Goal: Information Seeking & Learning: Find specific page/section

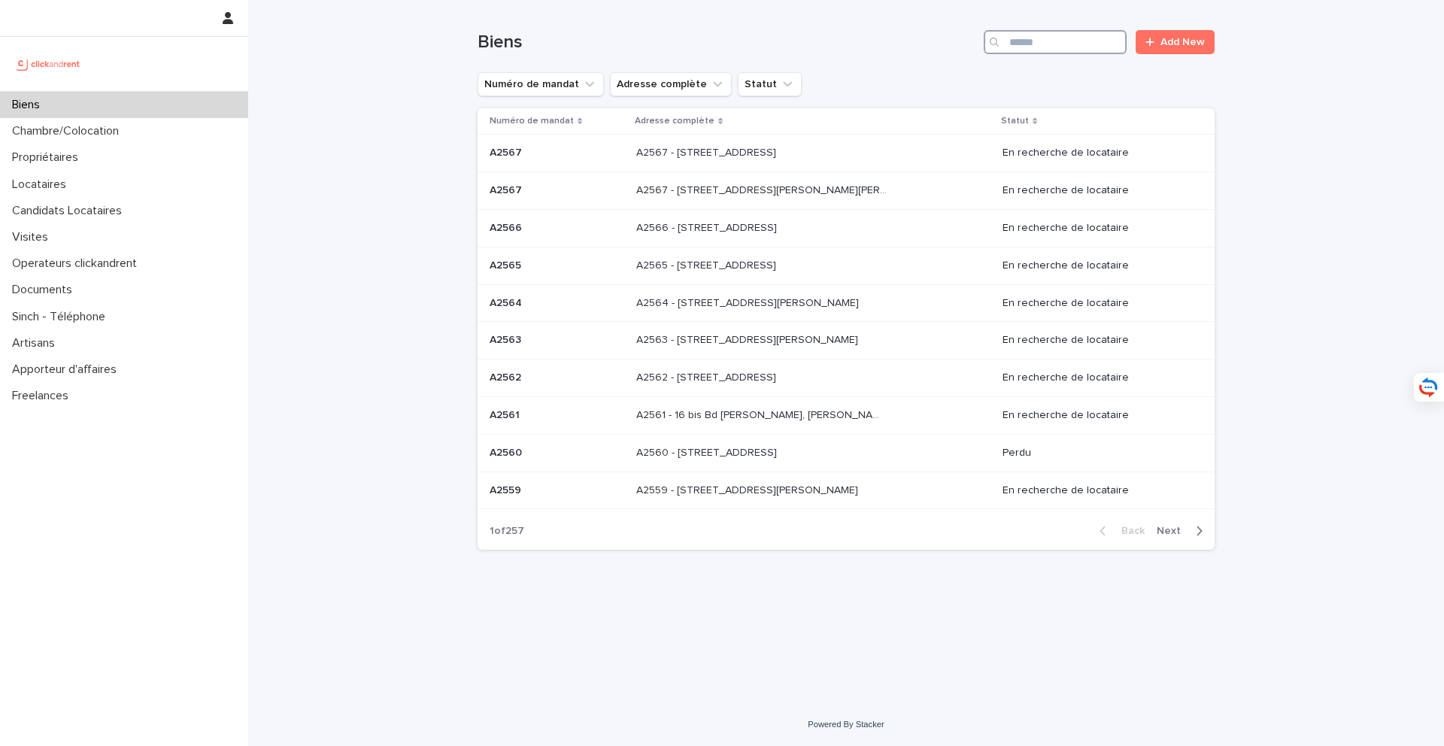
click at [1037, 38] on input "Search" at bounding box center [1055, 42] width 143 height 24
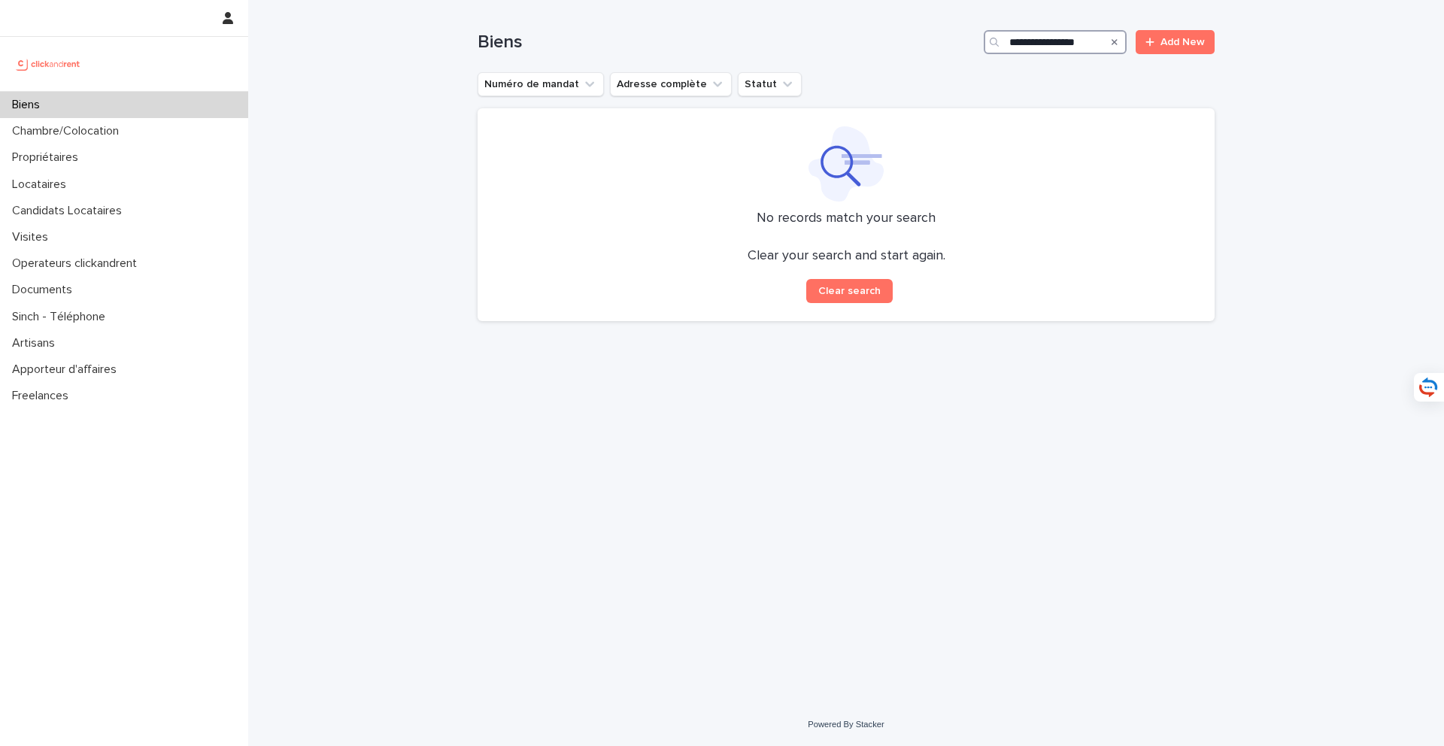
type input "**********"
drag, startPoint x: 1099, startPoint y: 44, endPoint x: 894, endPoint y: 42, distance: 205.4
click at [894, 42] on div "**********" at bounding box center [846, 42] width 737 height 24
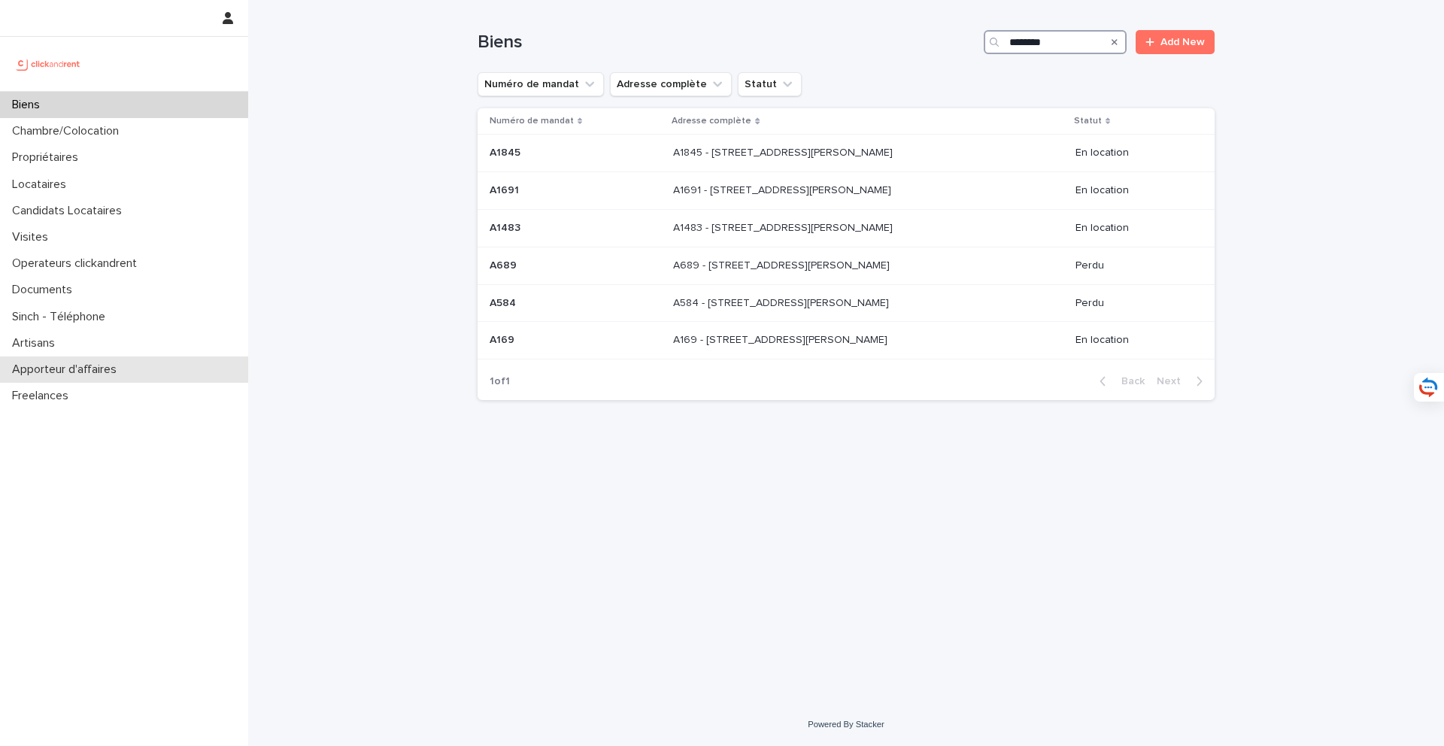
type input "********"
click at [198, 111] on div "Biens" at bounding box center [124, 105] width 248 height 26
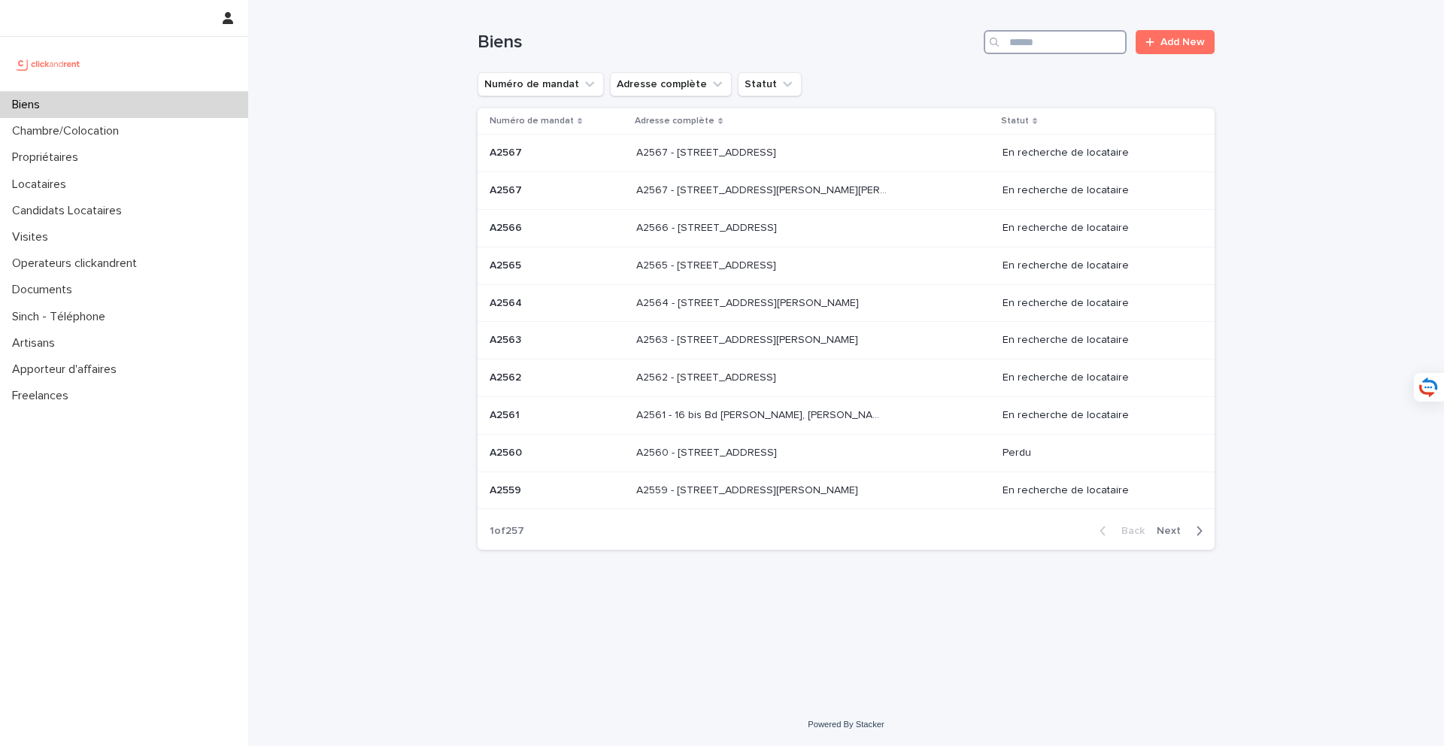
click at [1047, 33] on input "Search" at bounding box center [1055, 42] width 143 height 24
click at [1046, 34] on input "Search" at bounding box center [1055, 42] width 143 height 24
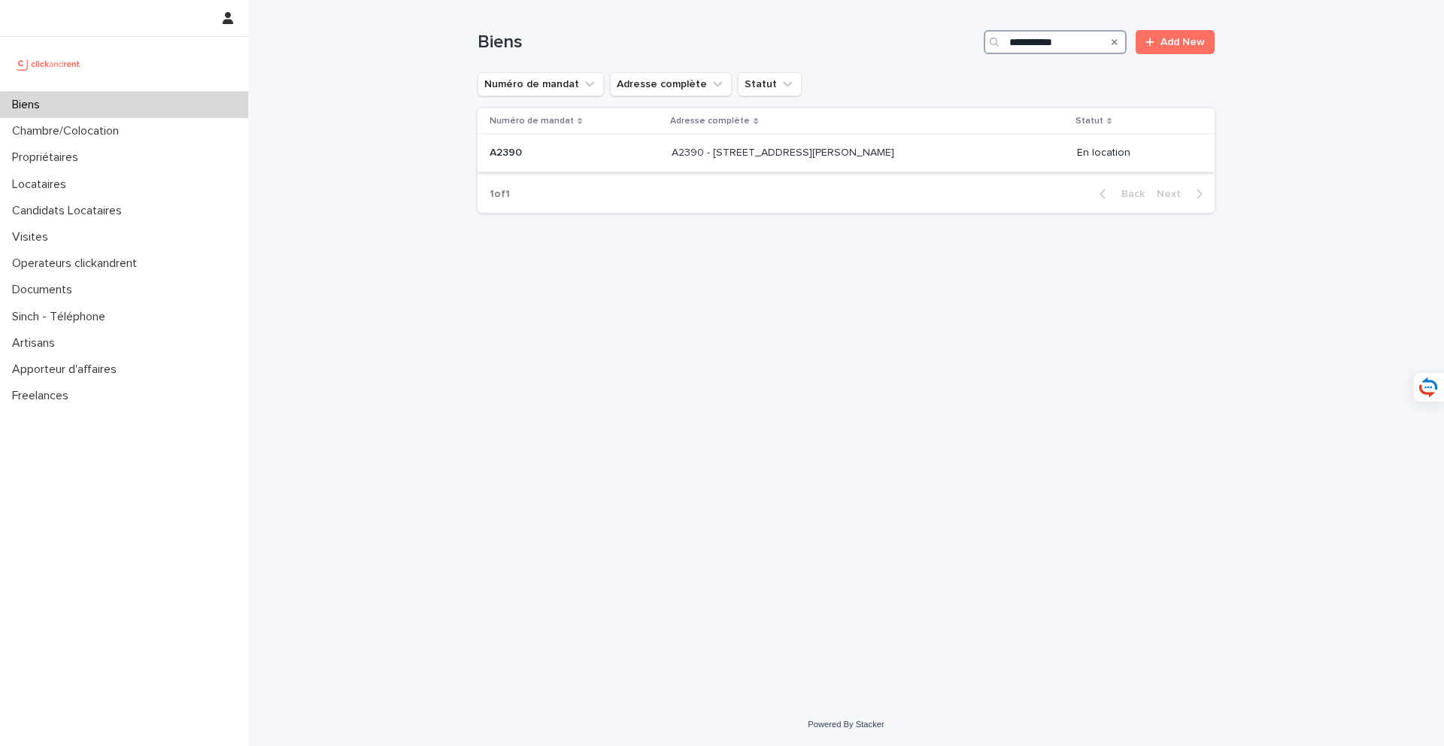
type input "**********"
click at [792, 151] on p "A2390 - [STREET_ADDRESS][PERSON_NAME]" at bounding box center [785, 152] width 226 height 16
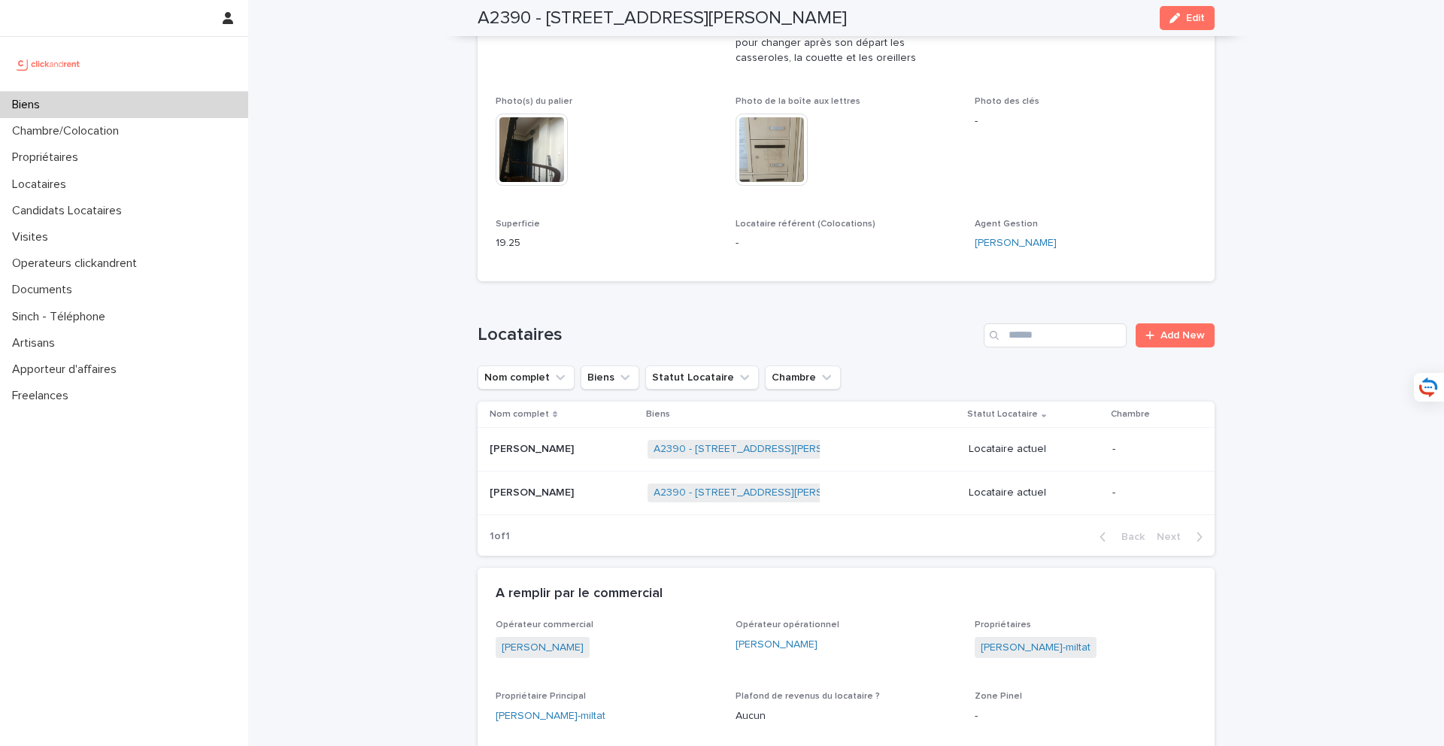
scroll to position [489, 0]
click at [570, 494] on p at bounding box center [563, 490] width 146 height 13
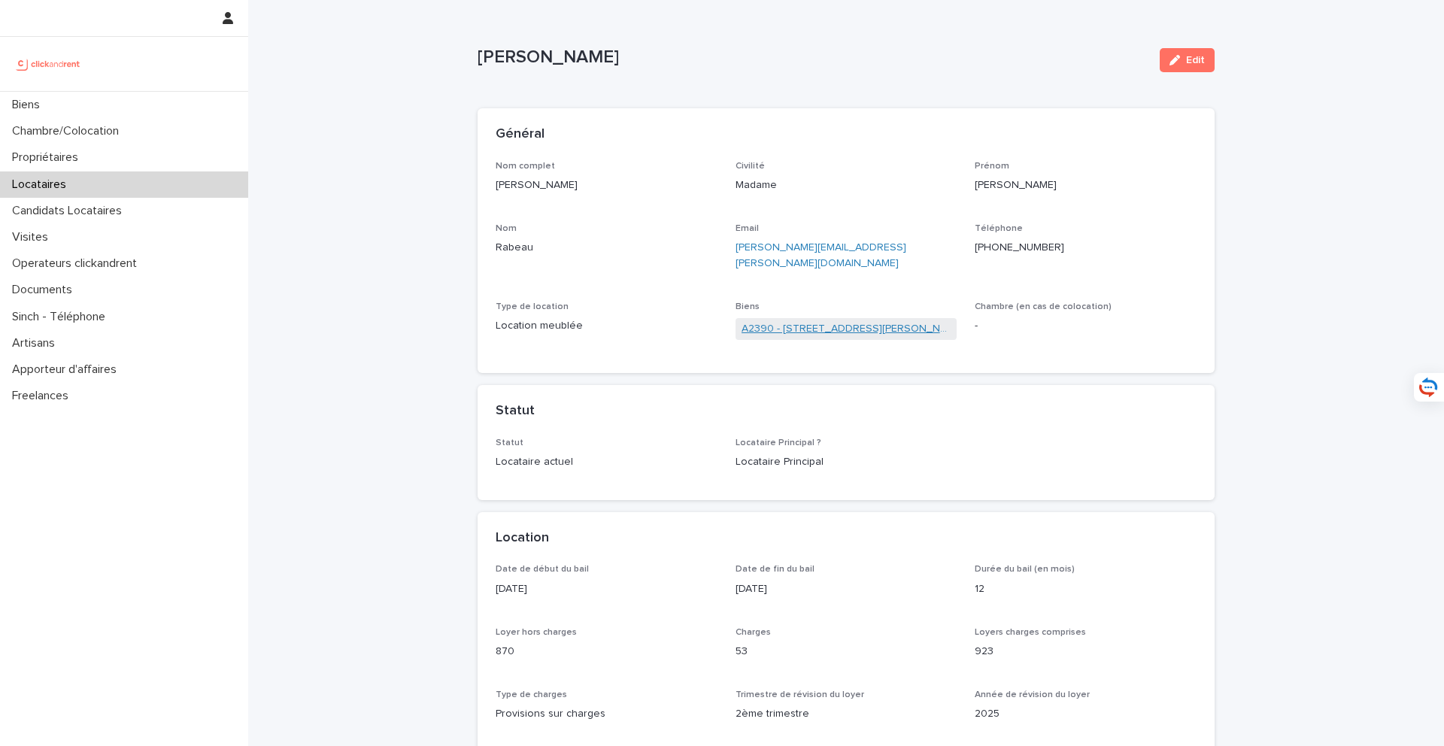
click at [849, 321] on link "A2390 - [STREET_ADDRESS][PERSON_NAME]" at bounding box center [847, 329] width 210 height 16
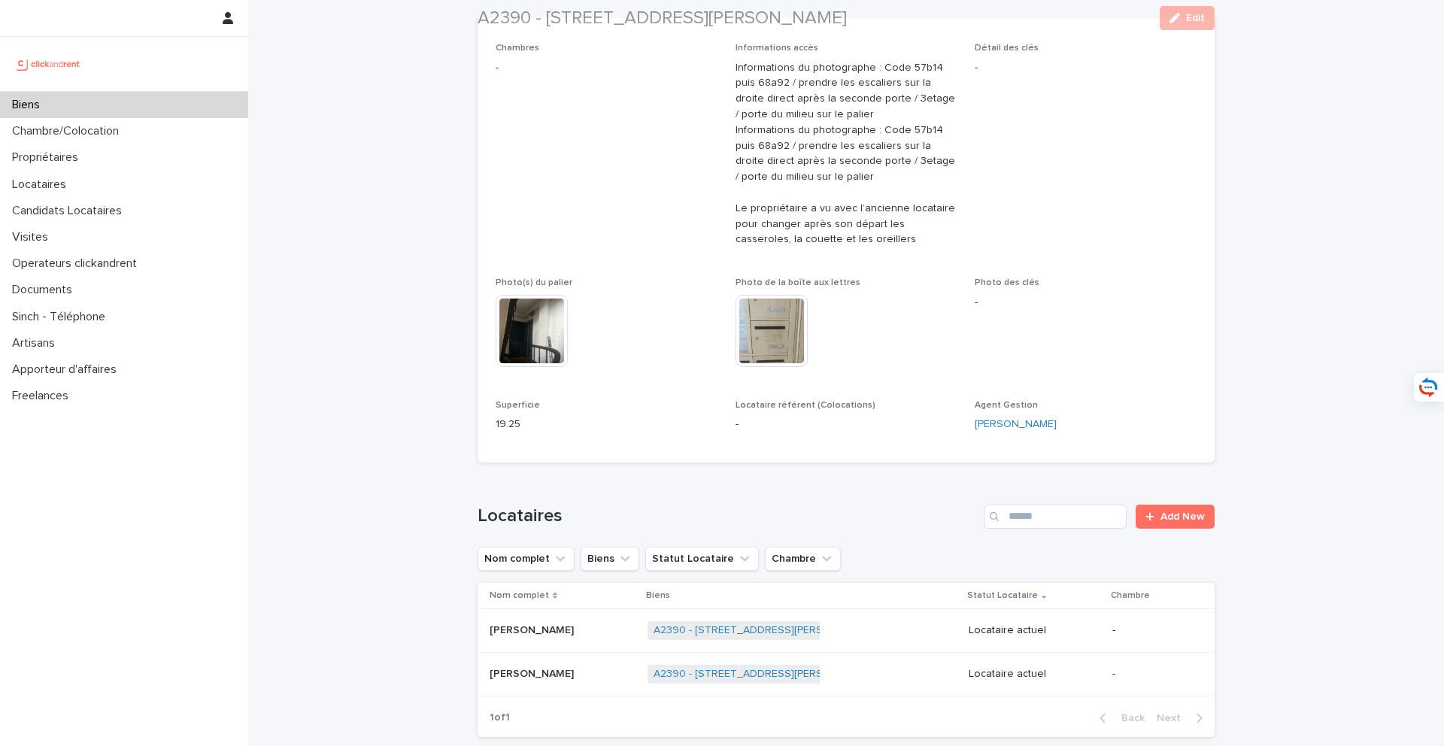
scroll to position [327, 0]
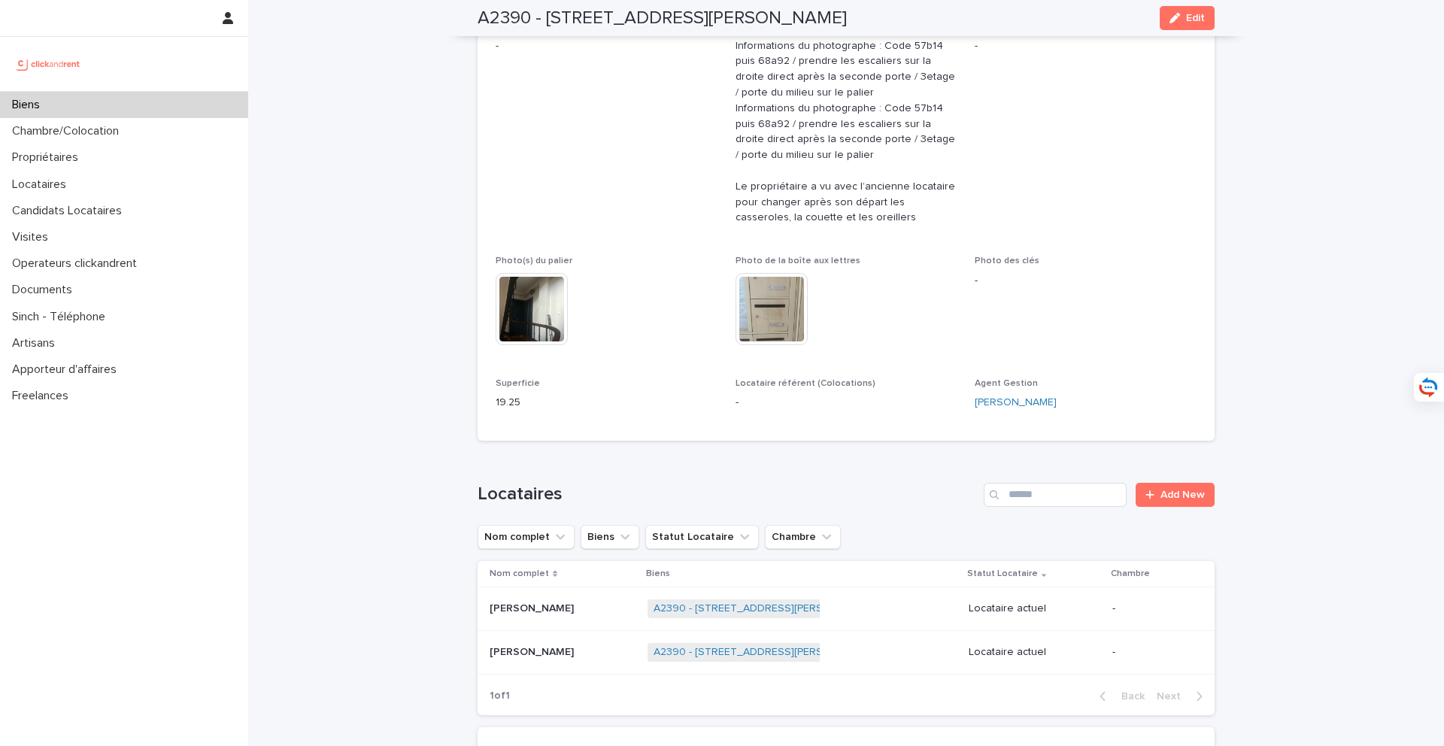
click at [590, 608] on p at bounding box center [563, 609] width 146 height 13
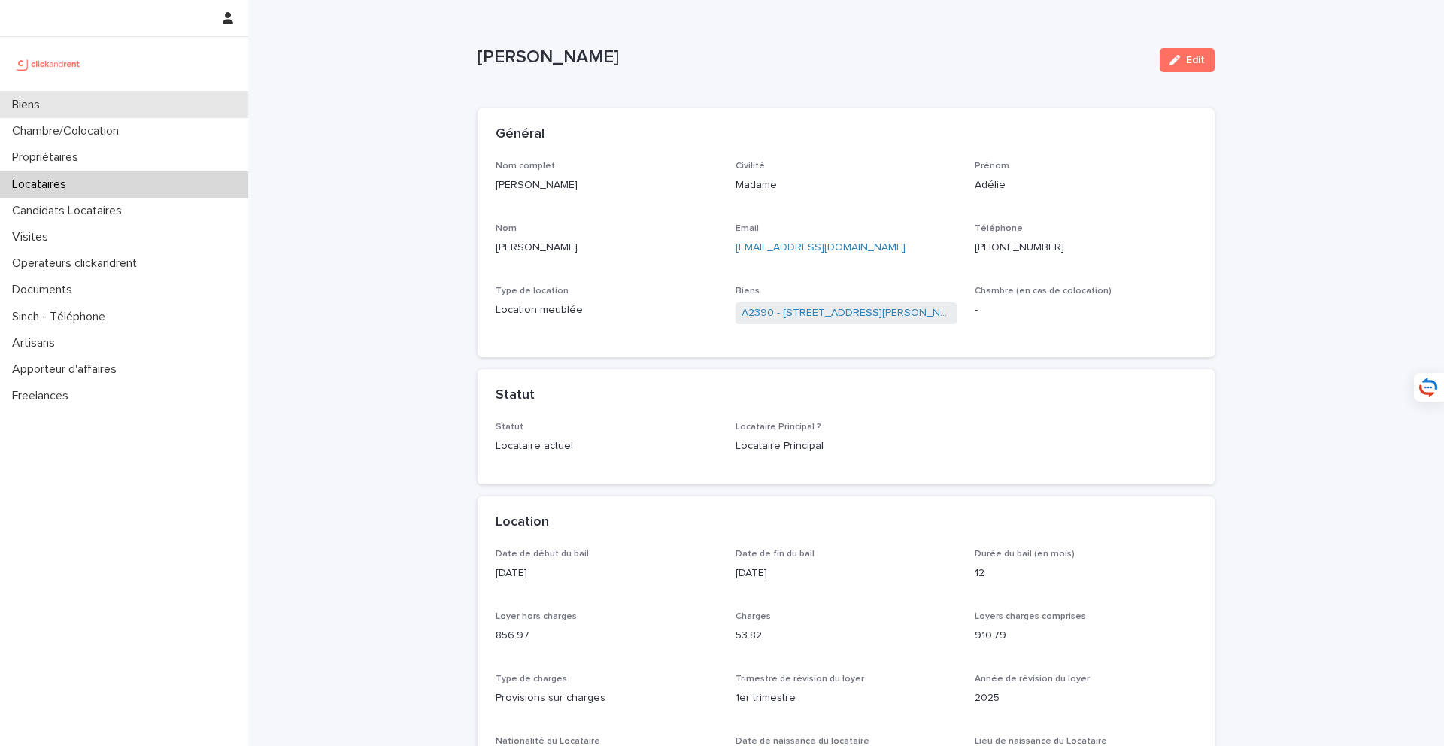
click at [153, 109] on div "Biens" at bounding box center [124, 105] width 248 height 26
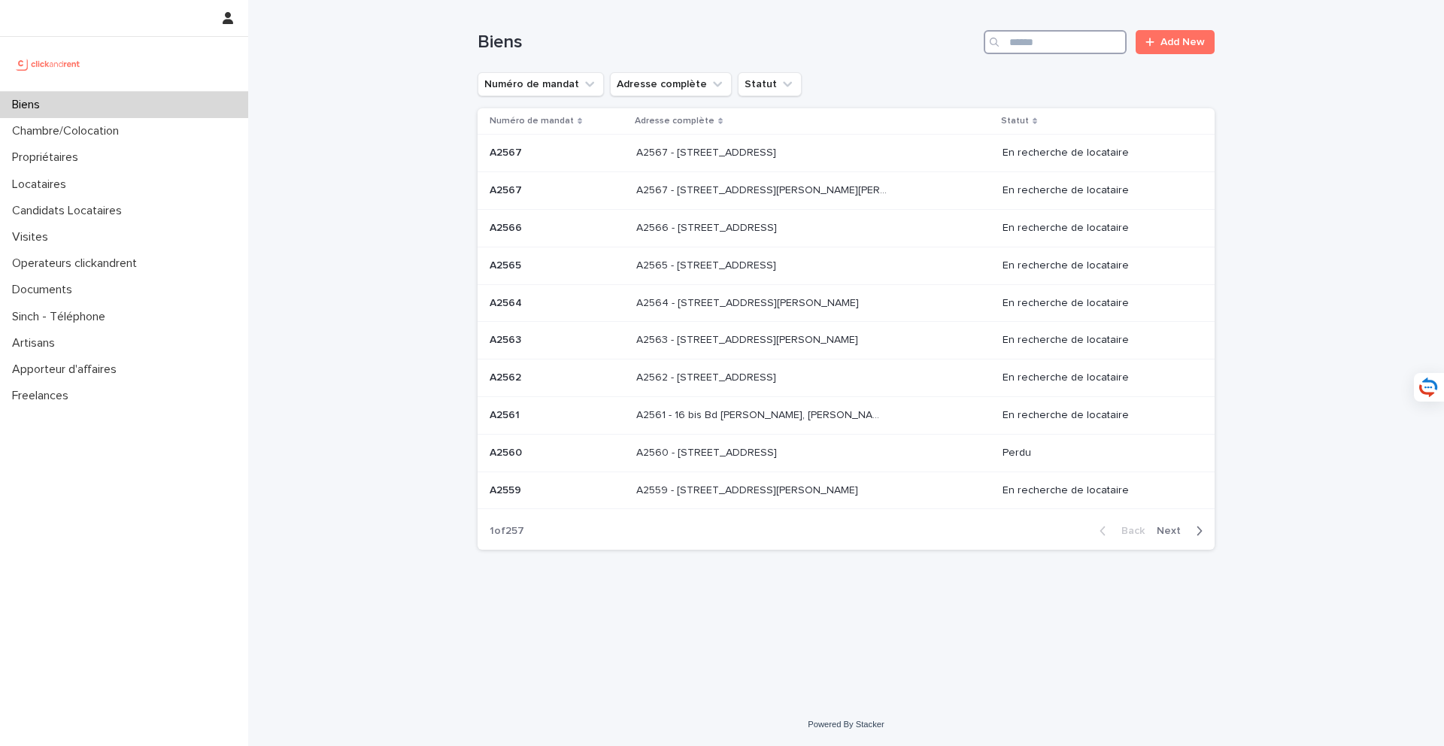
click at [1071, 36] on input "Search" at bounding box center [1055, 42] width 143 height 24
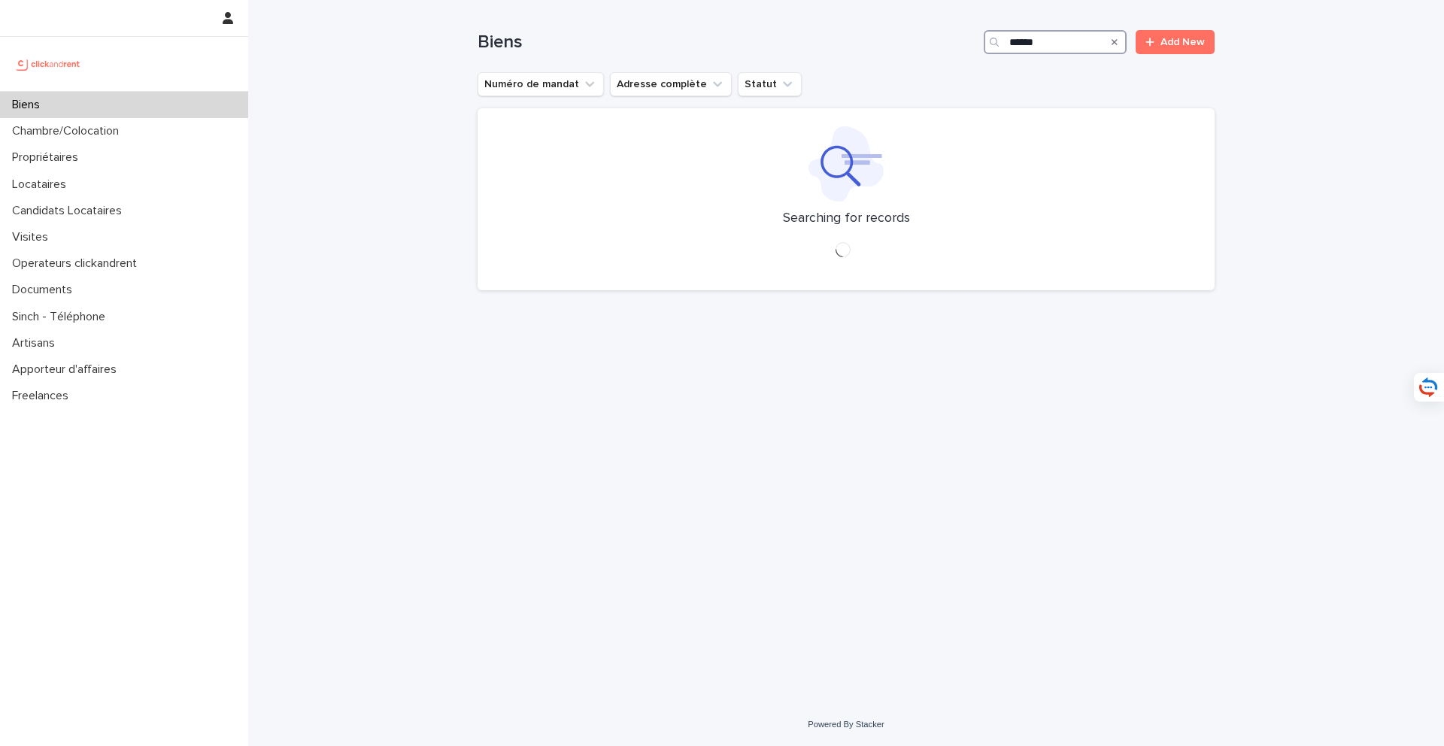
type input "*****"
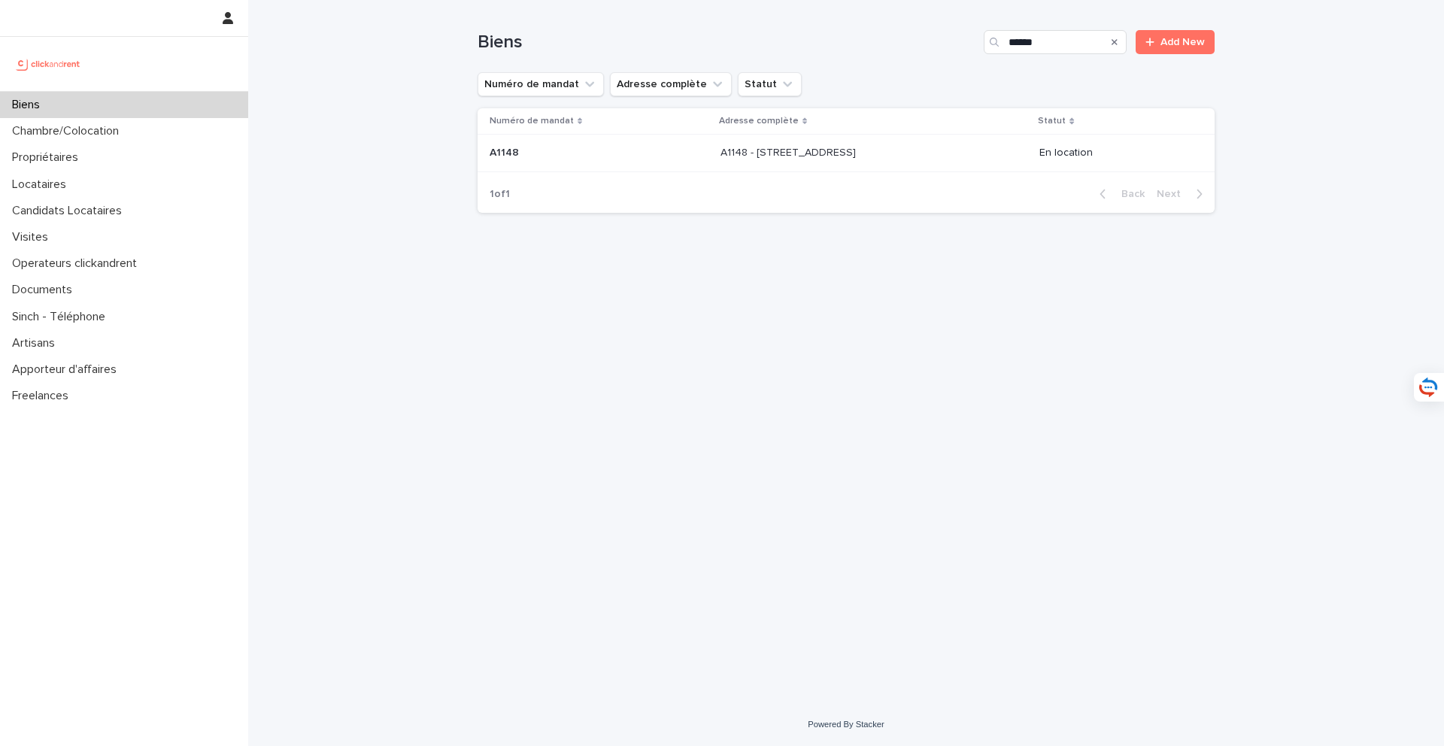
click at [827, 153] on p "A1148 - [STREET_ADDRESS]" at bounding box center [790, 152] width 138 height 16
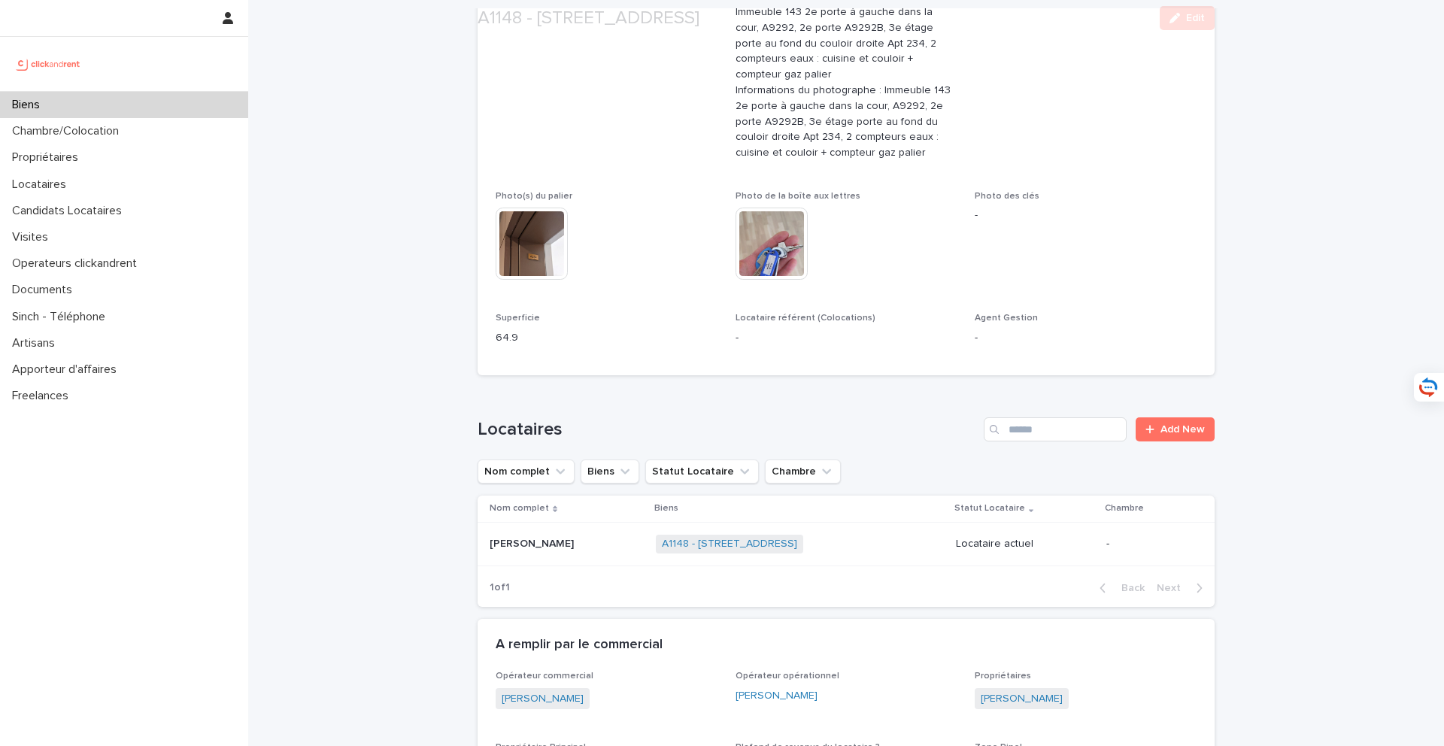
scroll to position [731, 0]
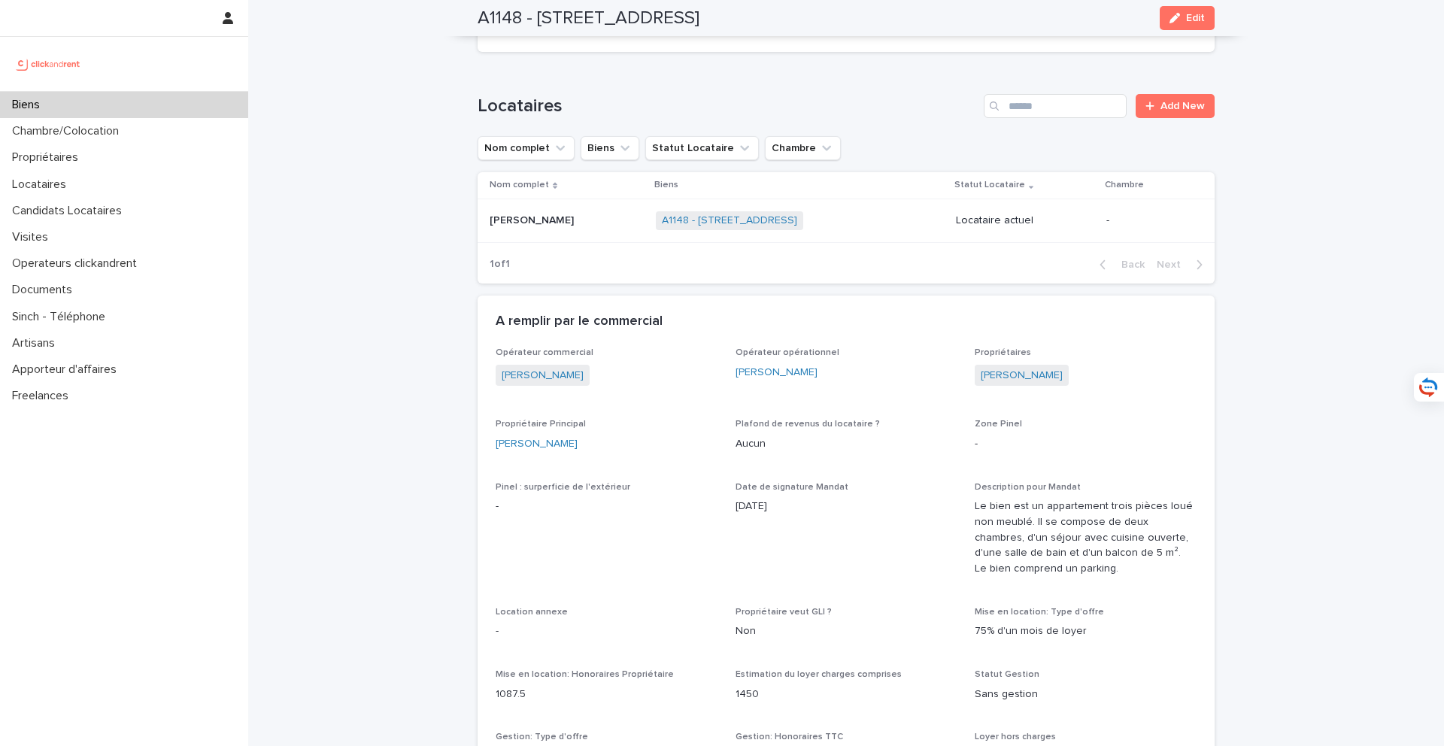
click at [557, 219] on td "[PERSON_NAME] [PERSON_NAME]" at bounding box center [564, 221] width 172 height 44
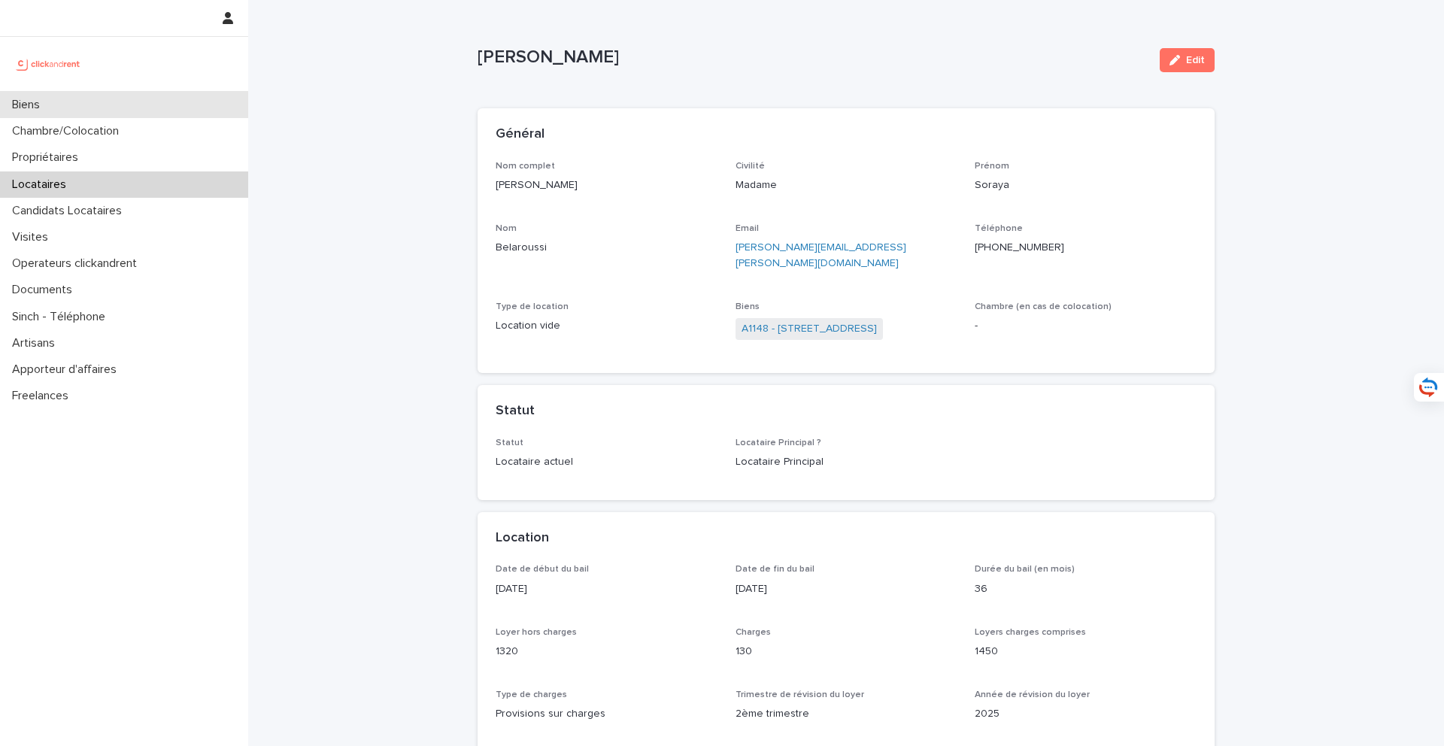
click at [130, 107] on div "Biens" at bounding box center [124, 105] width 248 height 26
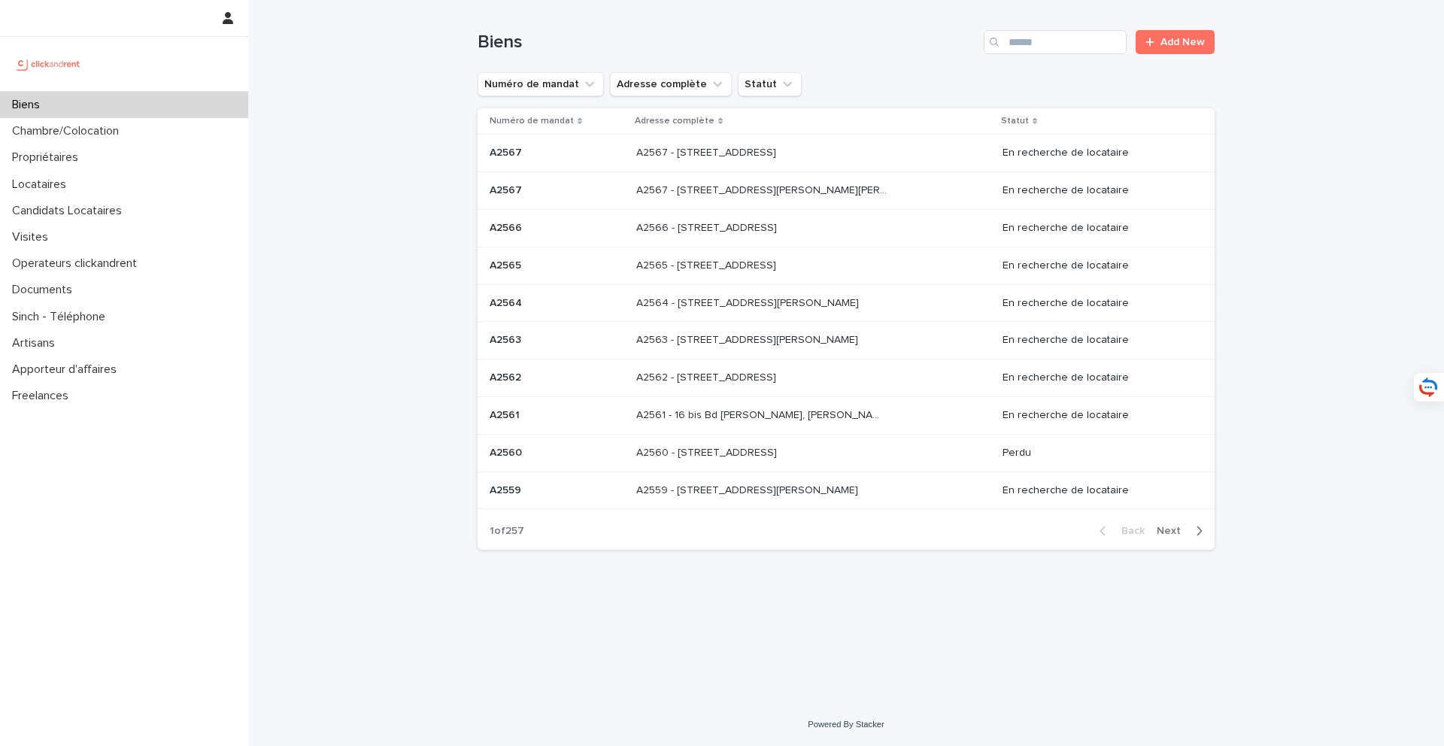
click at [1003, 41] on div "Search" at bounding box center [996, 42] width 24 height 24
click at [1054, 52] on input "Search" at bounding box center [1055, 42] width 143 height 24
type input "*****"
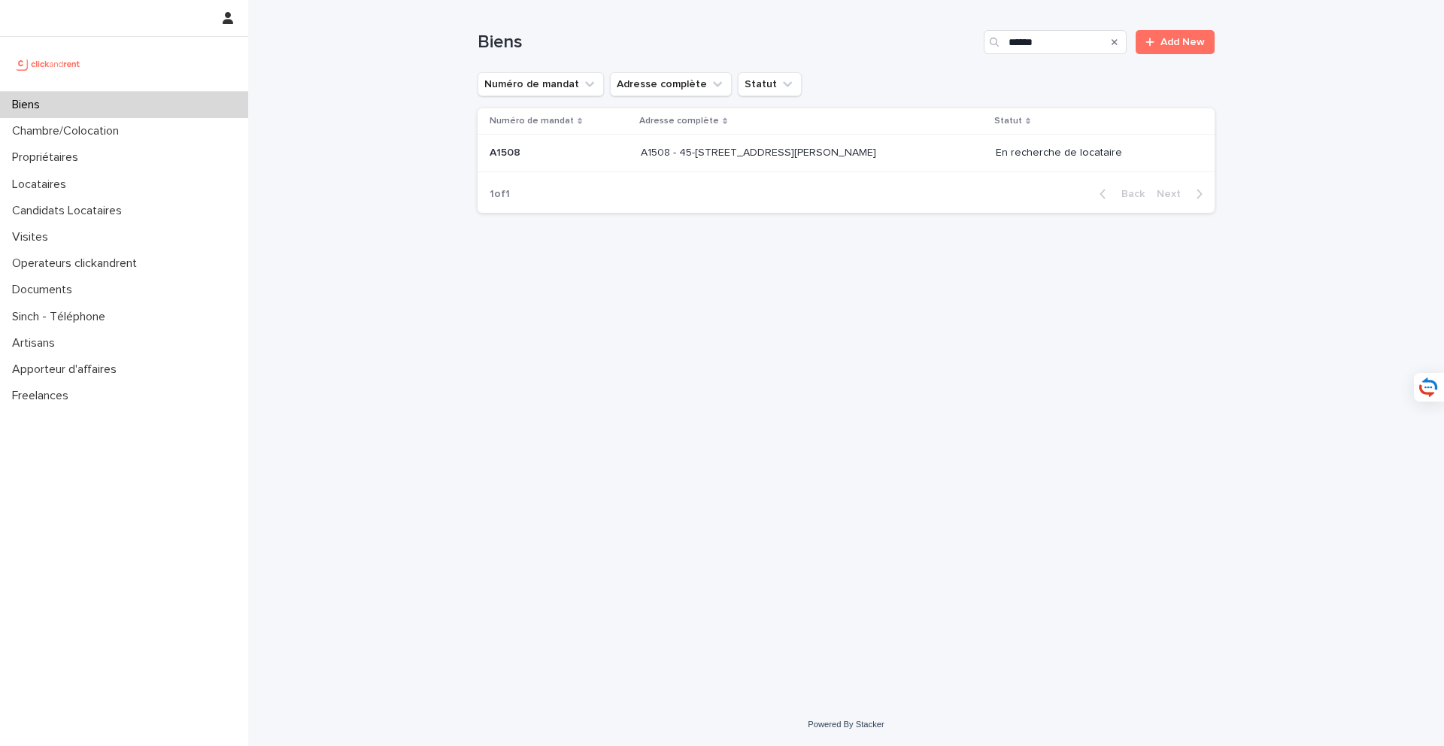
click at [809, 159] on p "A1508 - 45-[STREET_ADDRESS][PERSON_NAME]" at bounding box center [760, 152] width 238 height 16
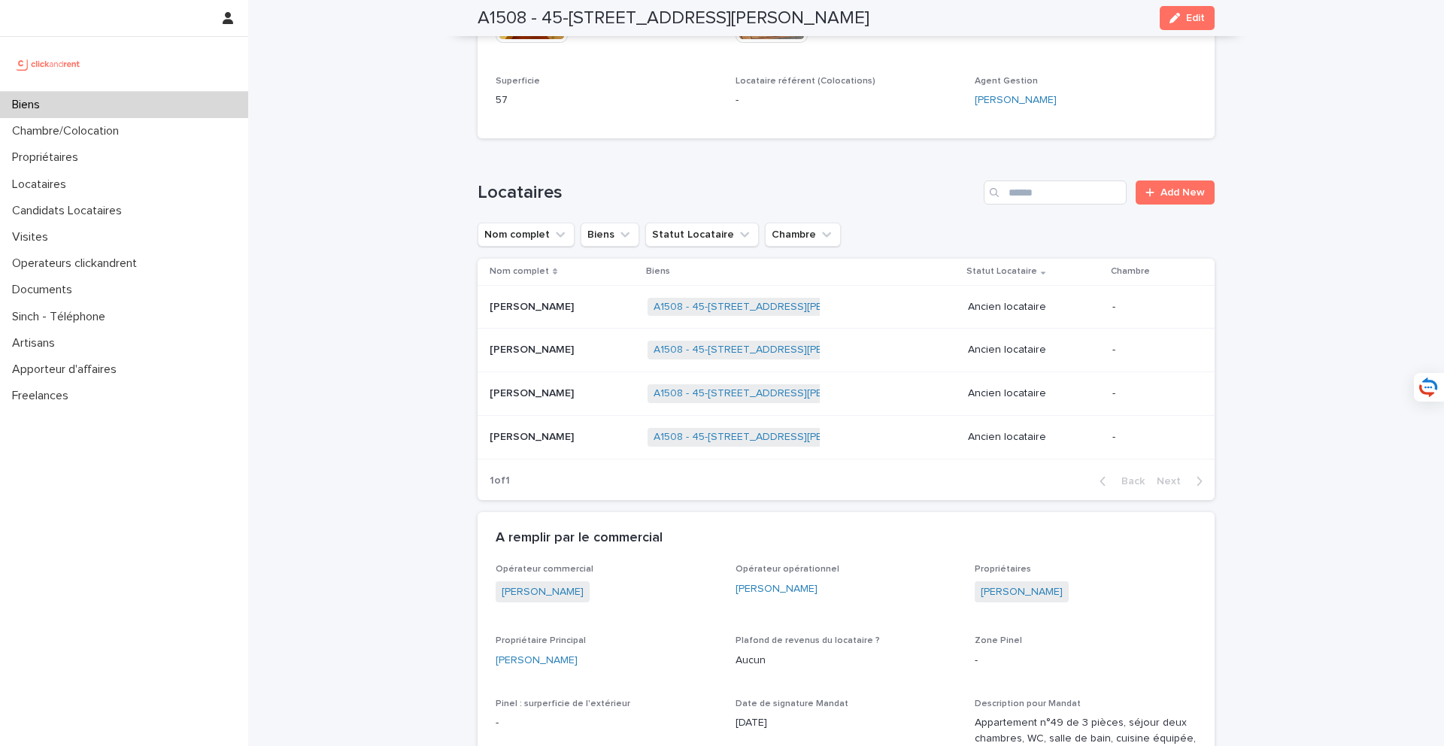
scroll to position [528, 0]
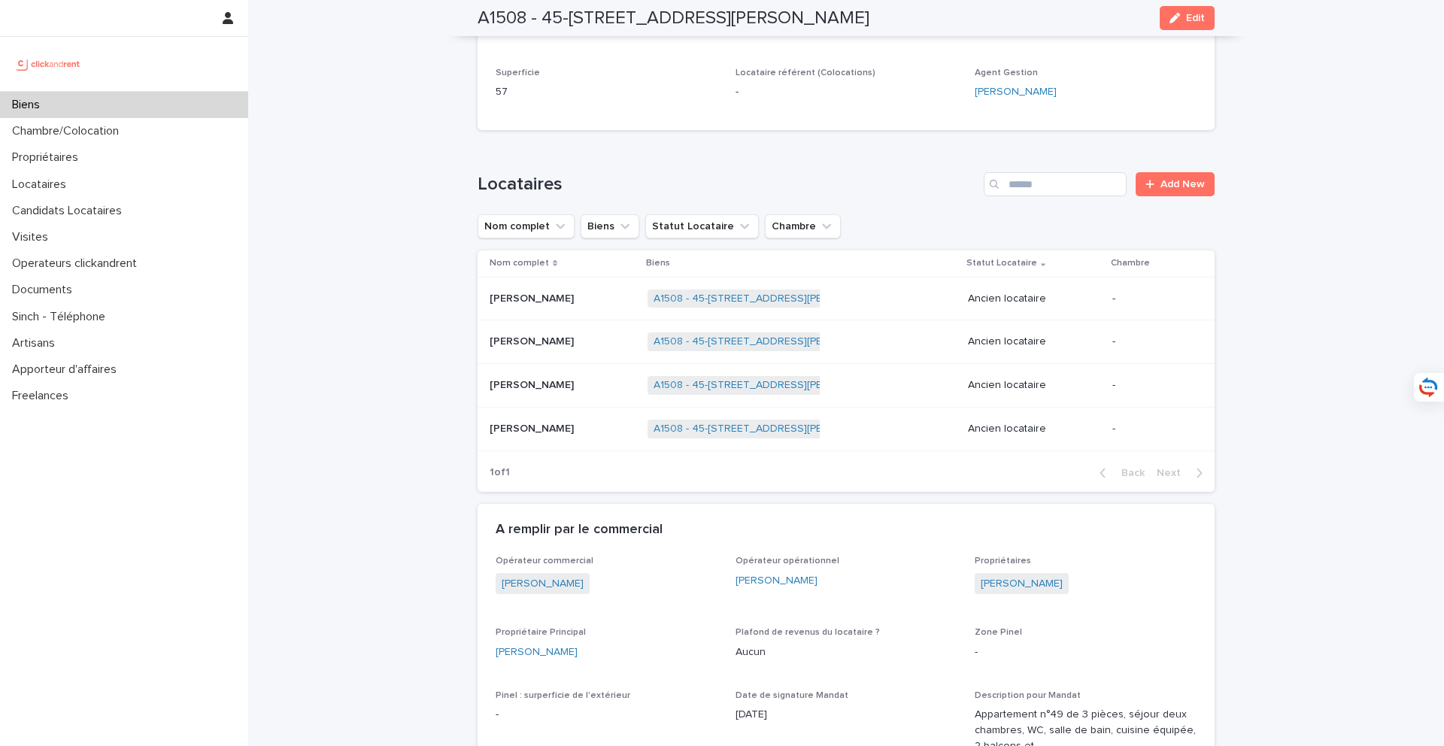
click at [560, 291] on p "[PERSON_NAME]" at bounding box center [533, 298] width 87 height 16
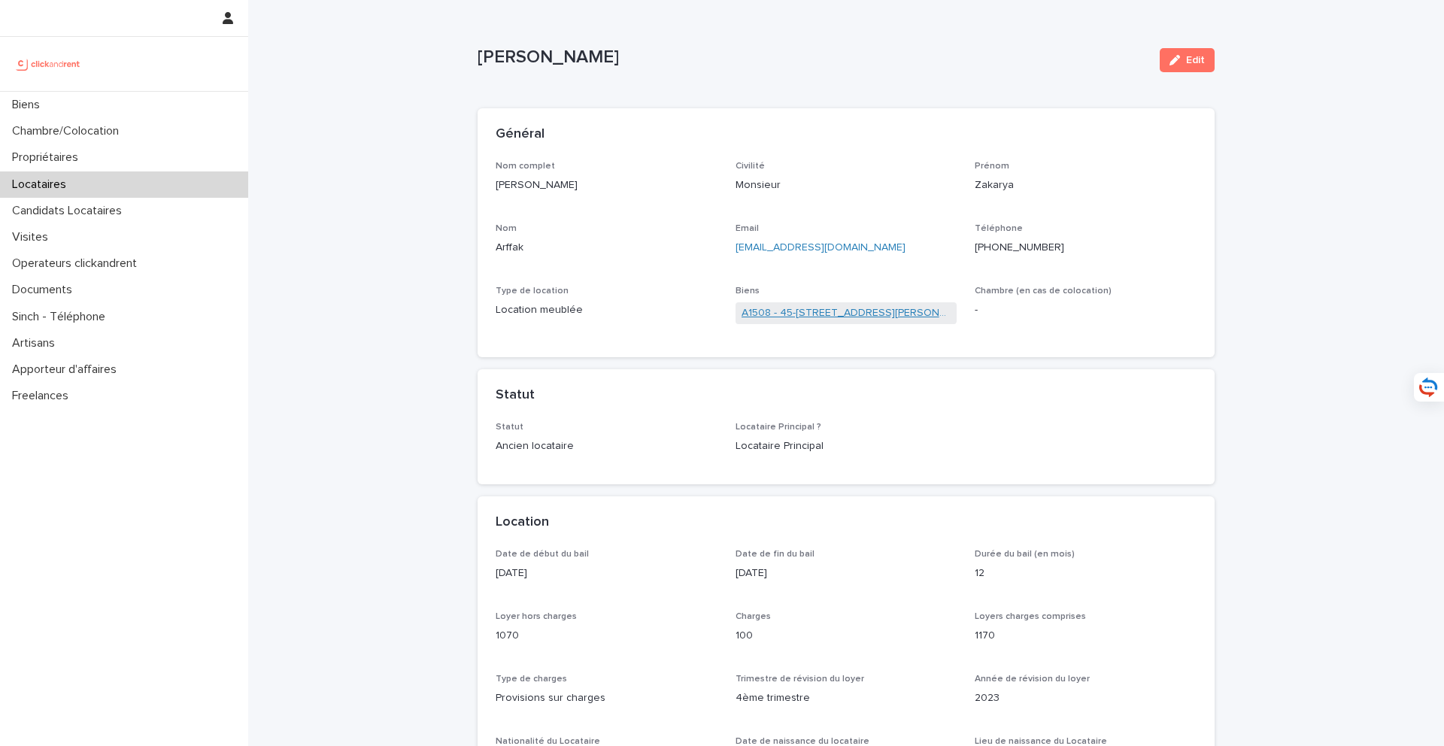
click at [824, 306] on link "A1508 - 45-[STREET_ADDRESS][PERSON_NAME]" at bounding box center [847, 313] width 210 height 16
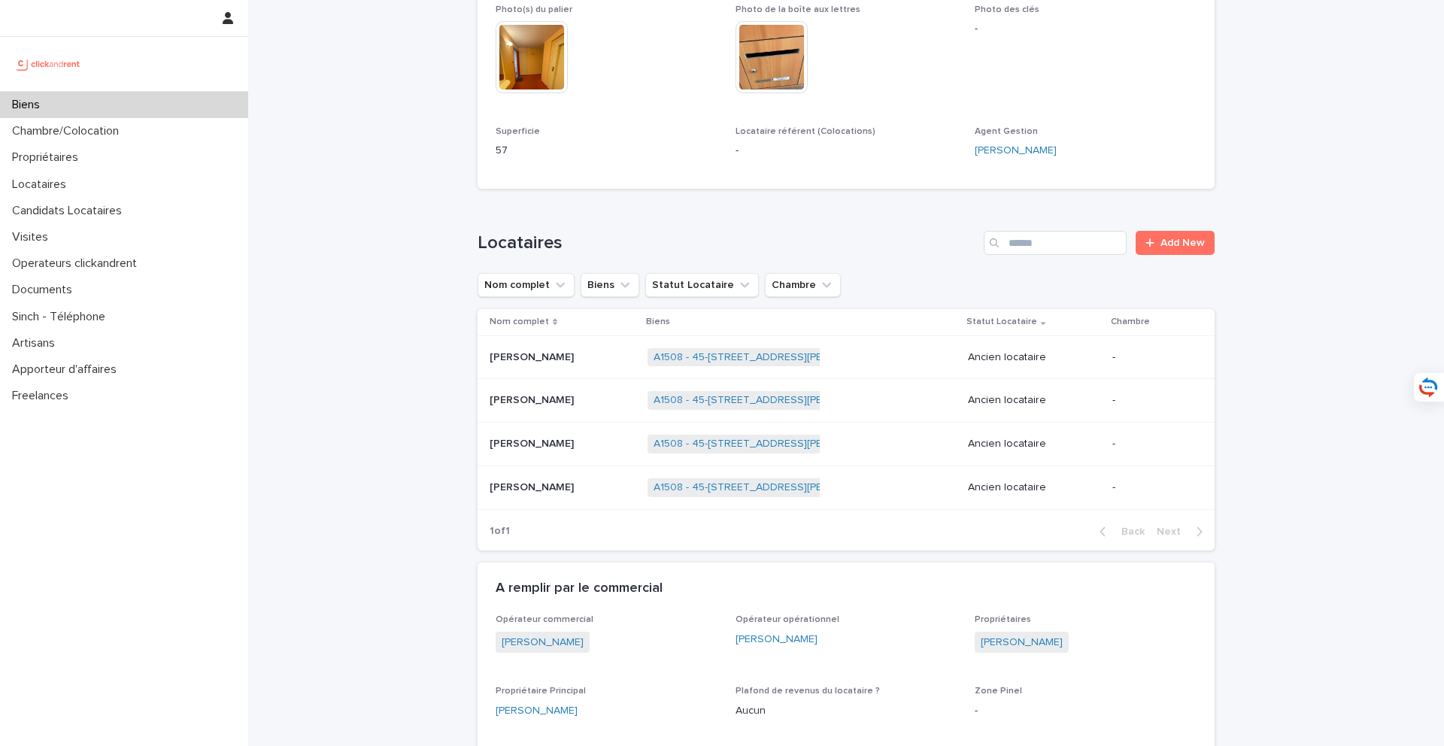
scroll to position [552, 0]
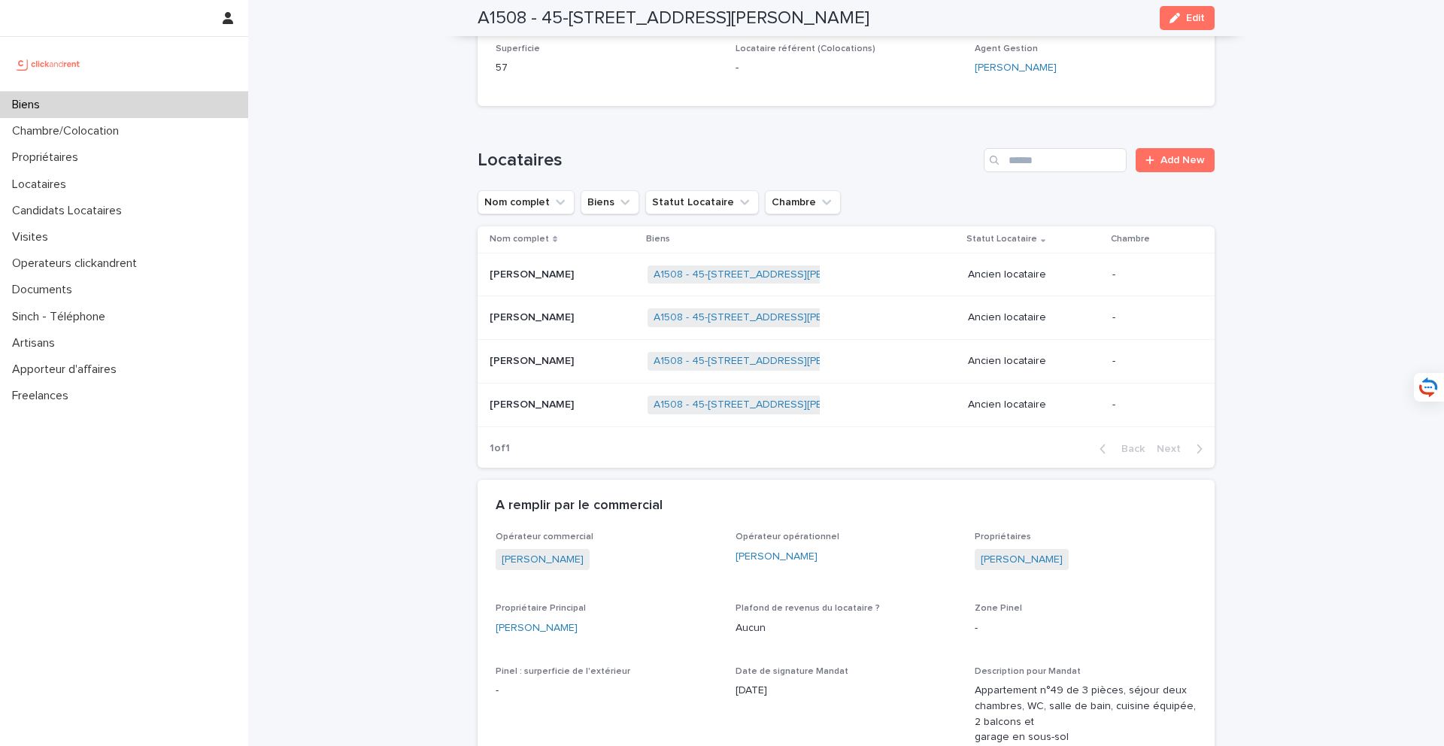
click at [567, 323] on p at bounding box center [563, 317] width 146 height 13
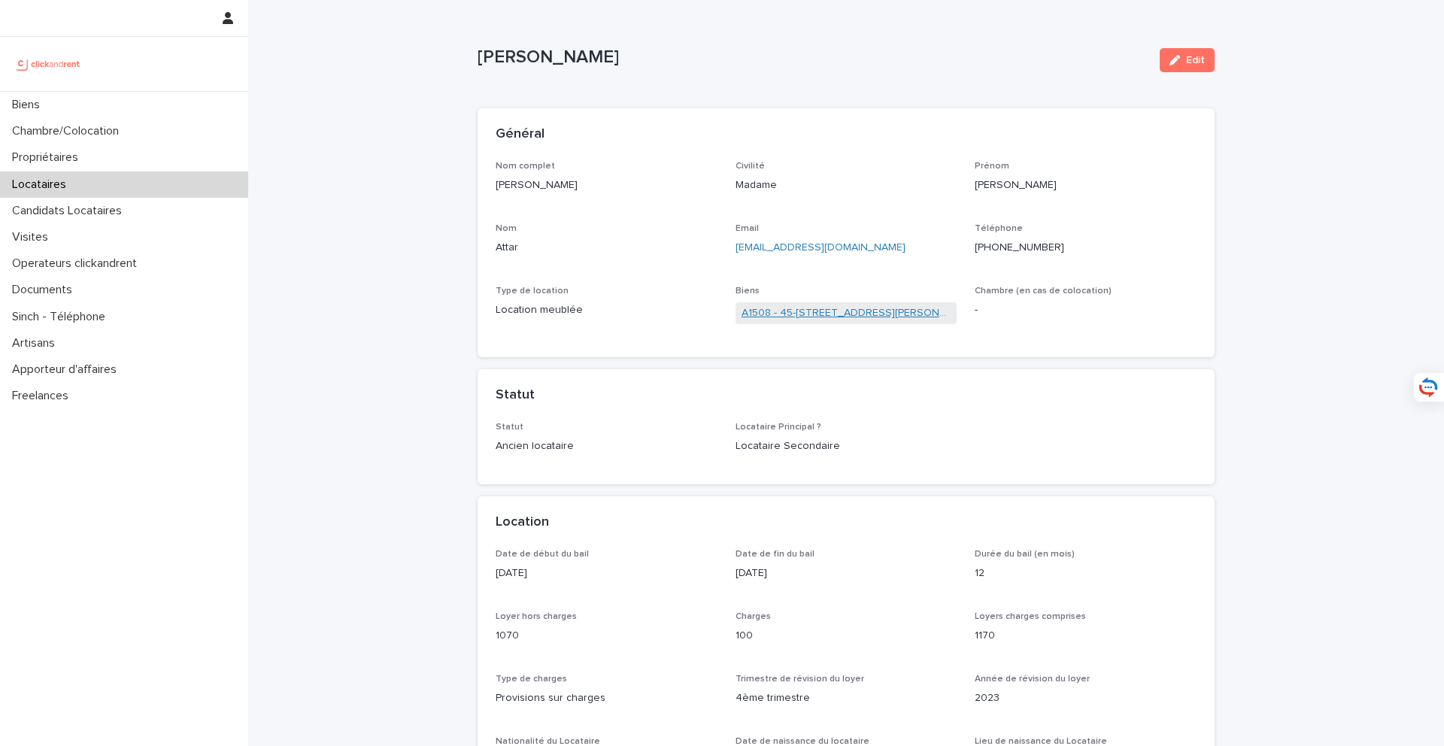
click at [851, 319] on link "A1508 - 45-[STREET_ADDRESS][PERSON_NAME]" at bounding box center [847, 313] width 210 height 16
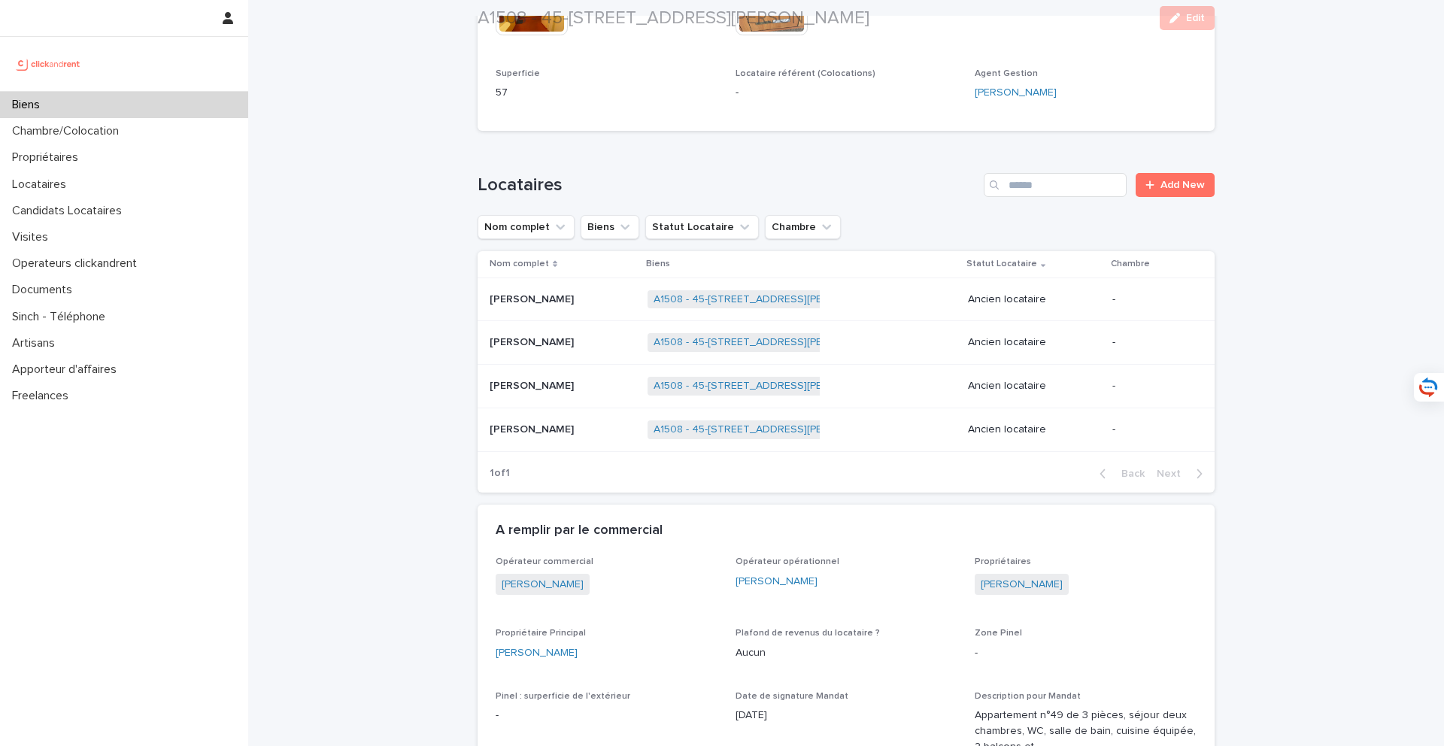
scroll to position [536, 0]
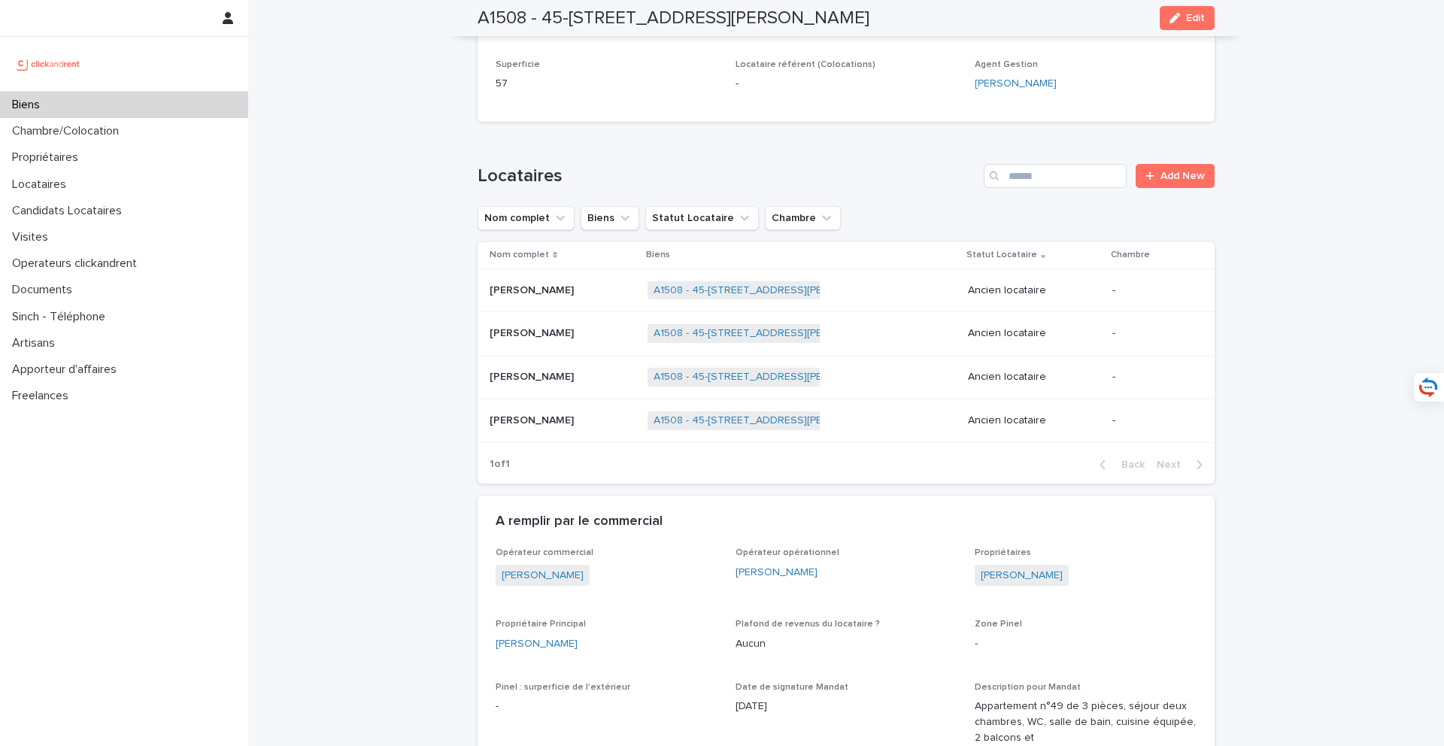
click at [562, 371] on p at bounding box center [563, 377] width 146 height 13
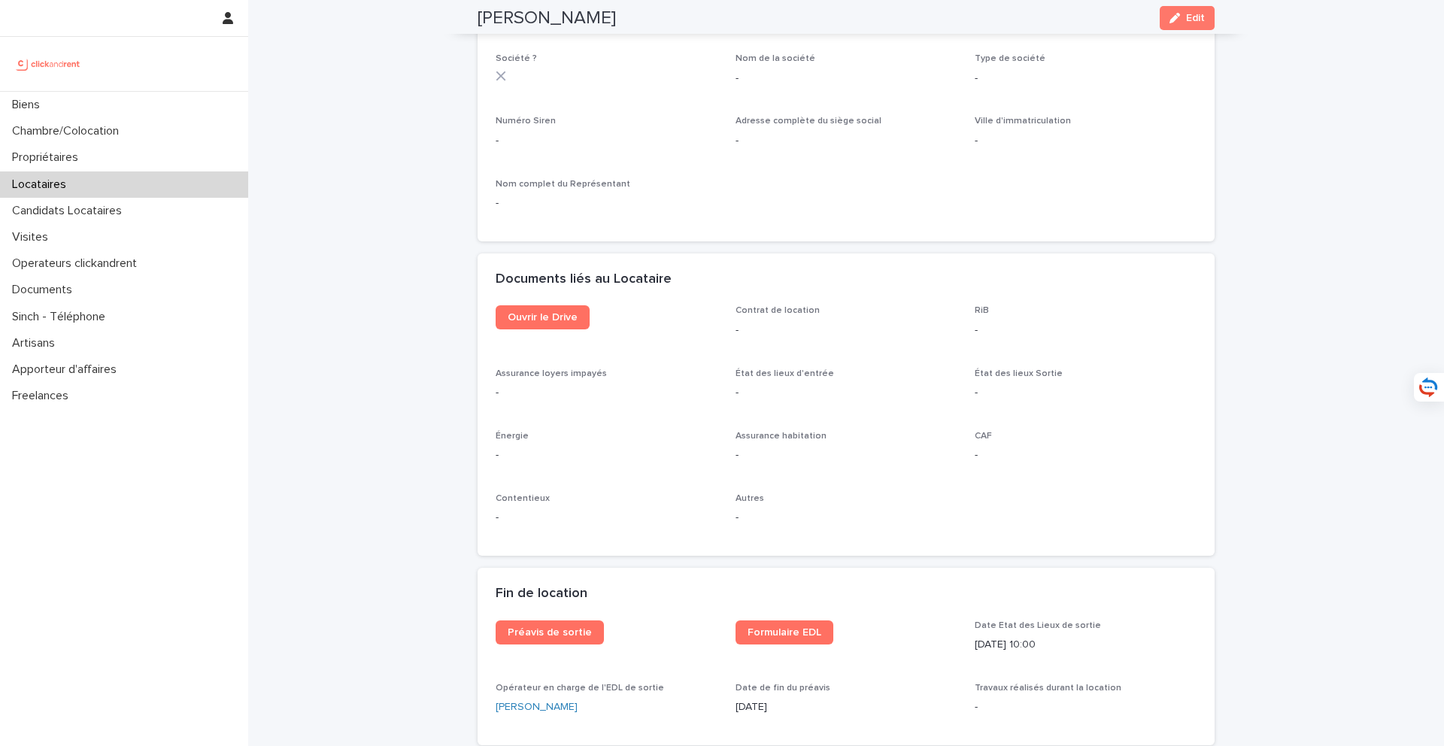
scroll to position [1799, 0]
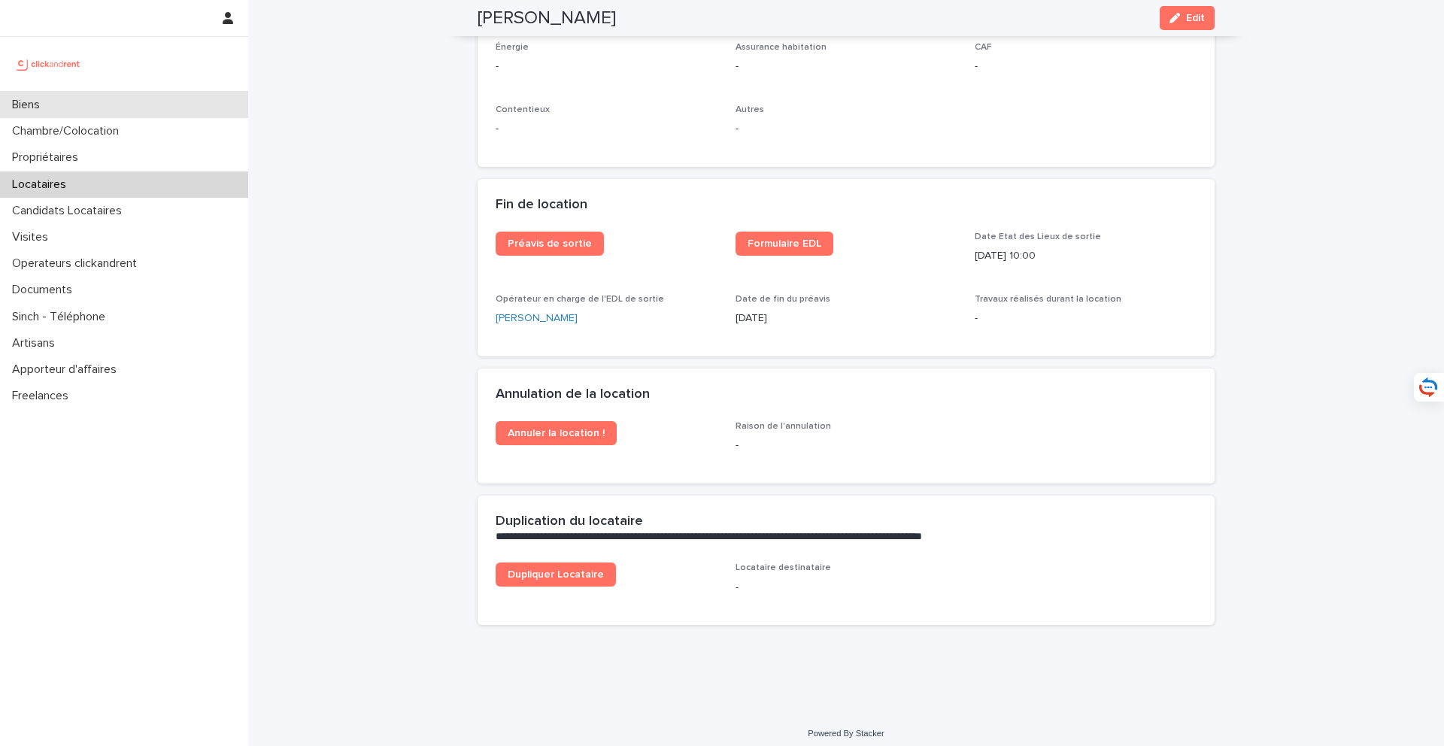
click at [146, 99] on div "Biens" at bounding box center [124, 105] width 248 height 26
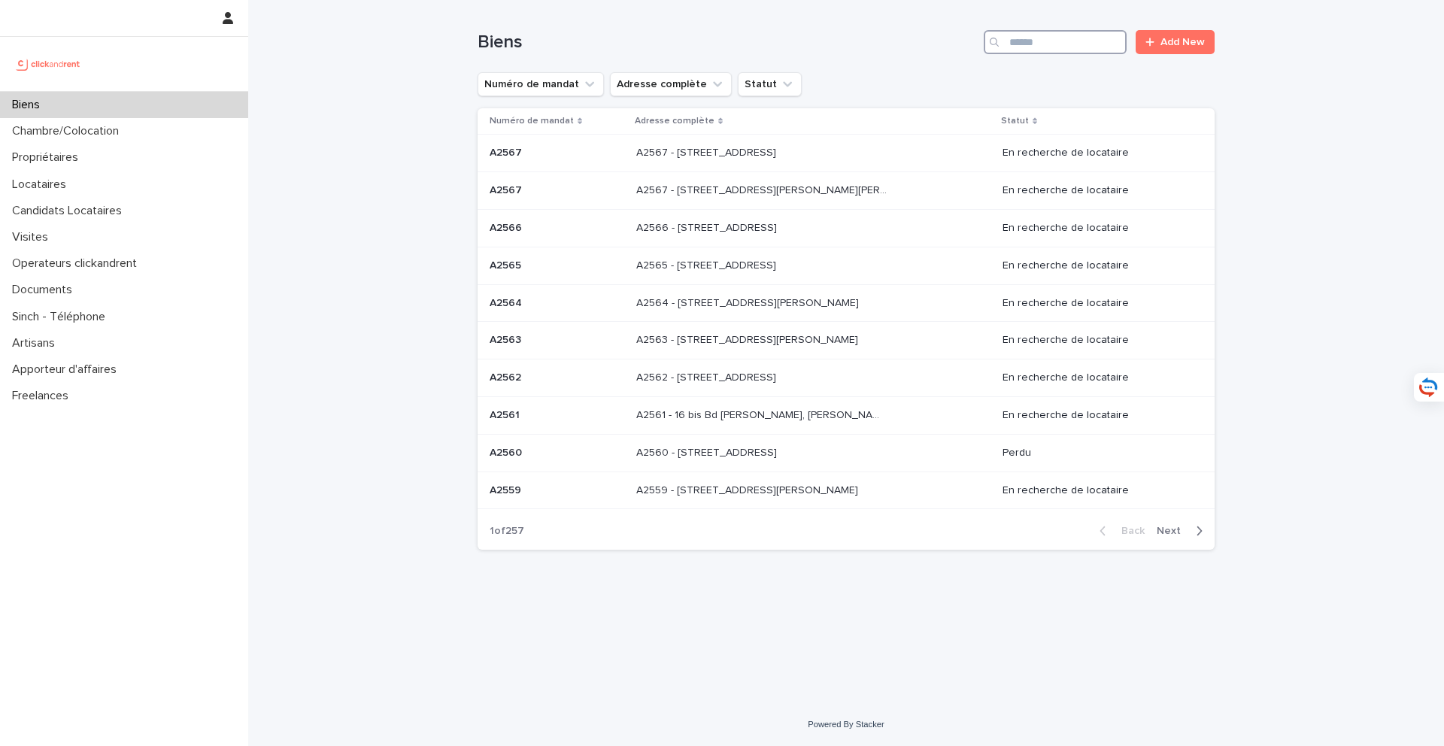
click at [1064, 32] on input "Search" at bounding box center [1055, 42] width 143 height 24
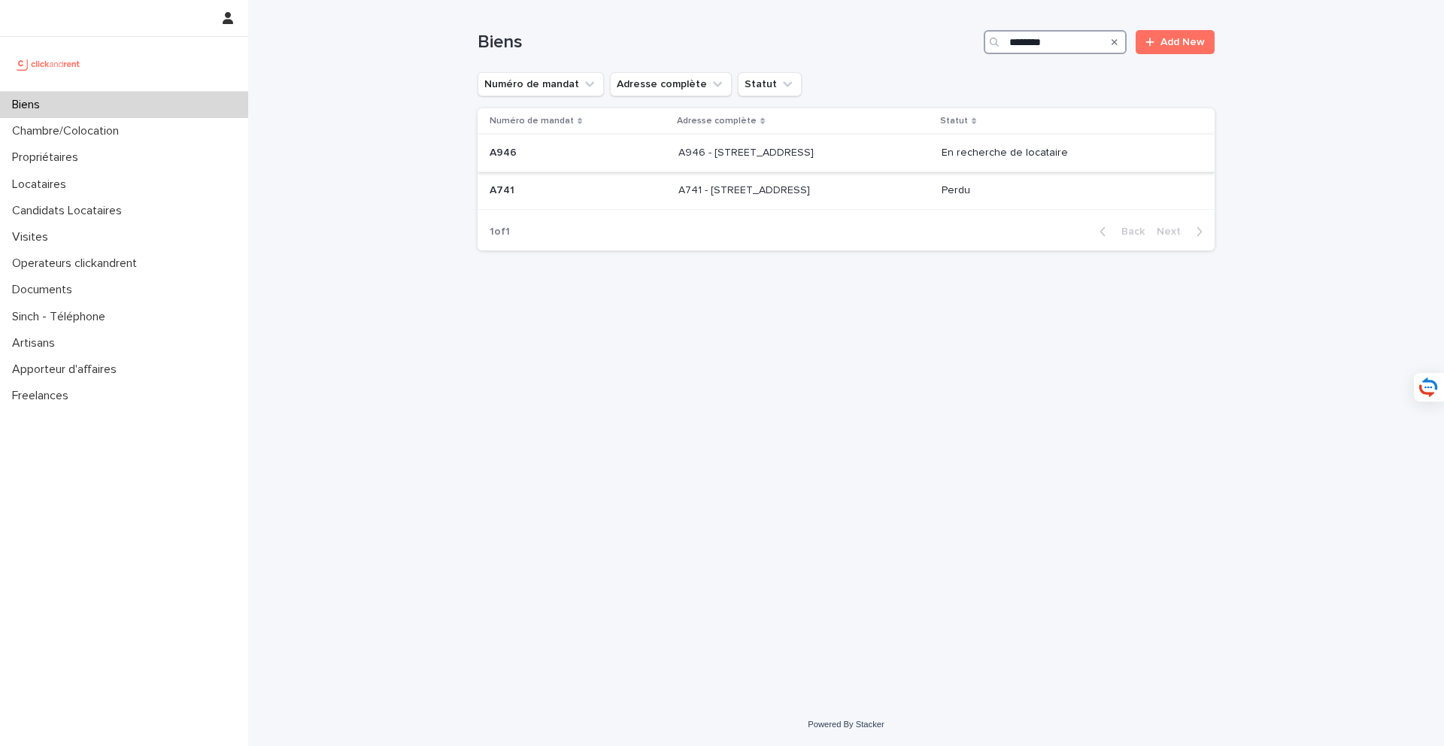
type input "********"
click at [845, 154] on p at bounding box center [803, 153] width 250 height 13
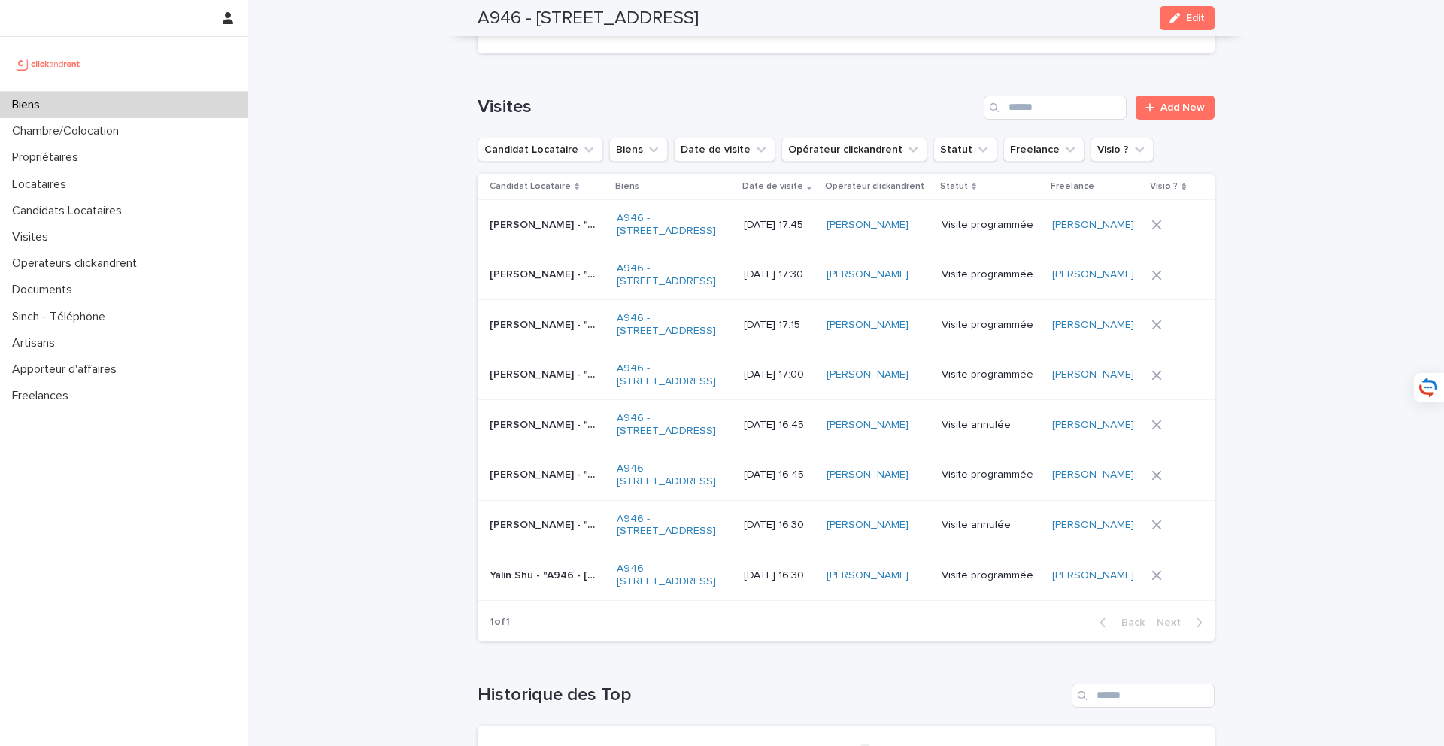
scroll to position [5945, 0]
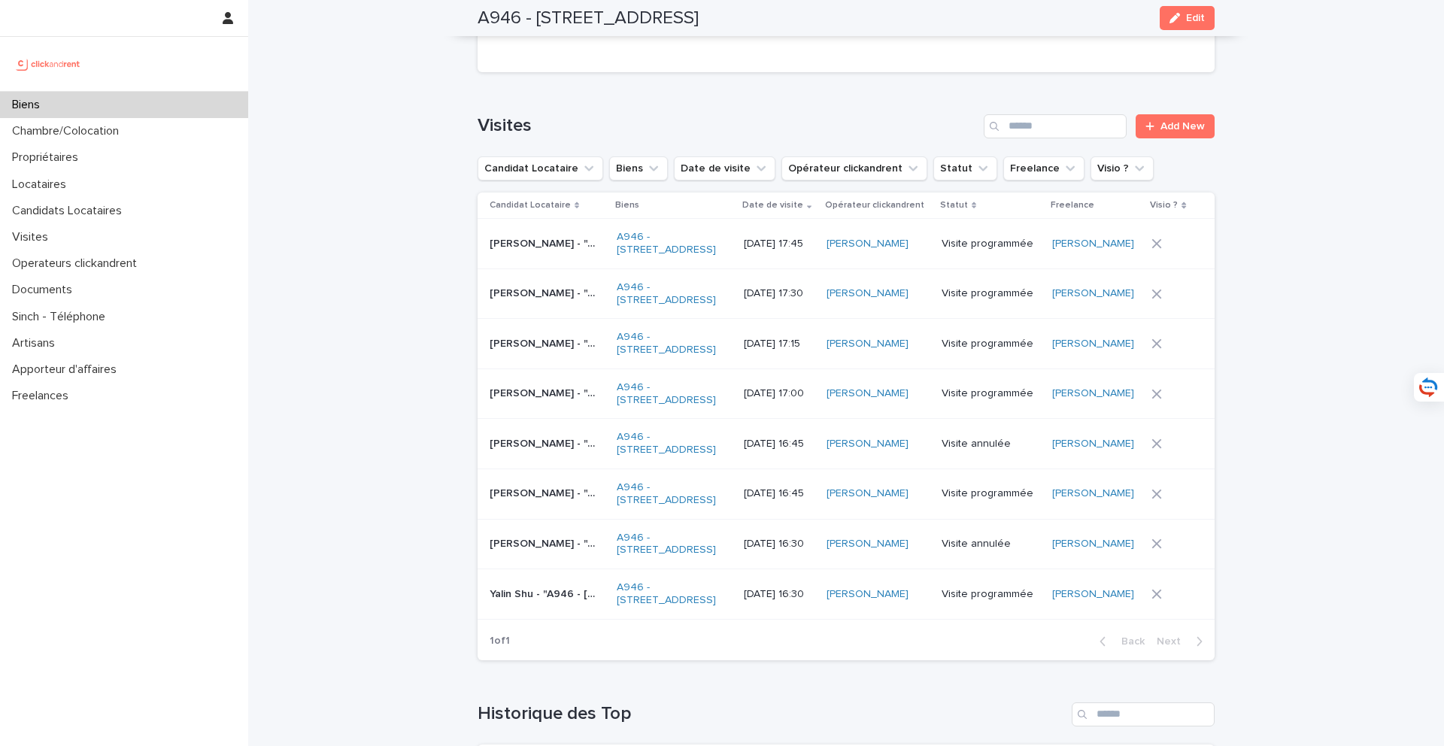
click at [189, 99] on div "Biens" at bounding box center [124, 105] width 248 height 26
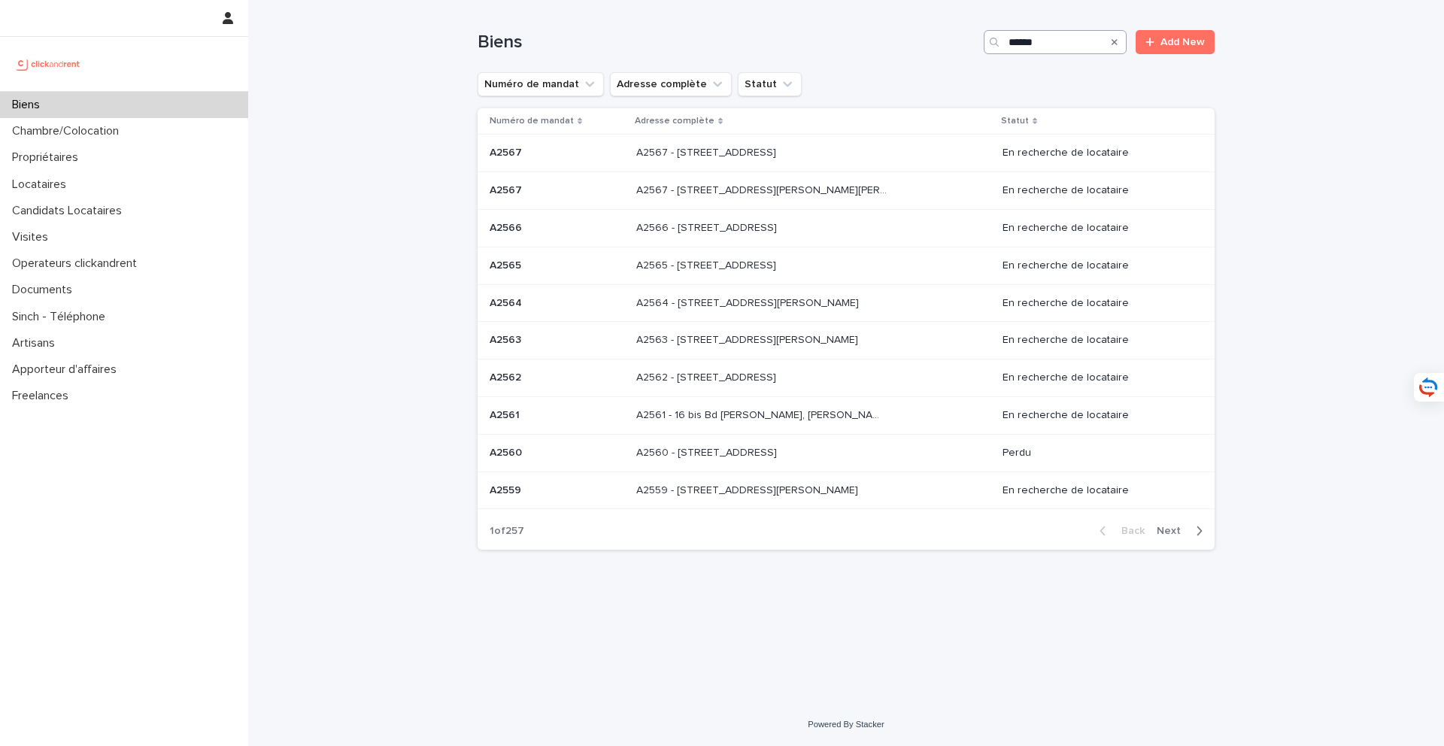
type input "*****"
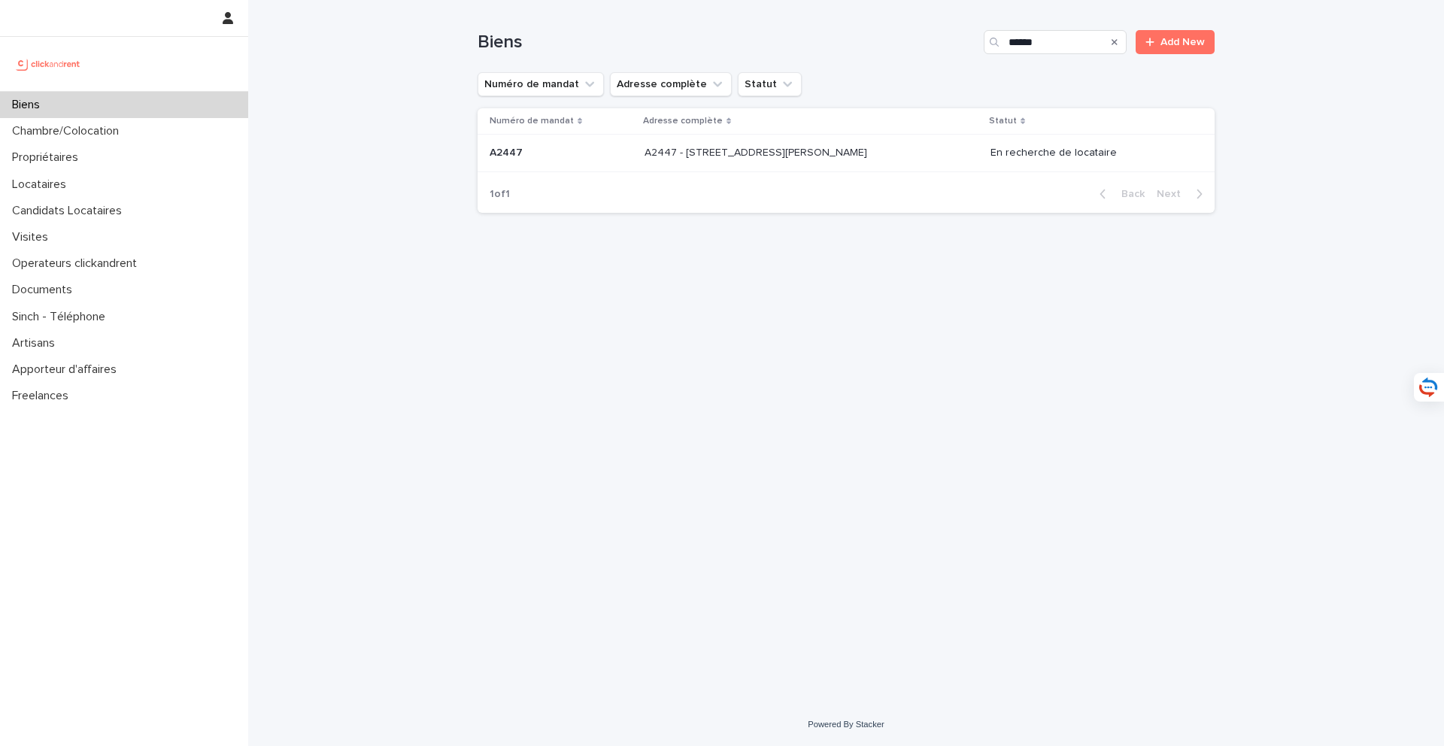
click at [844, 167] on td "A2447 - [STREET_ADDRESS][PERSON_NAME] - [STREET_ADDRESS][PERSON_NAME]" at bounding box center [812, 154] width 346 height 38
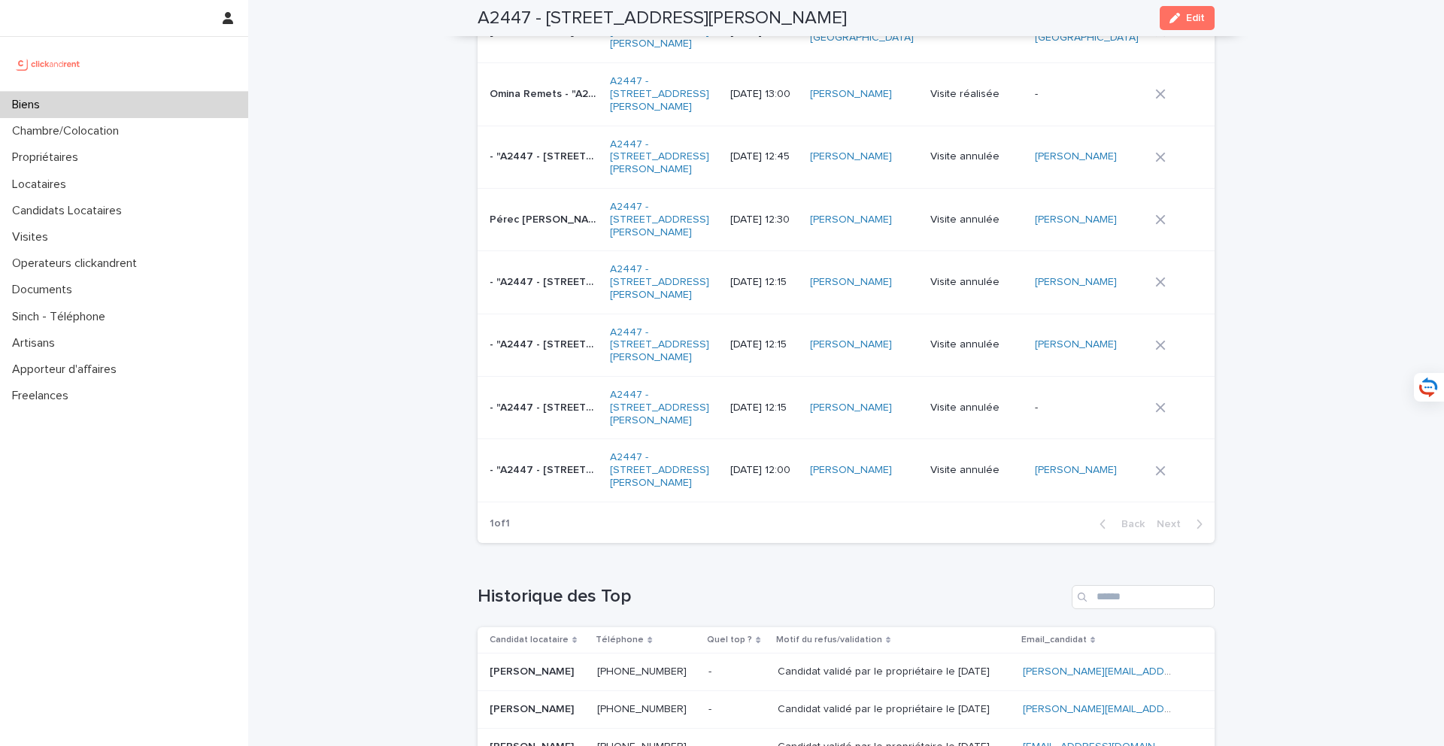
scroll to position [7472, 0]
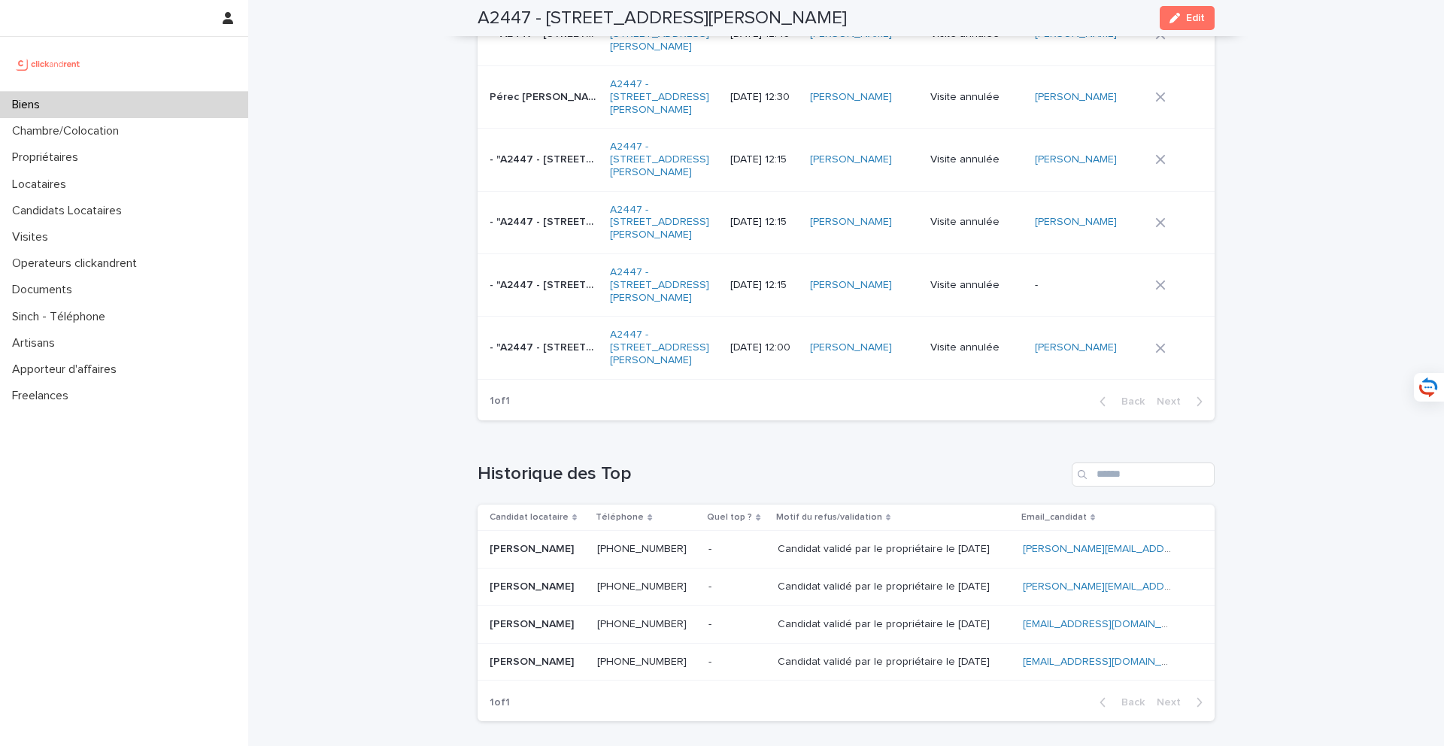
click at [193, 99] on div "Biens" at bounding box center [124, 105] width 248 height 26
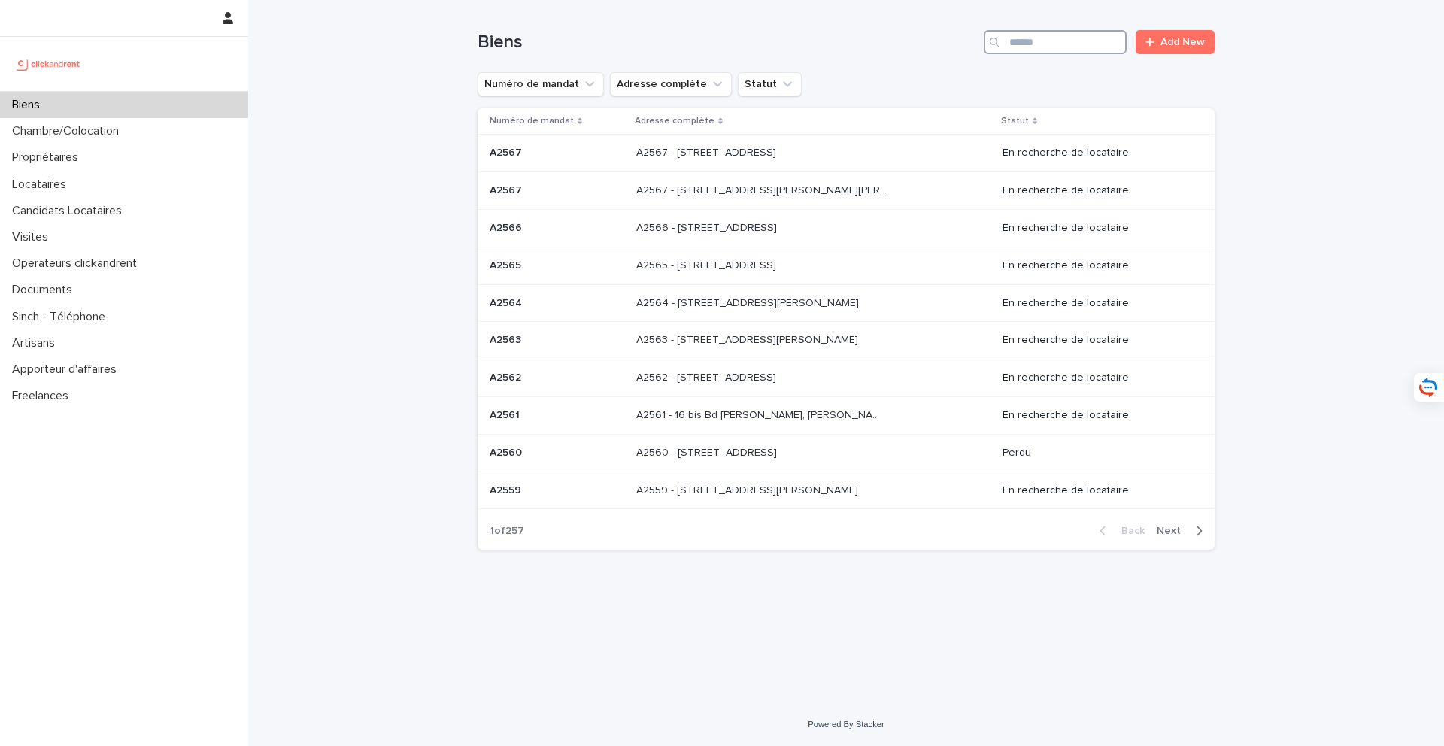
click at [1079, 44] on input "Search" at bounding box center [1055, 42] width 143 height 24
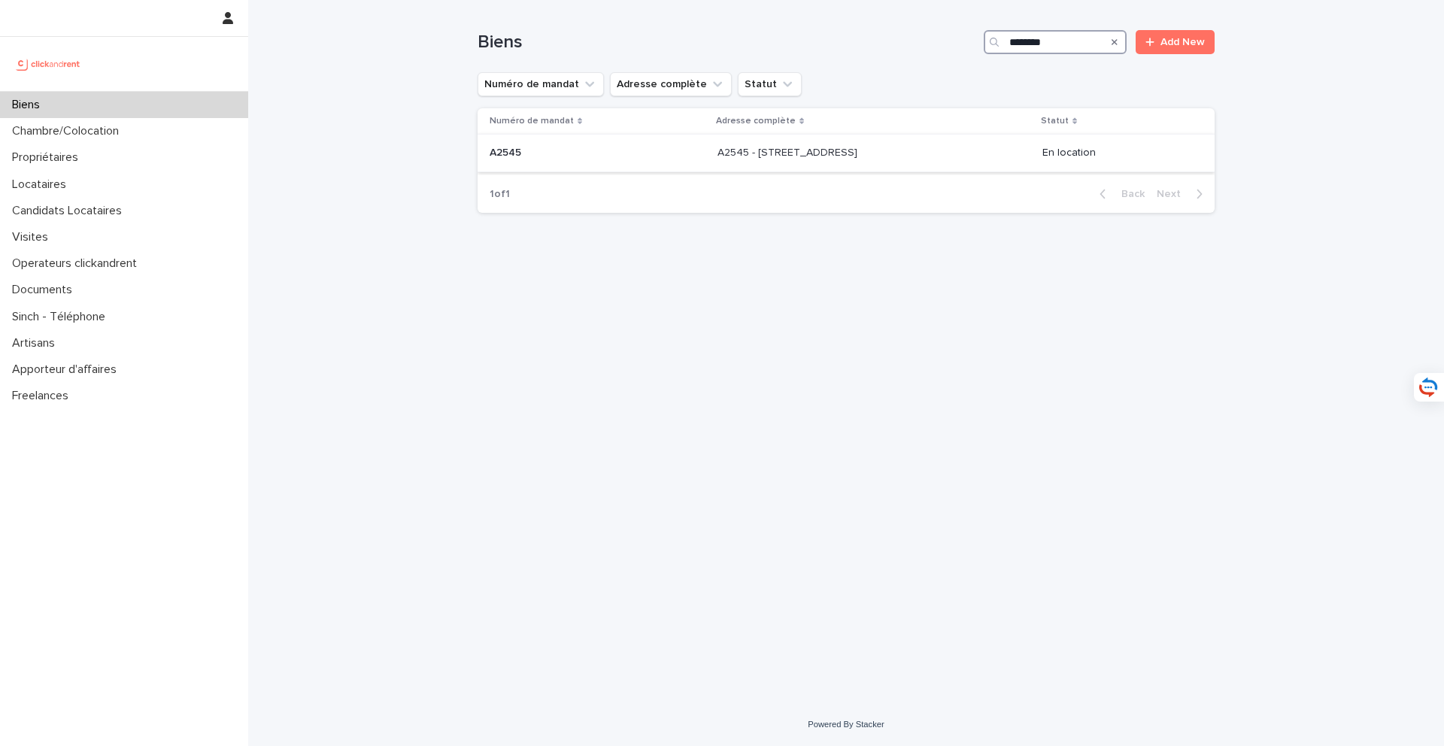
type input "********"
click at [815, 162] on div "A2545 - [STREET_ADDRESS] - [STREET_ADDRESS]" at bounding box center [874, 153] width 313 height 25
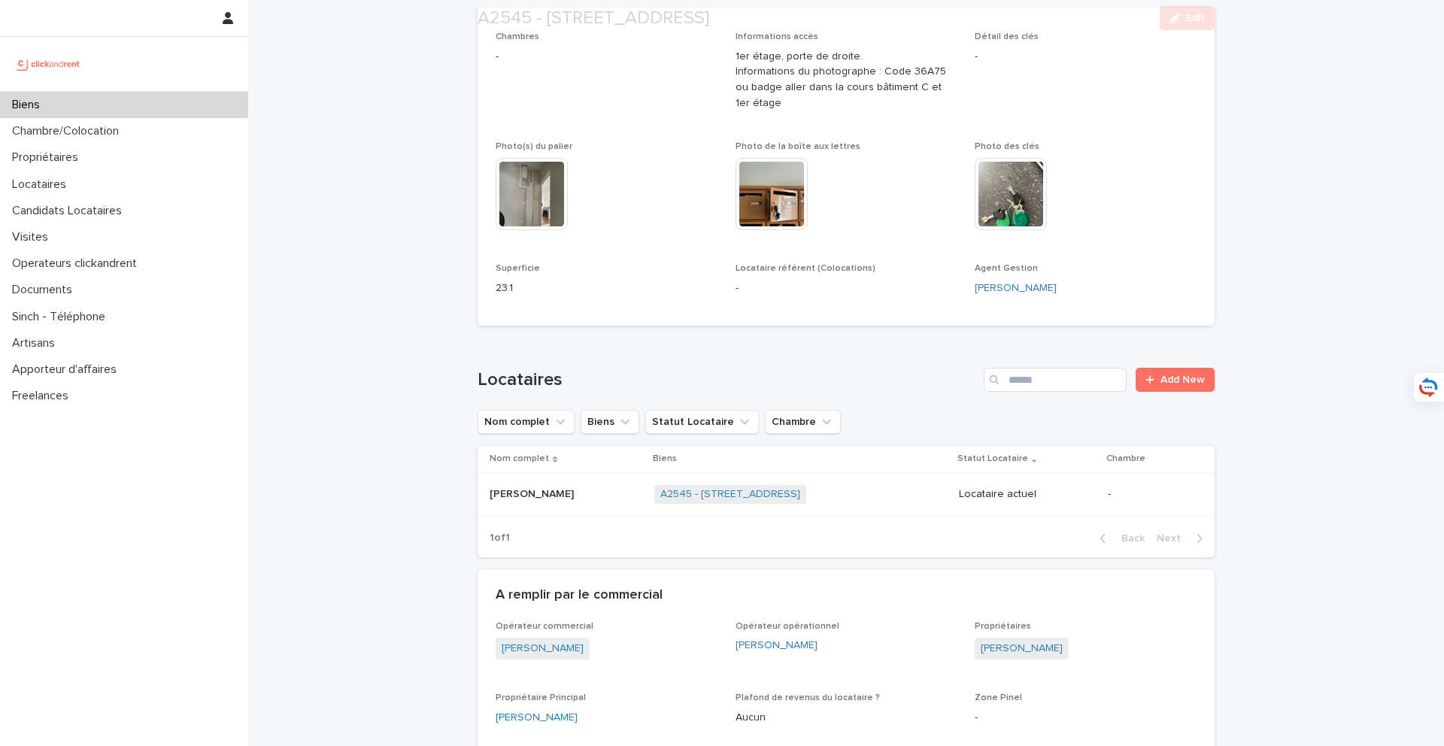
scroll to position [354, 0]
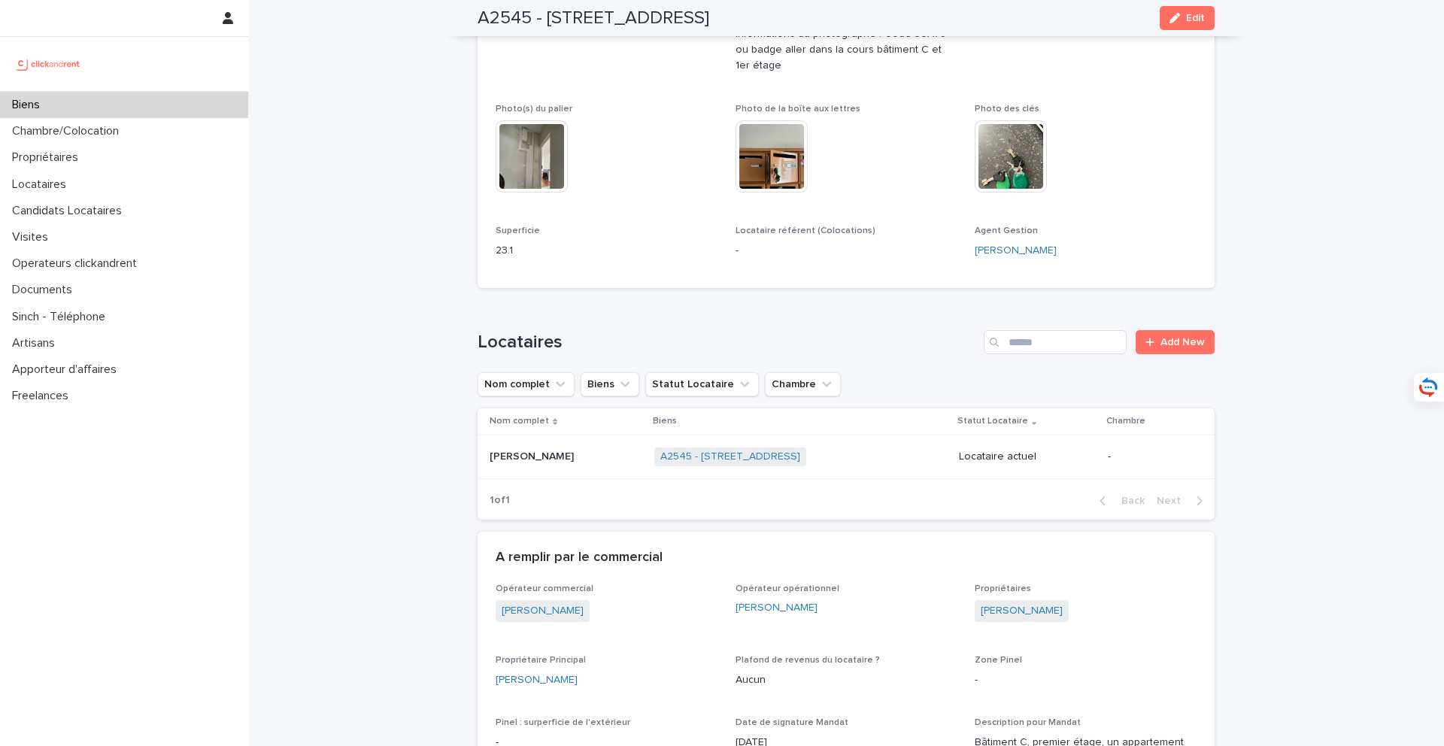
click at [578, 460] on p at bounding box center [566, 457] width 153 height 13
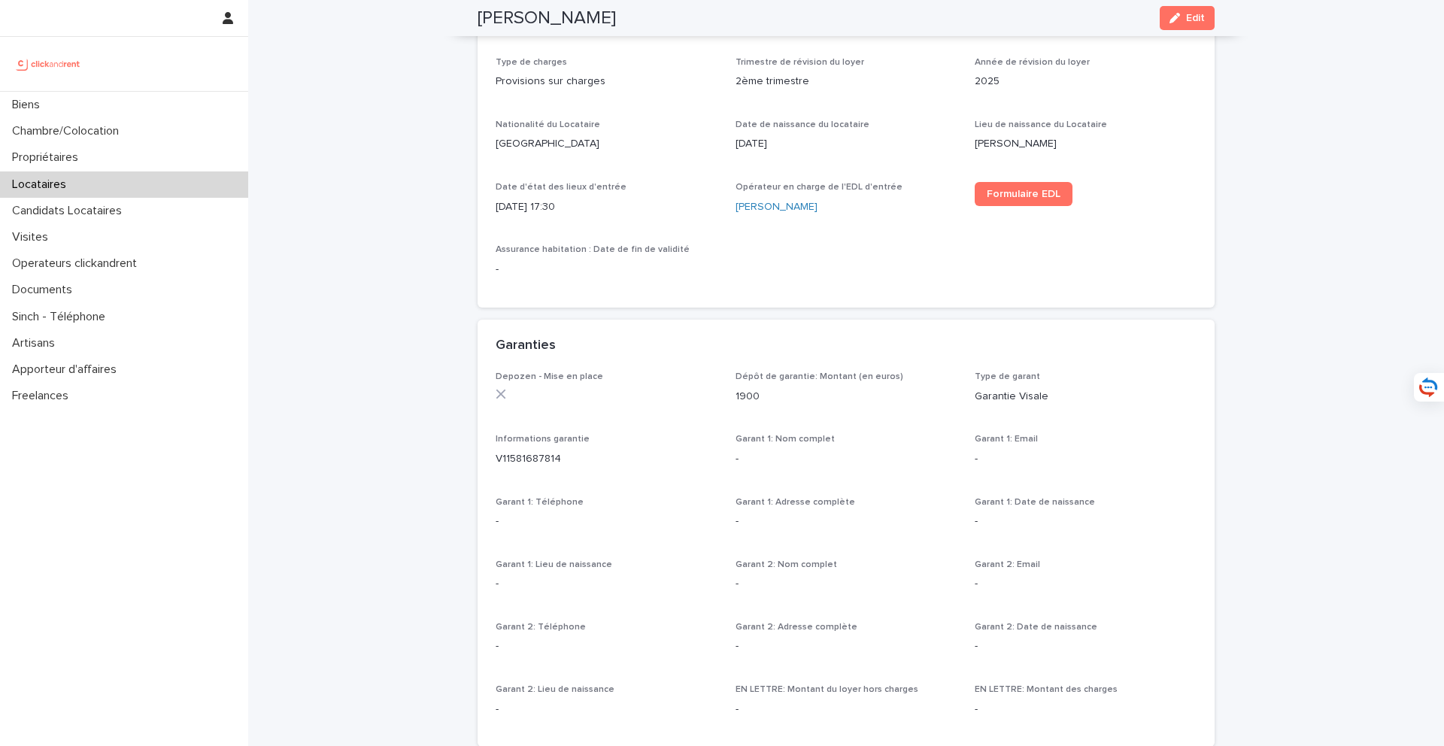
scroll to position [617, 0]
click at [137, 116] on div "Biens" at bounding box center [124, 105] width 248 height 26
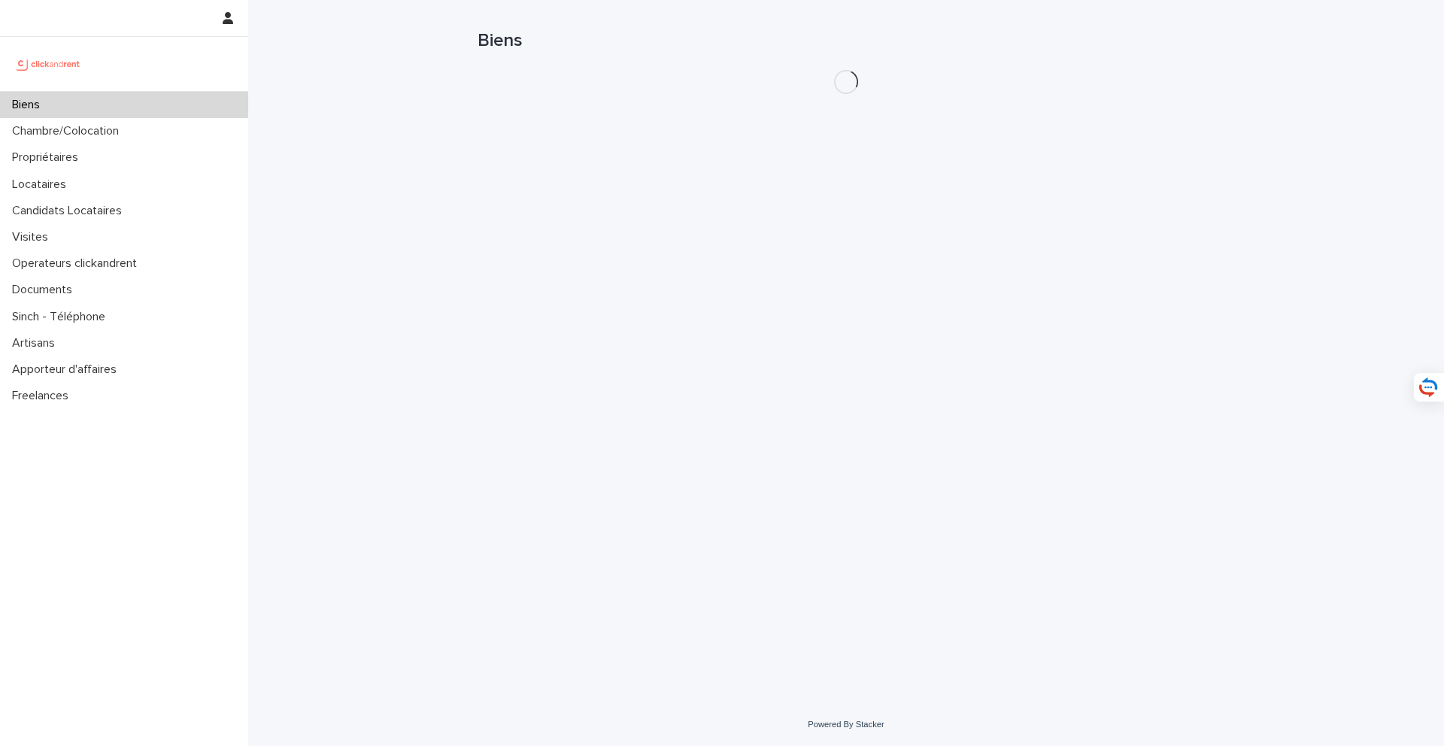
click at [1052, 46] on h1 "Biens" at bounding box center [846, 41] width 737 height 22
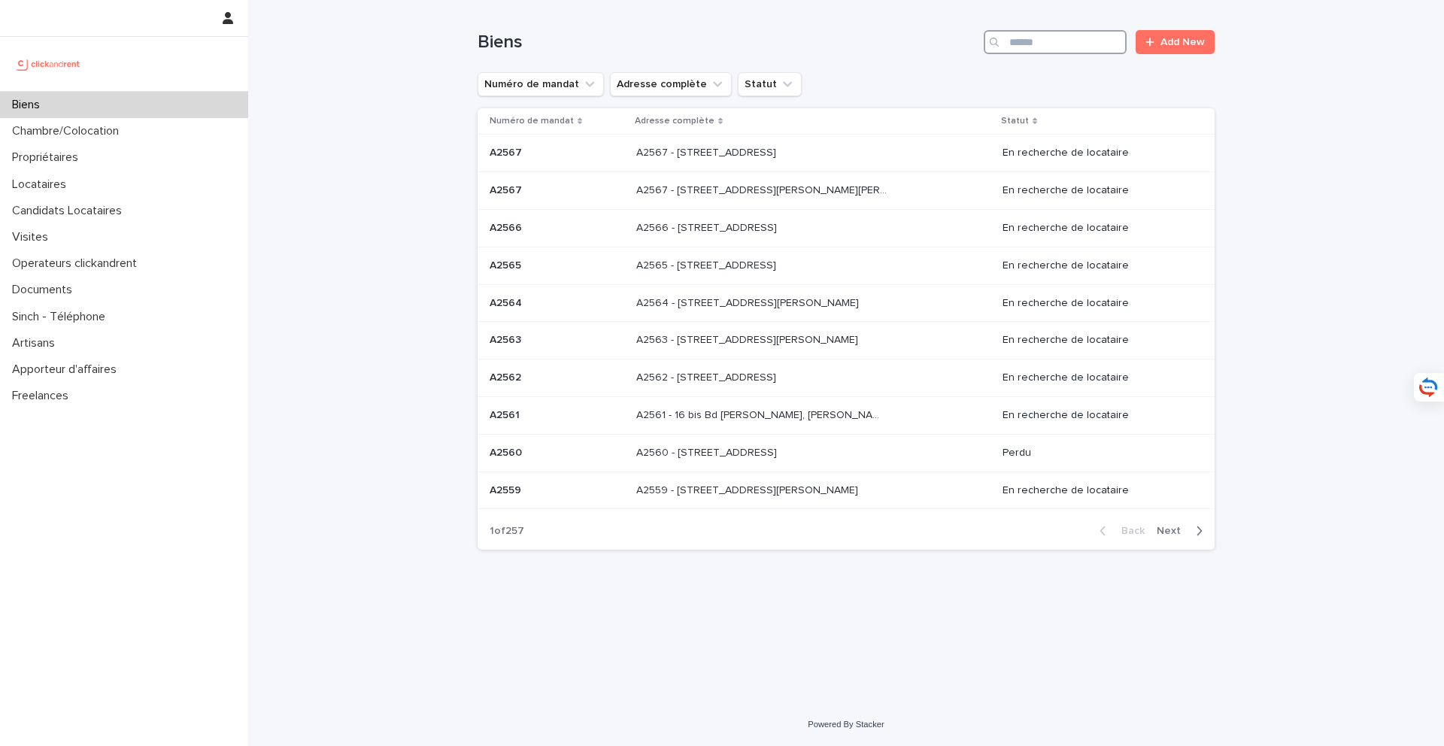
click at [1053, 46] on input "Search" at bounding box center [1055, 42] width 143 height 24
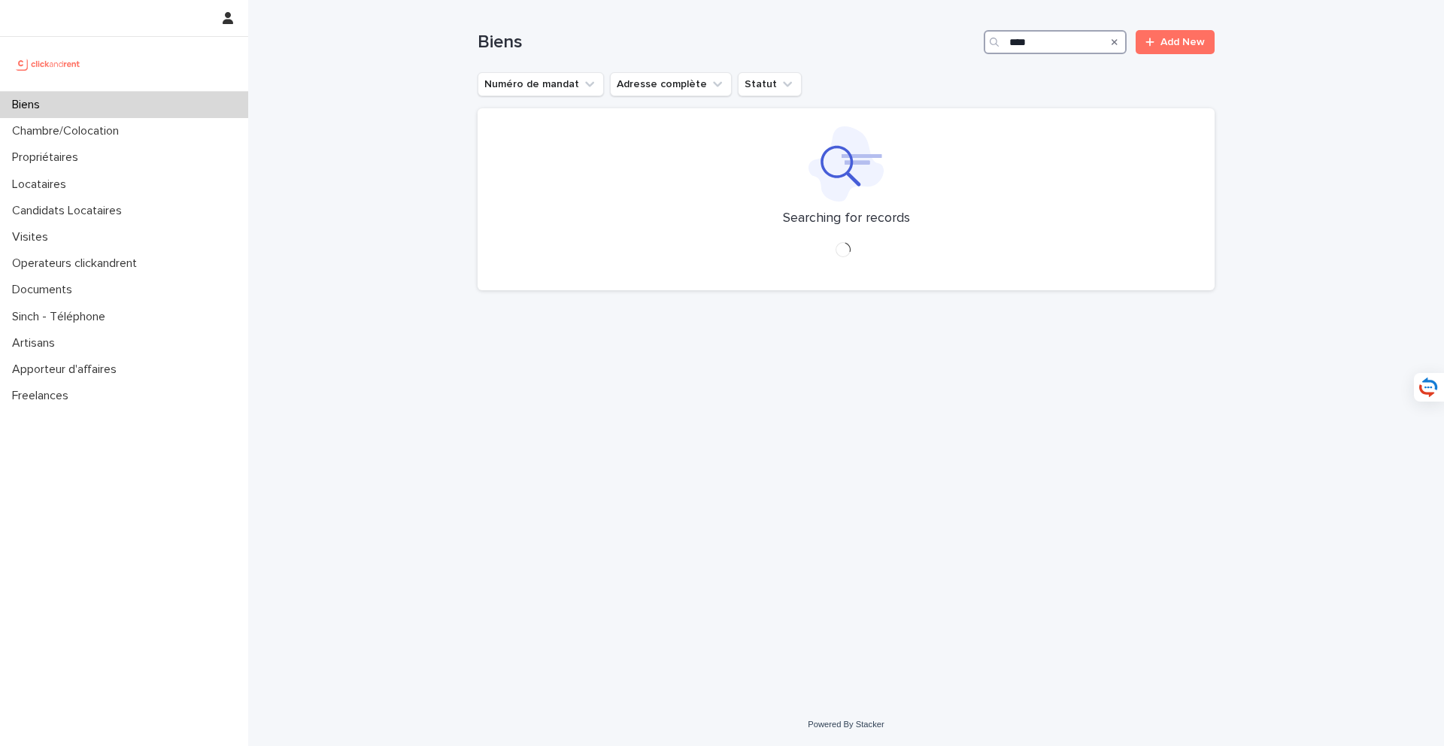
type input "***"
click at [827, 143] on icon at bounding box center [846, 163] width 75 height 75
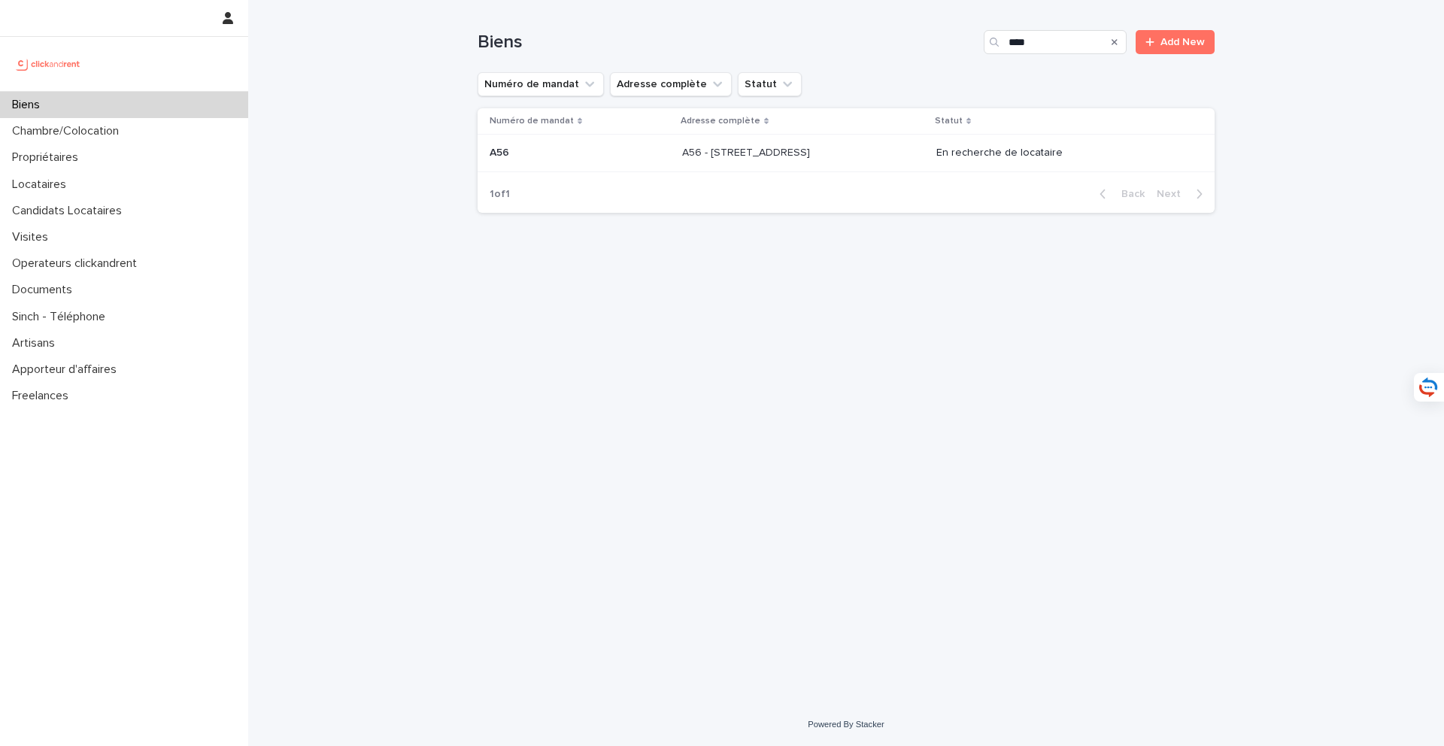
click at [813, 155] on p "A56 - [STREET_ADDRESS]" at bounding box center [747, 152] width 131 height 16
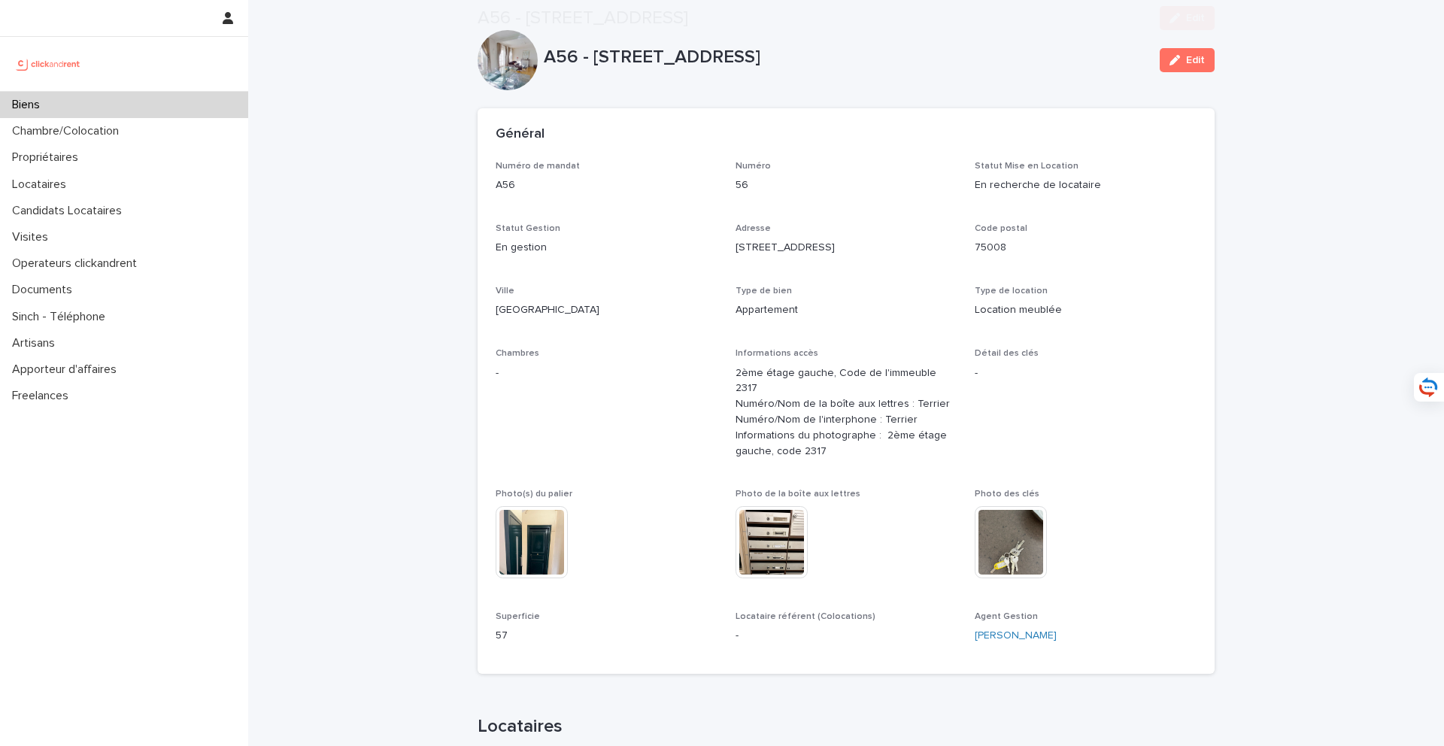
scroll to position [507, 0]
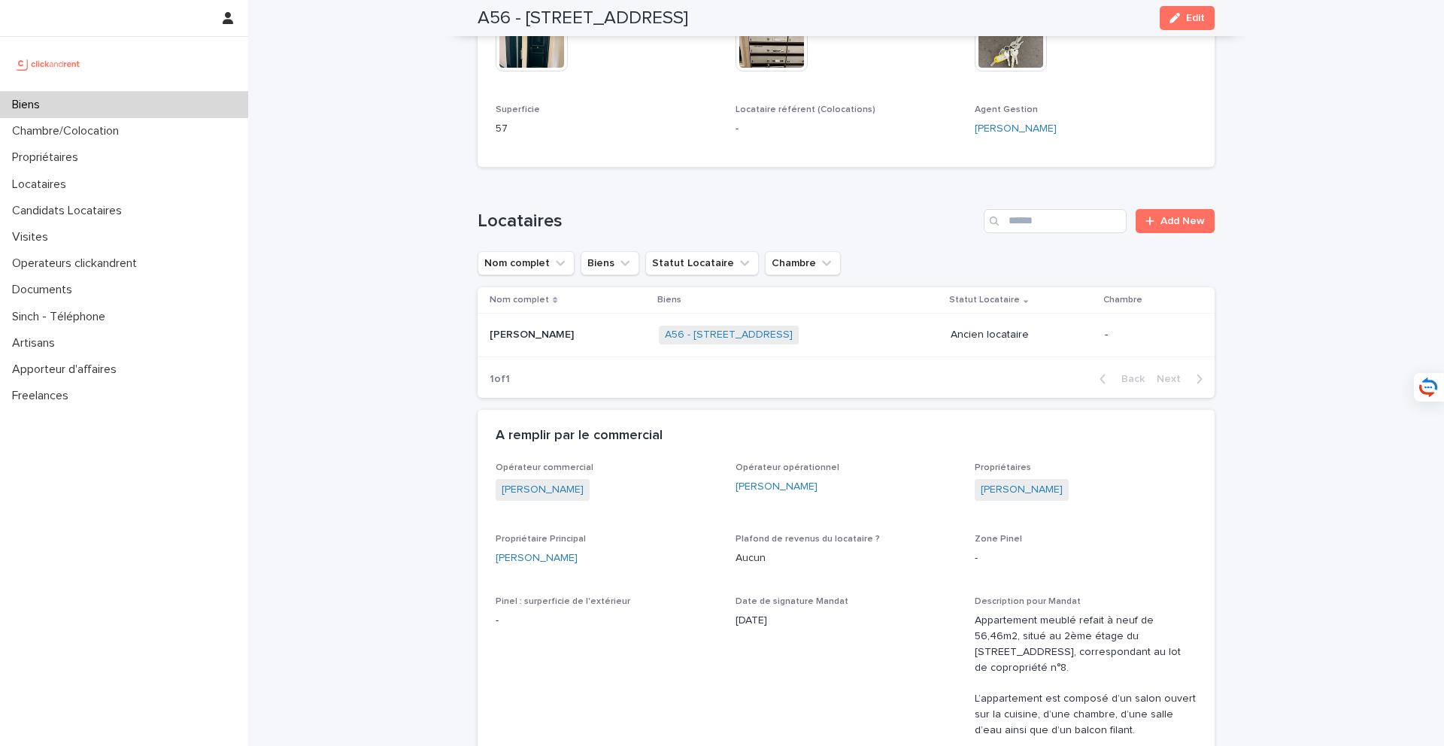
click at [584, 331] on div "[PERSON_NAME] [PERSON_NAME]" at bounding box center [568, 335] width 157 height 25
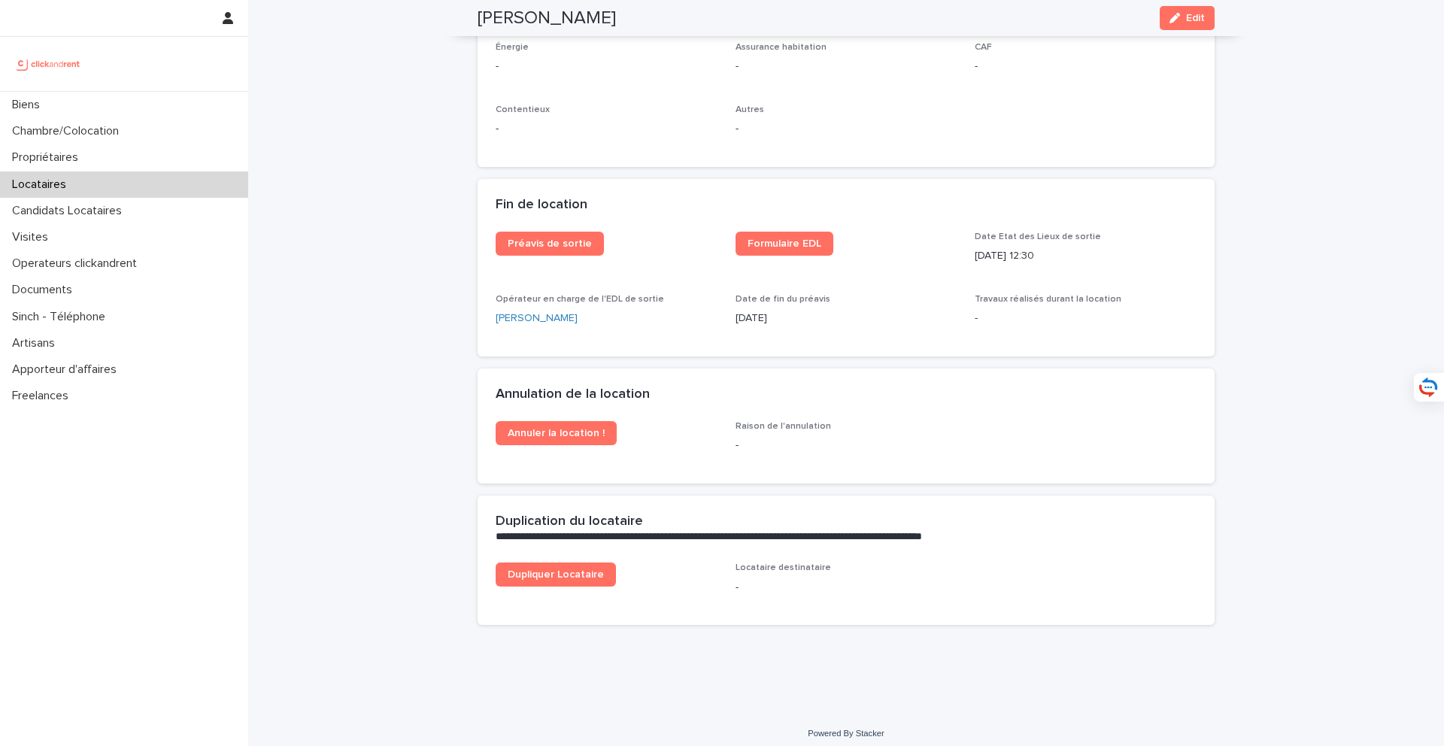
scroll to position [1472, 0]
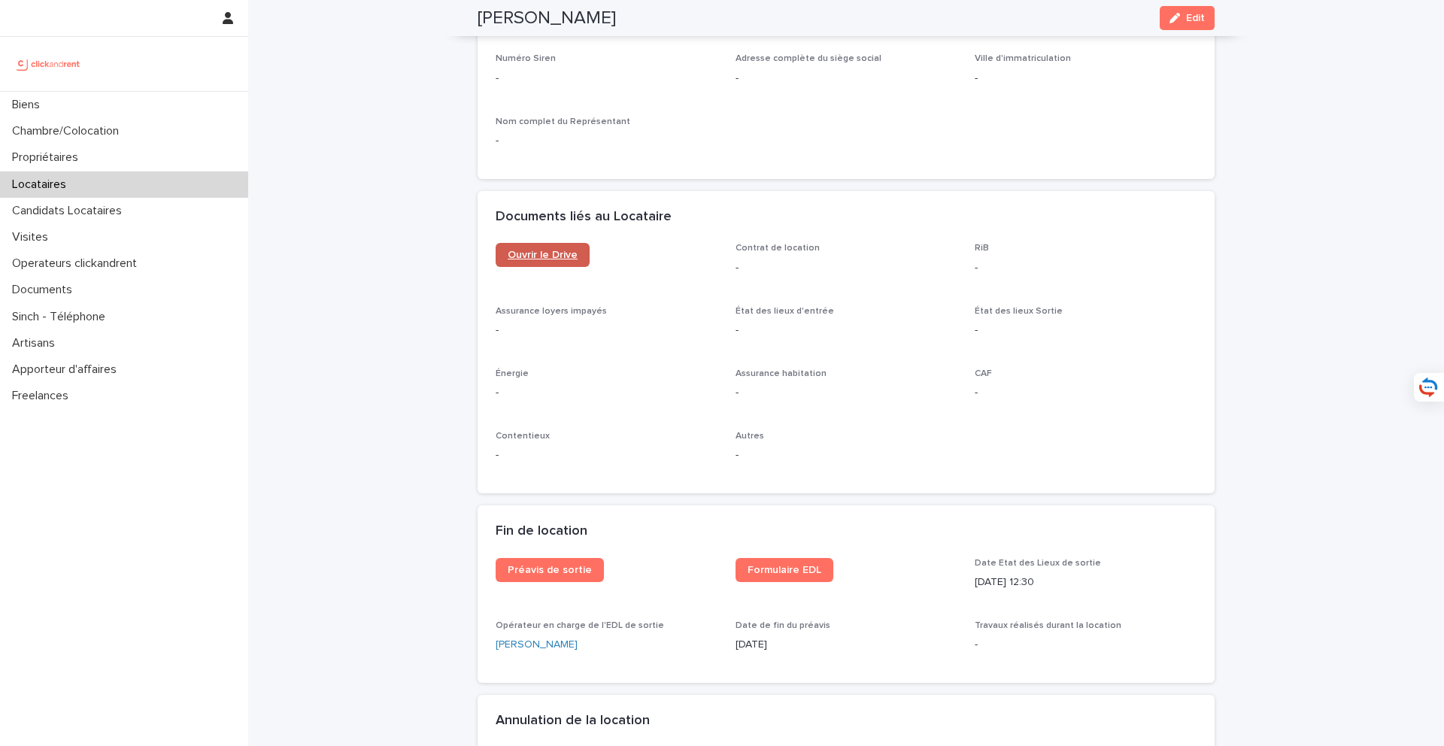
click at [579, 263] on link "Ouvrir le Drive" at bounding box center [543, 255] width 94 height 24
click at [130, 111] on div "Biens" at bounding box center [124, 105] width 248 height 26
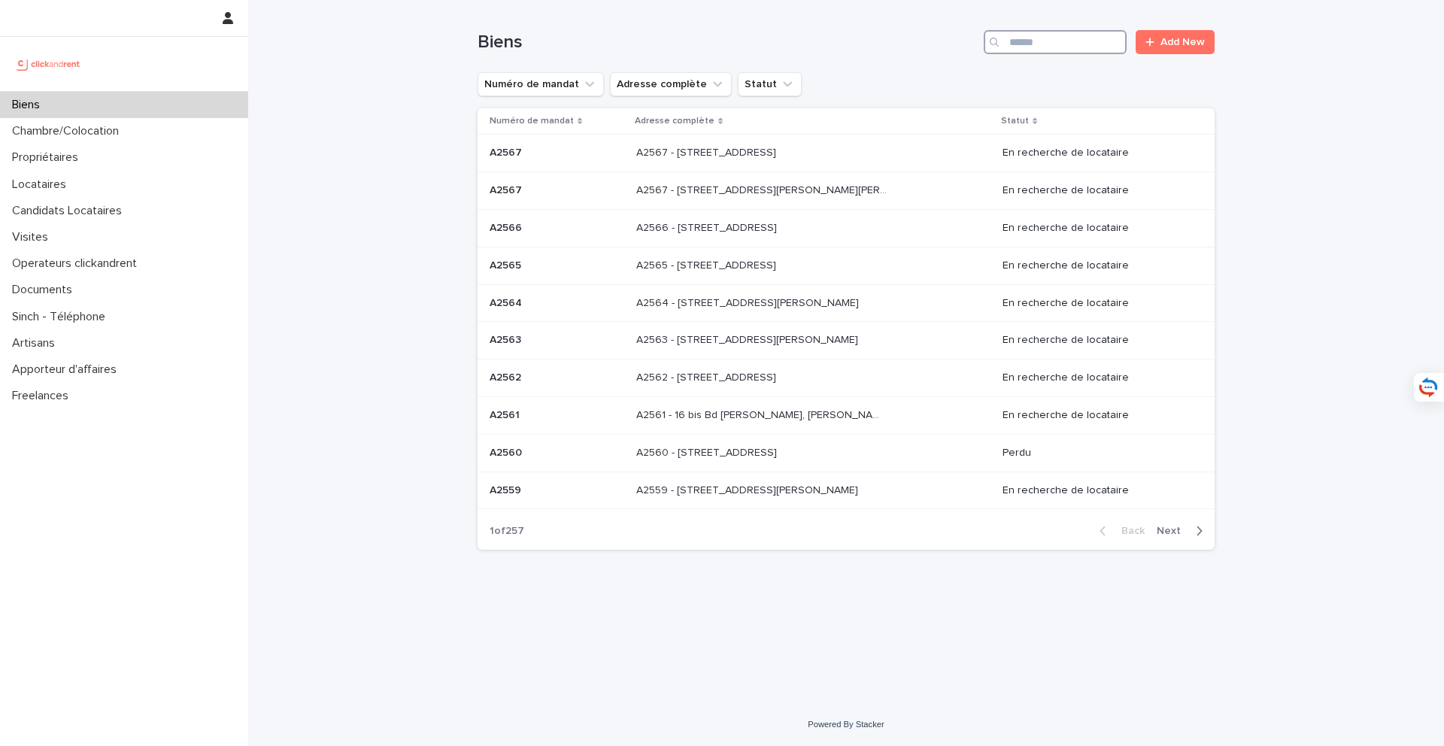
click at [1041, 47] on input "Search" at bounding box center [1055, 42] width 143 height 24
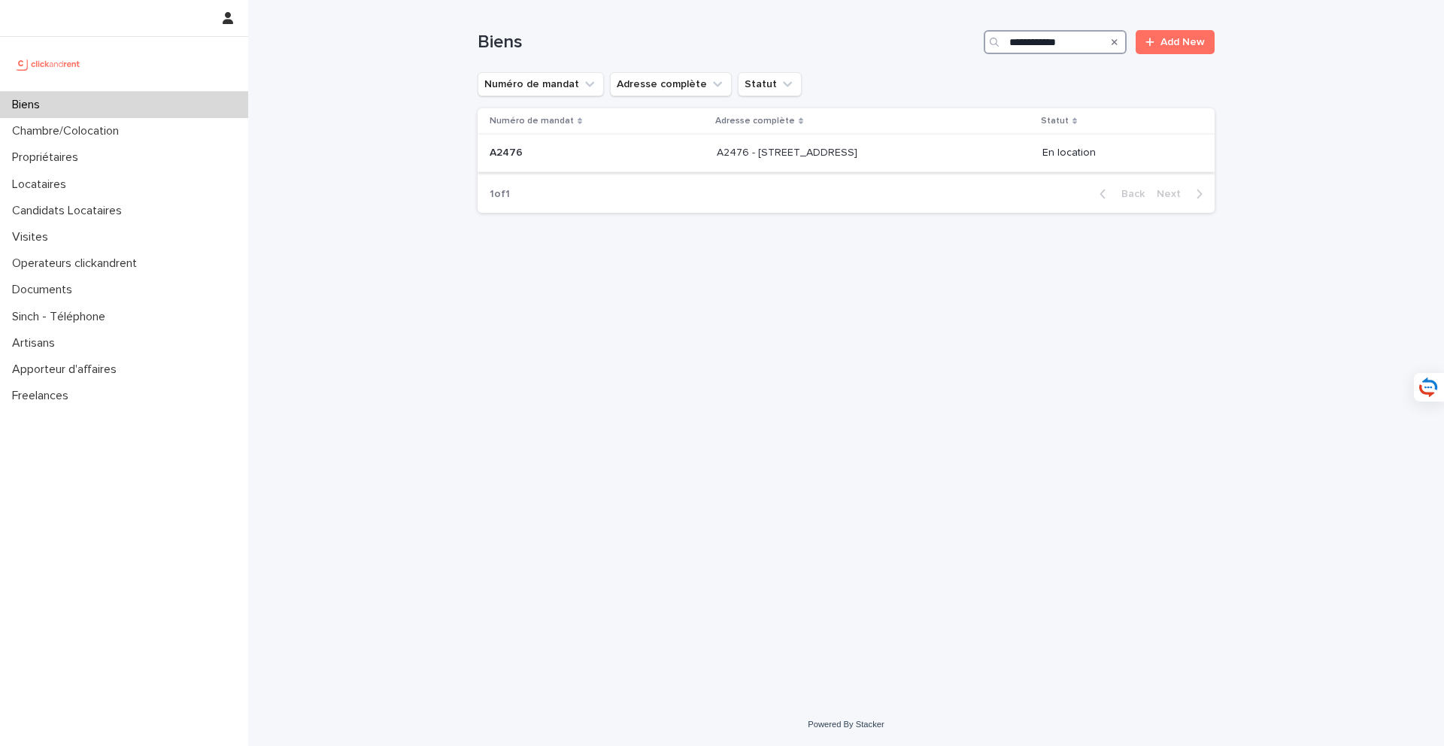
type input "**********"
click at [850, 144] on p "A2476 - [STREET_ADDRESS]" at bounding box center [789, 152] width 144 height 16
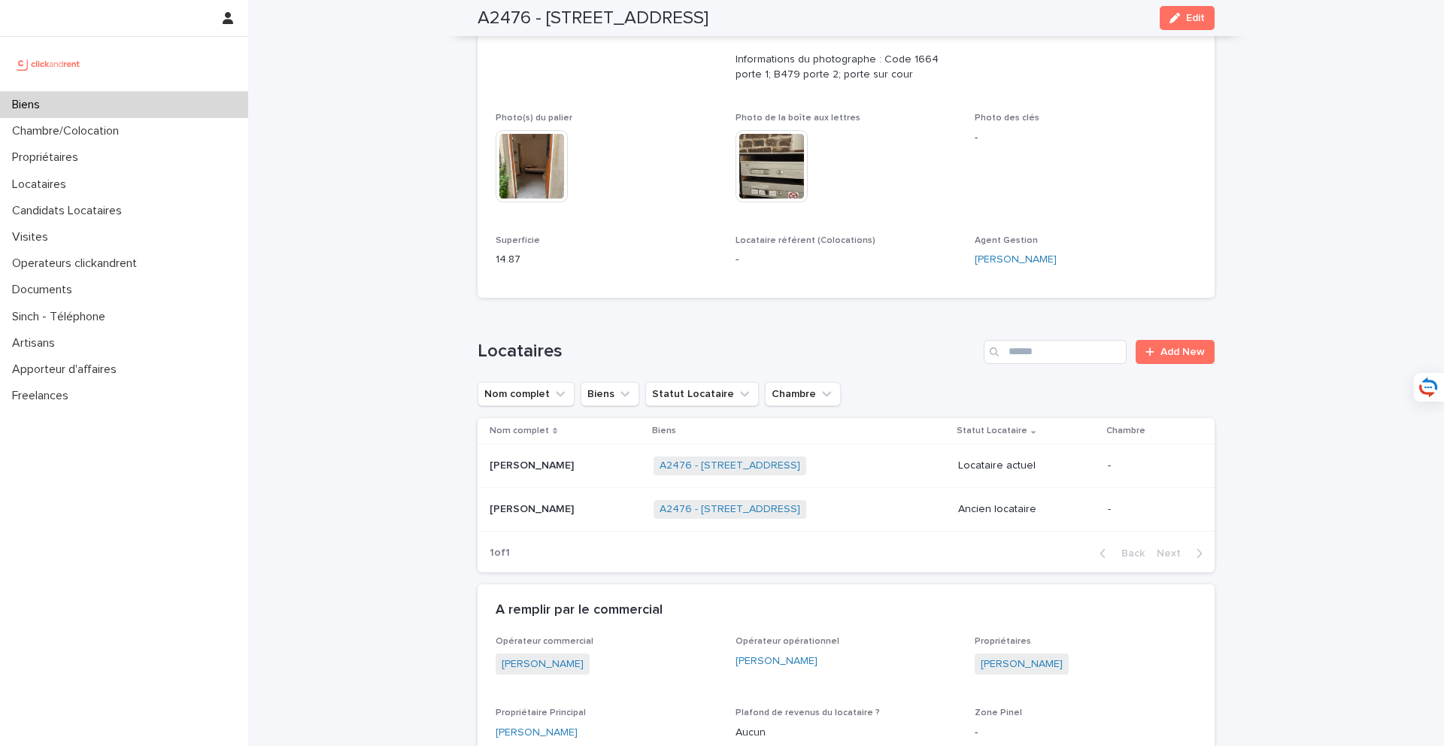
scroll to position [487, 0]
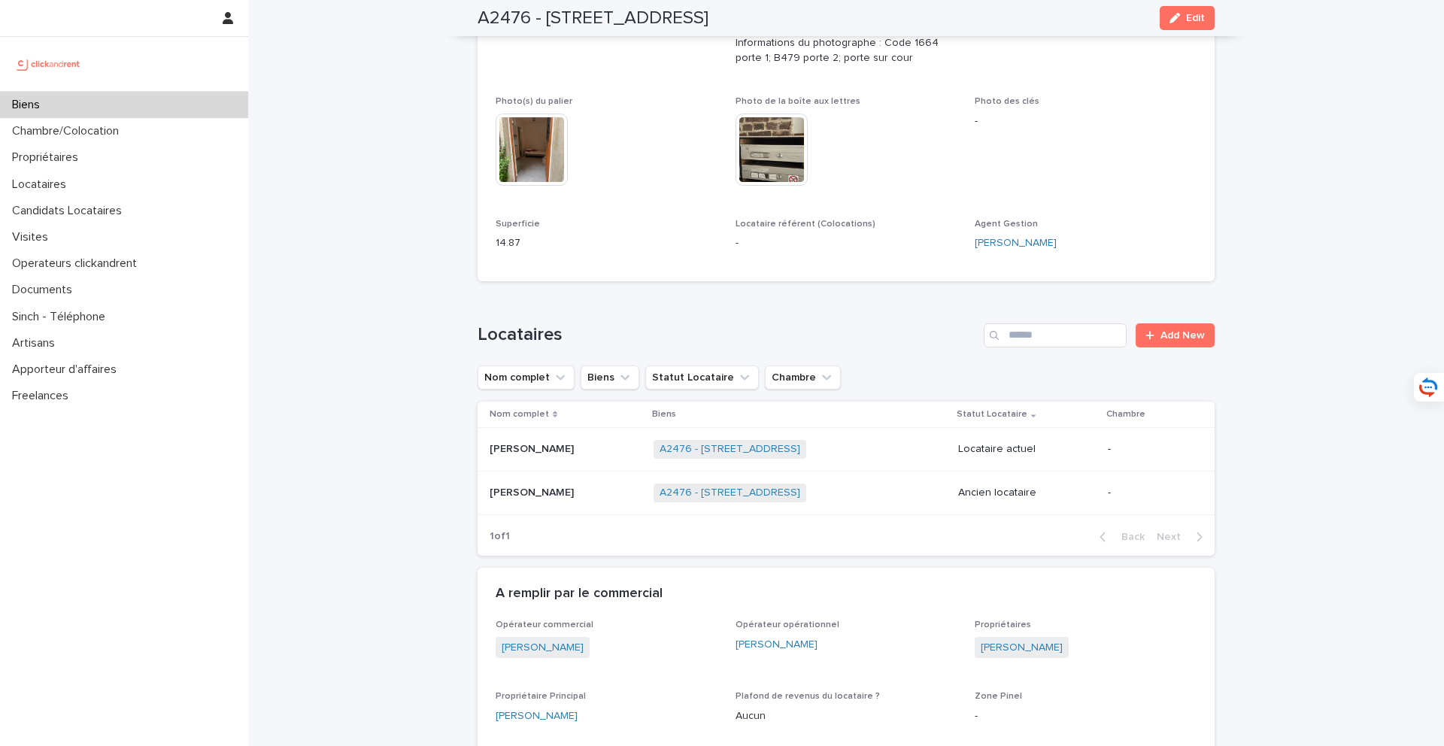
click at [193, 114] on div "Biens" at bounding box center [124, 105] width 248 height 26
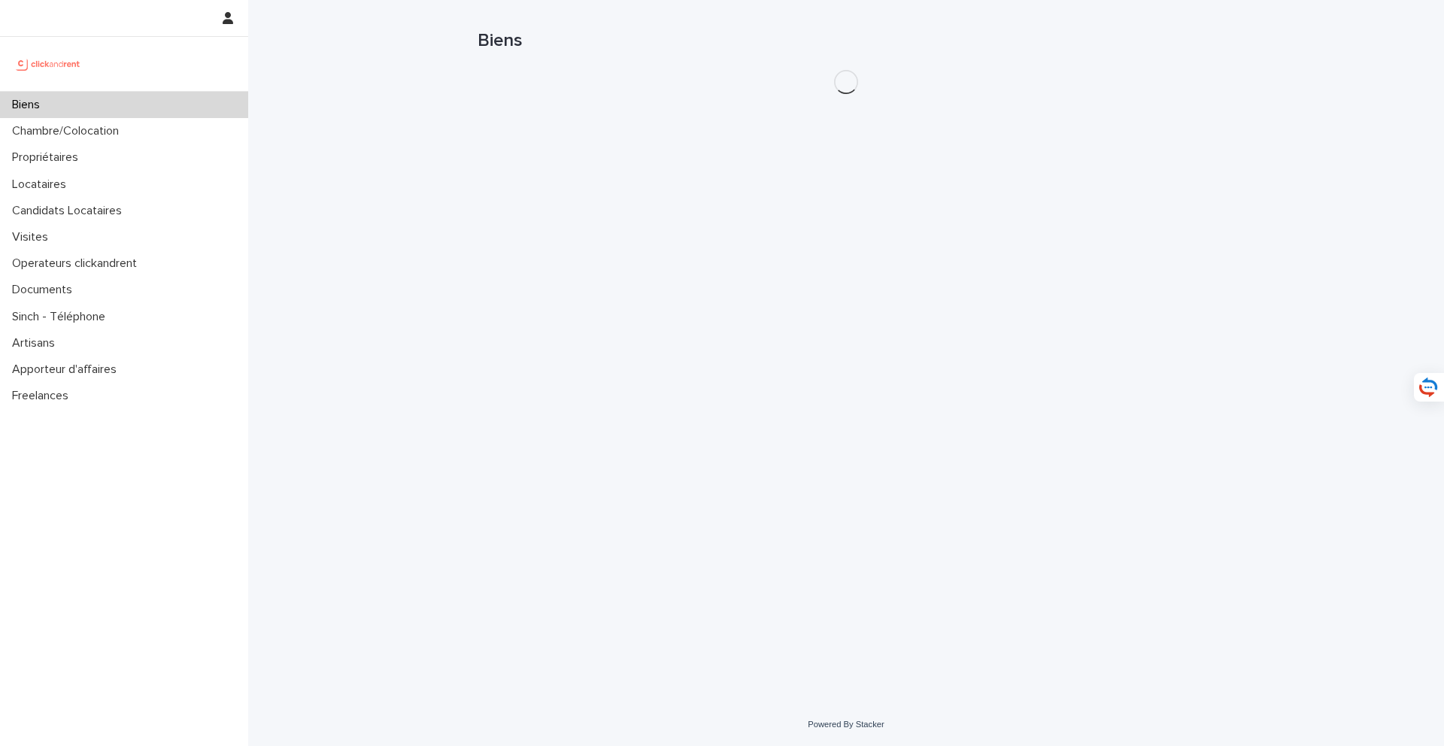
click at [193, 114] on div "Biens" at bounding box center [124, 105] width 248 height 26
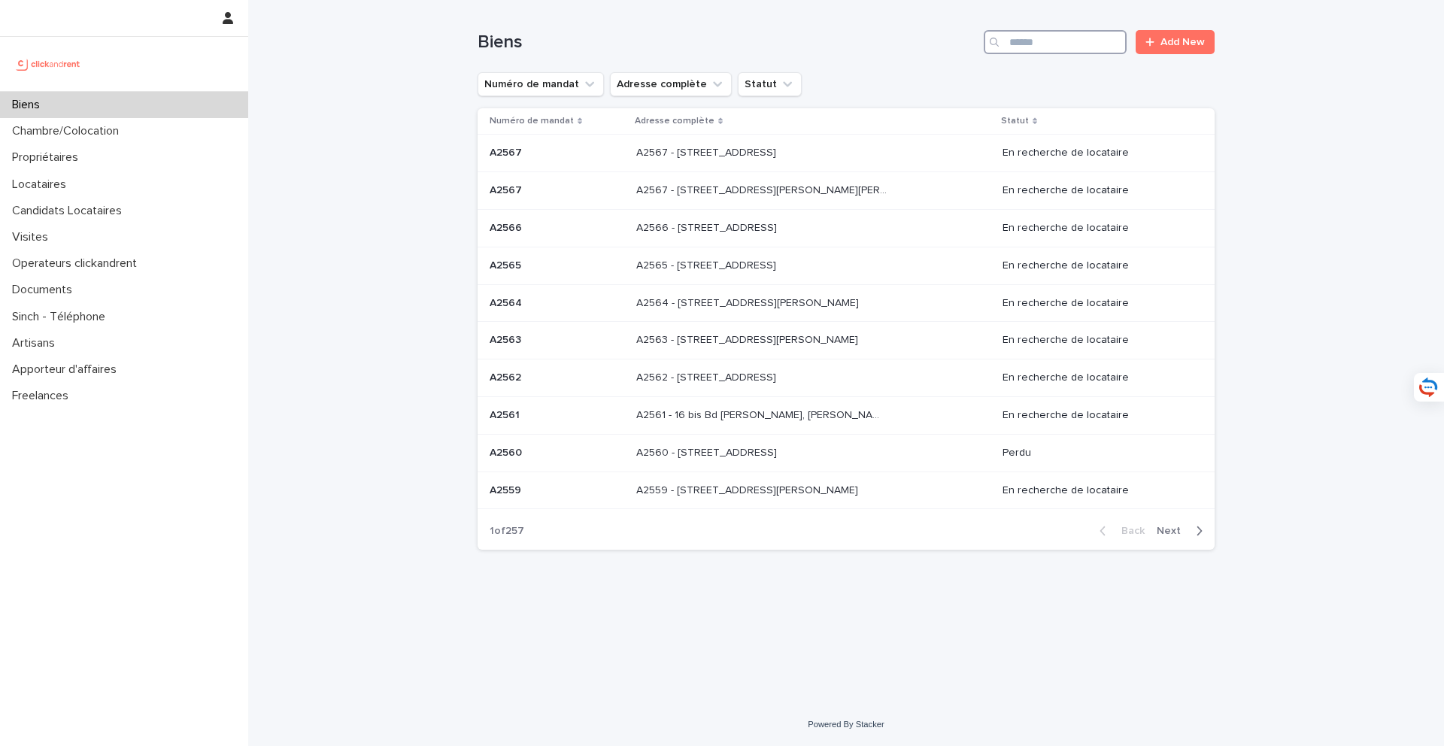
click at [1040, 36] on input "Search" at bounding box center [1055, 42] width 143 height 24
click at [1041, 39] on input "Search" at bounding box center [1055, 42] width 143 height 24
type input "*****"
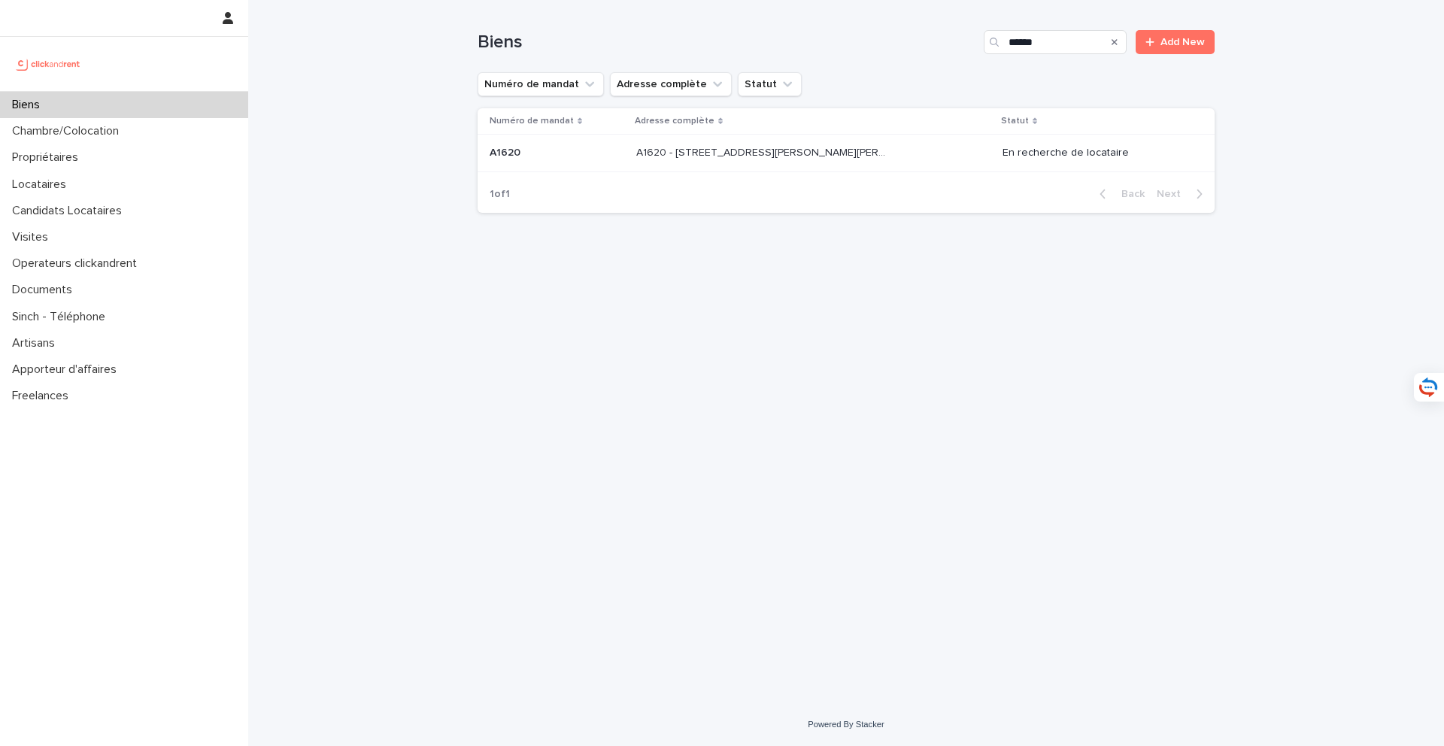
click at [842, 153] on p "A1620 - [STREET_ADDRESS][PERSON_NAME][PERSON_NAME]" at bounding box center [762, 152] width 253 height 16
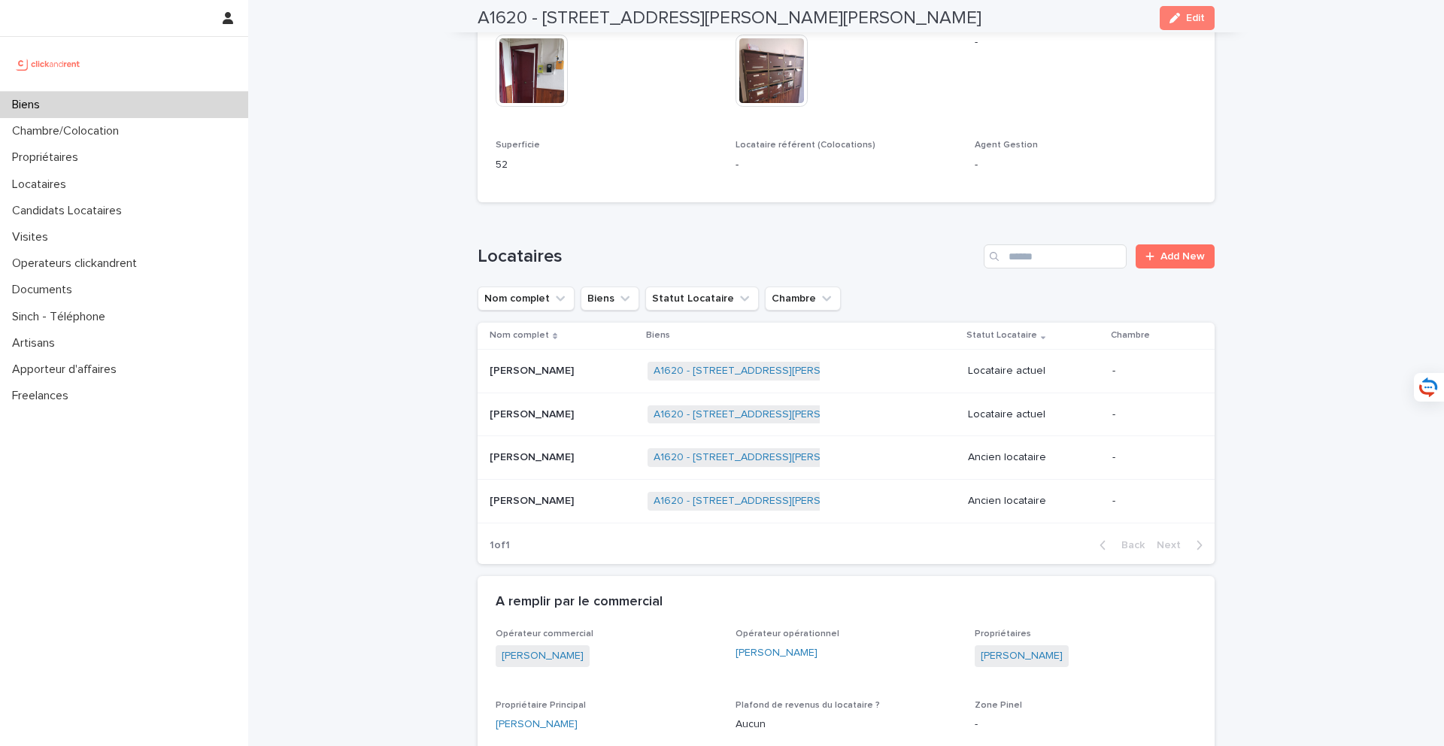
scroll to position [662, 0]
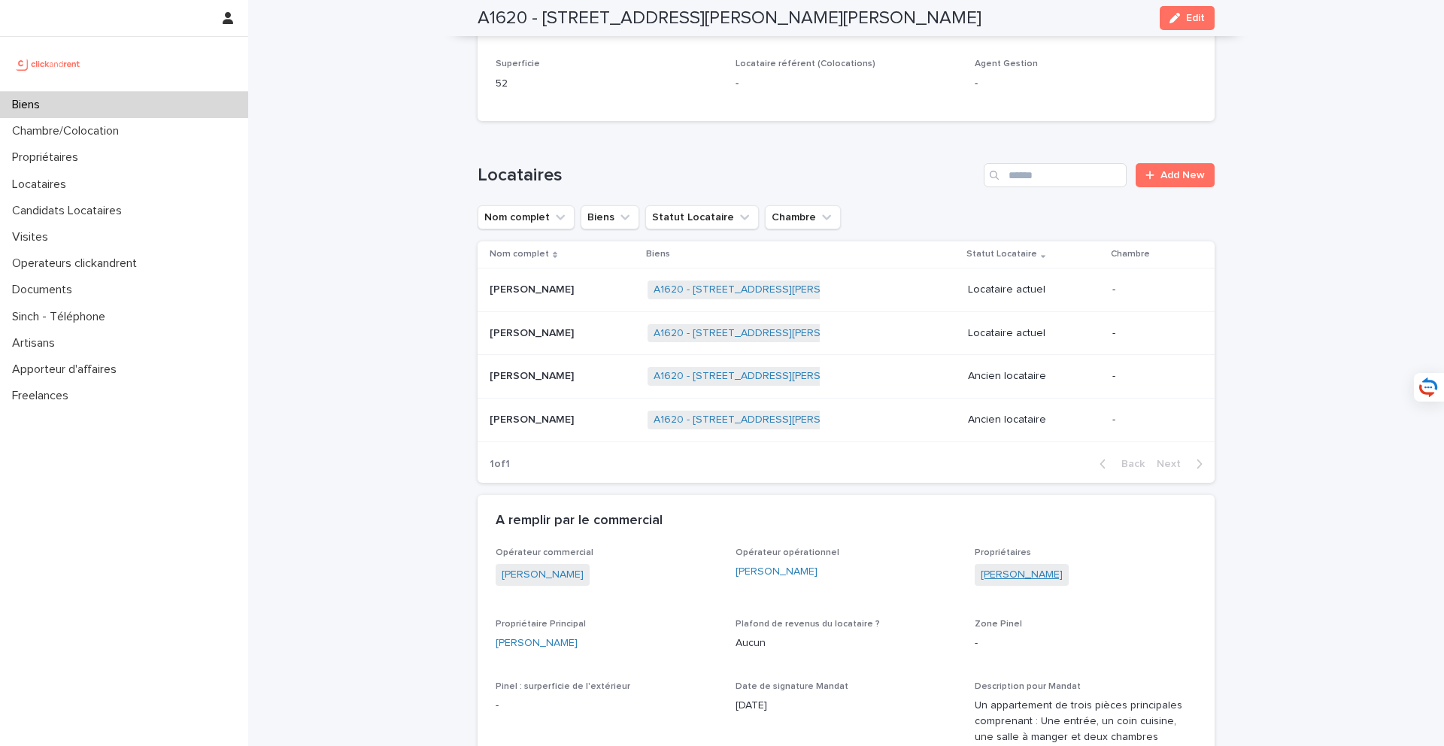
click at [1049, 567] on link "[PERSON_NAME]" at bounding box center [1022, 575] width 82 height 16
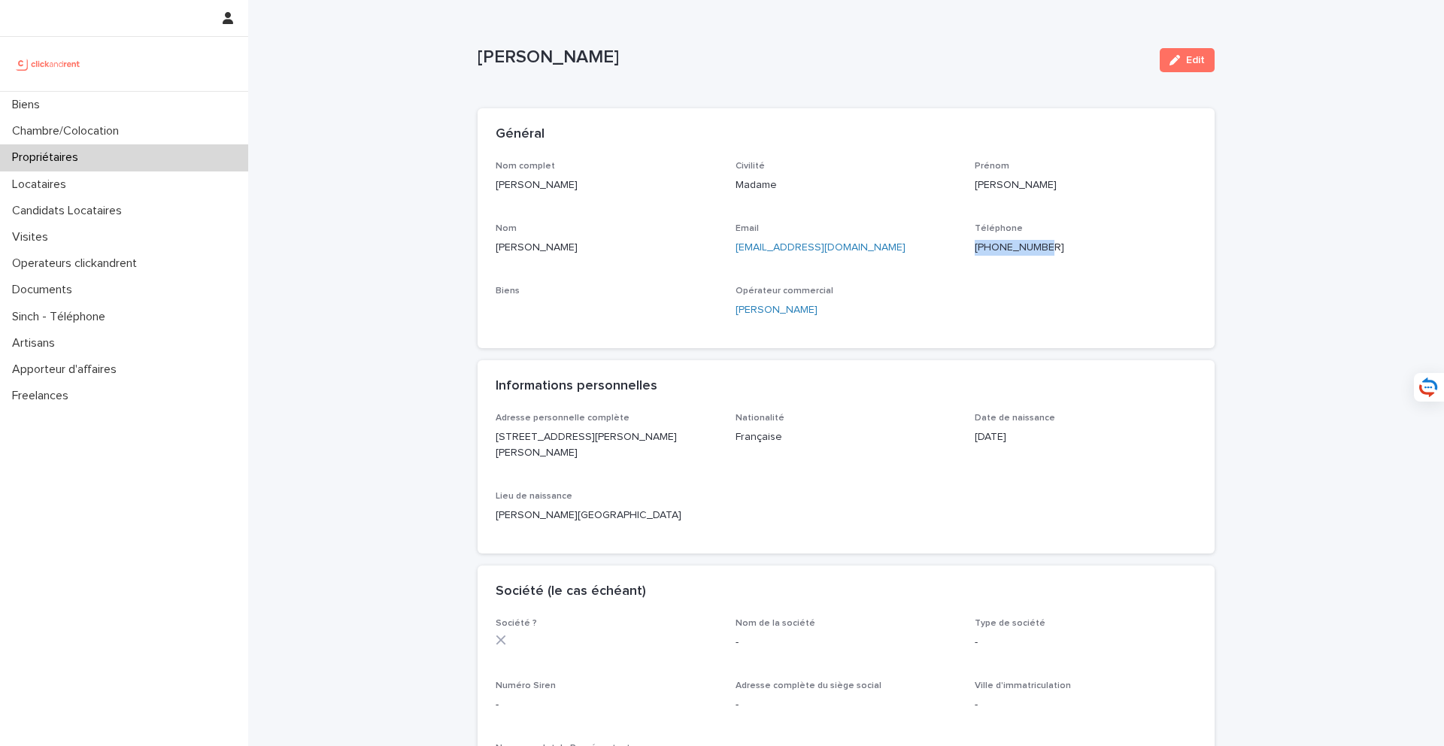
drag, startPoint x: 1082, startPoint y: 244, endPoint x: 983, endPoint y: 245, distance: 98.5
click at [983, 245] on p "[PHONE_NUMBER]" at bounding box center [1086, 248] width 222 height 16
copy ringoverc2c-84e06f14122c "[PHONE_NUMBER]"
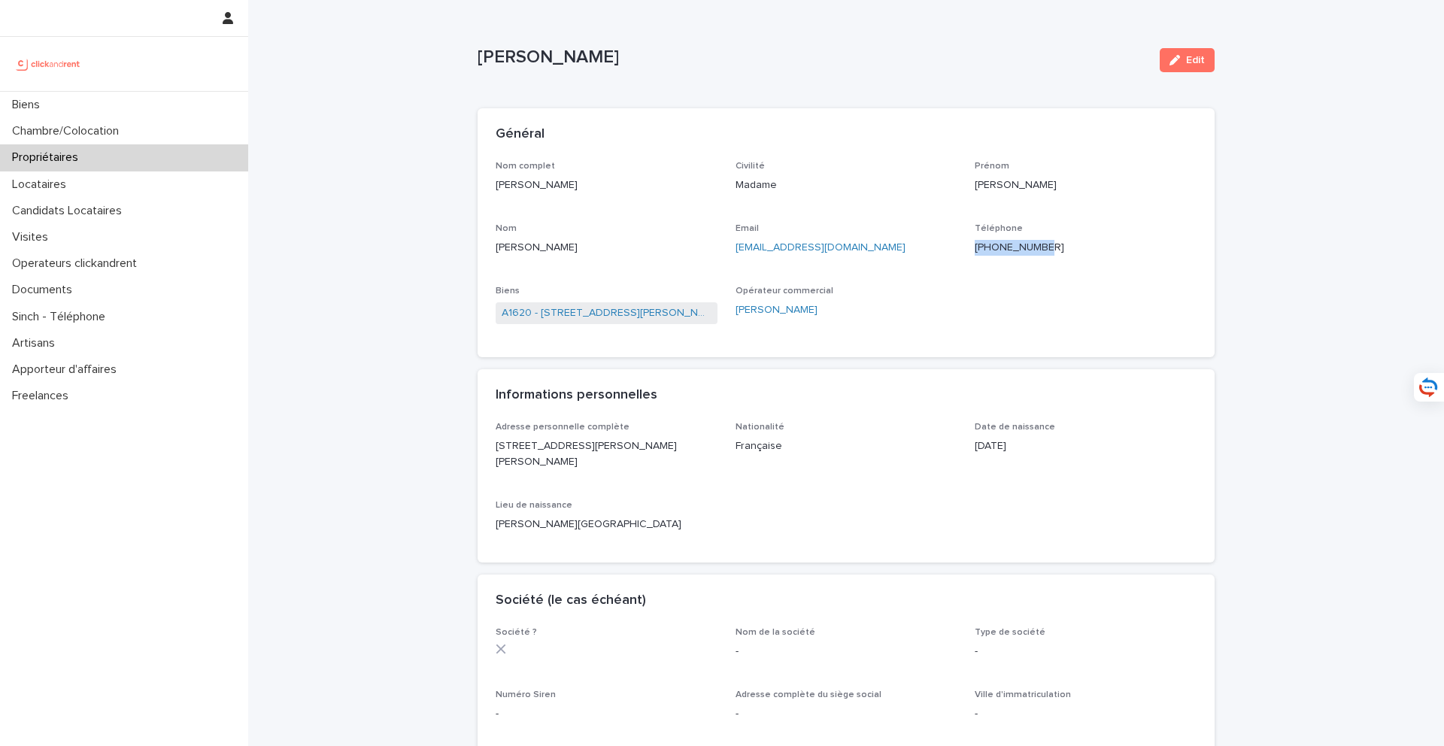
click at [1074, 246] on p "[PHONE_NUMBER]" at bounding box center [1086, 248] width 222 height 16
drag, startPoint x: 1091, startPoint y: 246, endPoint x: 967, endPoint y: 248, distance: 124.9
click at [967, 248] on div "Nom complet [PERSON_NAME] Civilité Madame Prénom [PERSON_NAME] Nom [PERSON_NAME…" at bounding box center [846, 250] width 701 height 179
copy ringoverc2c-84e06f14122c "[PHONE_NUMBER]"
click at [668, 316] on link "A1620 - [STREET_ADDRESS][PERSON_NAME][PERSON_NAME]" at bounding box center [607, 313] width 210 height 16
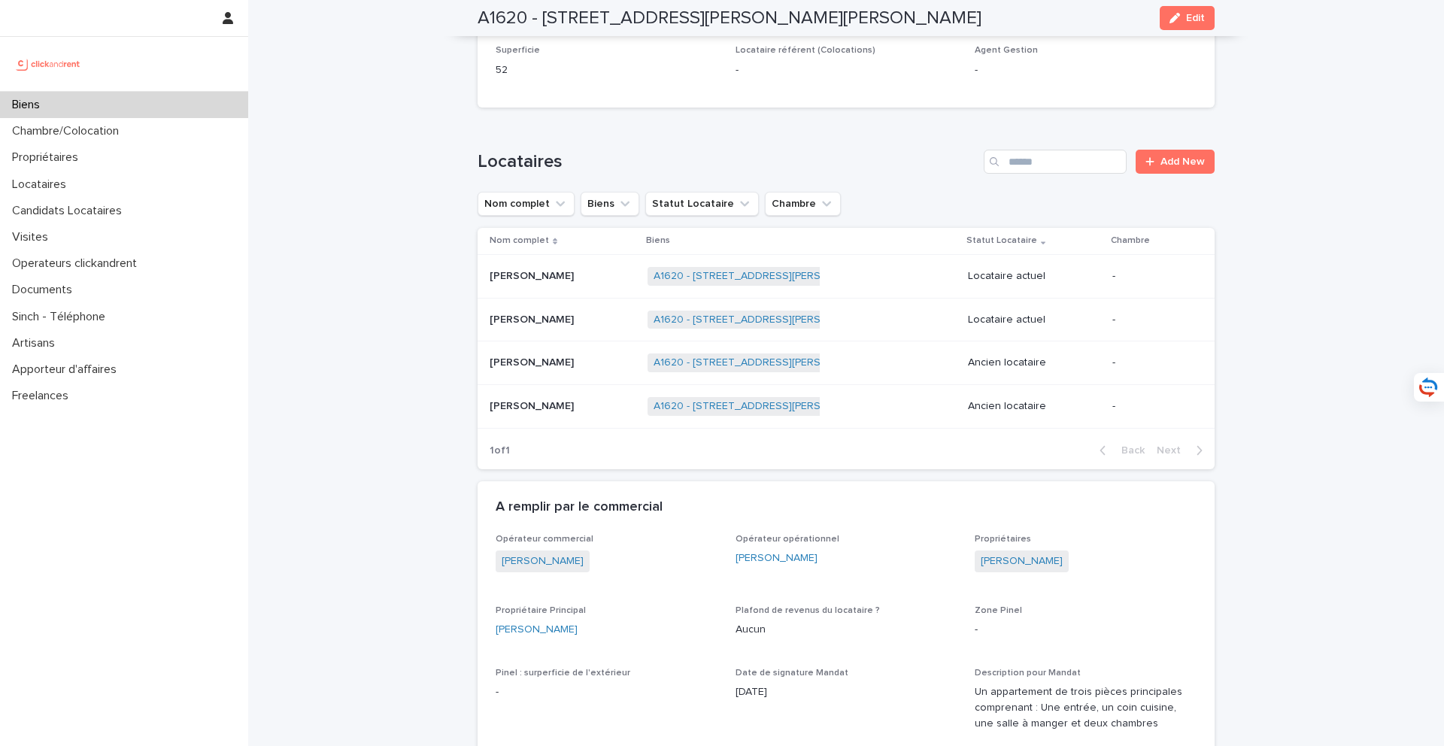
scroll to position [705, 0]
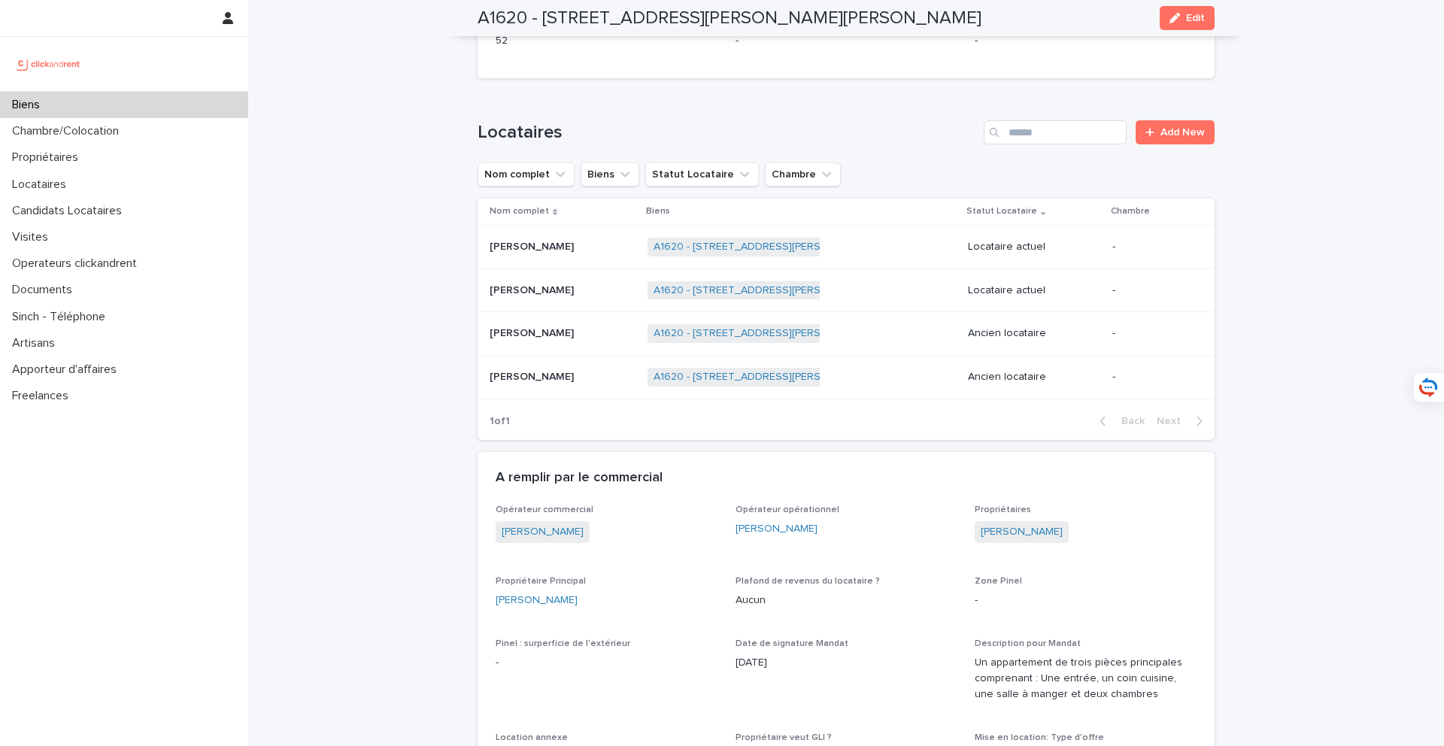
click at [587, 275] on td "[PERSON_NAME]" at bounding box center [560, 291] width 164 height 44
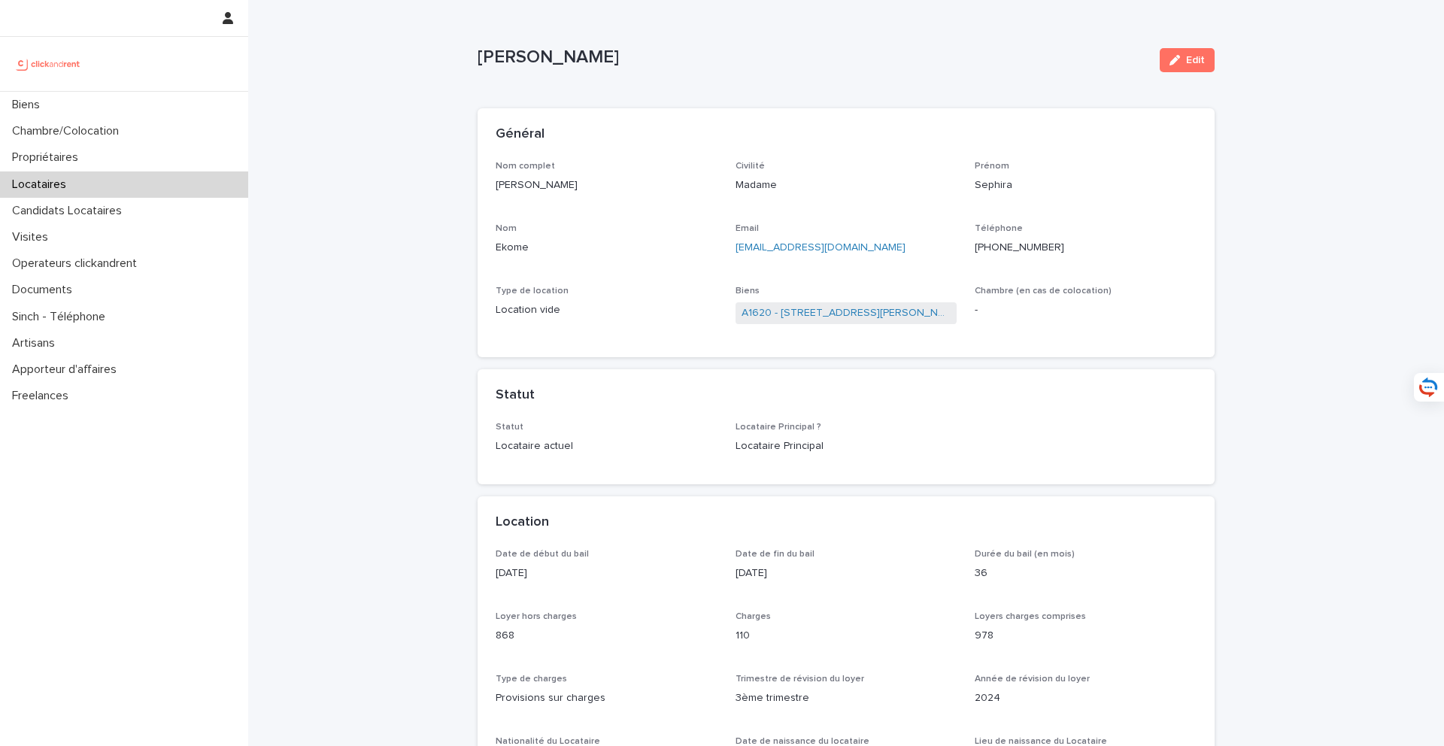
click at [827, 322] on span "A1620 - [STREET_ADDRESS][PERSON_NAME][PERSON_NAME]" at bounding box center [847, 313] width 222 height 22
click at [835, 317] on link "A1620 - [STREET_ADDRESS][PERSON_NAME][PERSON_NAME]" at bounding box center [847, 313] width 210 height 16
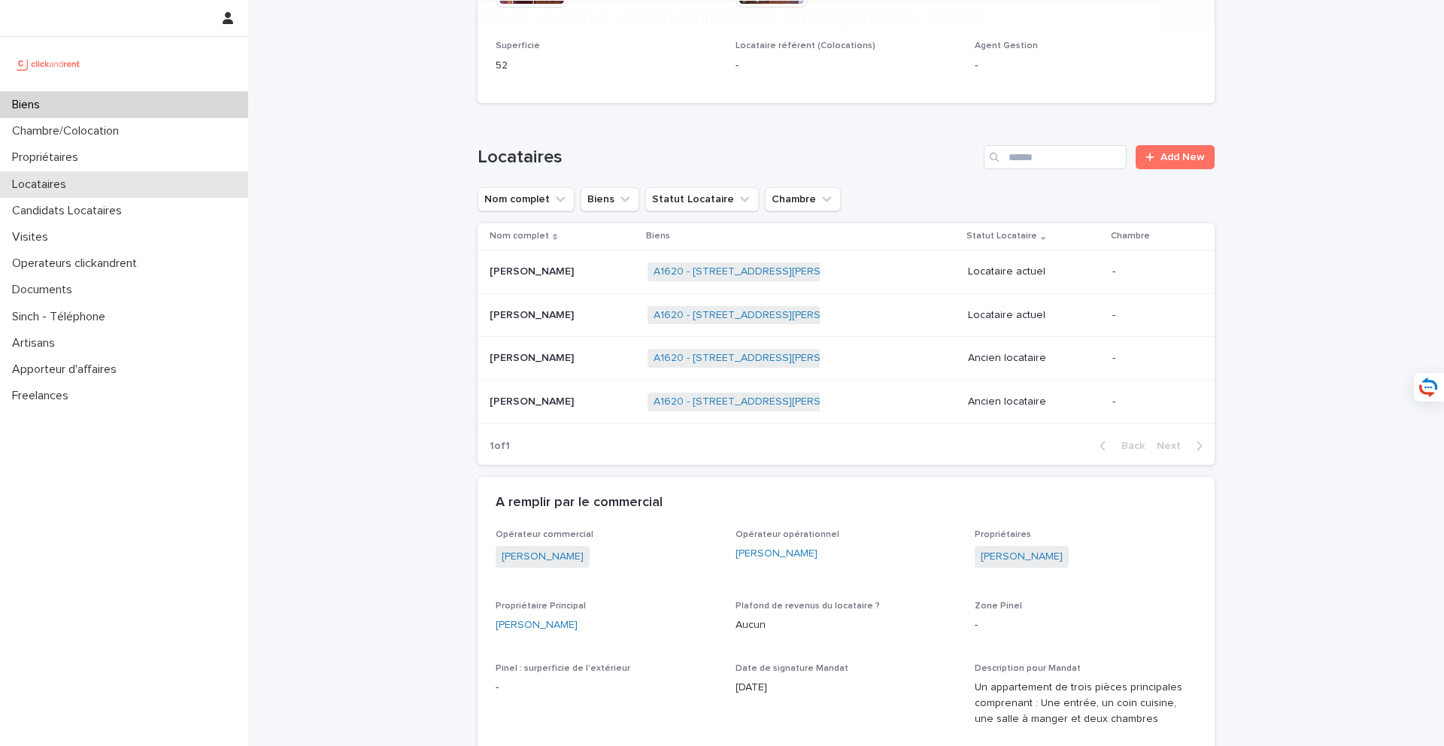
scroll to position [821, 0]
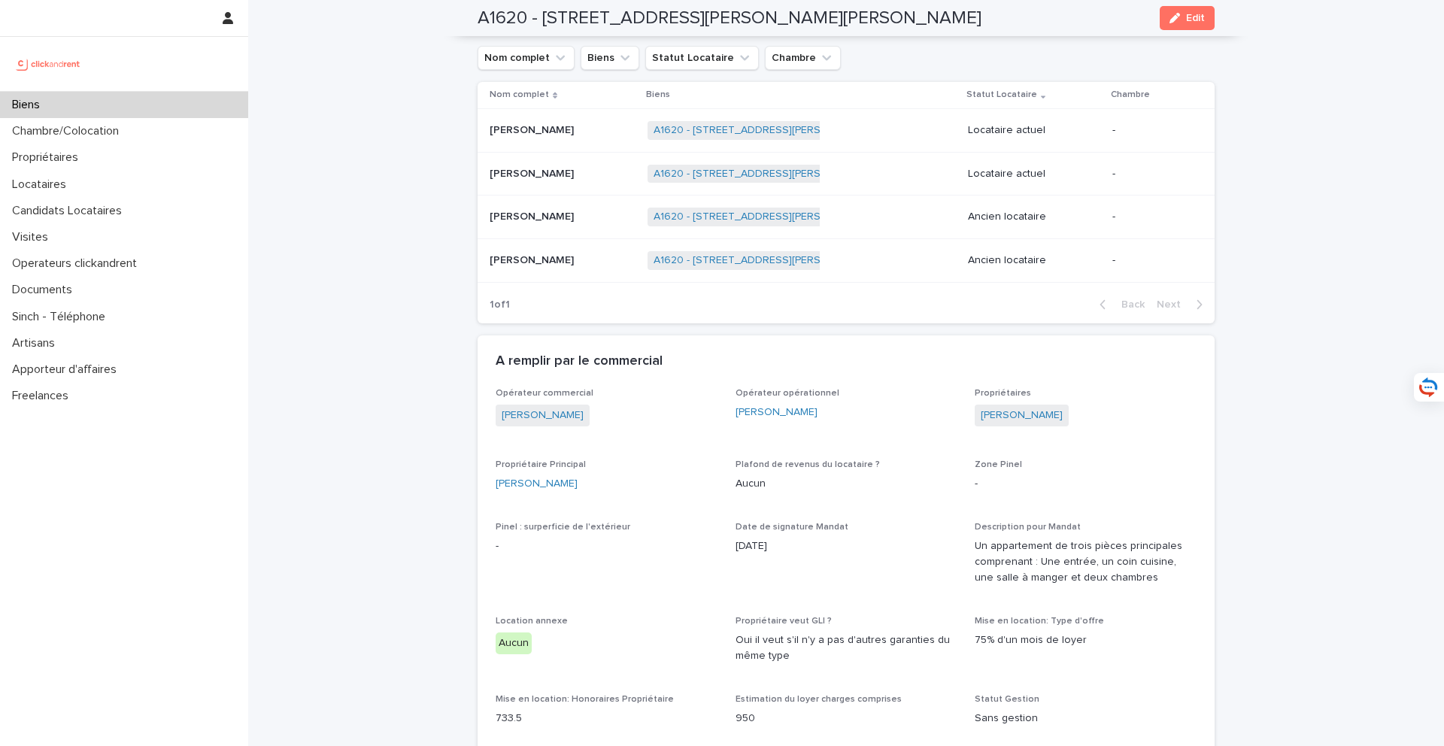
click at [1051, 405] on div "[PERSON_NAME]" at bounding box center [1086, 417] width 222 height 25
click at [1046, 408] on link "[PERSON_NAME]" at bounding box center [1022, 416] width 82 height 16
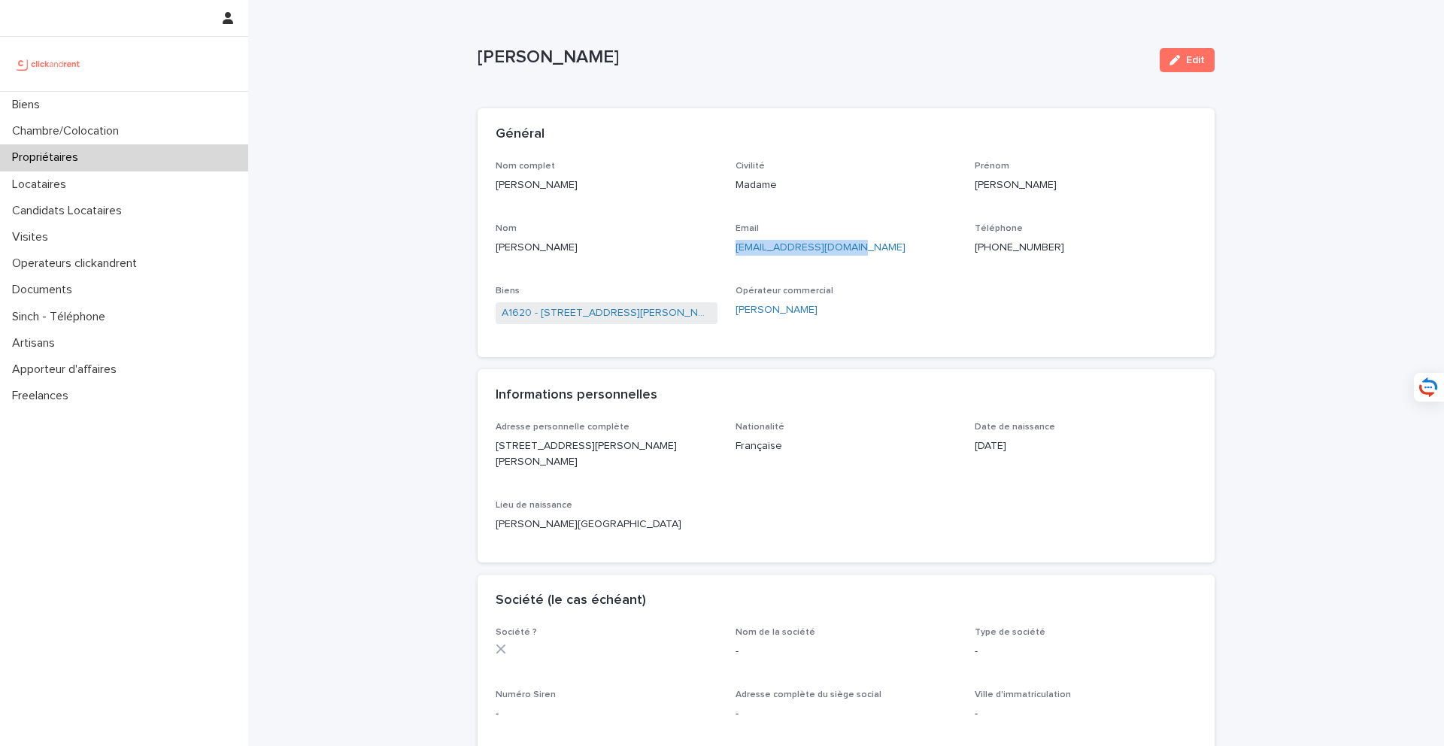
drag, startPoint x: 912, startPoint y: 248, endPoint x: 734, endPoint y: 248, distance: 177.5
click at [734, 248] on div "Nom complet [PERSON_NAME] Civilité Madame Prénom [PERSON_NAME] Nom [PERSON_NAME…" at bounding box center [846, 250] width 701 height 179
copy link "[EMAIL_ADDRESS][DOMAIN_NAME]"
click at [586, 311] on link "A1620 - [STREET_ADDRESS][PERSON_NAME][PERSON_NAME]" at bounding box center [607, 313] width 210 height 16
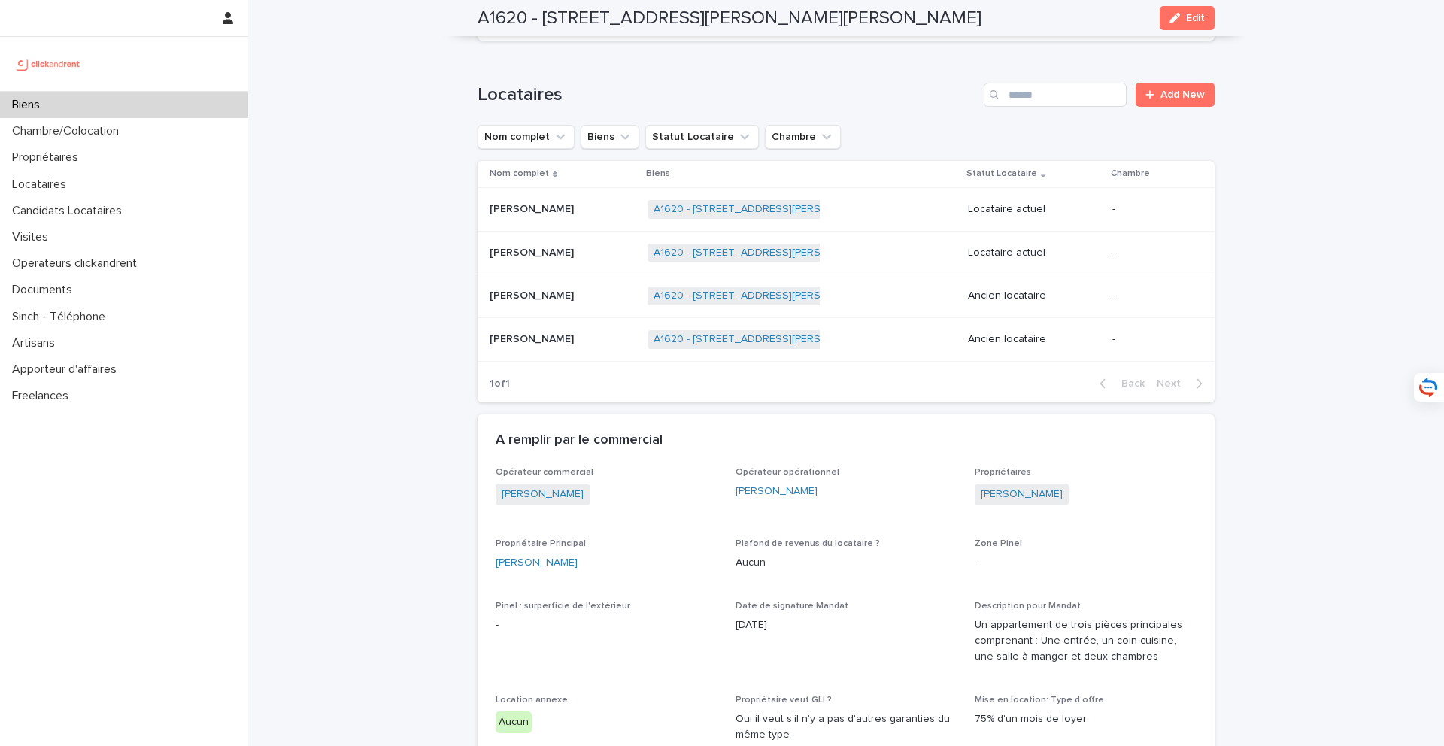
scroll to position [691, 0]
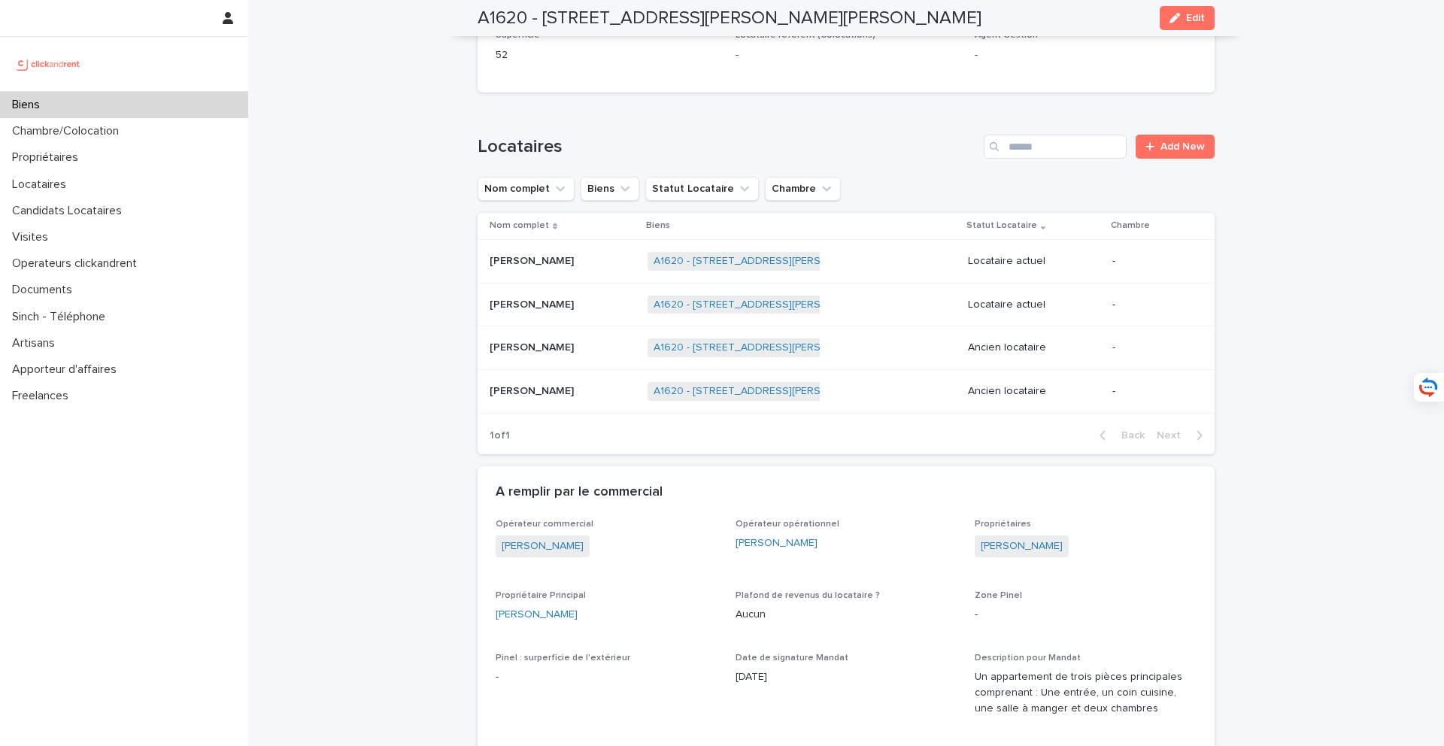
click at [187, 99] on div "Biens" at bounding box center [124, 105] width 248 height 26
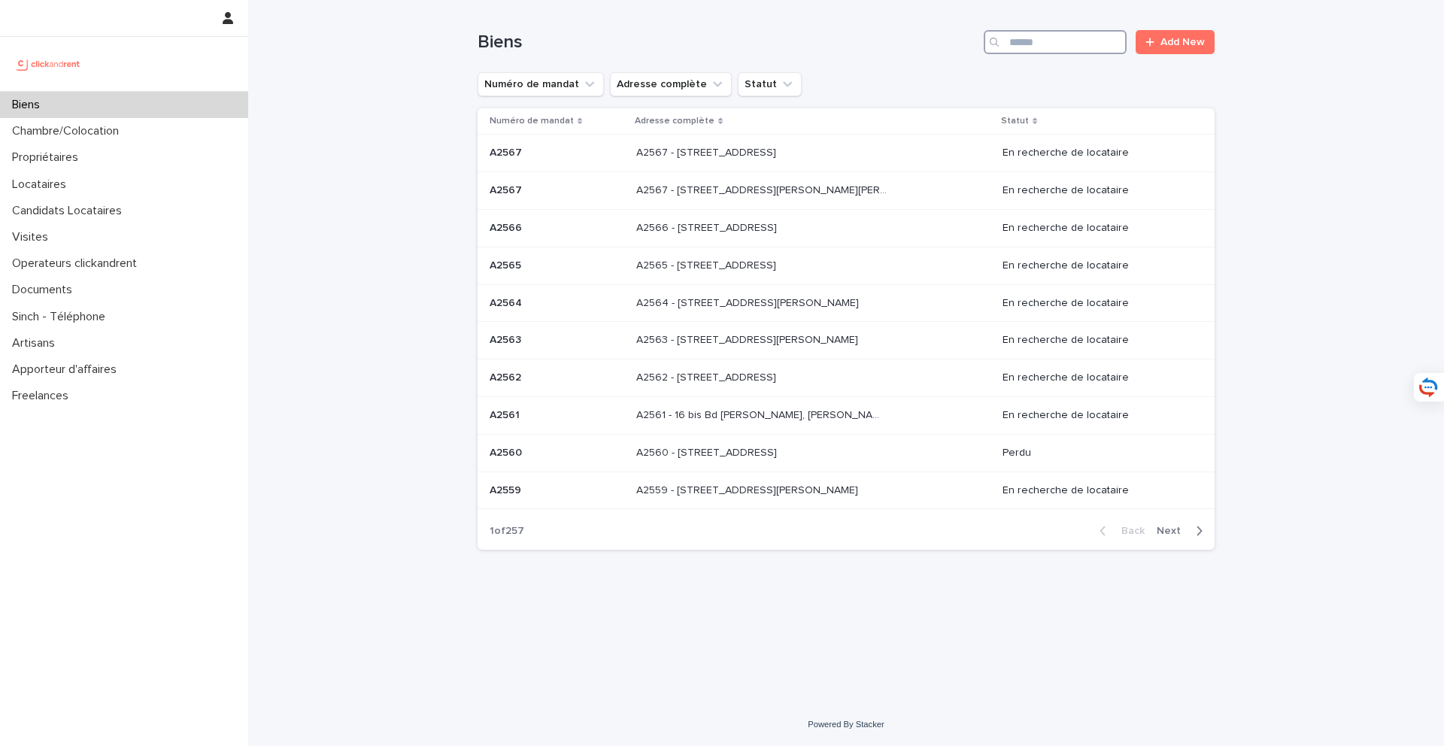
click at [1056, 37] on input "Search" at bounding box center [1055, 42] width 143 height 24
type input "**********"
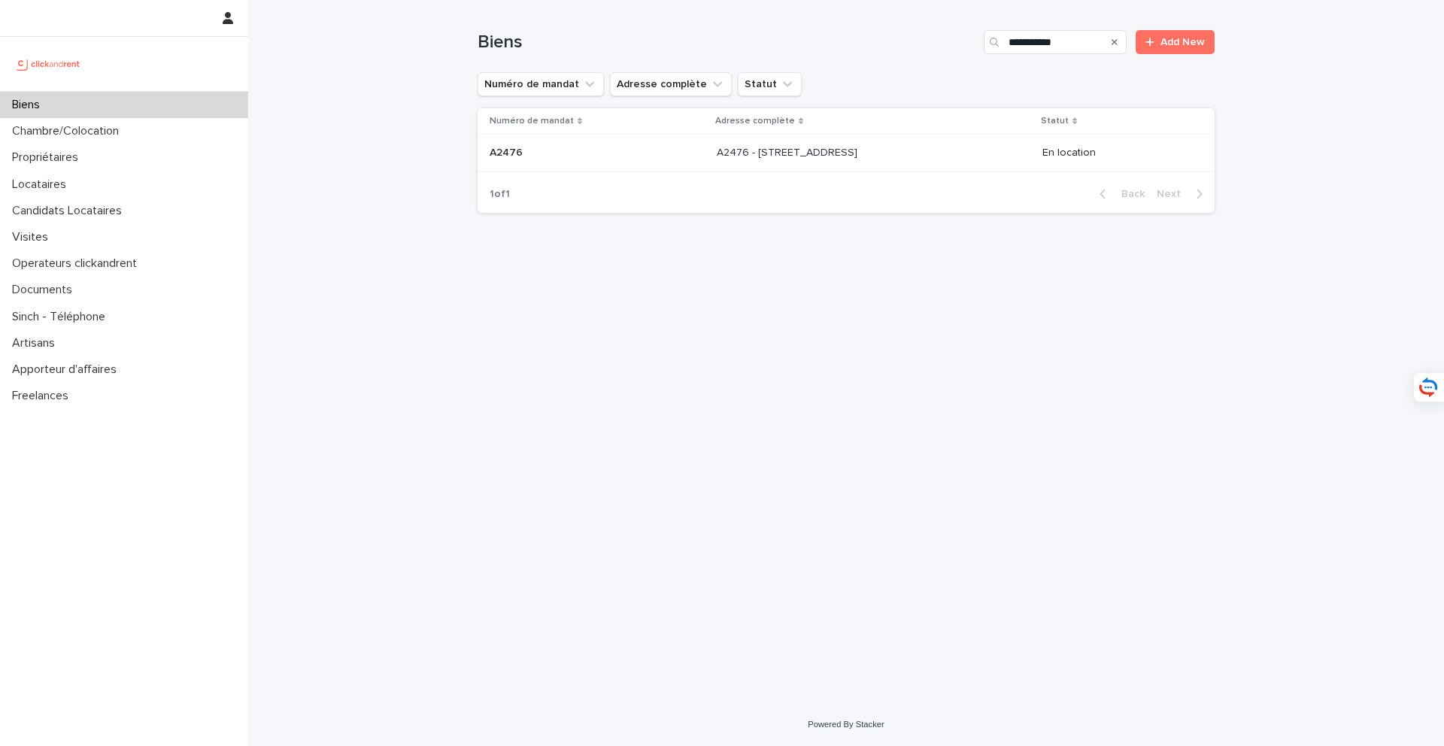
click at [843, 156] on p "A2476 - [STREET_ADDRESS]" at bounding box center [789, 152] width 144 height 16
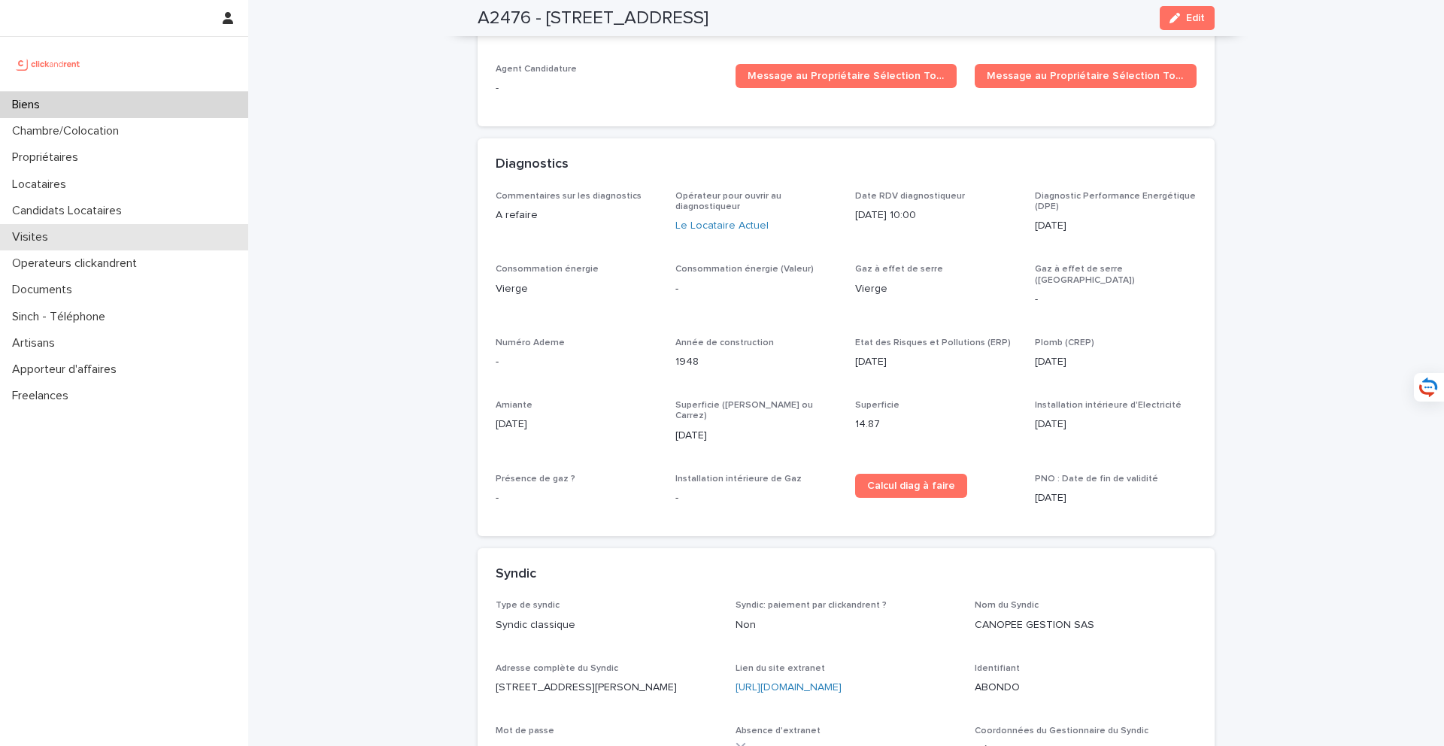
scroll to position [4506, 0]
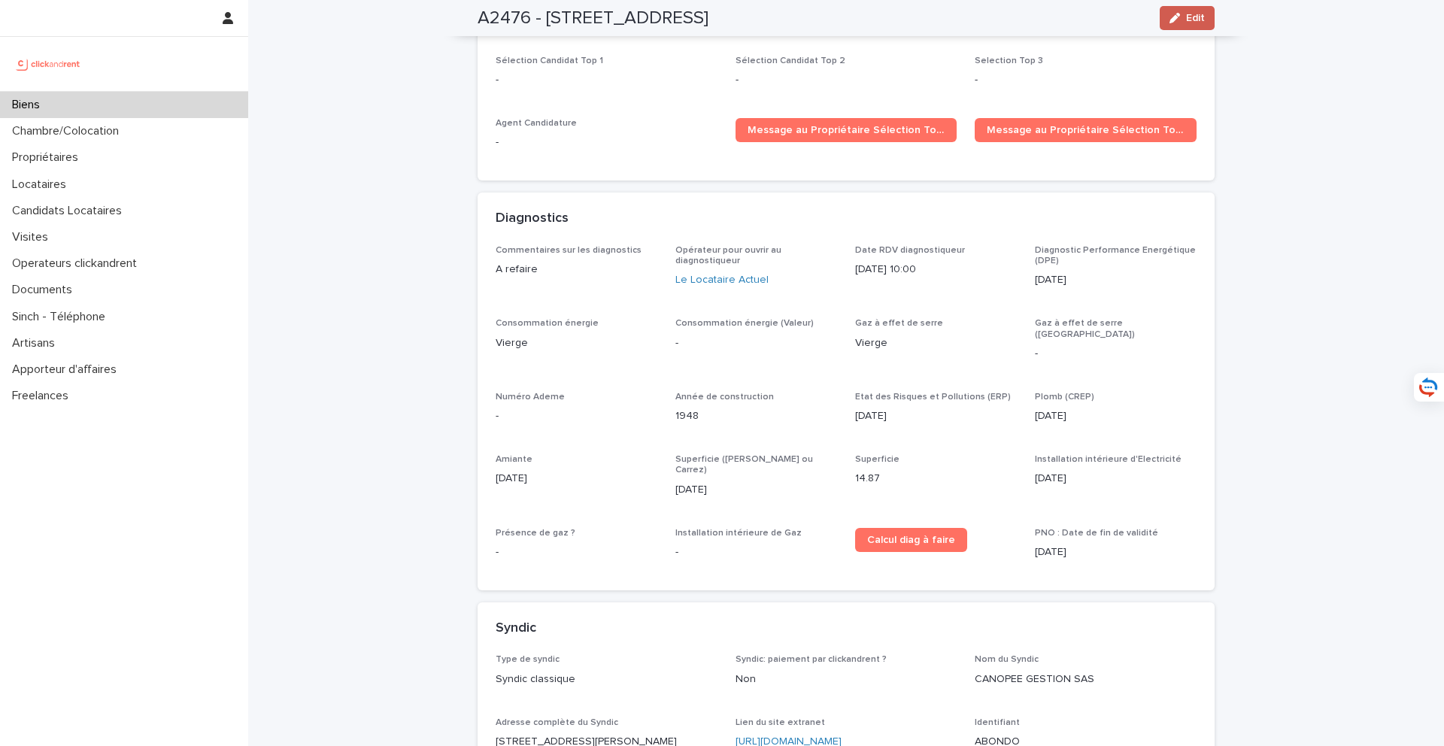
click at [1201, 17] on span "Edit" at bounding box center [1195, 18] width 19 height 11
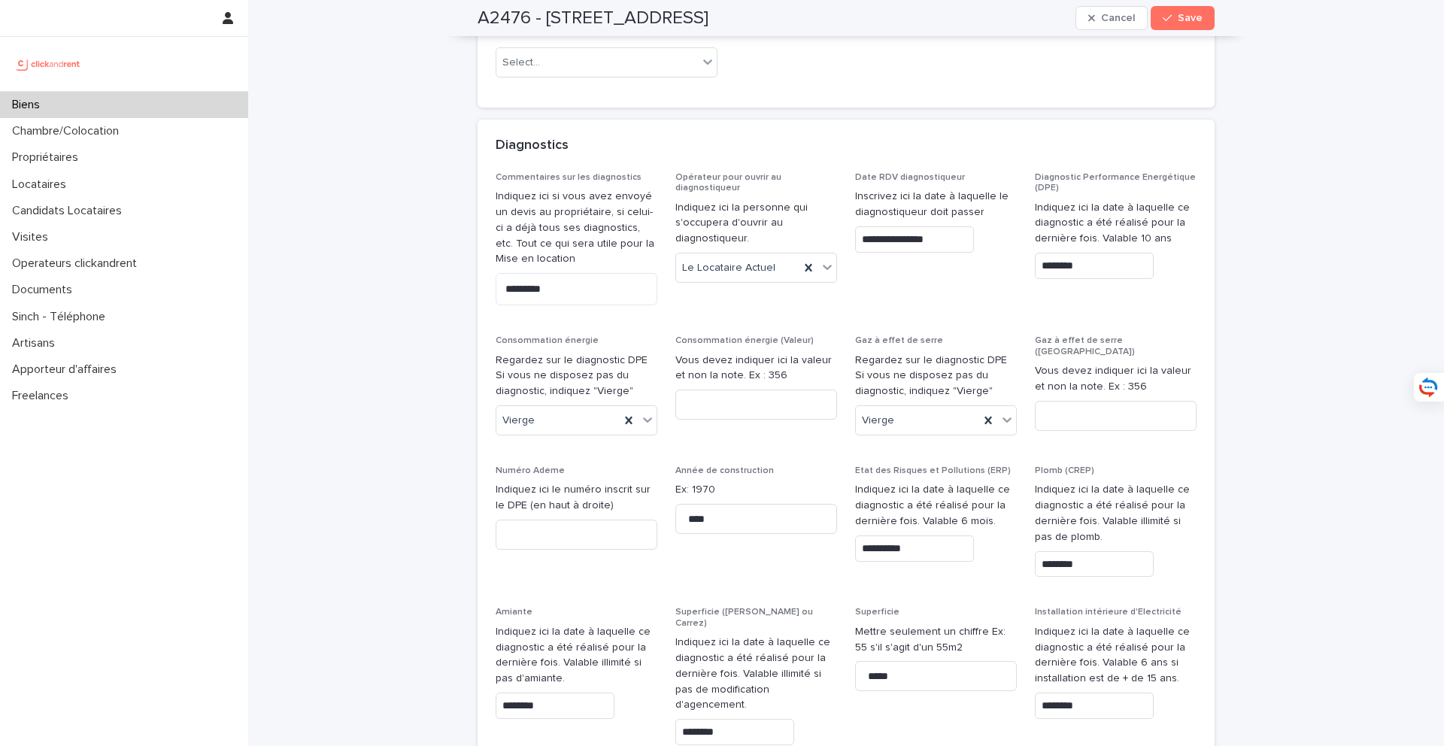
scroll to position [7347, 0]
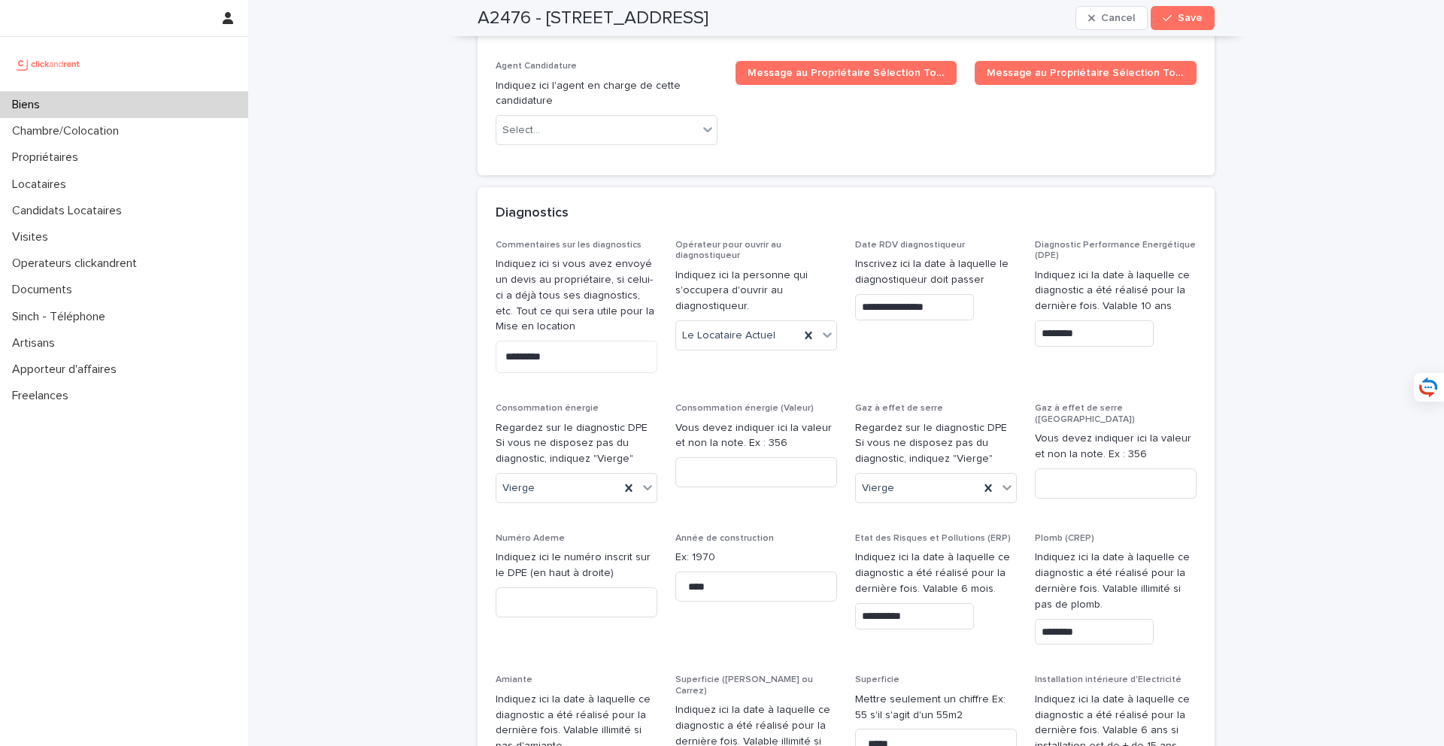
click at [1082, 240] on span "Diagnostic Performance Energétique (DPE) Indiquez ici la date à laquelle ce dia…" at bounding box center [1116, 312] width 162 height 145
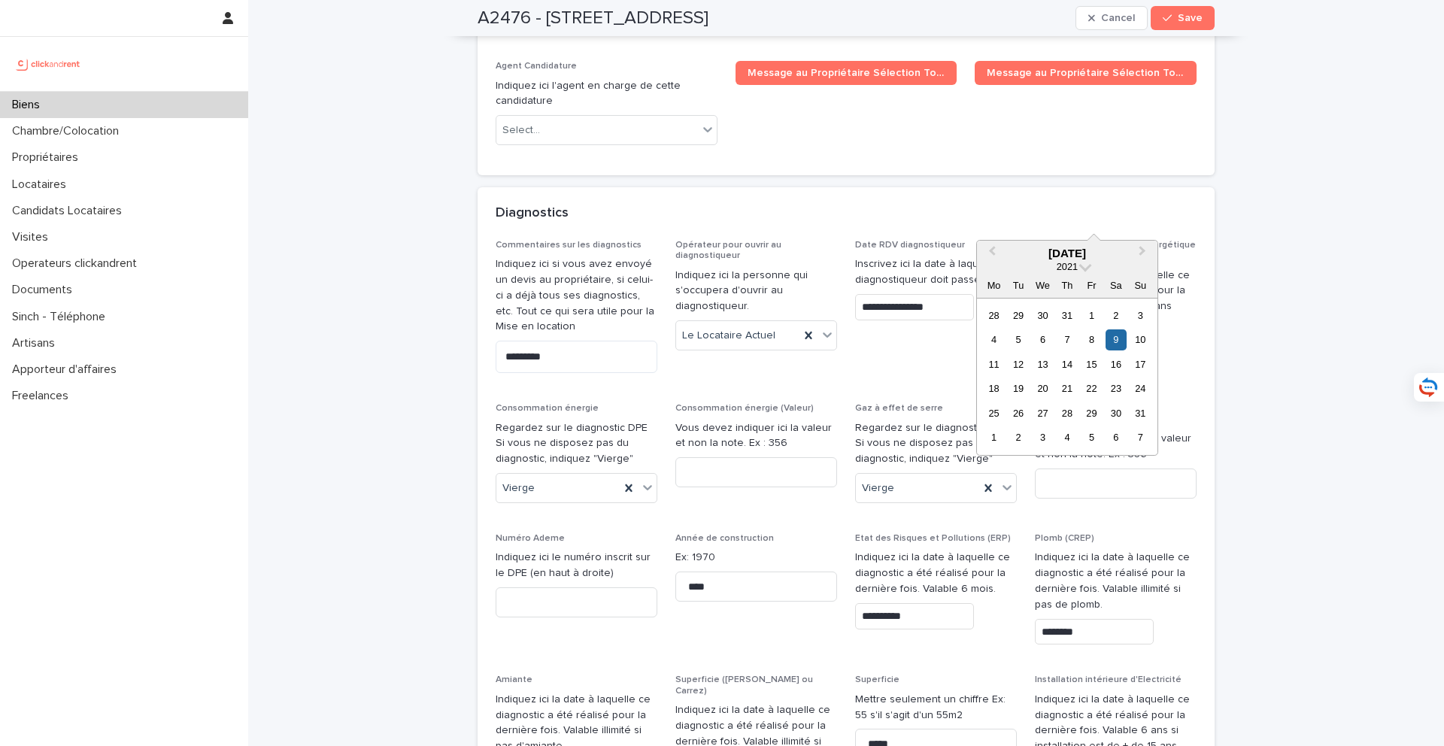
drag, startPoint x: 1101, startPoint y: 210, endPoint x: 992, endPoint y: 209, distance: 109.1
click at [992, 240] on div "**********" at bounding box center [846, 603] width 701 height 727
drag, startPoint x: 1122, startPoint y: 208, endPoint x: 970, endPoint y: 208, distance: 151.9
click at [970, 240] on div "**********" at bounding box center [846, 603] width 701 height 727
type input "********"
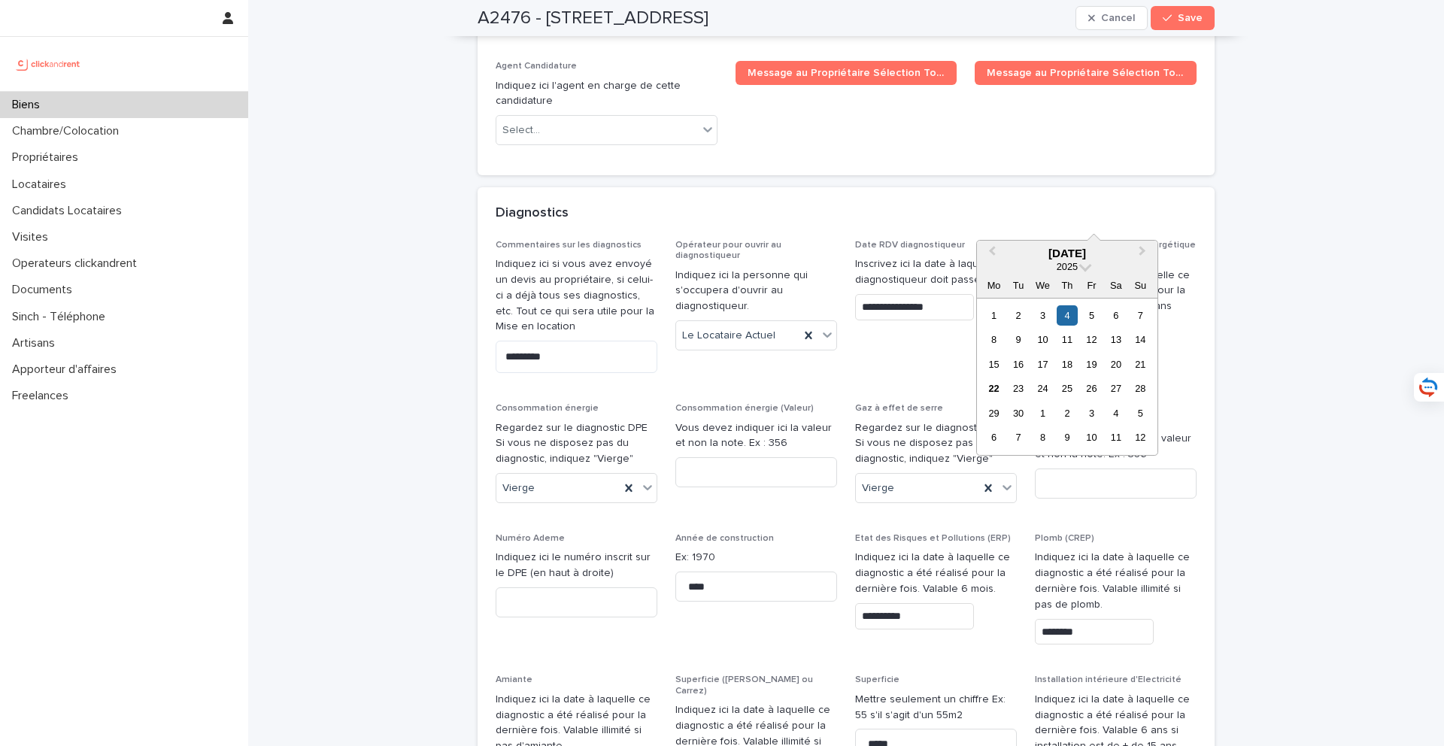
click at [1118, 551] on div "**********" at bounding box center [846, 603] width 701 height 727
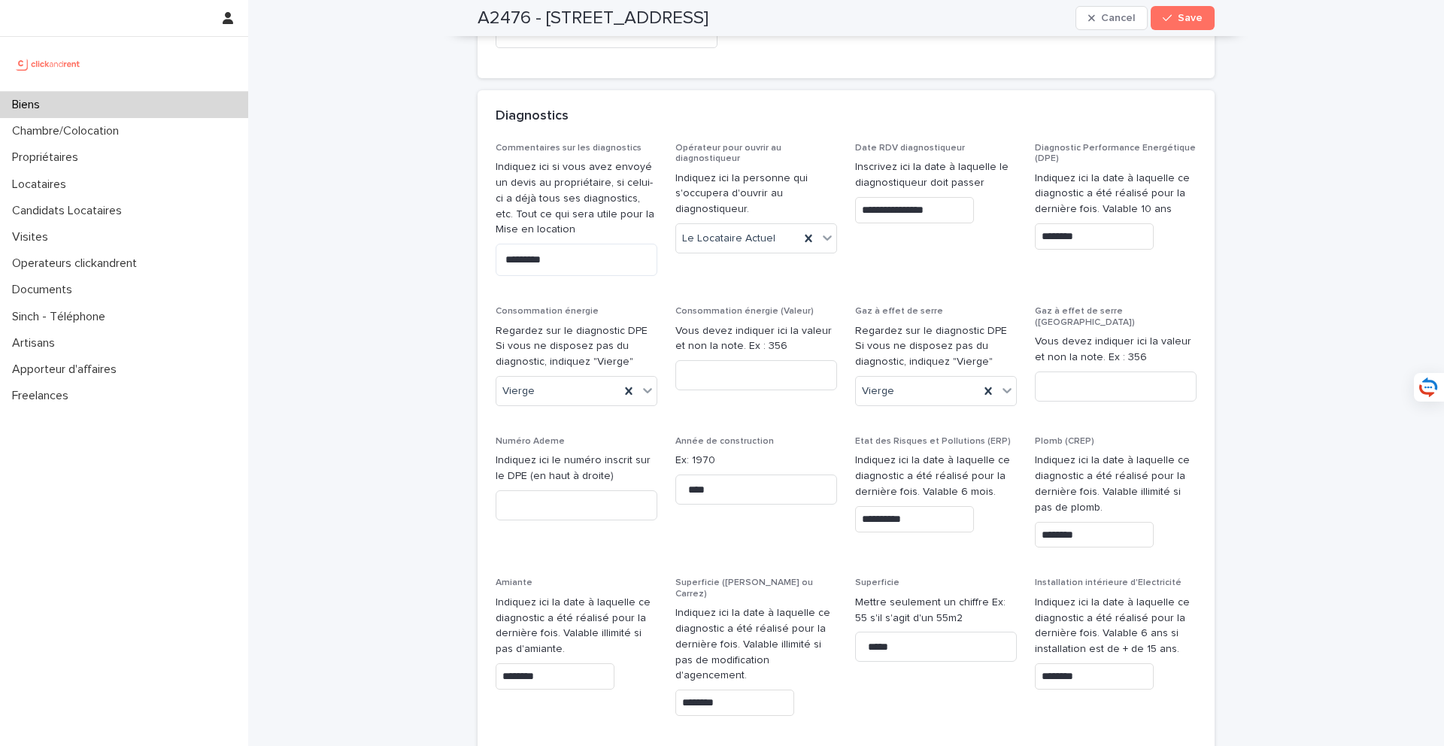
scroll to position [7450, 0]
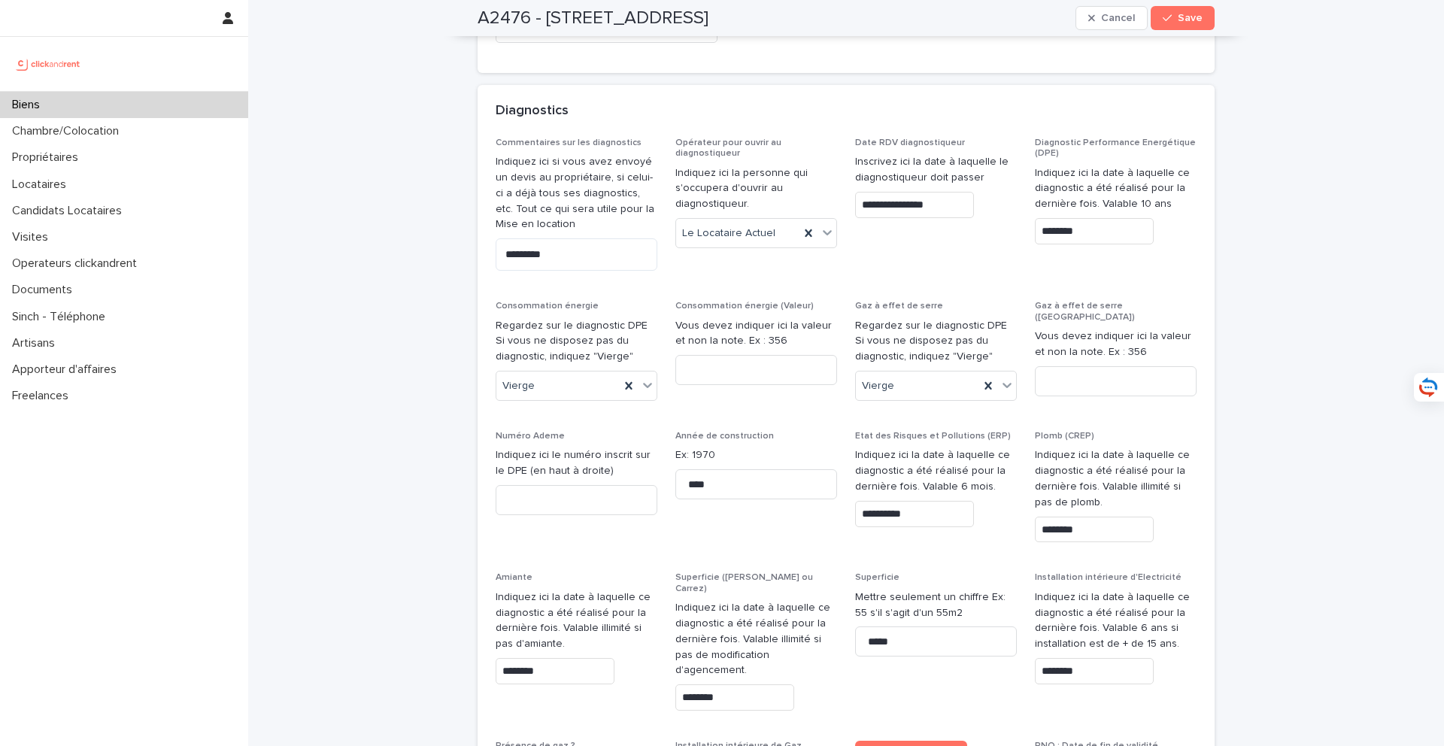
click at [1118, 658] on input "********" at bounding box center [1094, 671] width 119 height 26
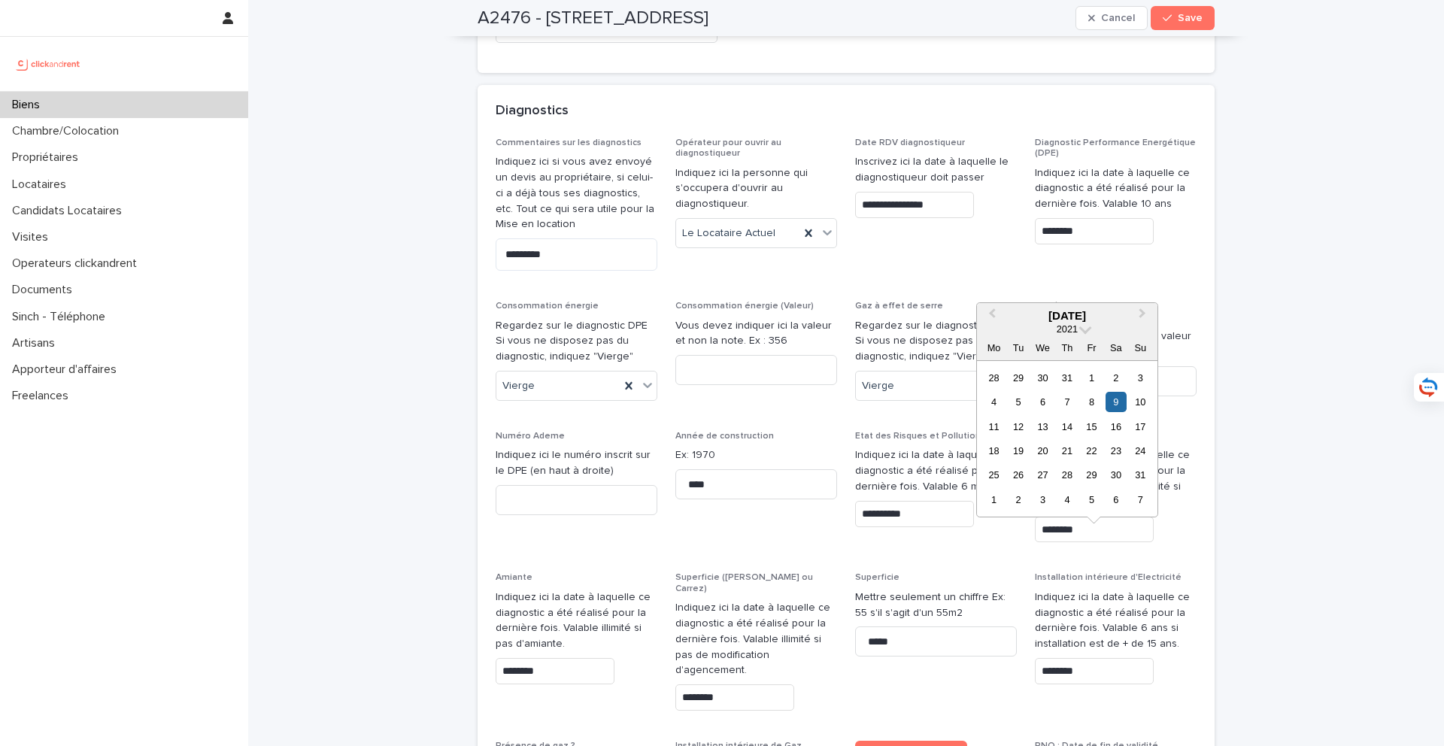
drag, startPoint x: 1128, startPoint y: 551, endPoint x: 1000, endPoint y: 548, distance: 127.9
click at [1000, 548] on div "**********" at bounding box center [846, 501] width 701 height 727
paste input "**"
type input "********"
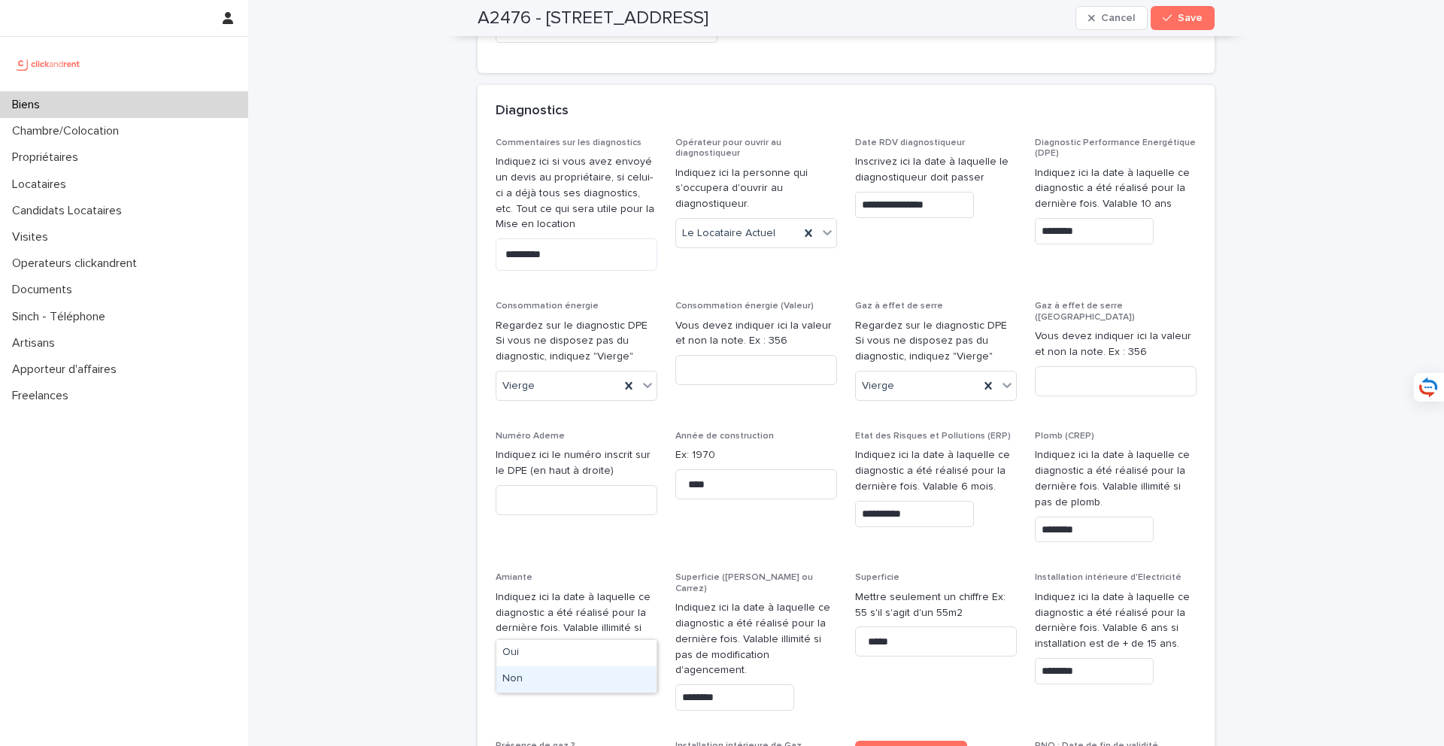
click at [555, 685] on div "Non" at bounding box center [576, 679] width 160 height 26
click at [542, 374] on div "Vierge" at bounding box center [557, 386] width 123 height 25
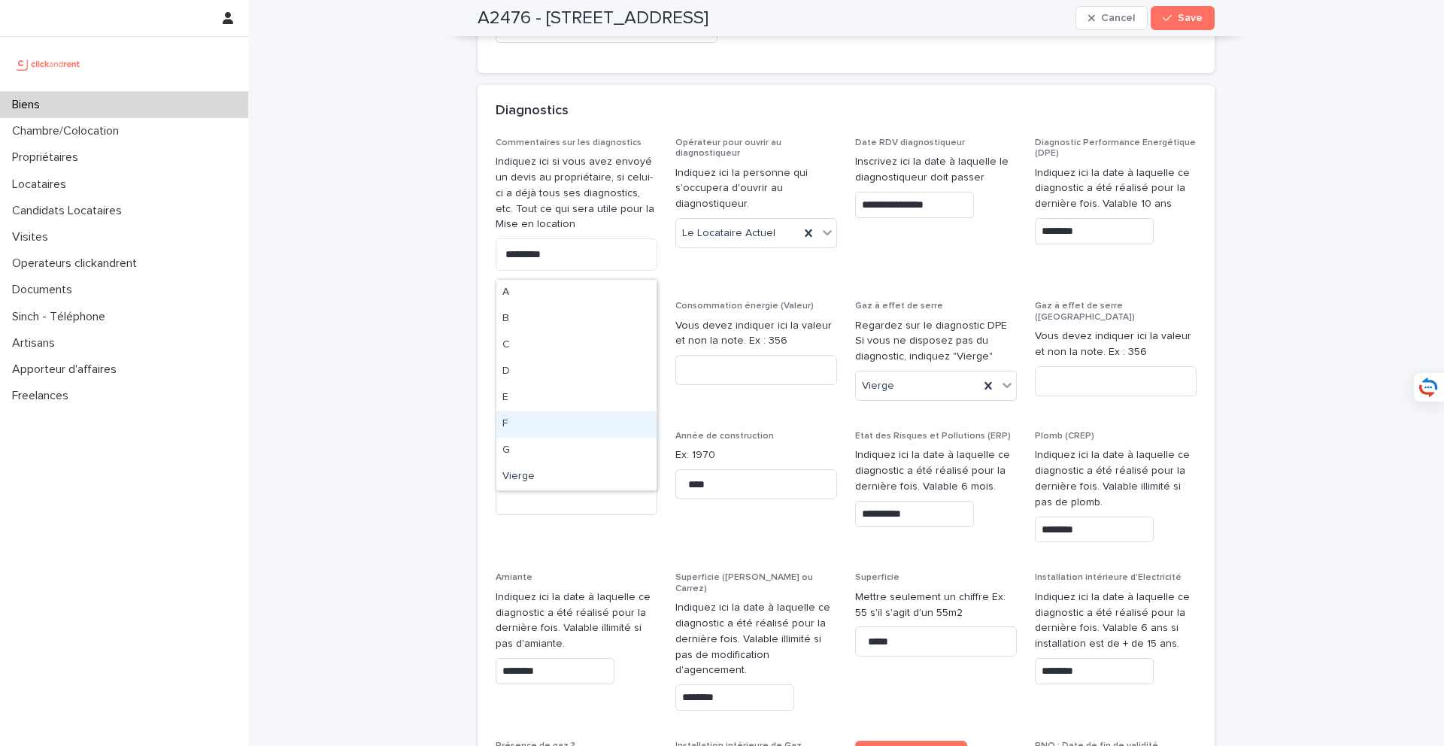
click at [551, 418] on div "F" at bounding box center [576, 424] width 160 height 26
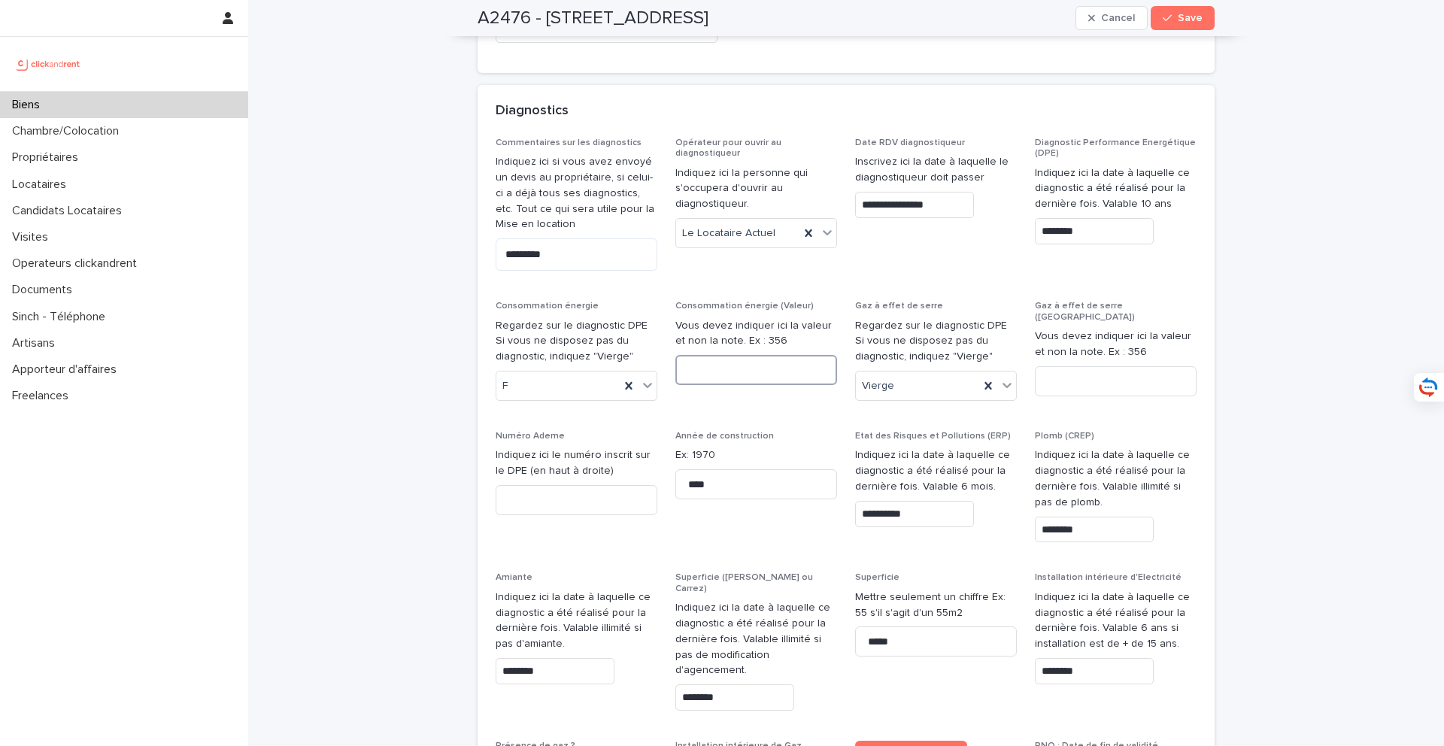
click at [725, 355] on input at bounding box center [756, 370] width 162 height 30
type input "**"
type input "*"
type input "***"
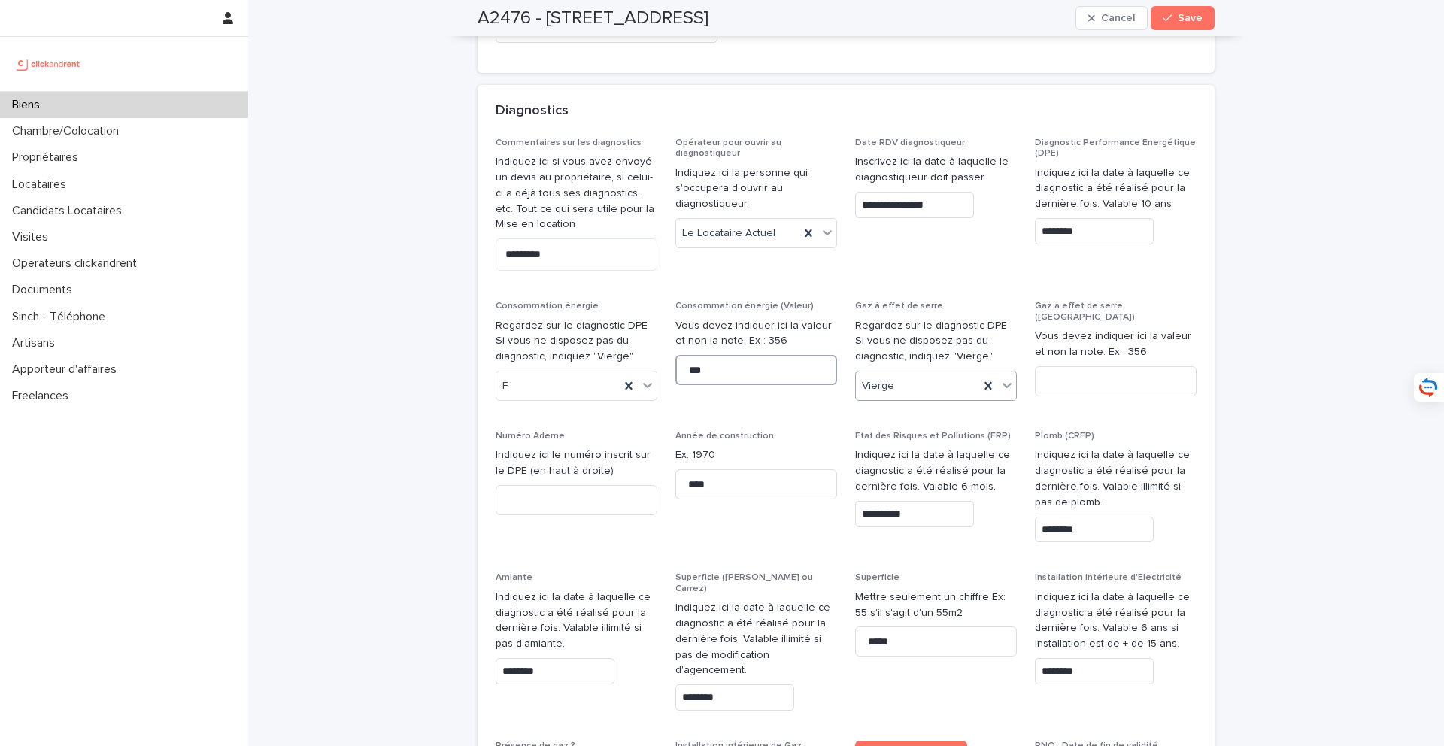
type input "***"
click at [910, 374] on div "Vierge" at bounding box center [917, 386] width 123 height 25
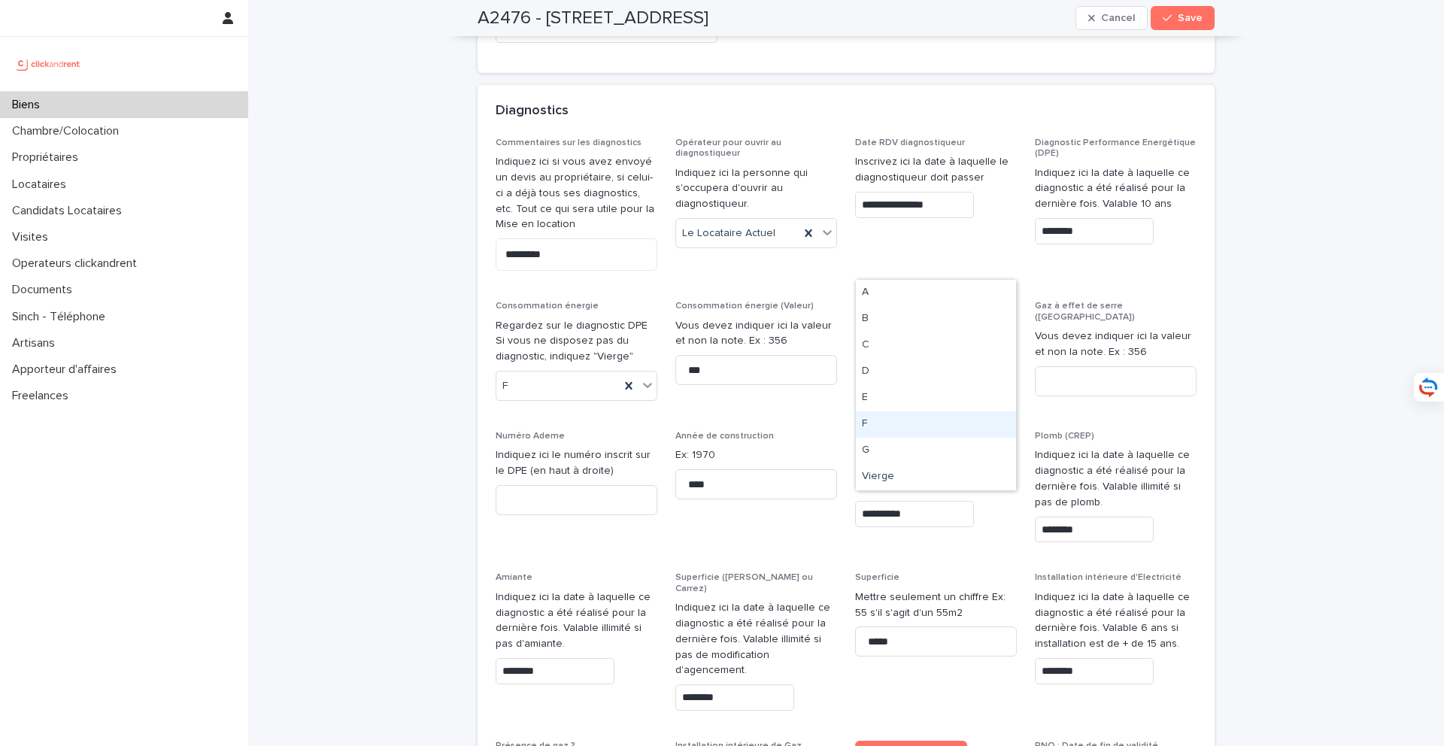
click at [885, 424] on div "F" at bounding box center [936, 424] width 160 height 26
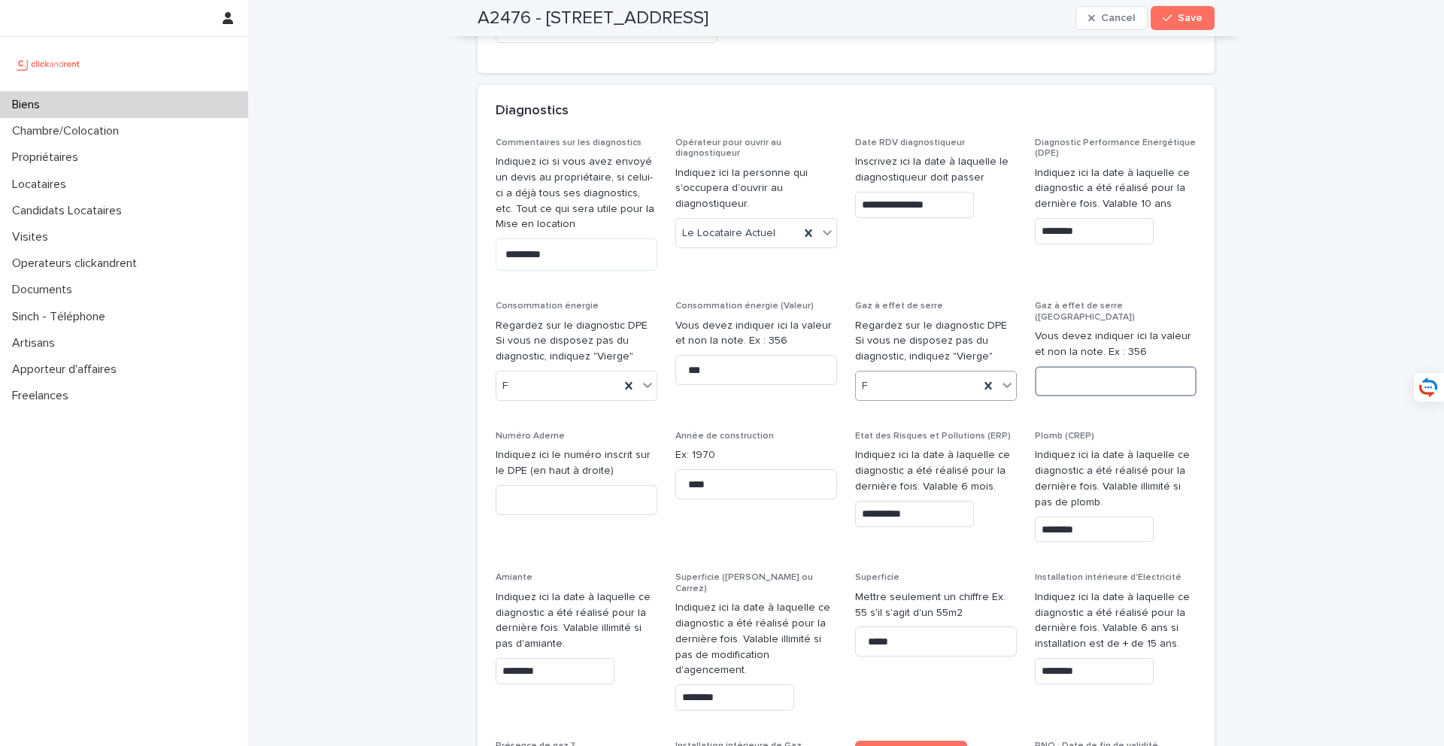
click at [1123, 366] on input at bounding box center [1116, 381] width 162 height 30
type input "**"
click at [550, 485] on input at bounding box center [577, 500] width 162 height 30
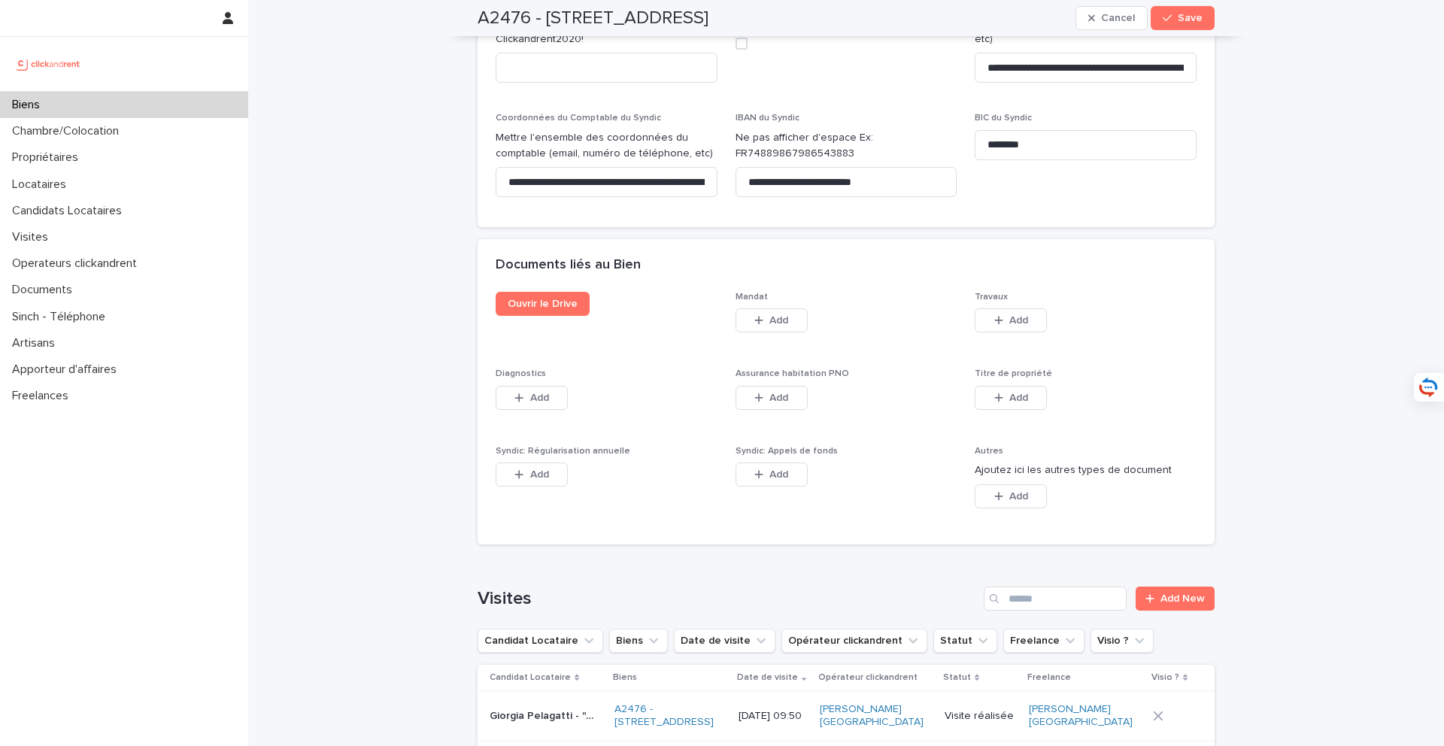
scroll to position [8817, 0]
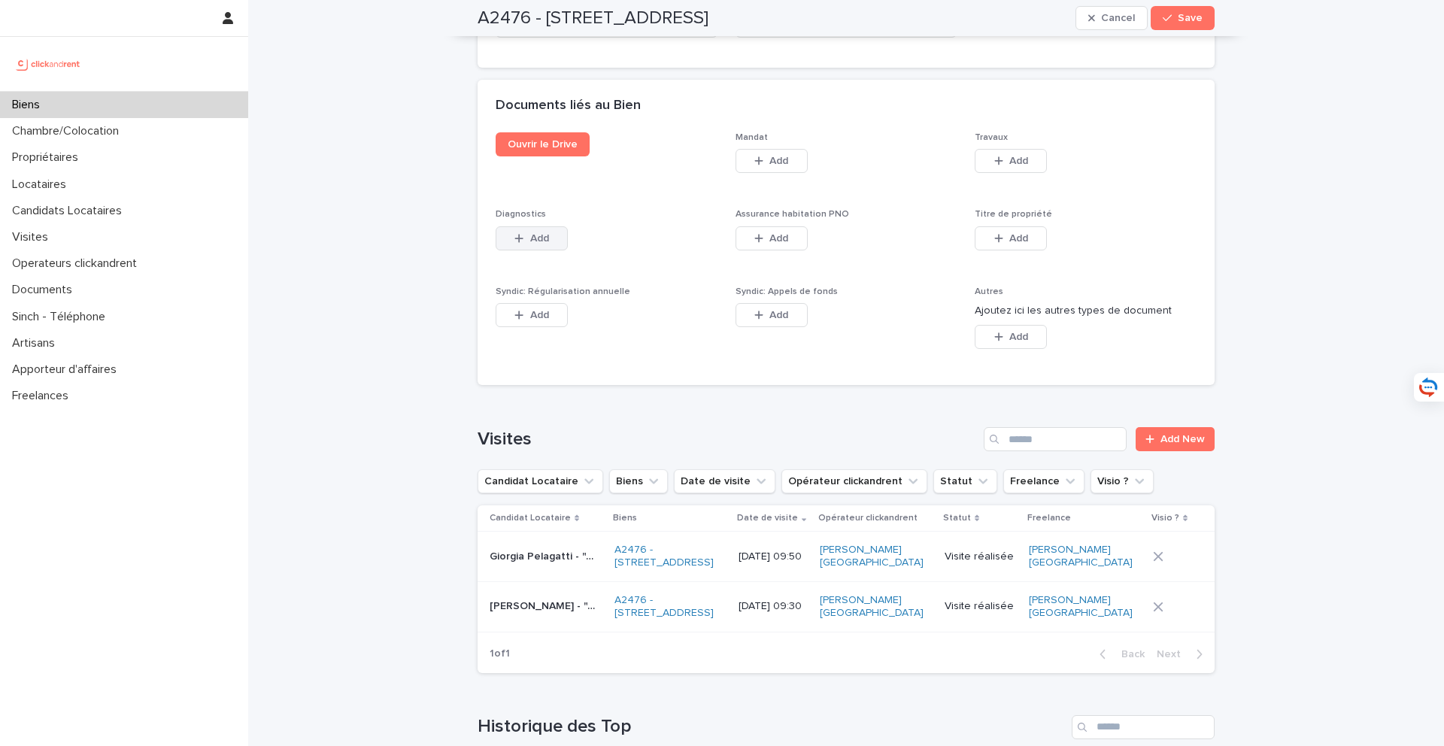
type input "**********"
click at [526, 233] on div "button" at bounding box center [522, 238] width 15 height 11
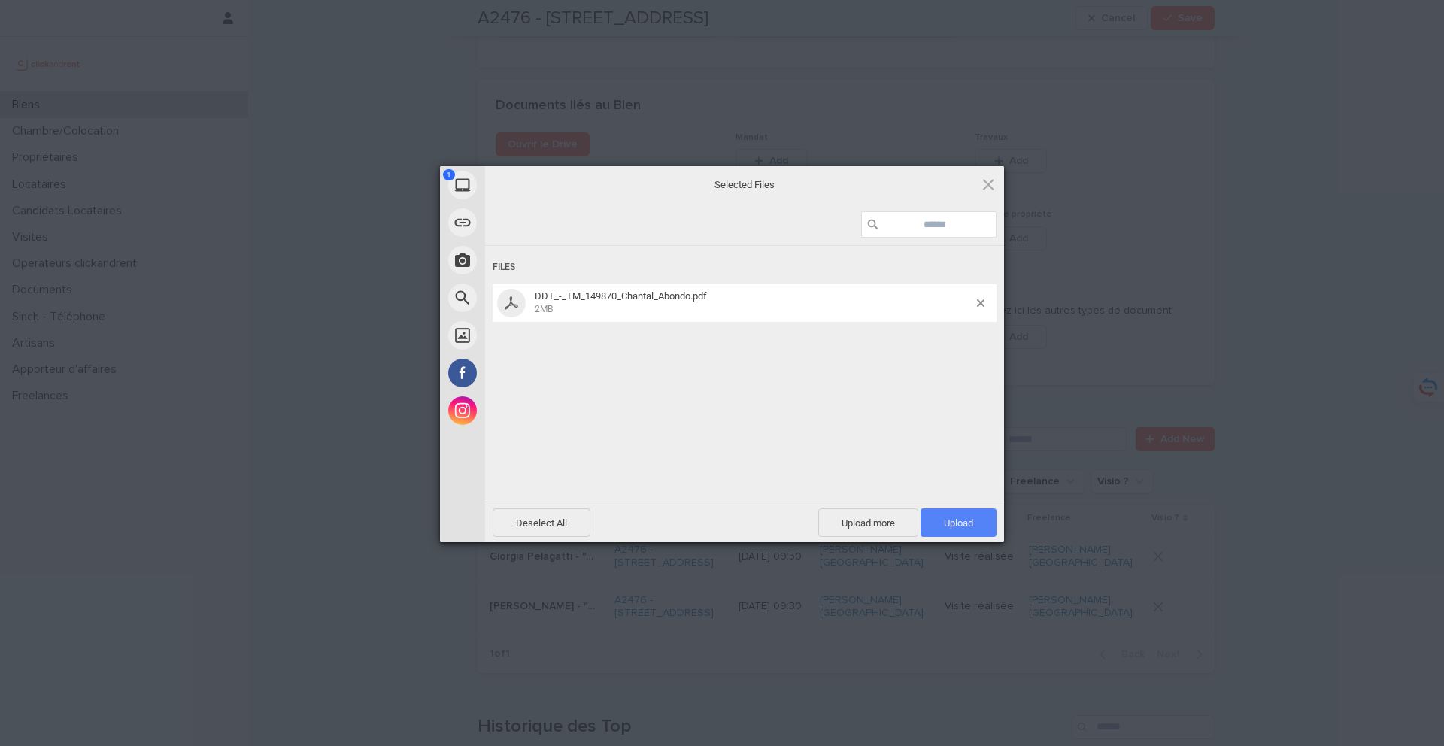
click at [964, 524] on span "Upload 1" at bounding box center [958, 523] width 29 height 11
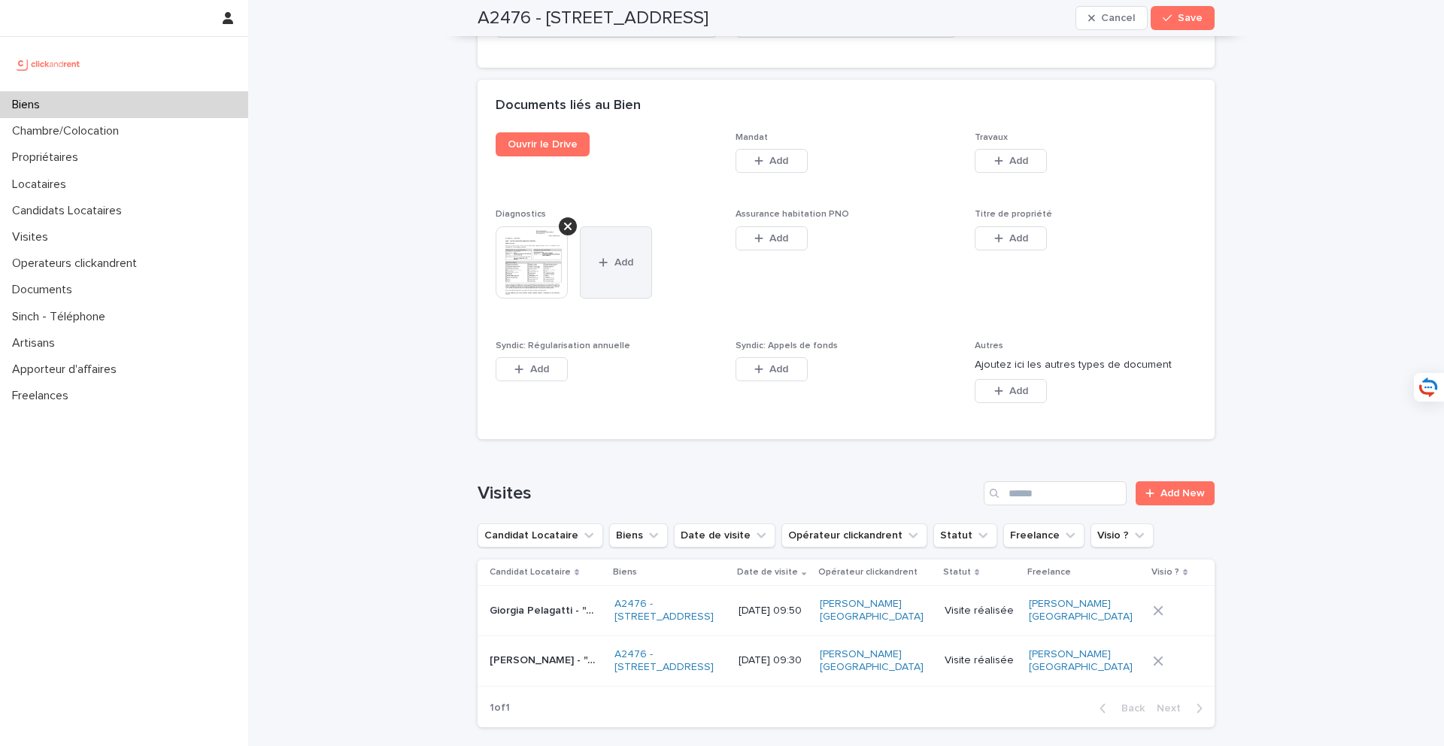
click at [620, 226] on button "Add" at bounding box center [616, 262] width 72 height 72
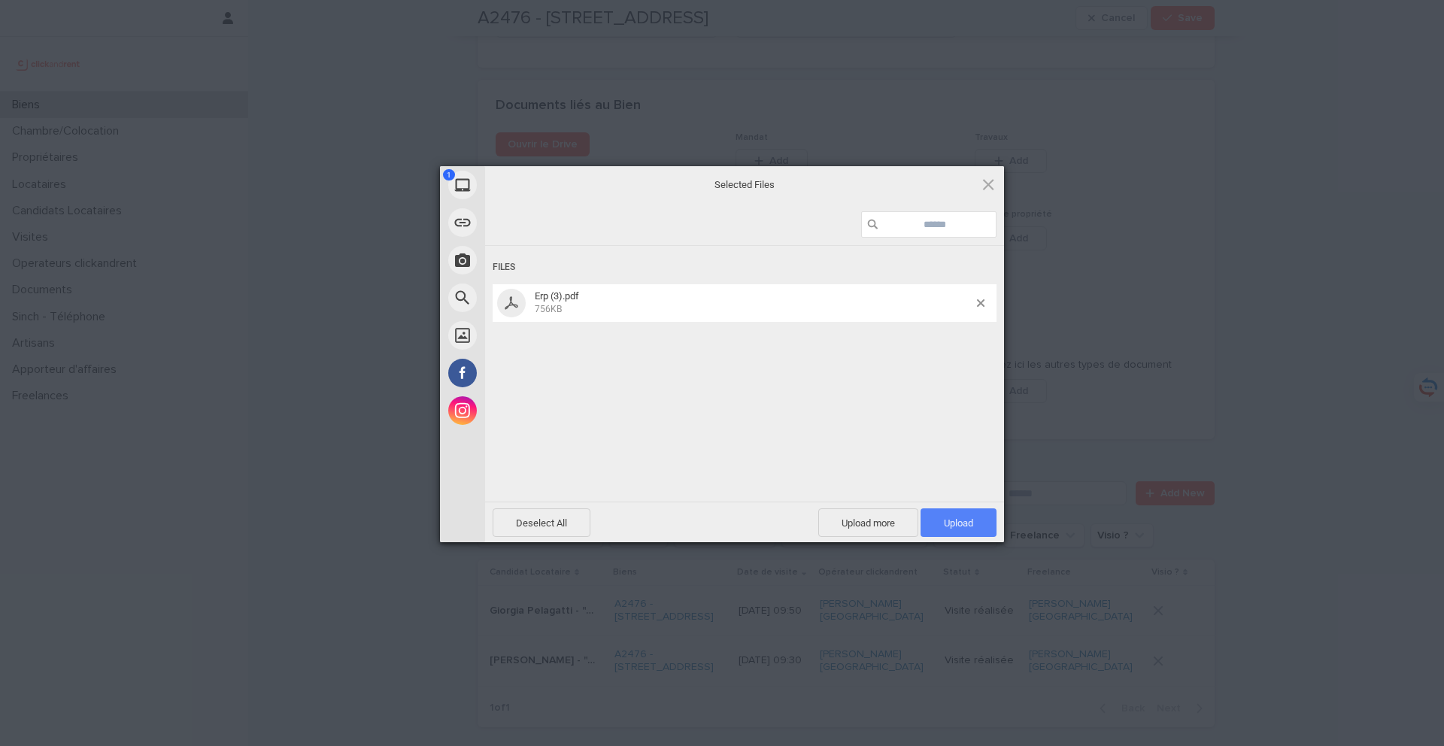
click at [966, 525] on span "Upload 1" at bounding box center [958, 523] width 29 height 11
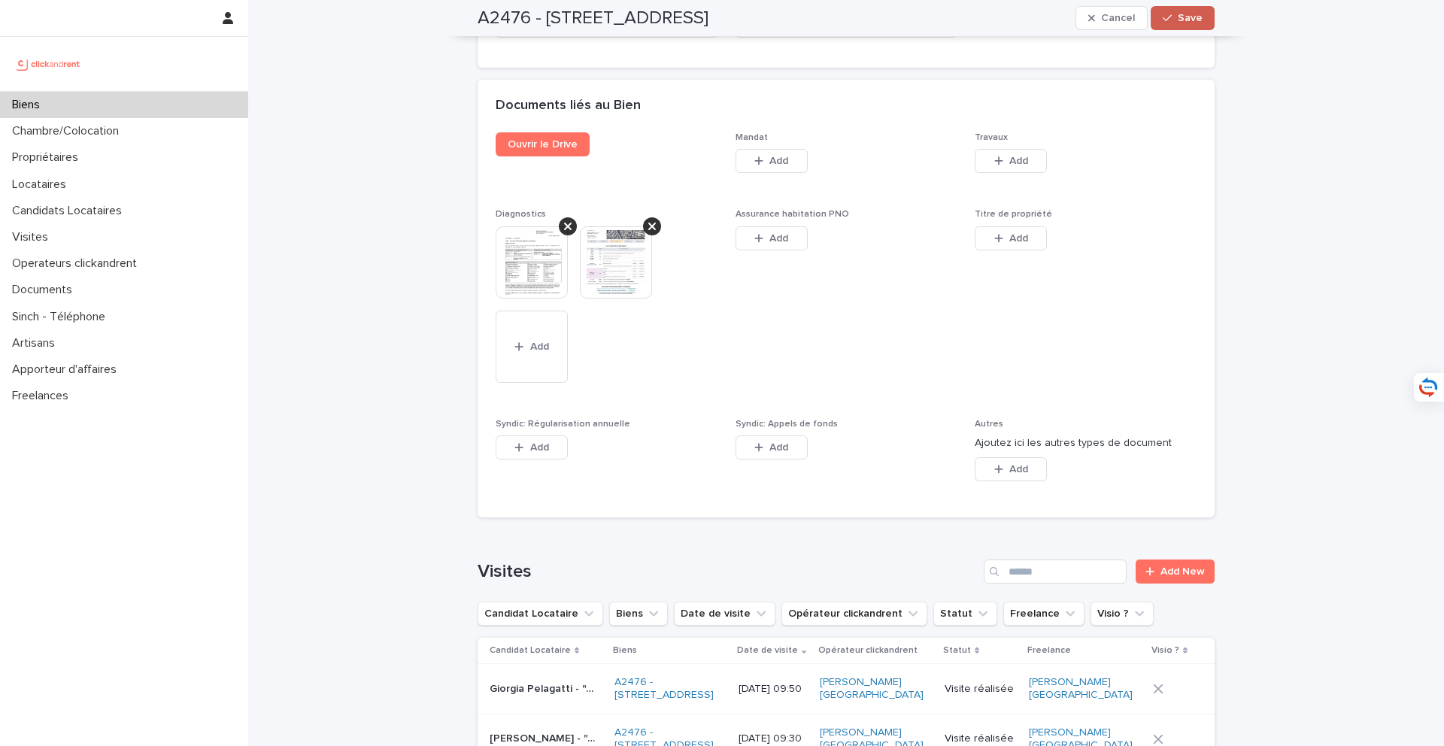
click at [1204, 23] on button "Save" at bounding box center [1183, 18] width 64 height 24
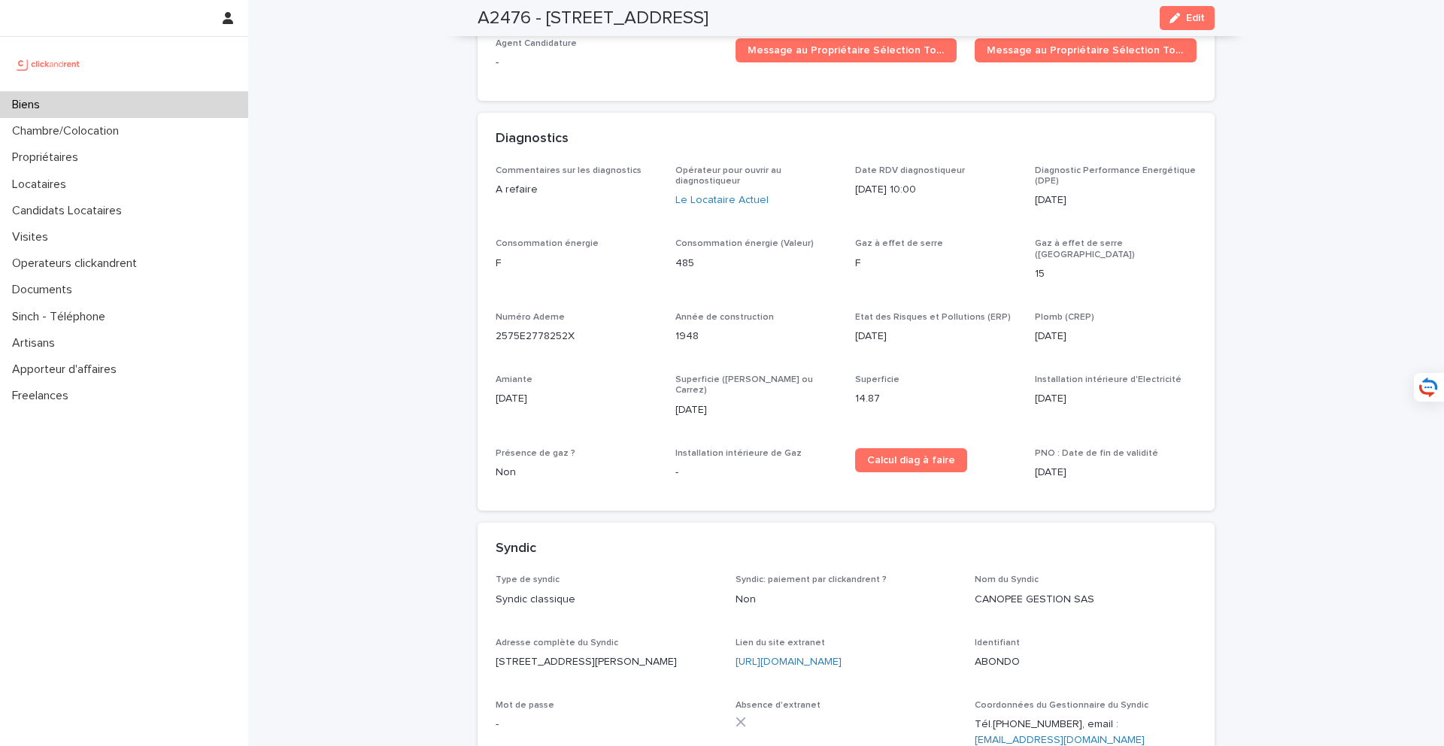
scroll to position [4566, 0]
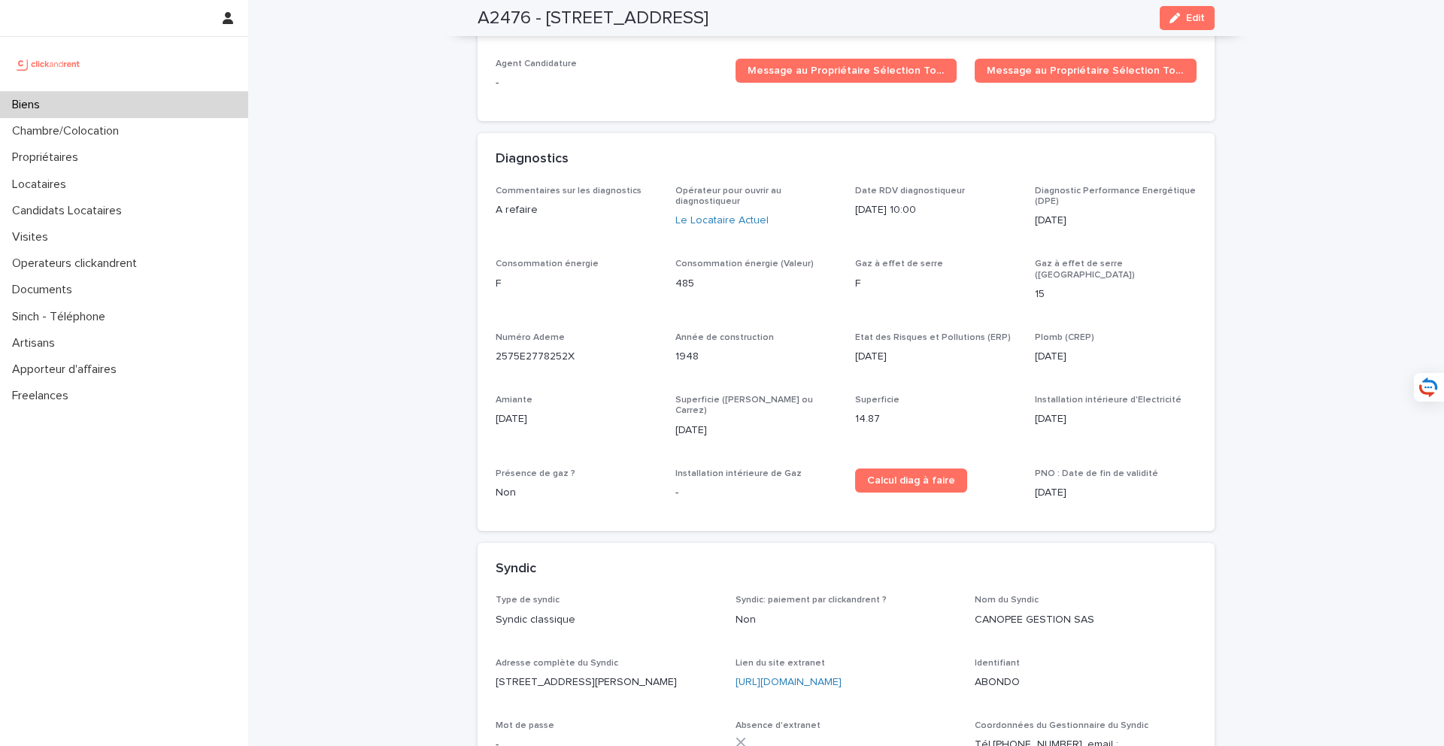
click at [1189, 151] on div "Diagnostics" at bounding box center [843, 159] width 695 height 17
click at [1195, 20] on span "Edit" at bounding box center [1195, 18] width 19 height 11
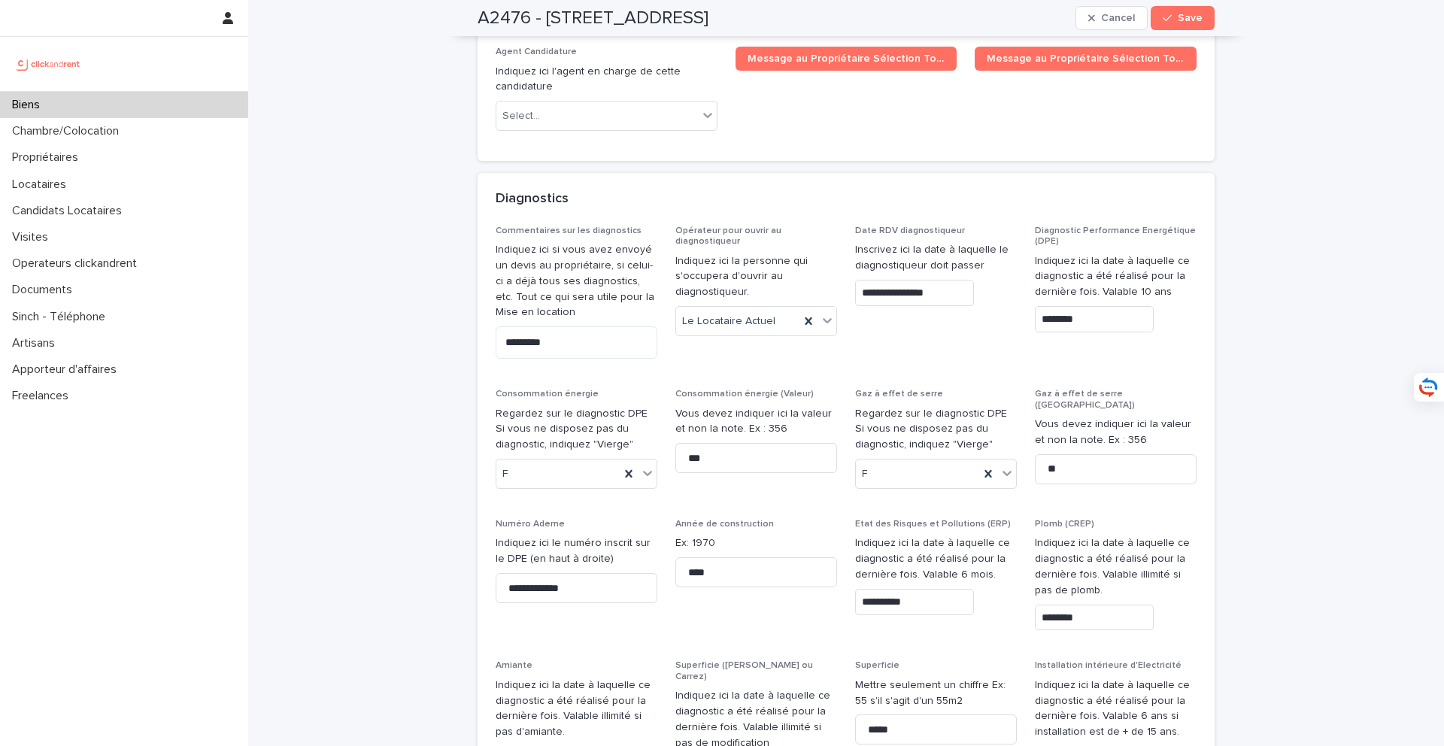
scroll to position [7364, 0]
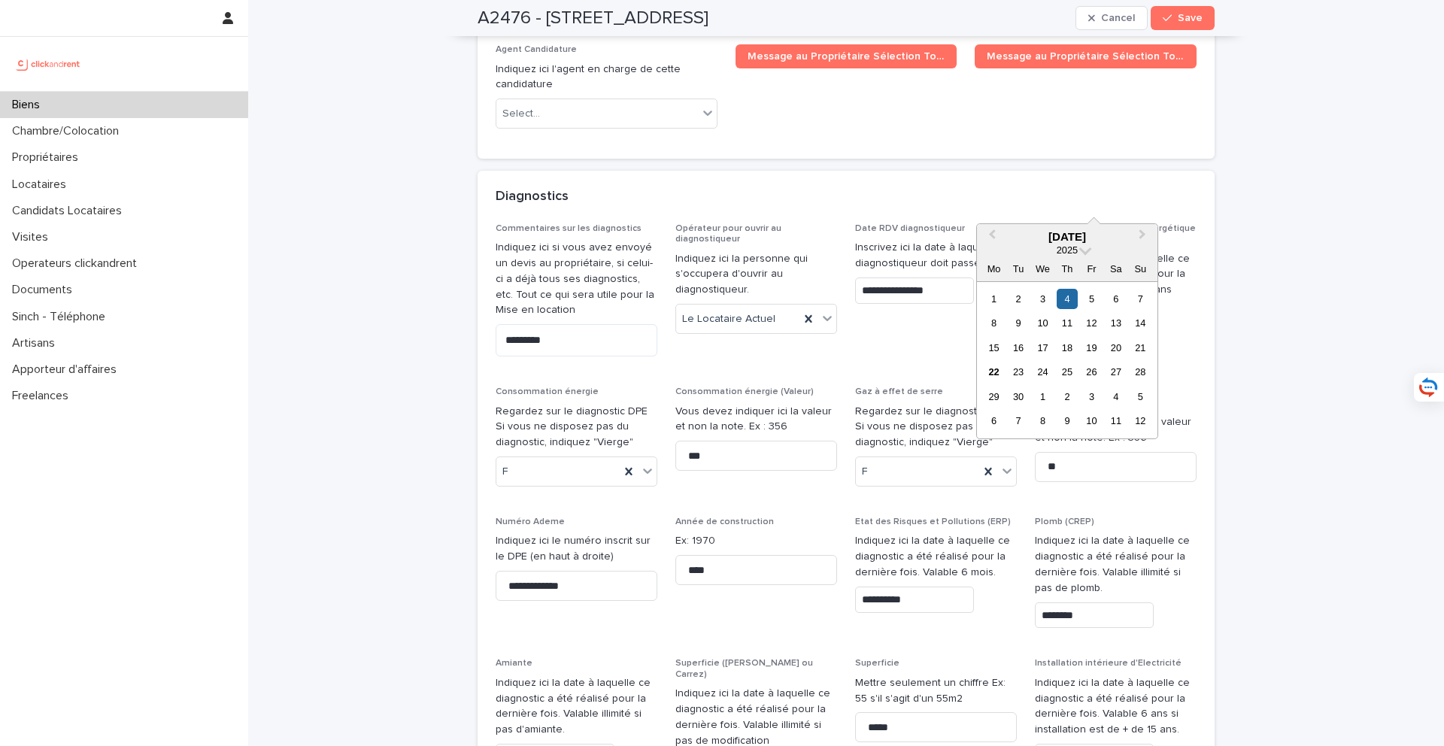
drag, startPoint x: 1114, startPoint y: 197, endPoint x: 1015, endPoint y: 196, distance: 99.3
click at [1015, 223] on div "**********" at bounding box center [846, 586] width 701 height 727
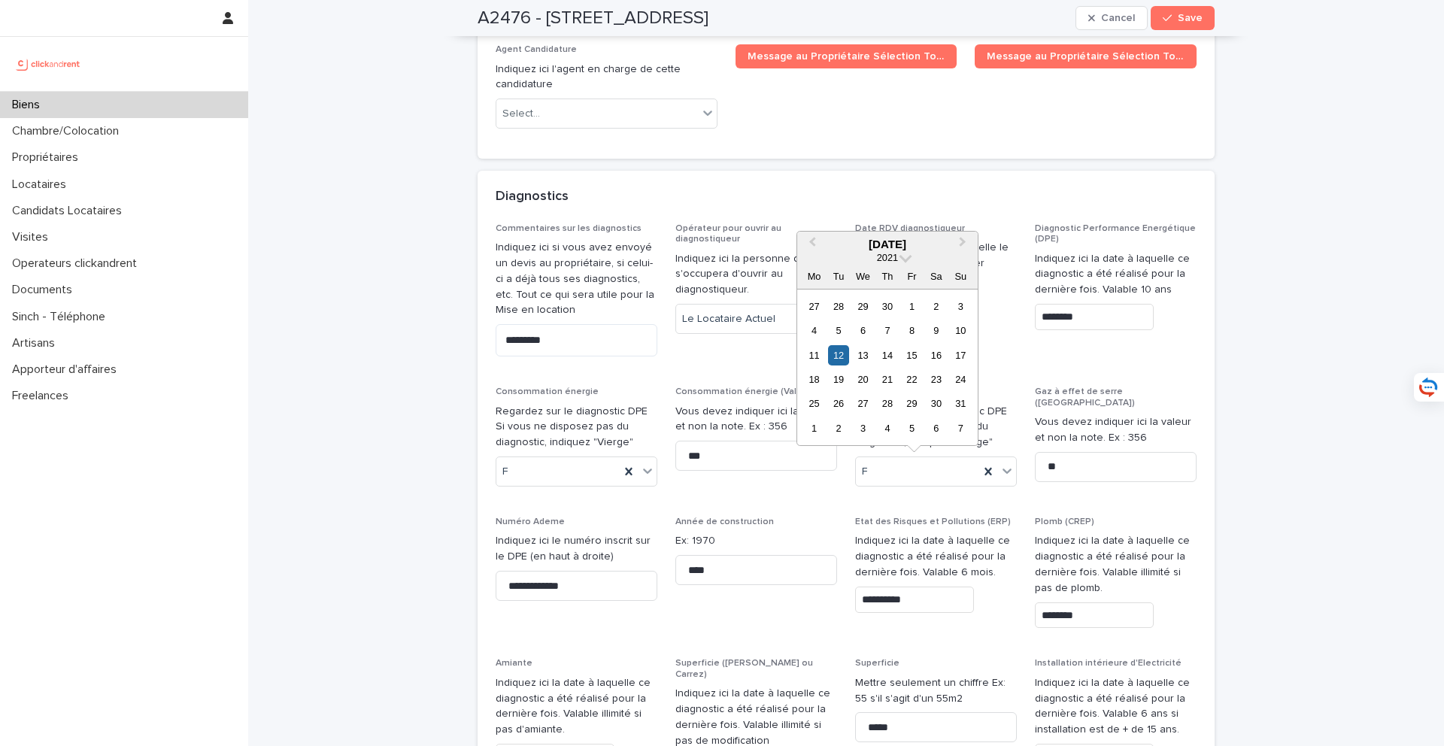
drag, startPoint x: 930, startPoint y: 476, endPoint x: 836, endPoint y: 476, distance: 94.0
click at [836, 476] on div "**********" at bounding box center [846, 586] width 701 height 727
paste input "text"
type input "********"
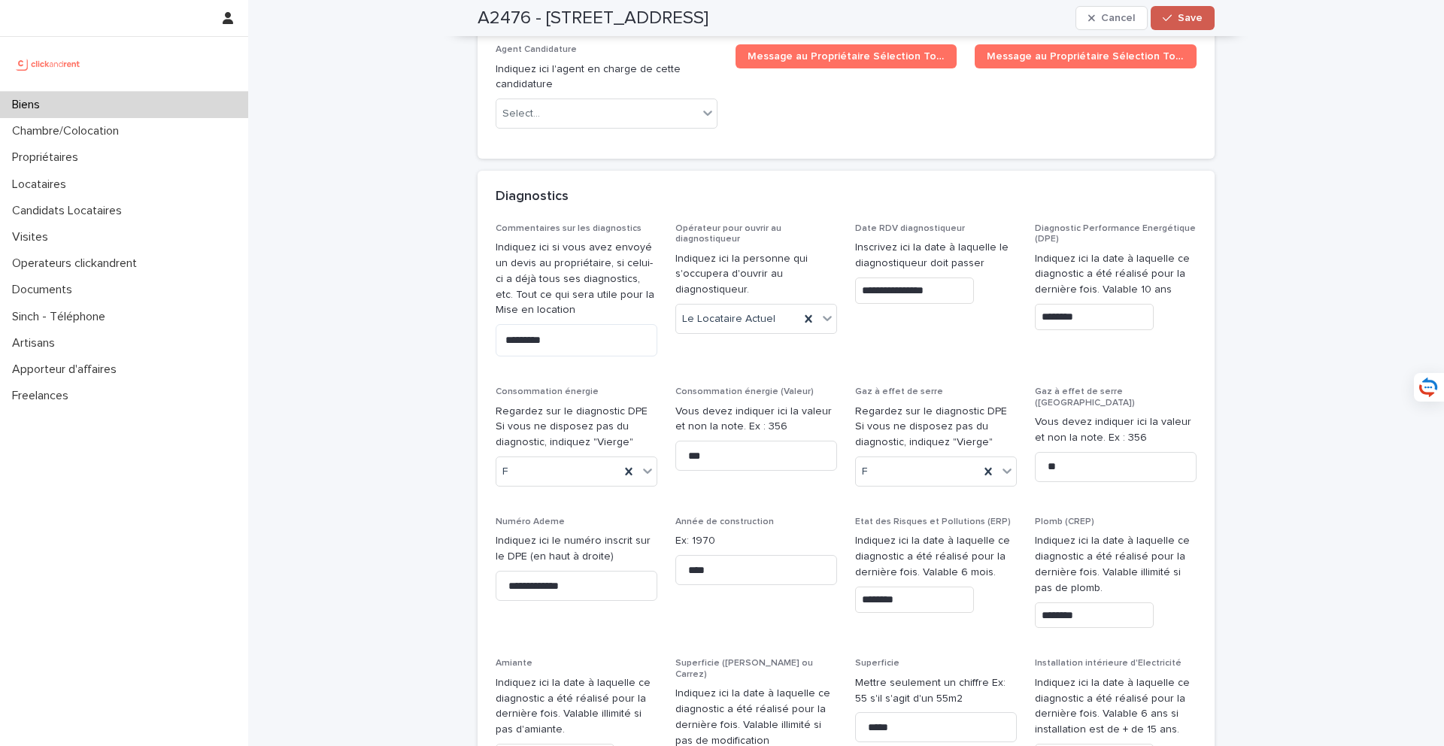
click at [1197, 23] on span "Save" at bounding box center [1190, 18] width 25 height 11
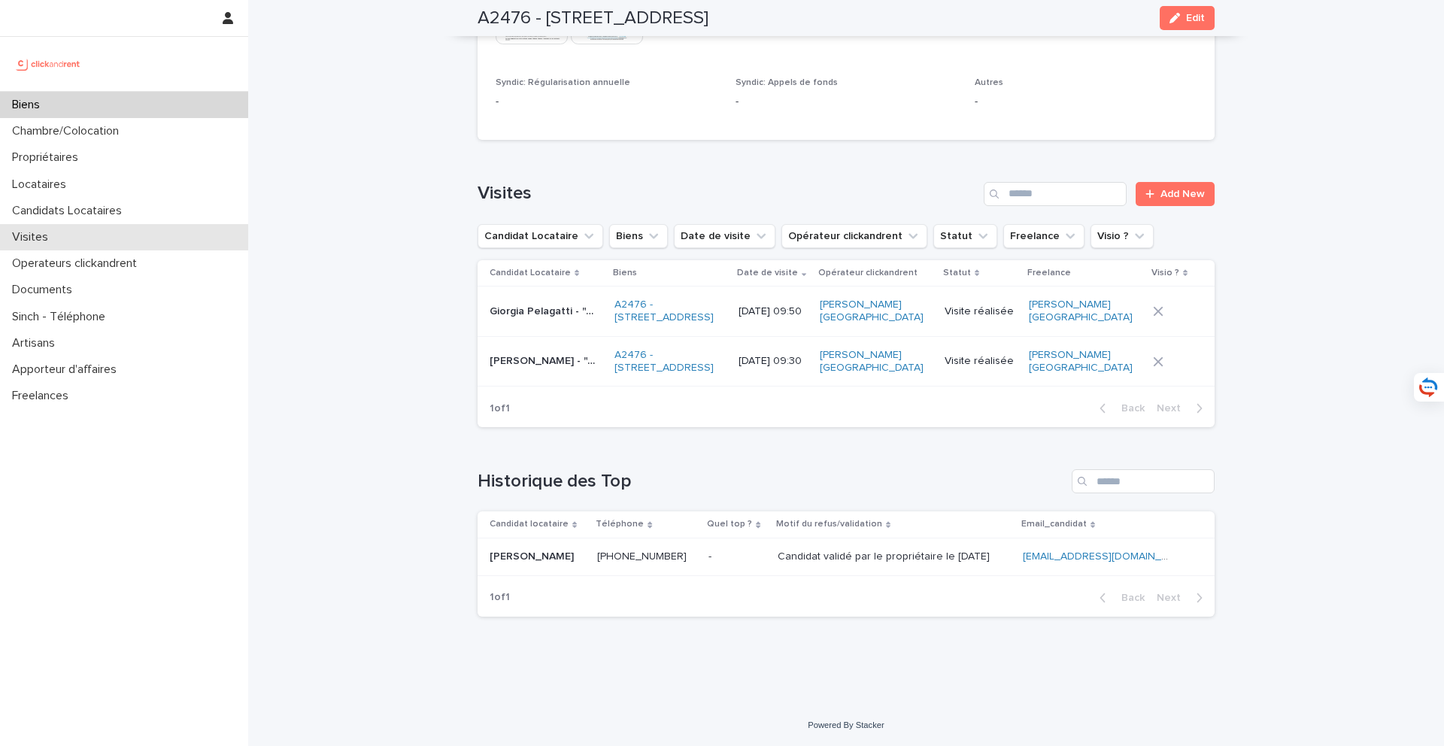
scroll to position [5613, 0]
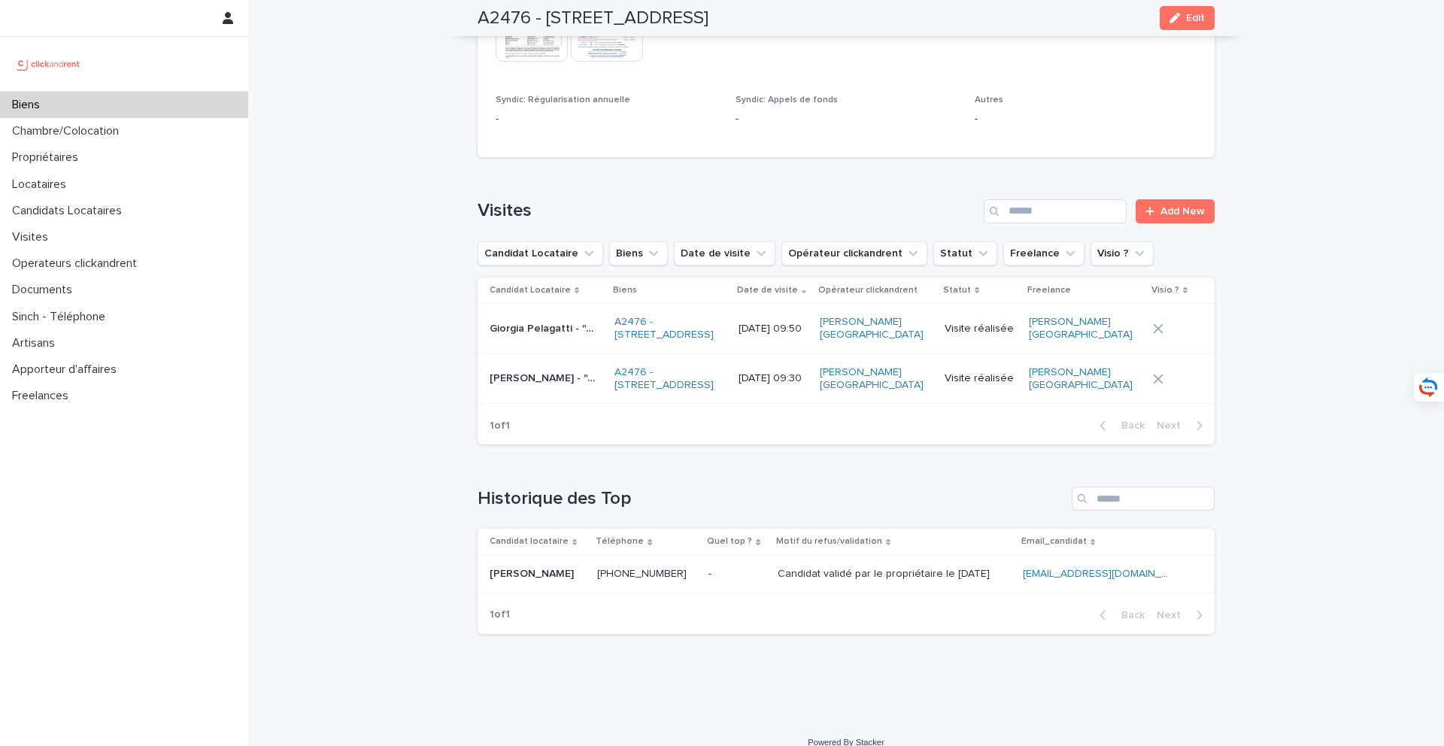
click at [143, 95] on div "Biens" at bounding box center [124, 105] width 248 height 26
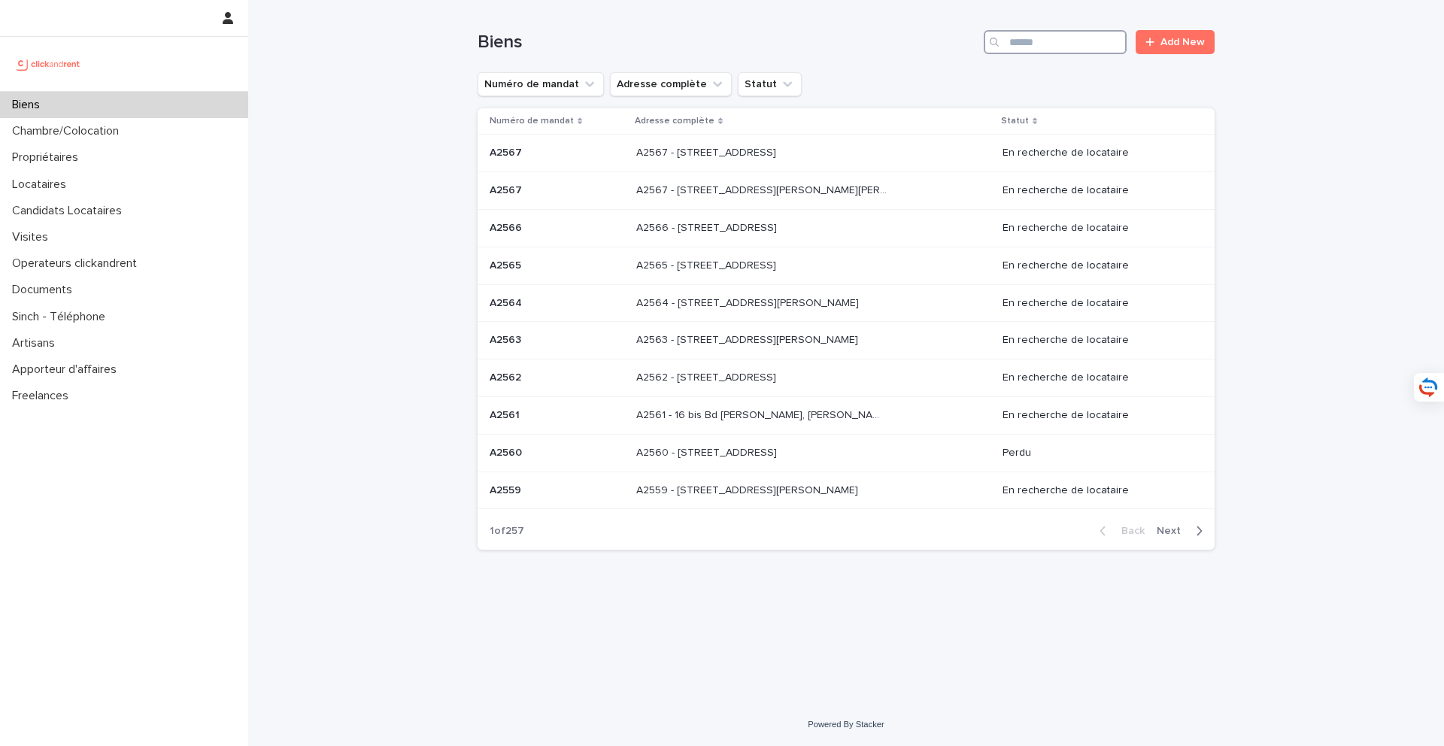
click at [1092, 30] on input "Search" at bounding box center [1055, 42] width 143 height 24
type input "*****"
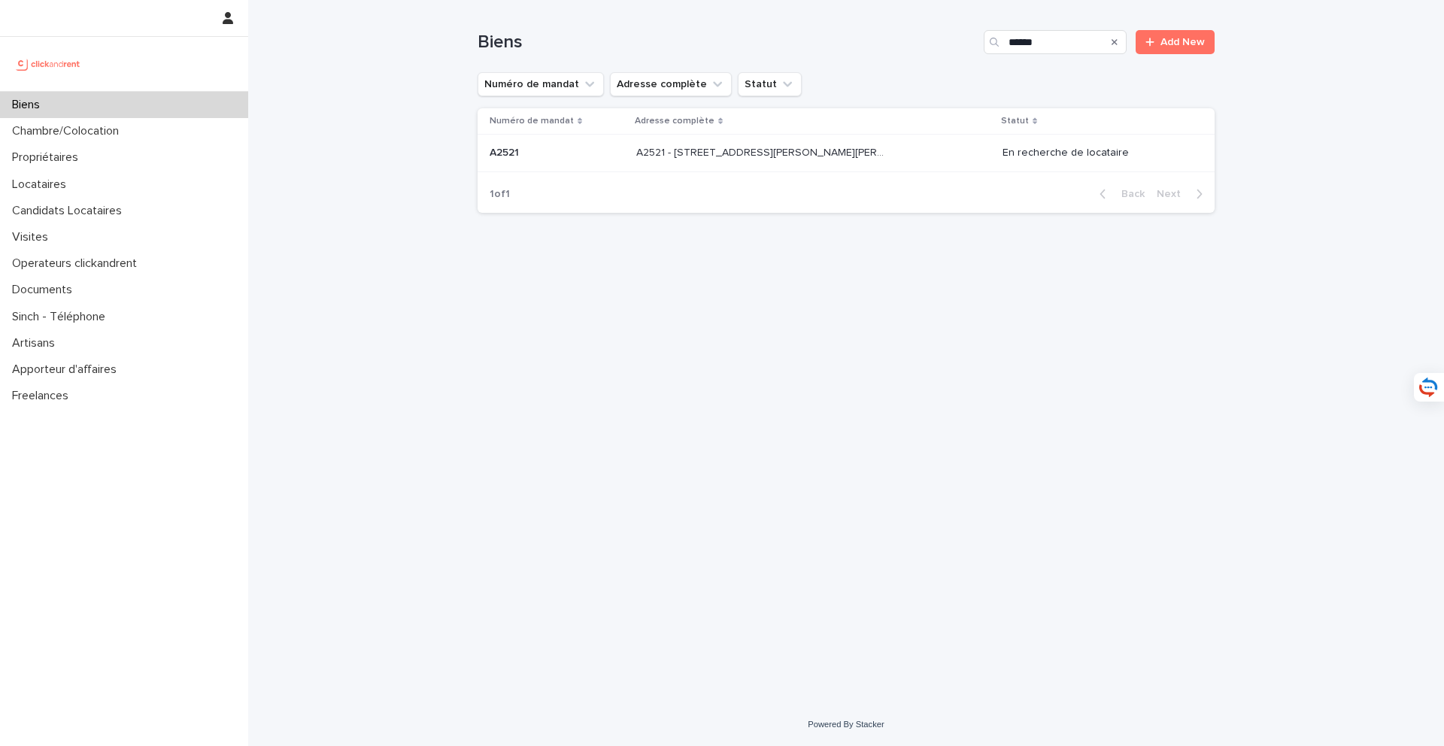
click at [856, 156] on p "A2521 - [STREET_ADDRESS][PERSON_NAME][PERSON_NAME]" at bounding box center [762, 152] width 253 height 16
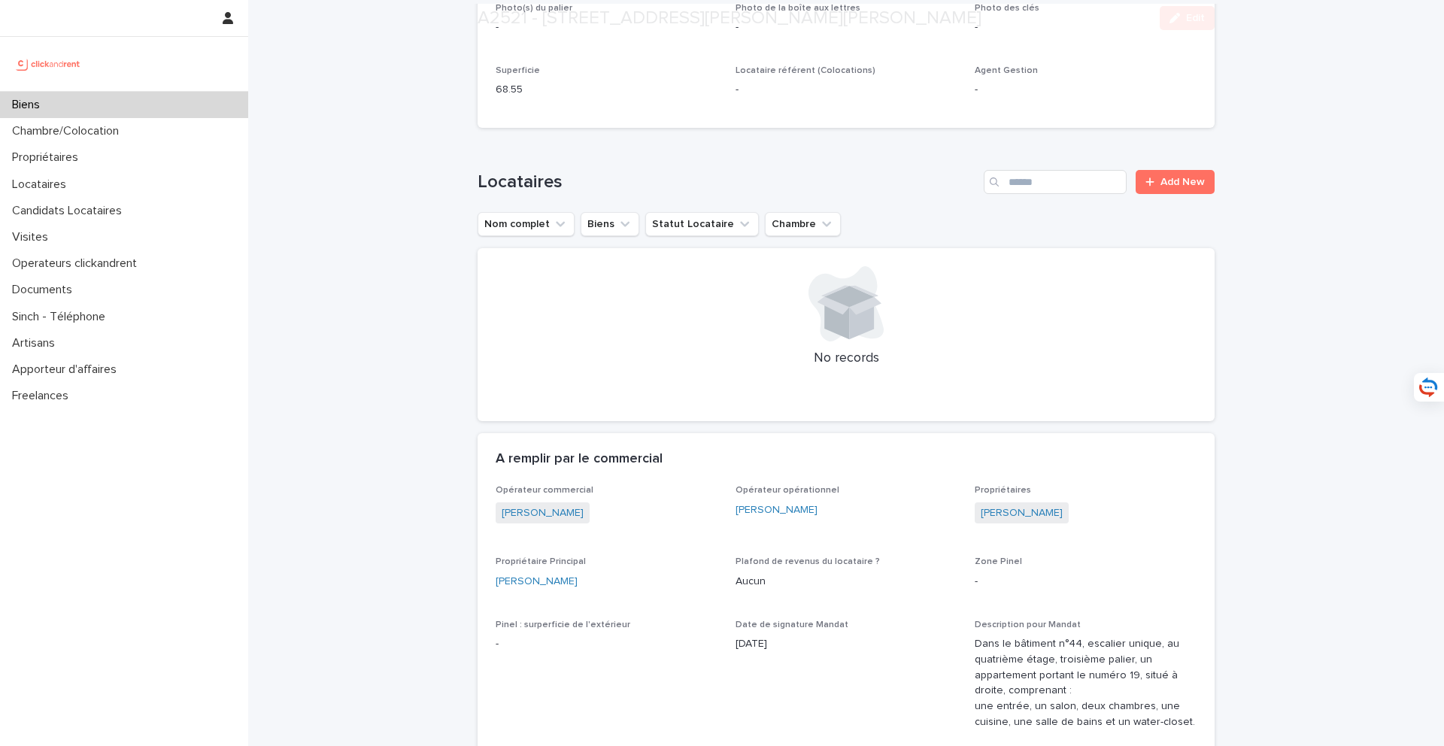
scroll to position [509, 0]
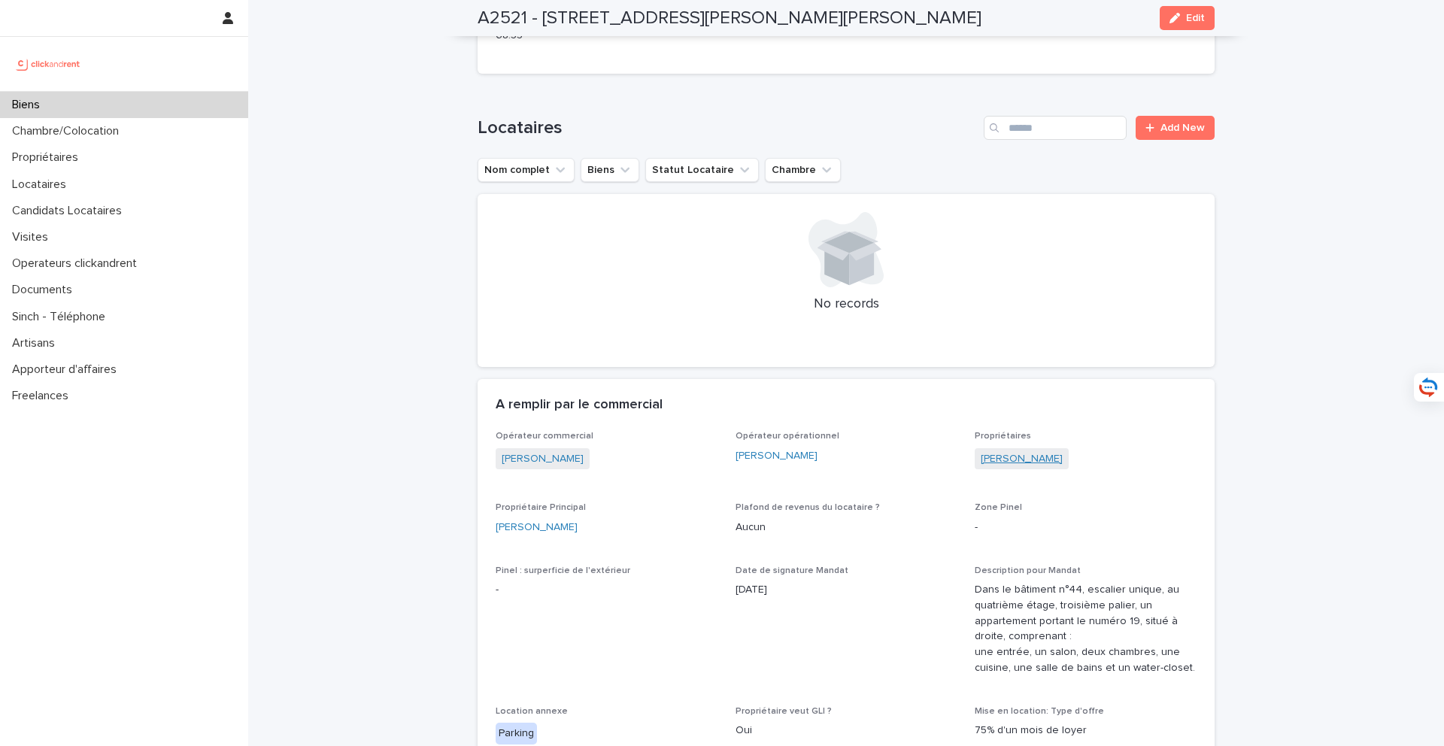
click at [1020, 461] on link "[PERSON_NAME]" at bounding box center [1022, 459] width 82 height 16
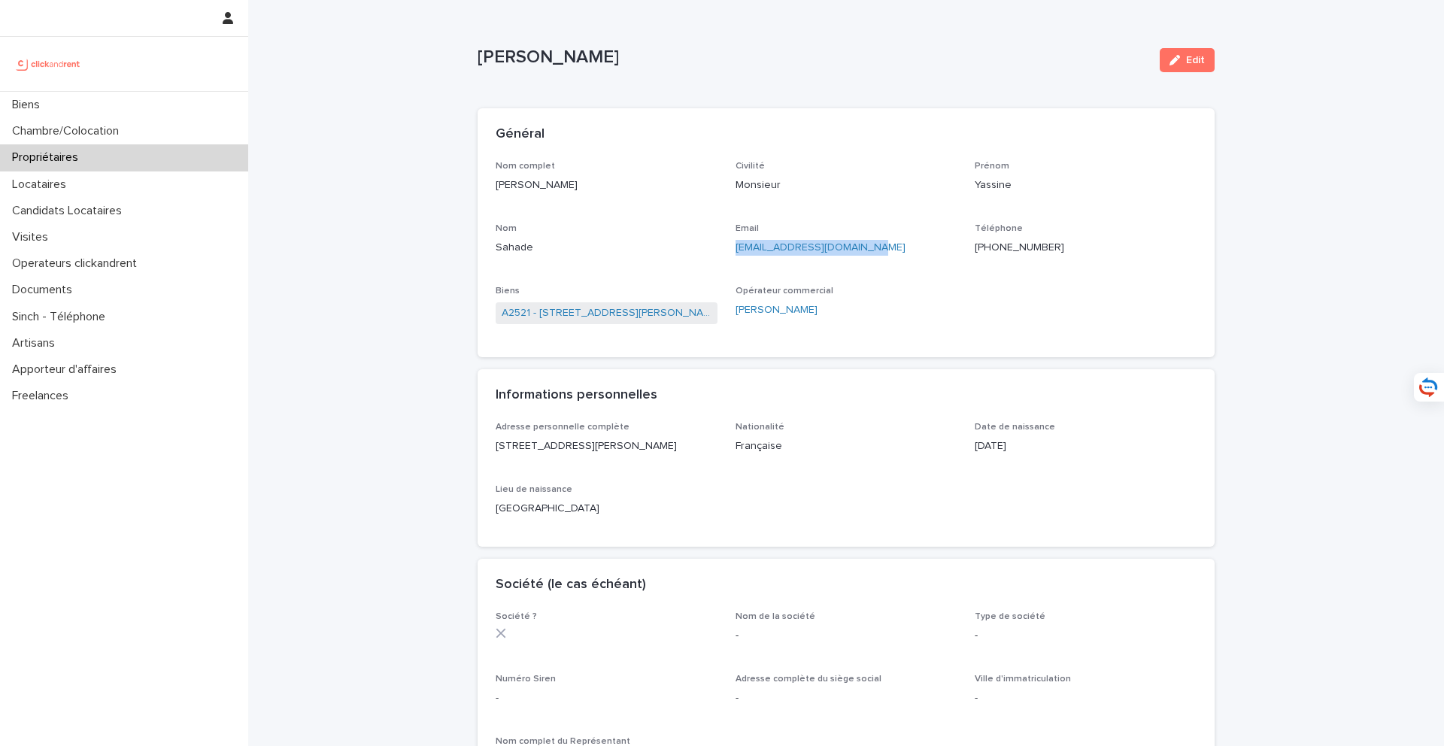
drag, startPoint x: 924, startPoint y: 261, endPoint x: 729, endPoint y: 254, distance: 194.9
click at [729, 254] on div "Nom complet [PERSON_NAME] Civilité Monsieur [PERSON_NAME] Nom Sahade Email [EMA…" at bounding box center [846, 250] width 701 height 179
copy link "[EMAIL_ADDRESS][DOMAIN_NAME]"
click at [197, 98] on div "Biens" at bounding box center [124, 105] width 248 height 26
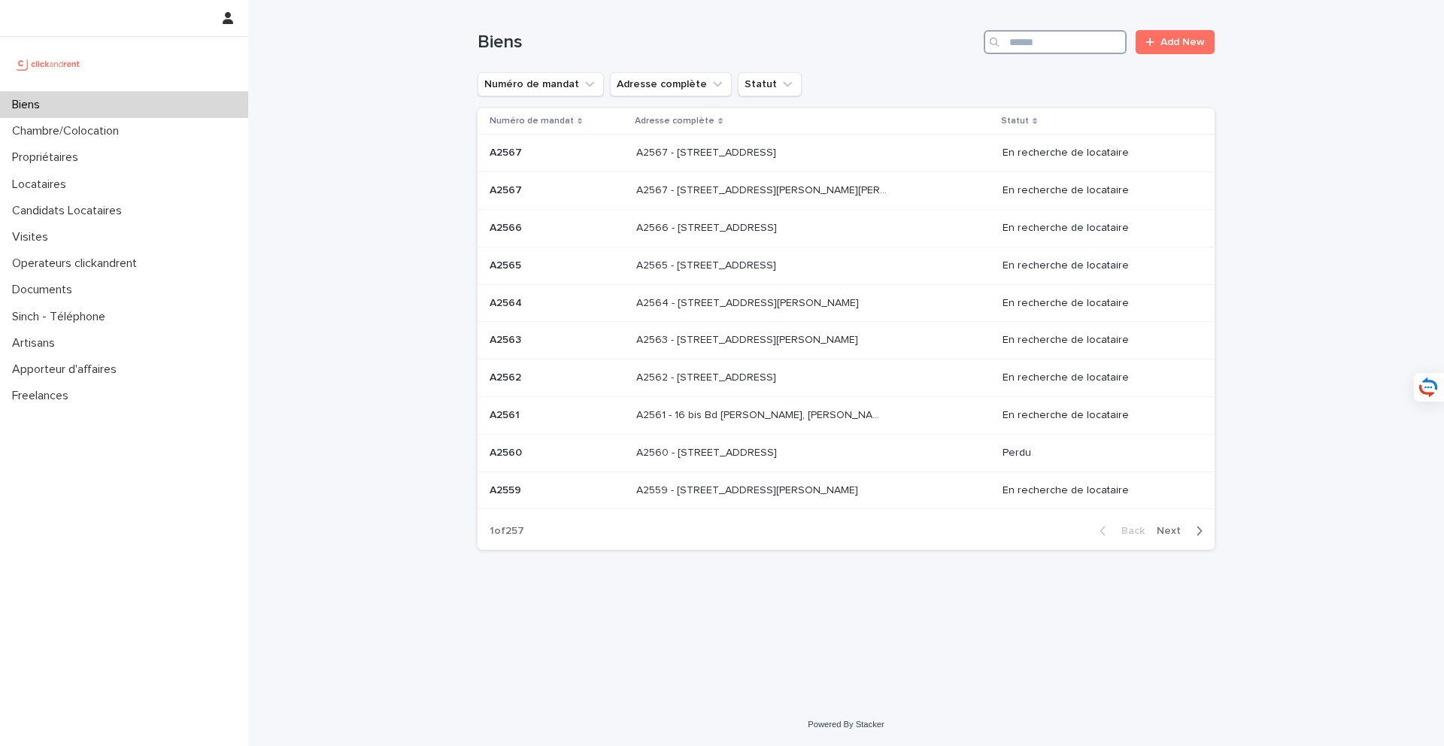
click at [1088, 39] on input "Search" at bounding box center [1055, 42] width 143 height 24
type input "****"
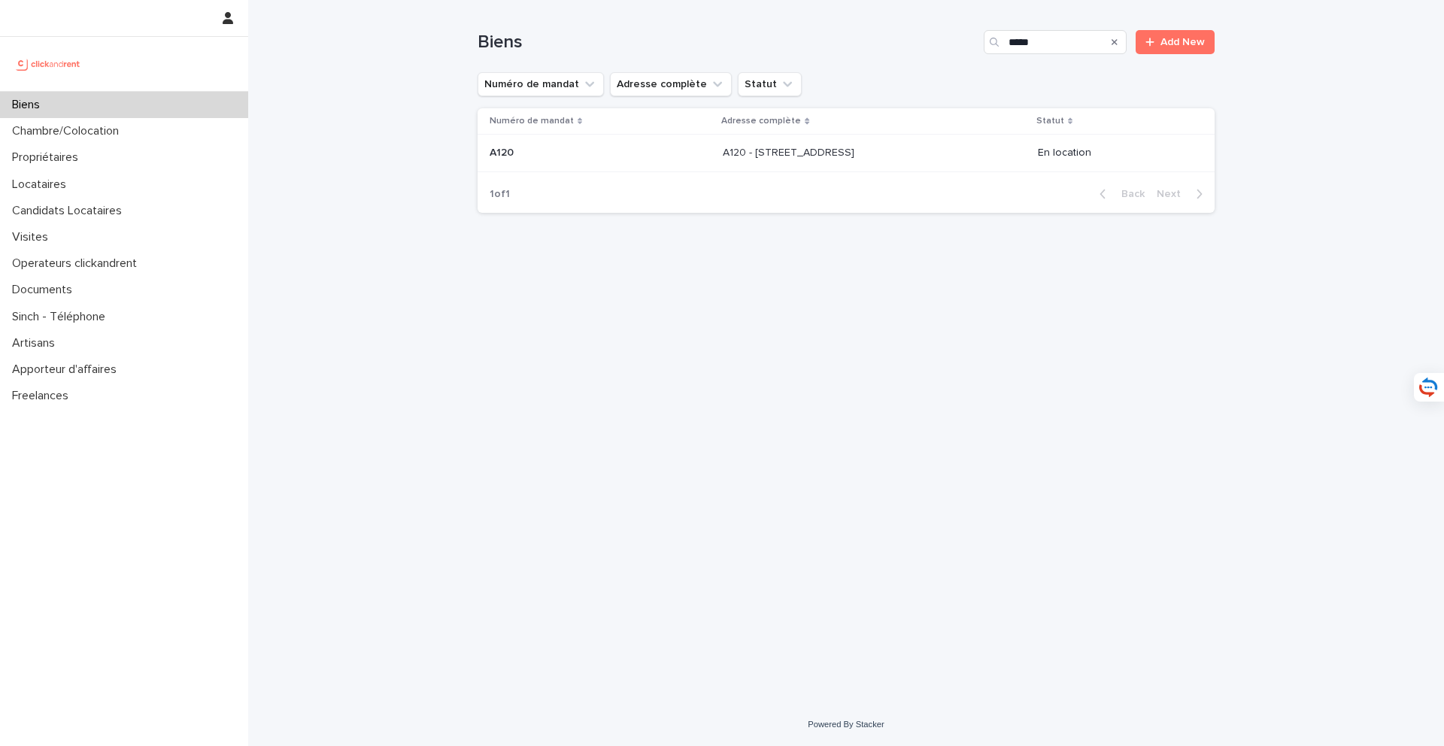
click at [805, 145] on p "A120 - [STREET_ADDRESS]" at bounding box center [790, 152] width 135 height 16
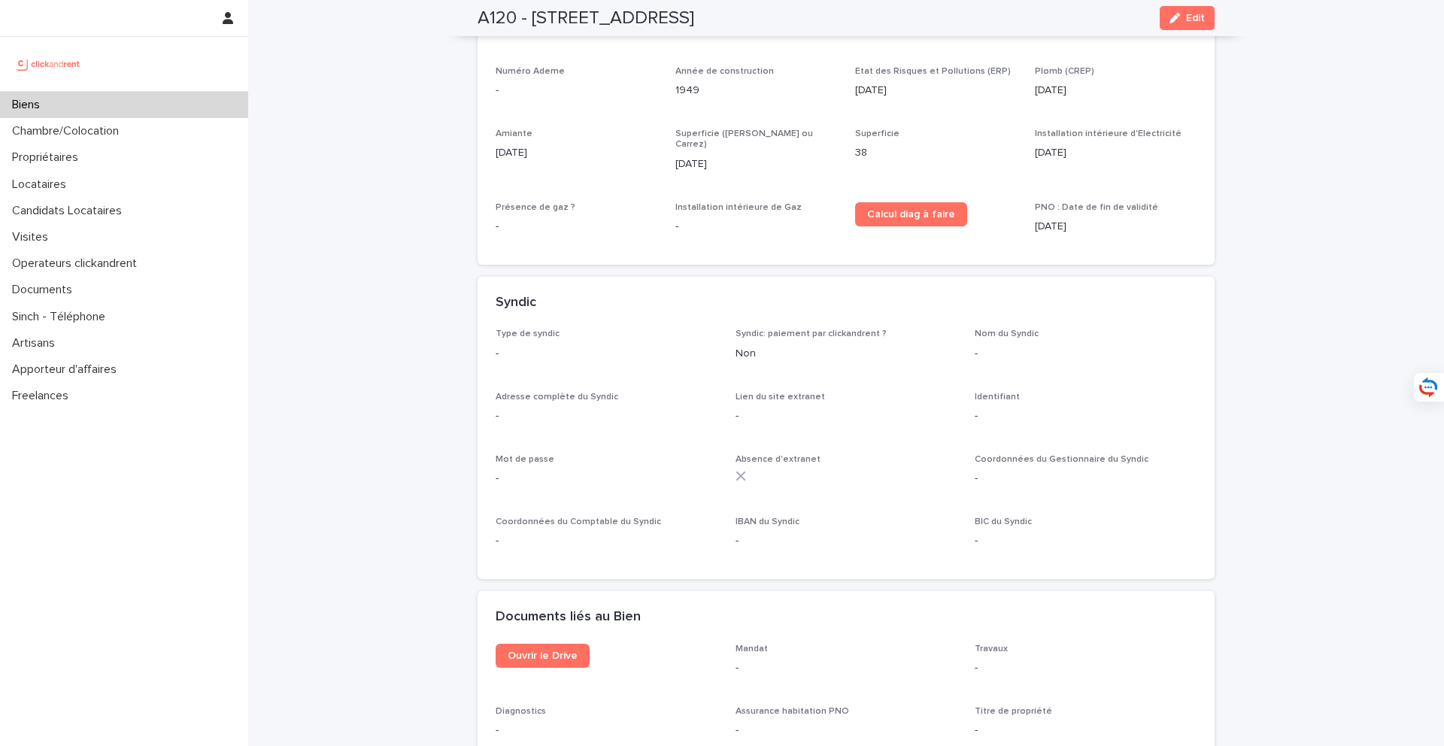
scroll to position [4548, 0]
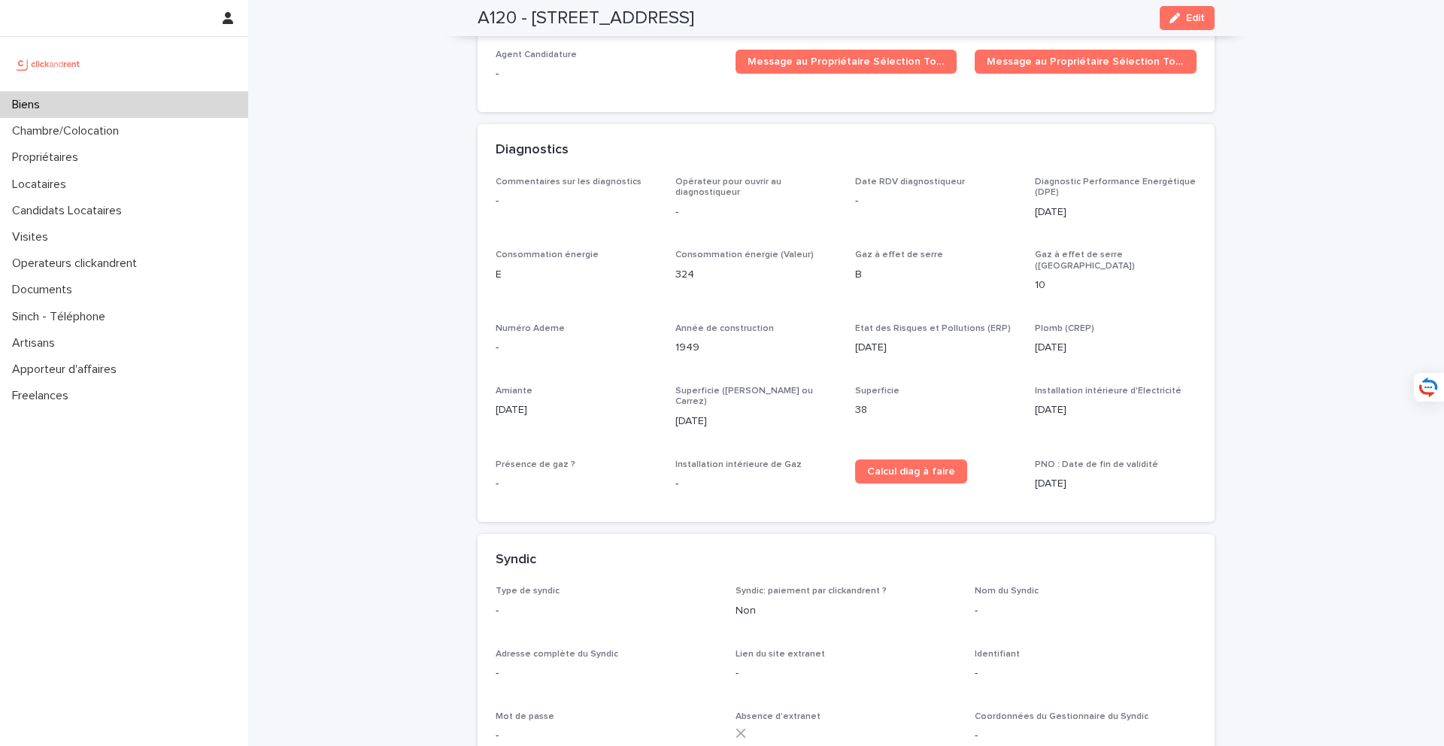
click at [156, 110] on div "Biens" at bounding box center [124, 105] width 248 height 26
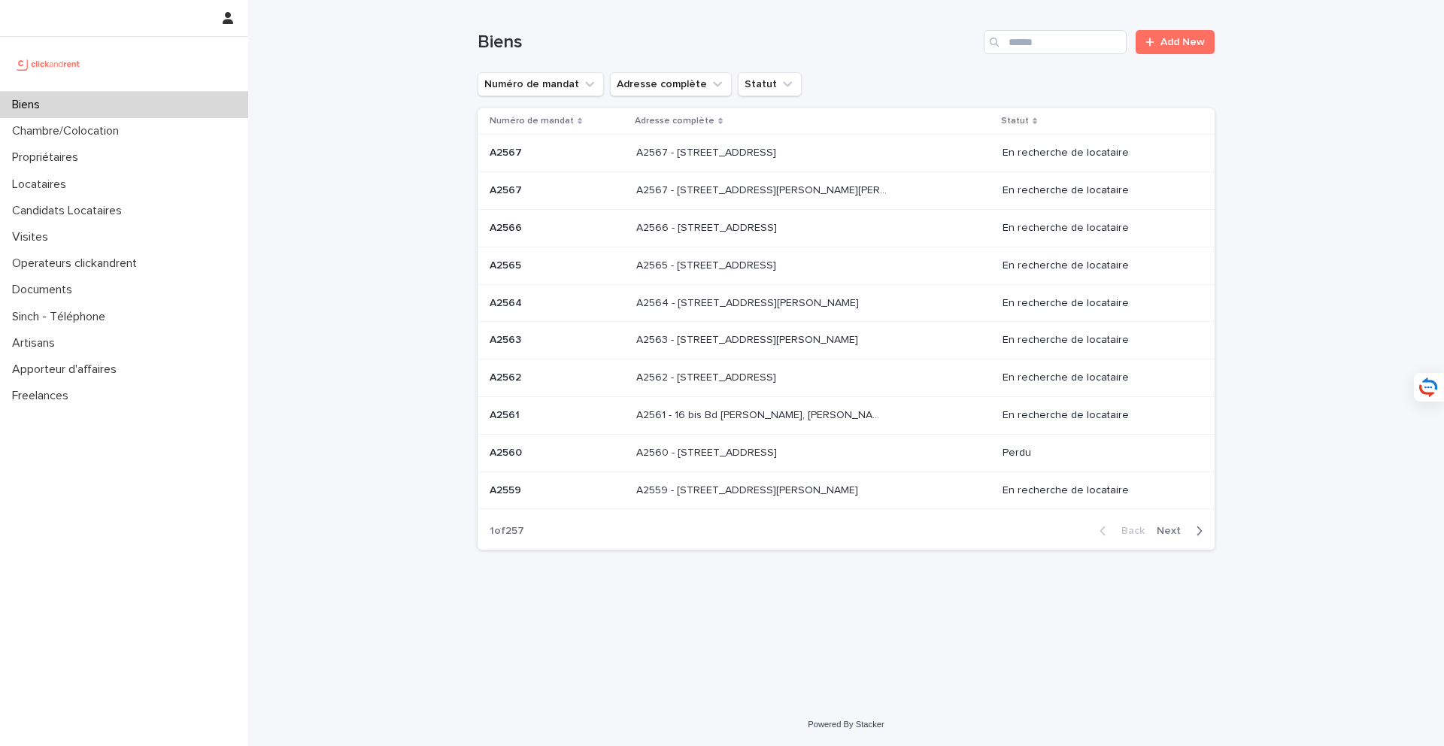
click at [190, 105] on div "Biens" at bounding box center [124, 105] width 248 height 26
click at [1067, 52] on input "Search" at bounding box center [1055, 42] width 143 height 24
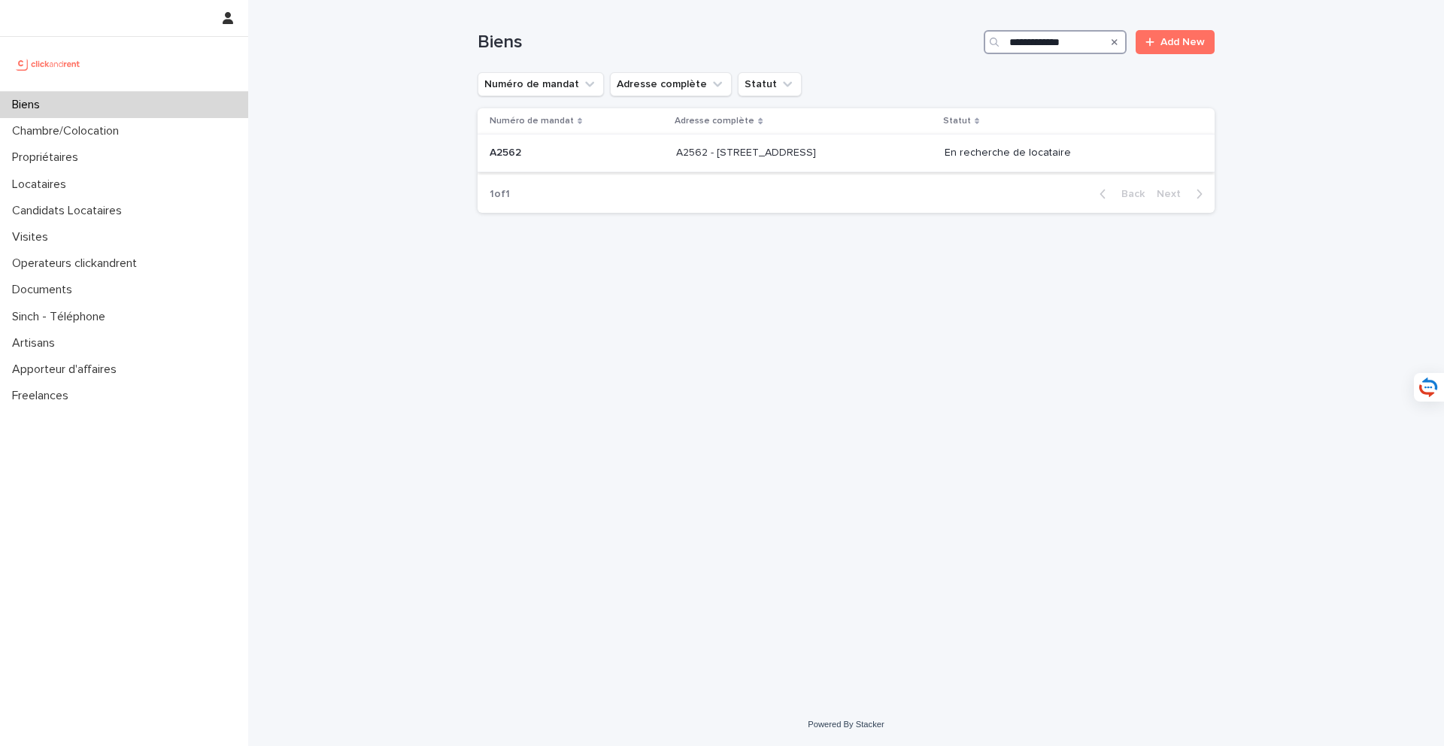
type input "**********"
click at [819, 146] on p "A2562 - [STREET_ADDRESS]" at bounding box center [747, 152] width 143 height 16
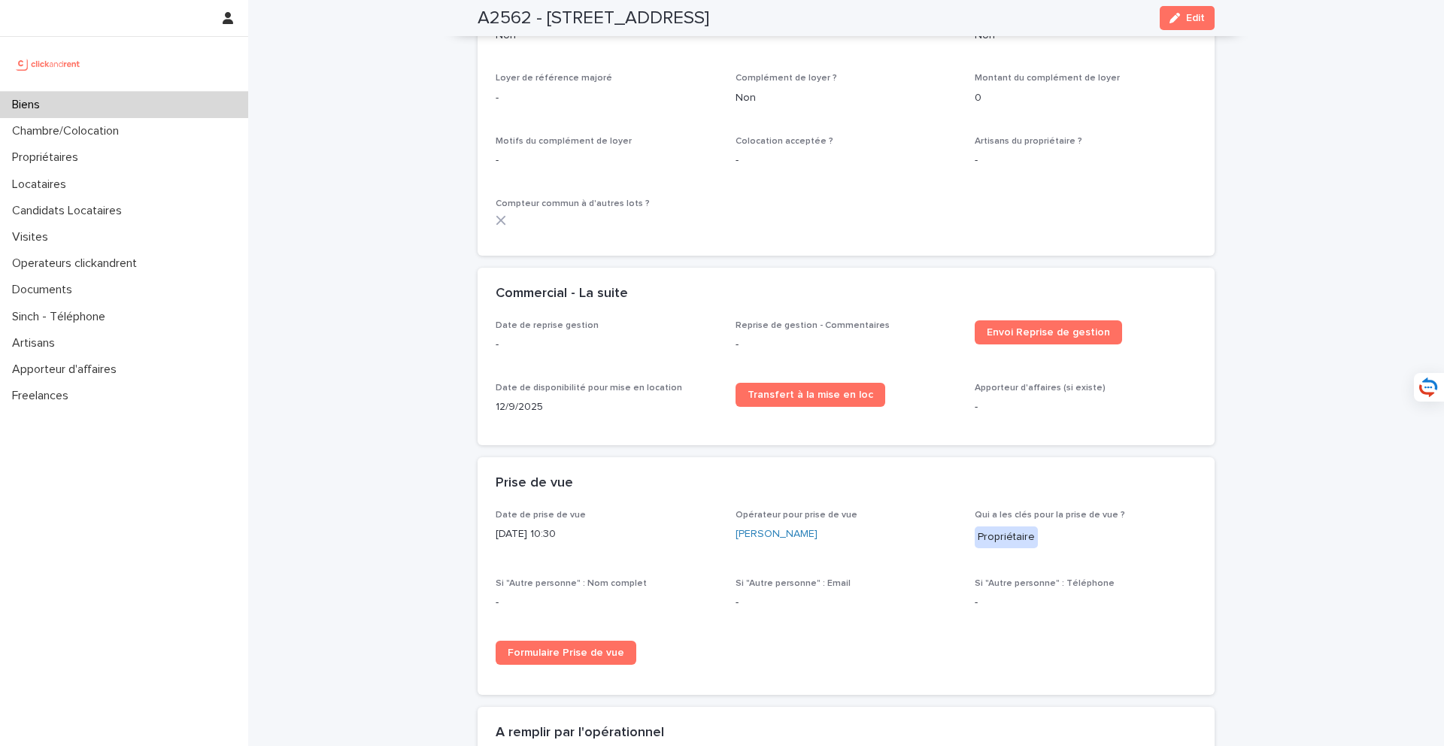
scroll to position [1911, 0]
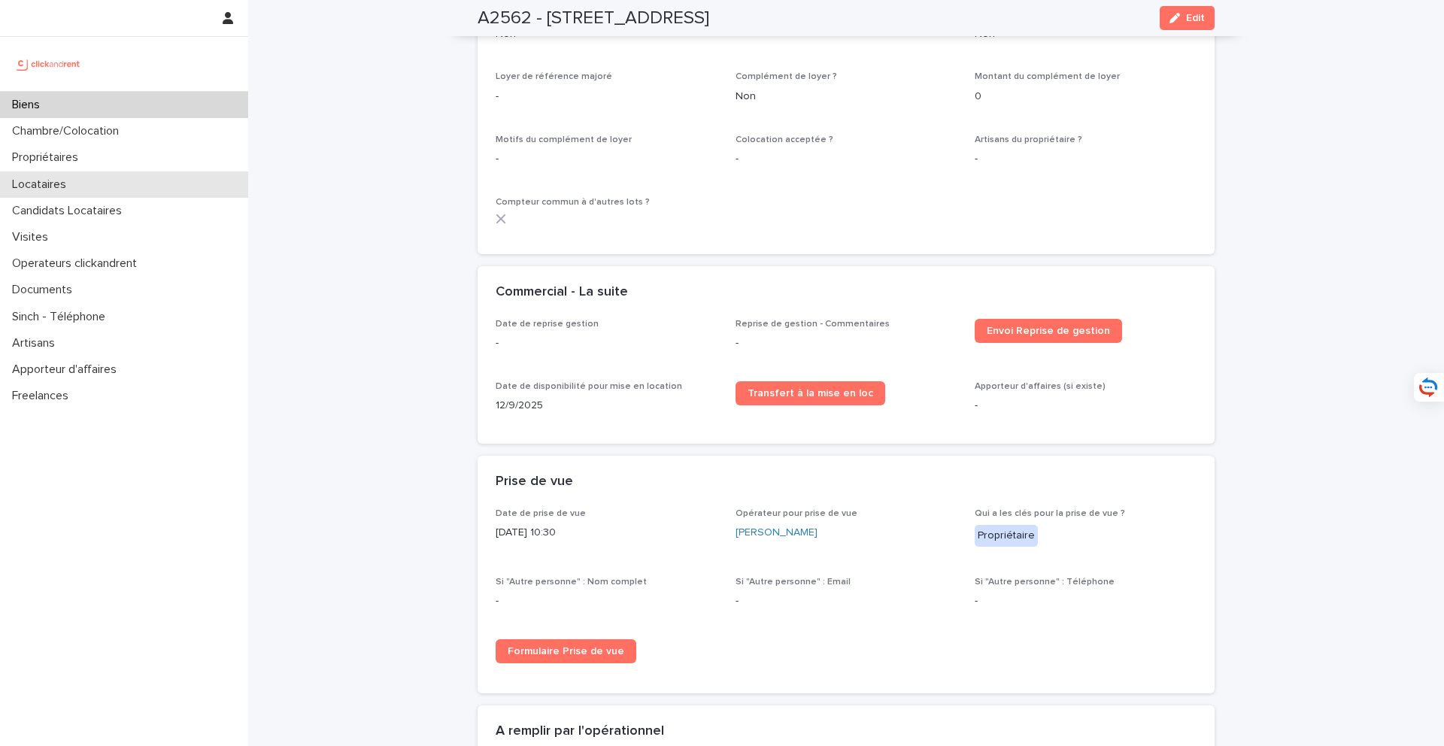
click at [101, 181] on div "Locataires" at bounding box center [124, 185] width 248 height 26
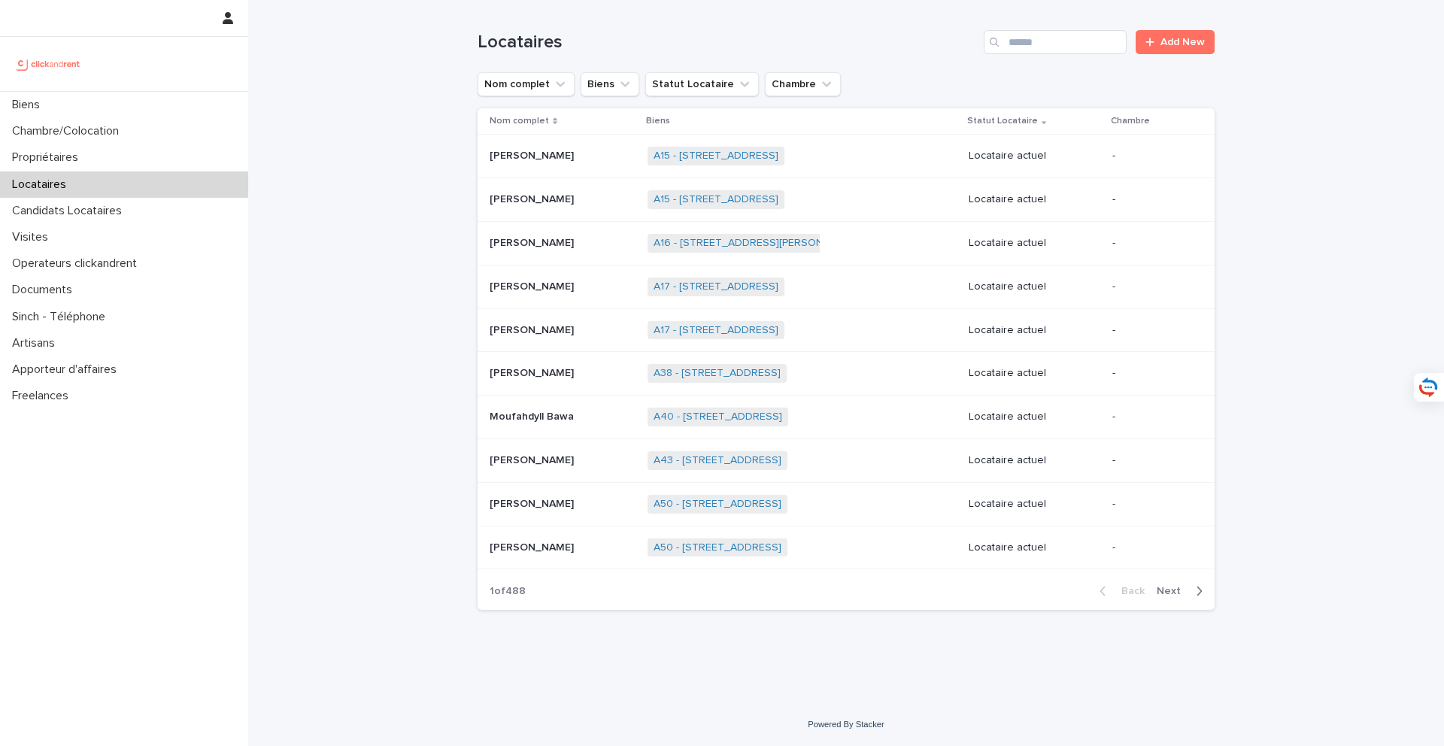
click at [1091, 45] on input "Search" at bounding box center [1055, 42] width 143 height 24
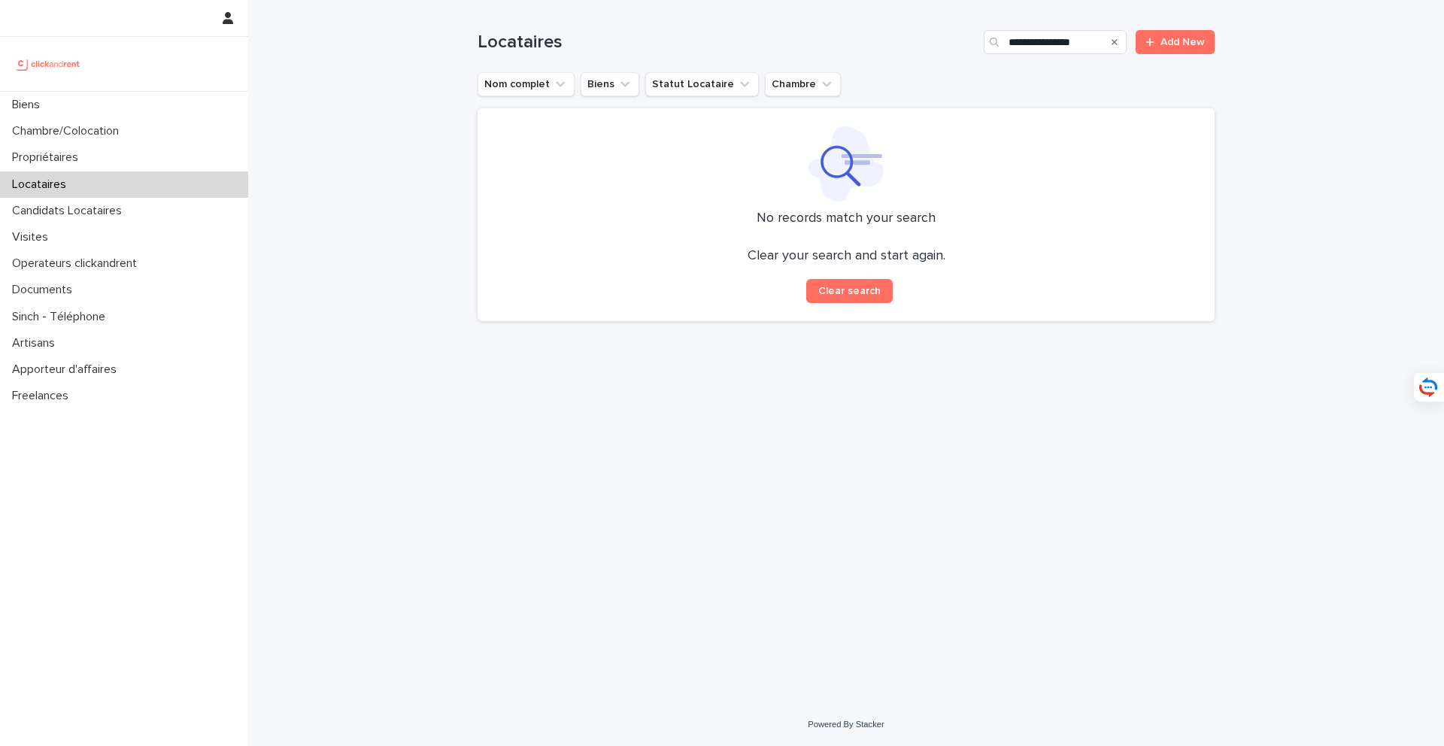
drag, startPoint x: 1045, startPoint y: 43, endPoint x: 985, endPoint y: 43, distance: 59.4
click at [987, 43] on div "**********" at bounding box center [1055, 42] width 143 height 24
type input "********"
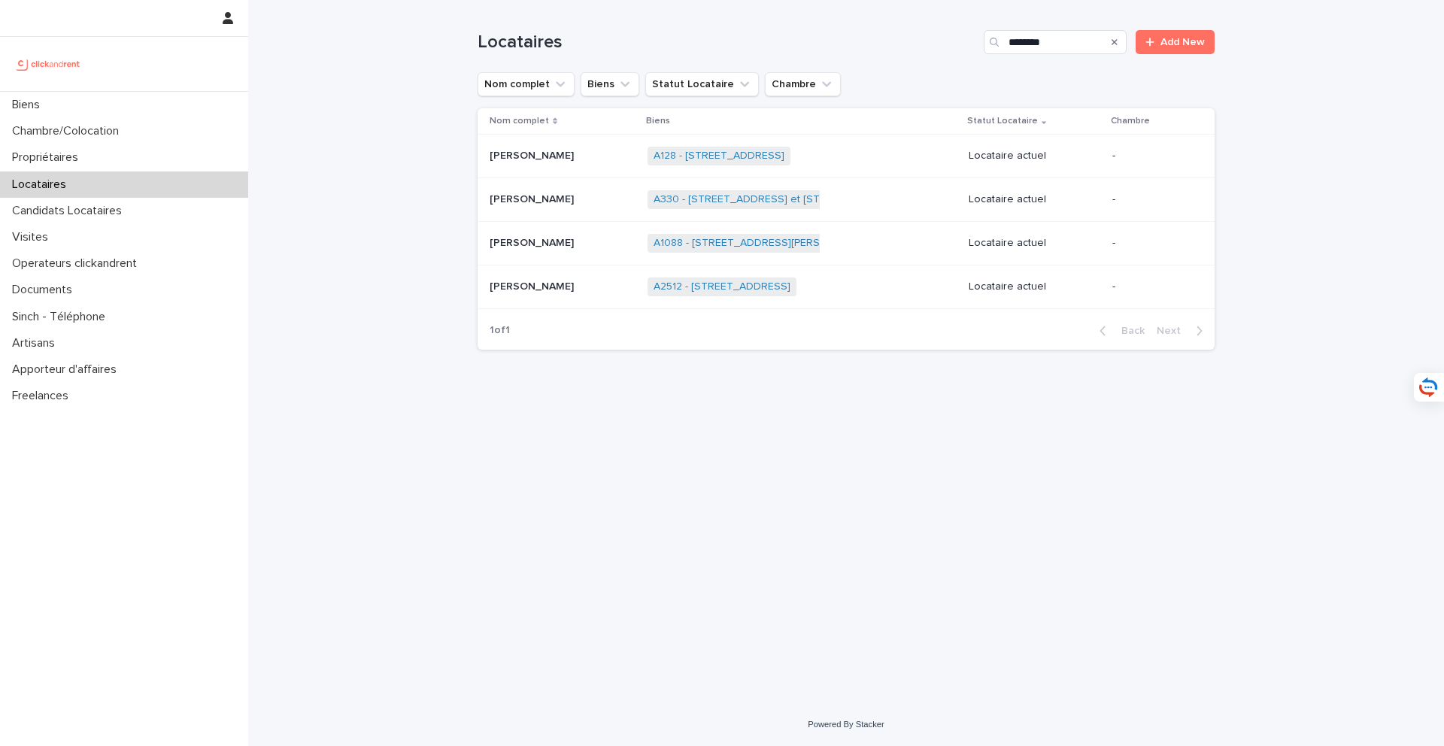
click at [608, 290] on p at bounding box center [563, 287] width 146 height 13
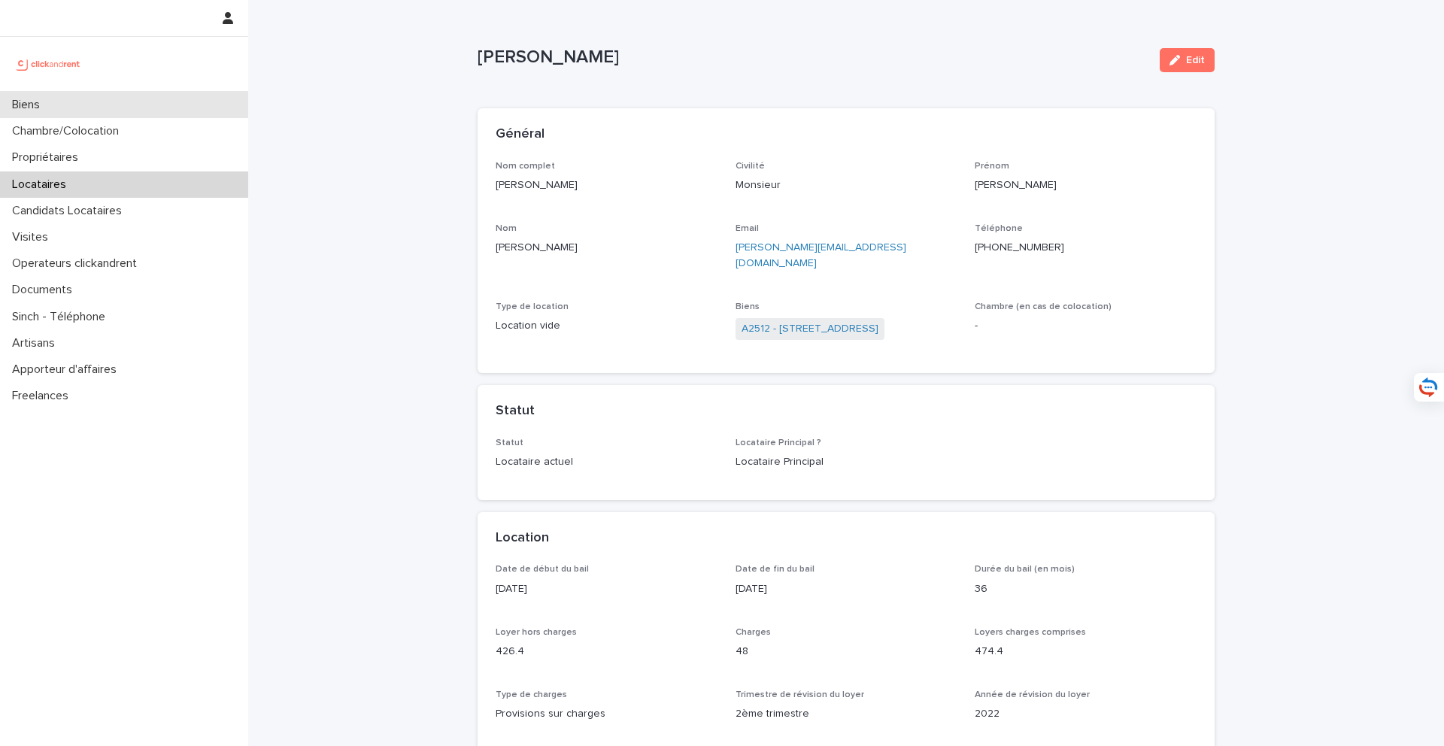
click at [190, 112] on div "Biens" at bounding box center [124, 105] width 248 height 26
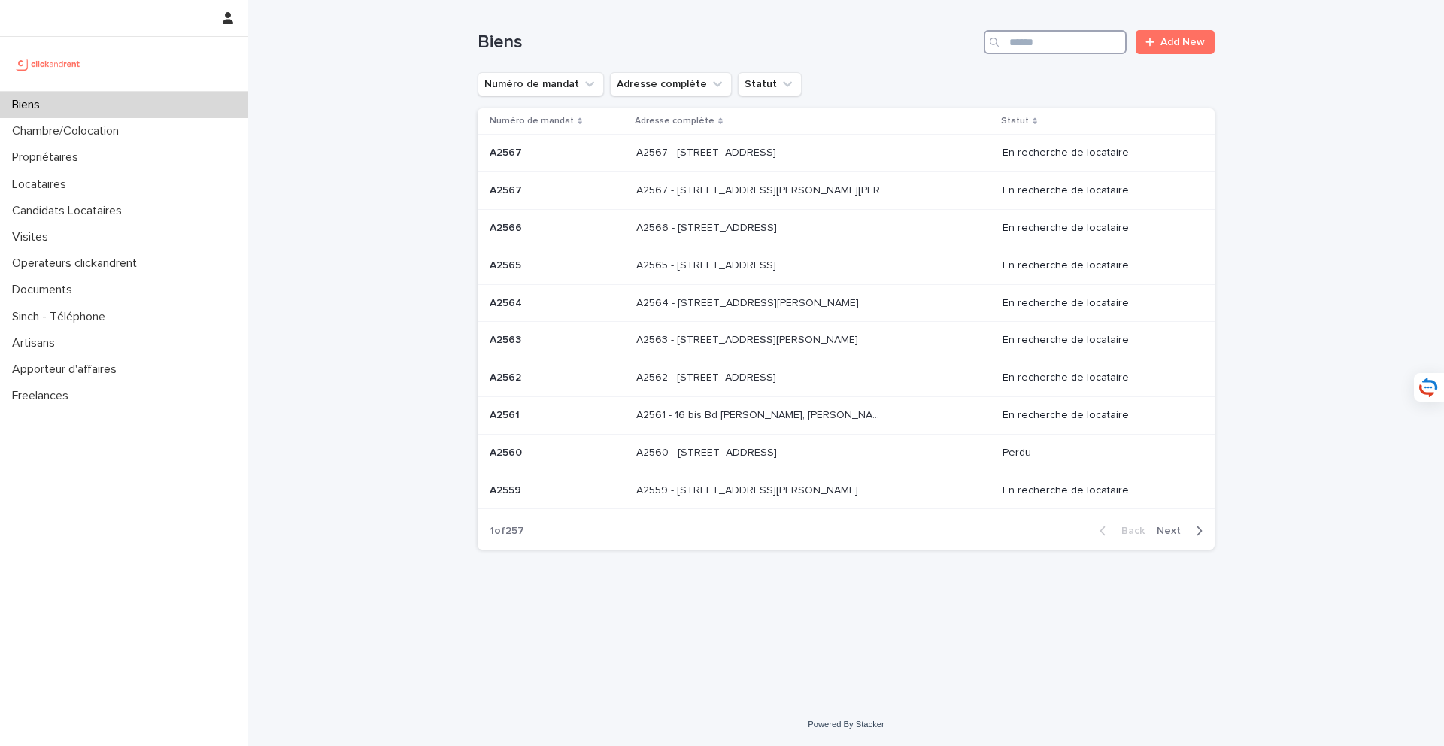
click at [1042, 39] on input "Search" at bounding box center [1055, 42] width 143 height 24
type input "*****"
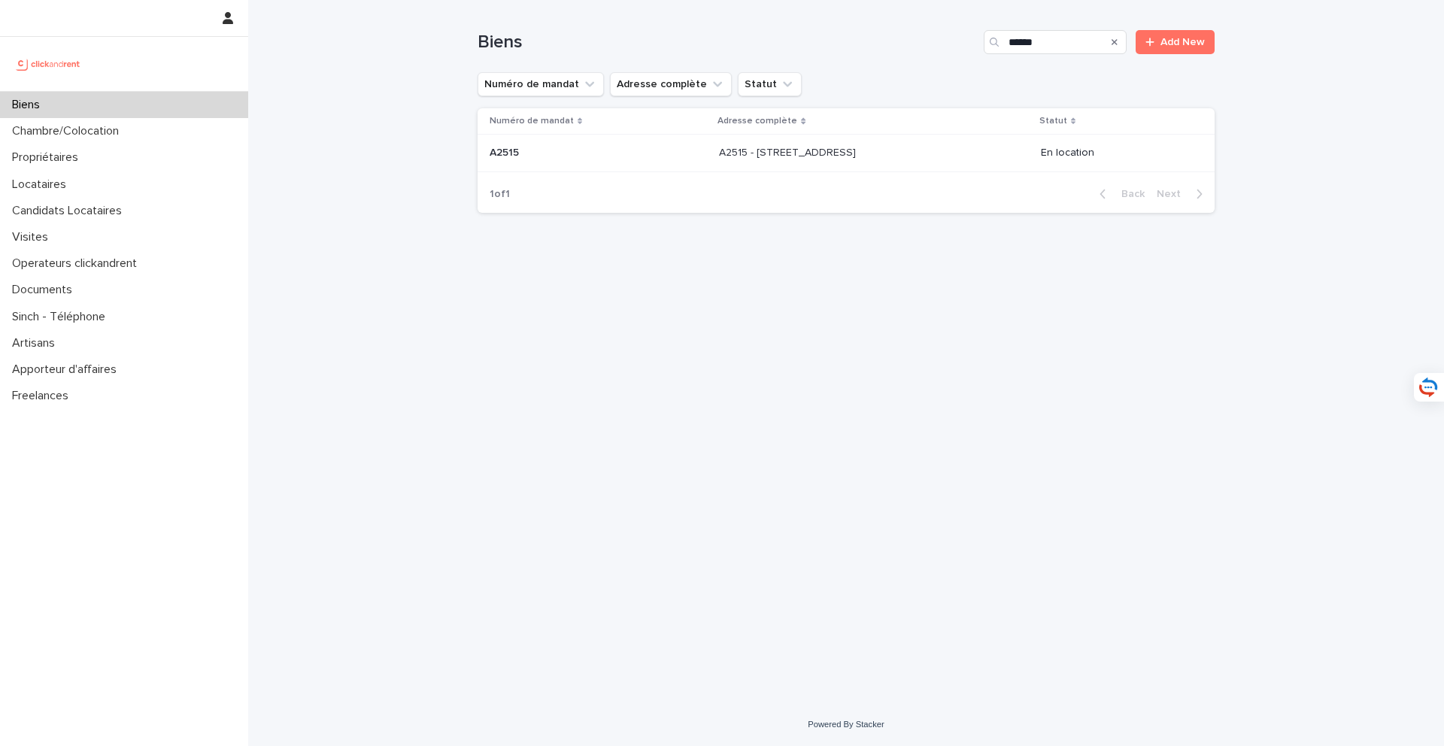
click at [824, 151] on p "A2515 - [STREET_ADDRESS]" at bounding box center [789, 152] width 140 height 16
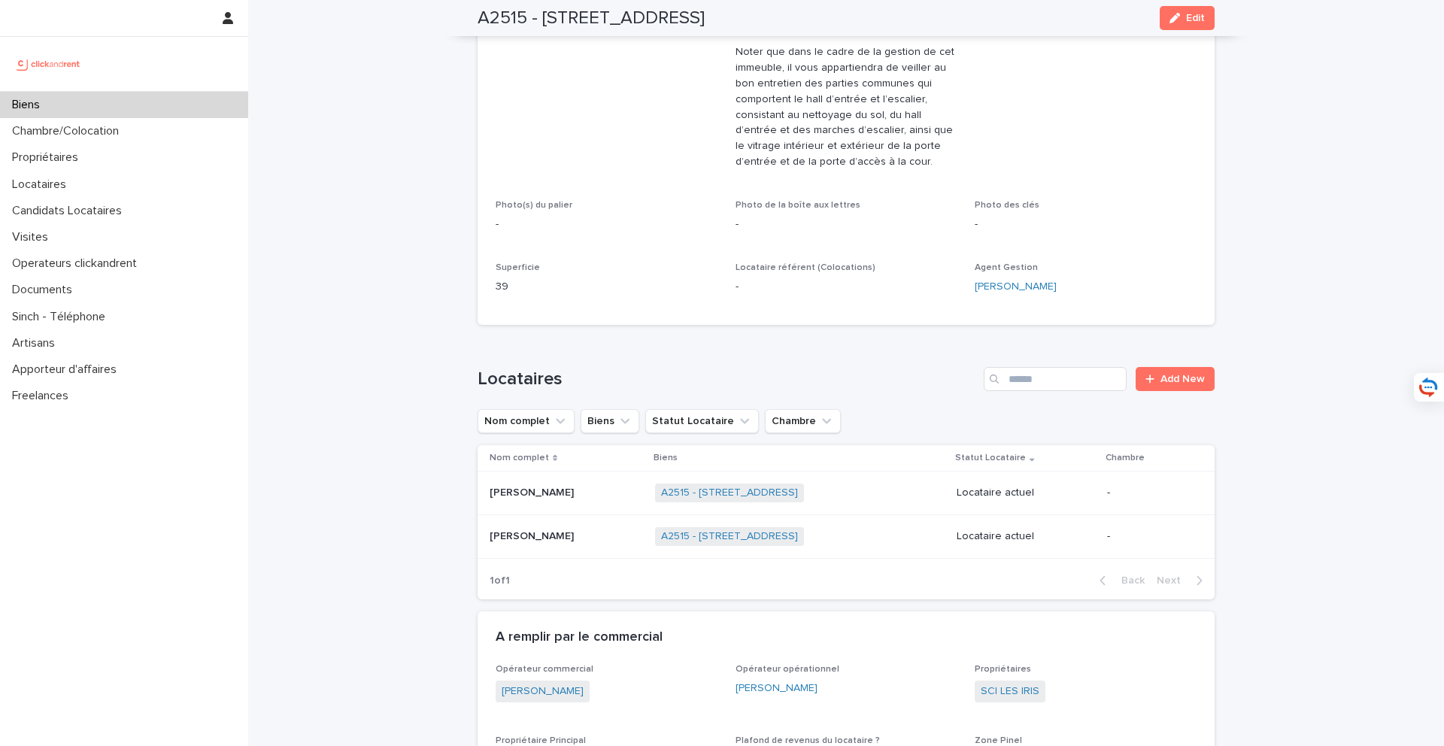
scroll to position [485, 0]
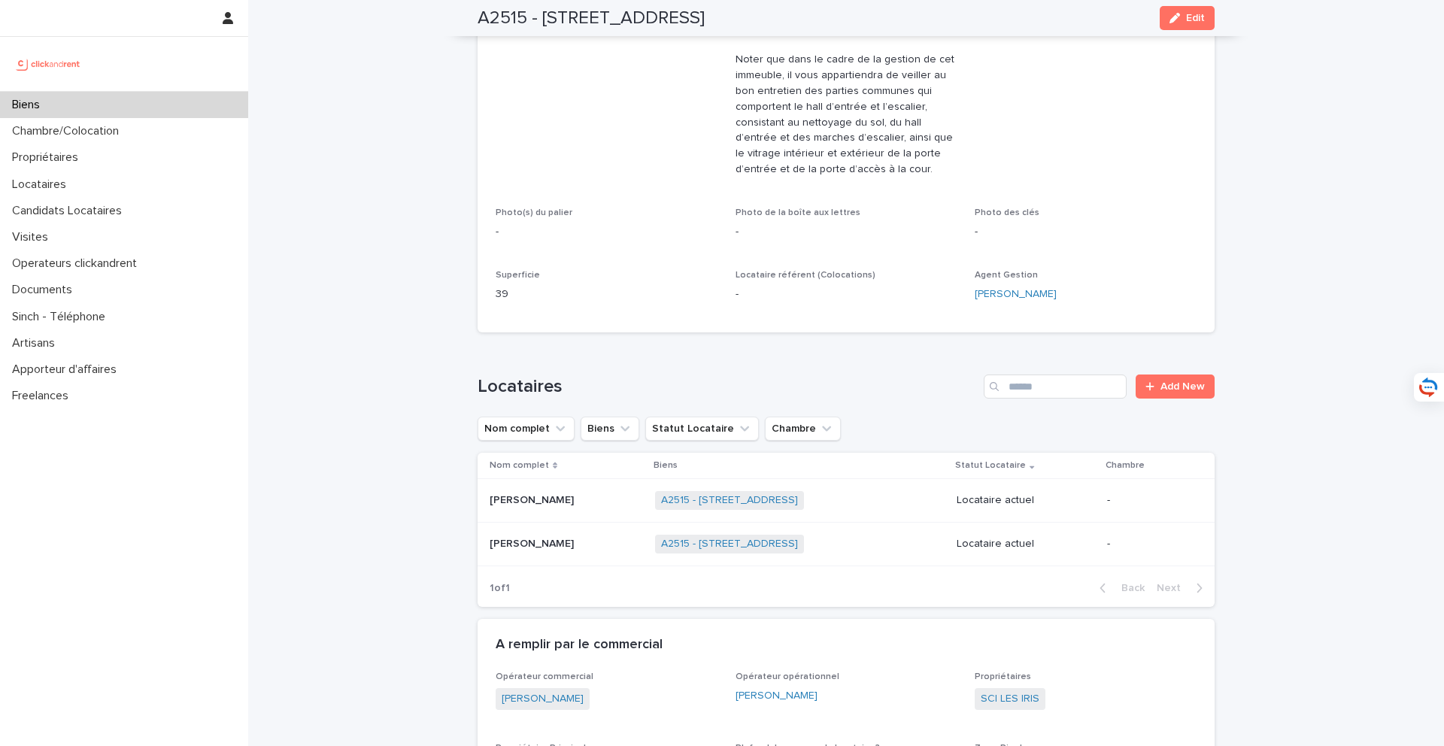
click at [580, 511] on div "[PERSON_NAME] [PERSON_NAME]" at bounding box center [566, 500] width 153 height 25
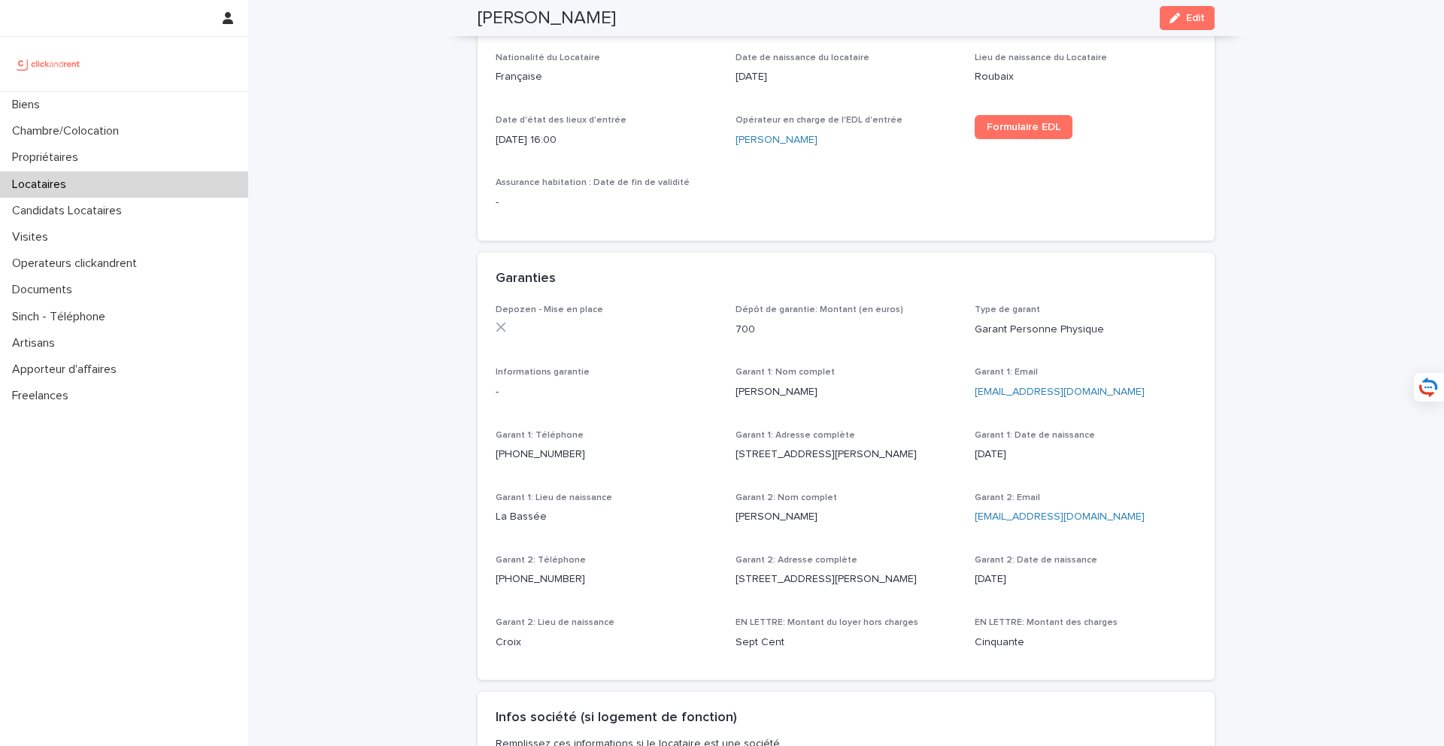
scroll to position [669, 0]
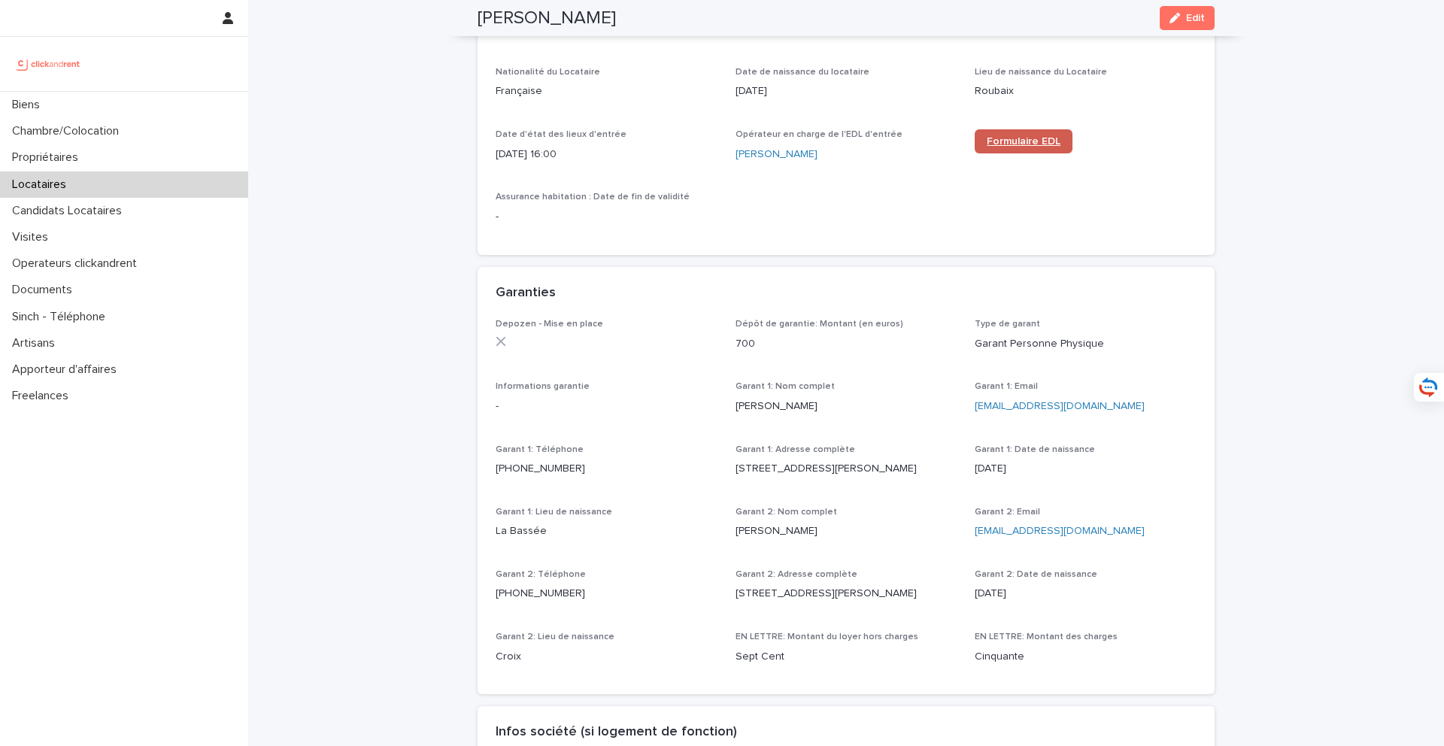
click at [1003, 138] on span "Formulaire EDL" at bounding box center [1024, 141] width 74 height 11
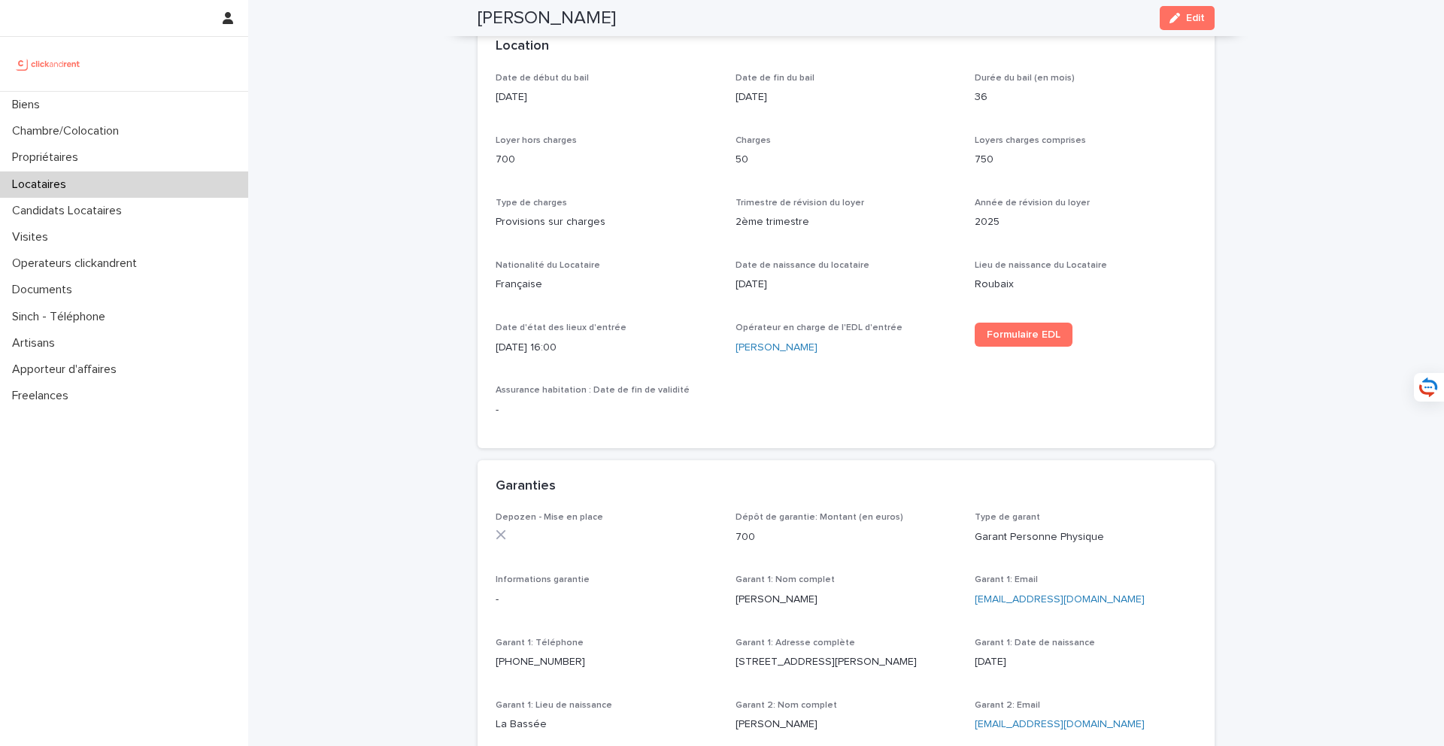
scroll to position [445, 0]
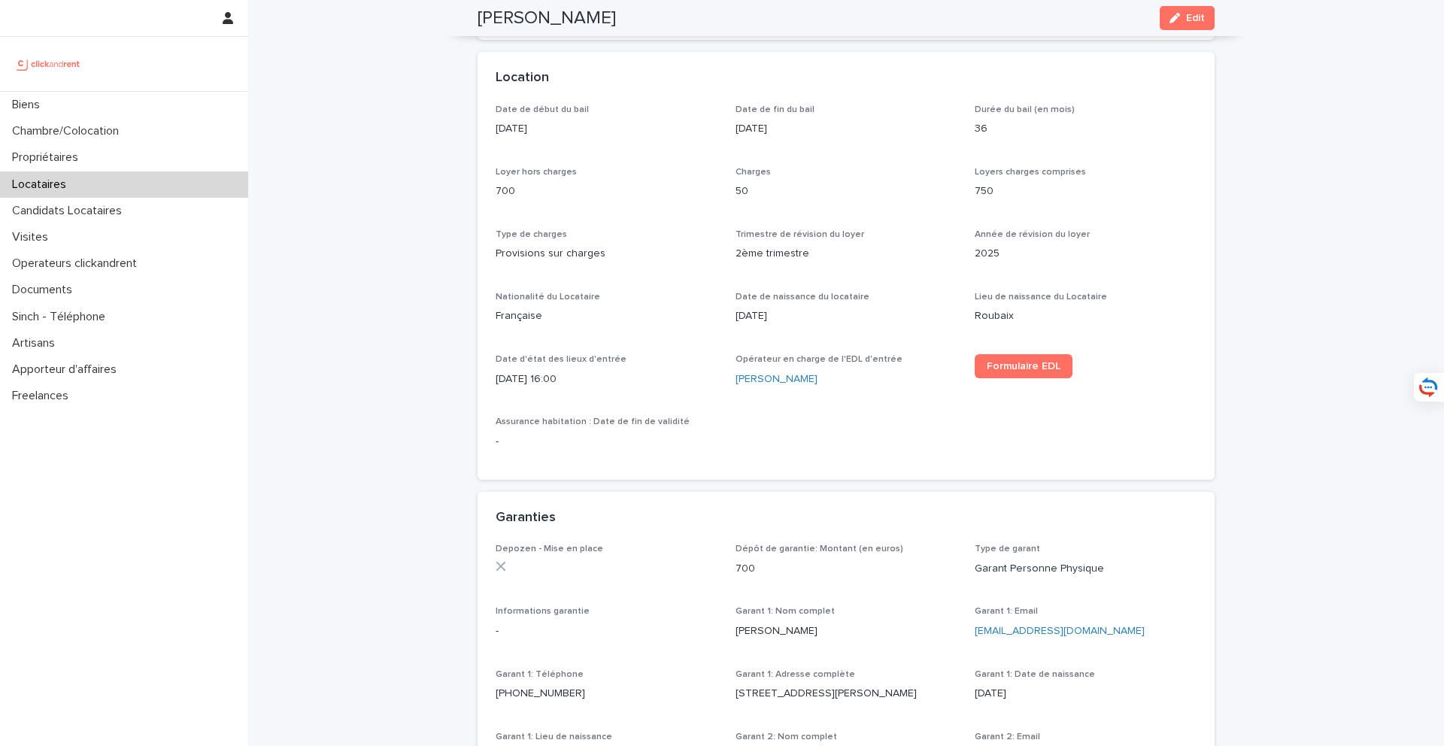
click at [1173, 85] on div "Location" at bounding box center [843, 78] width 695 height 17
click at [1184, 26] on button "Edit" at bounding box center [1187, 18] width 55 height 24
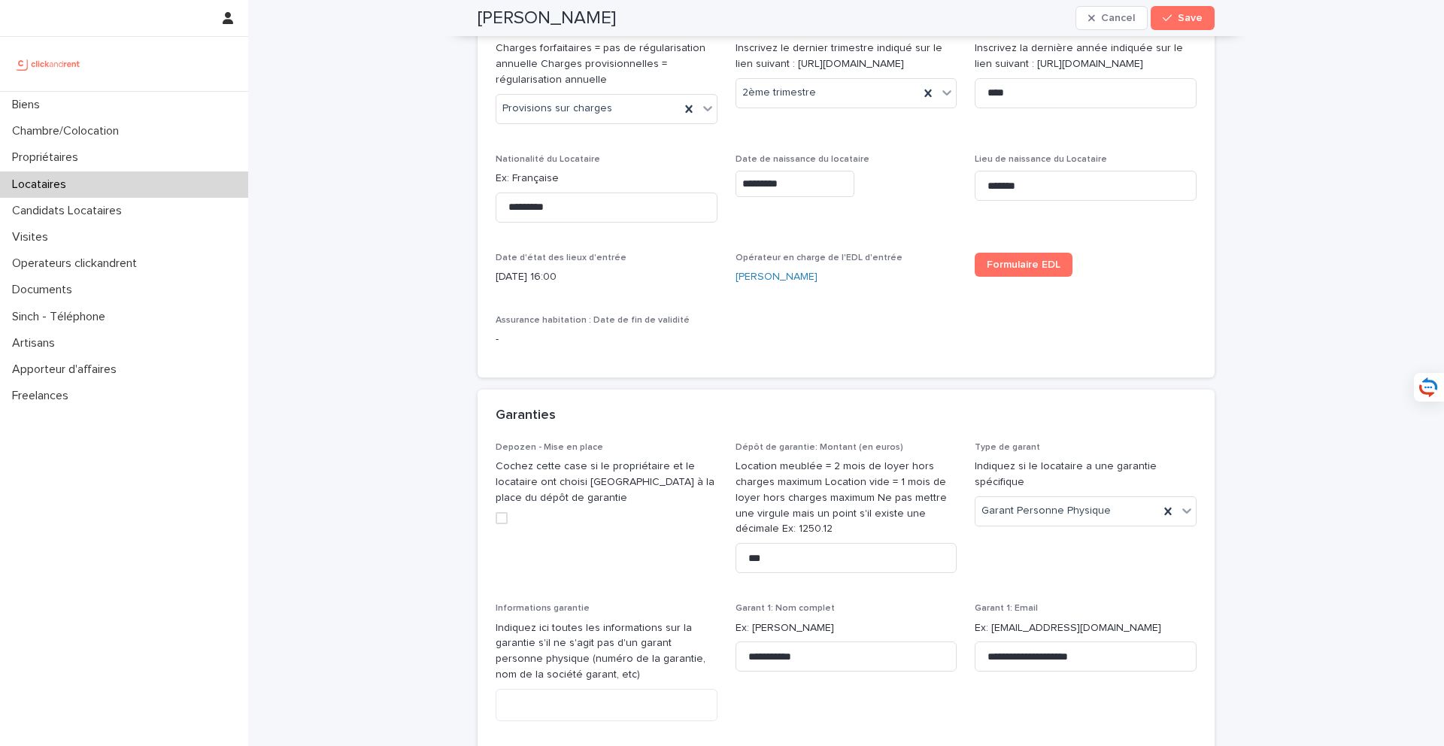
scroll to position [739, 0]
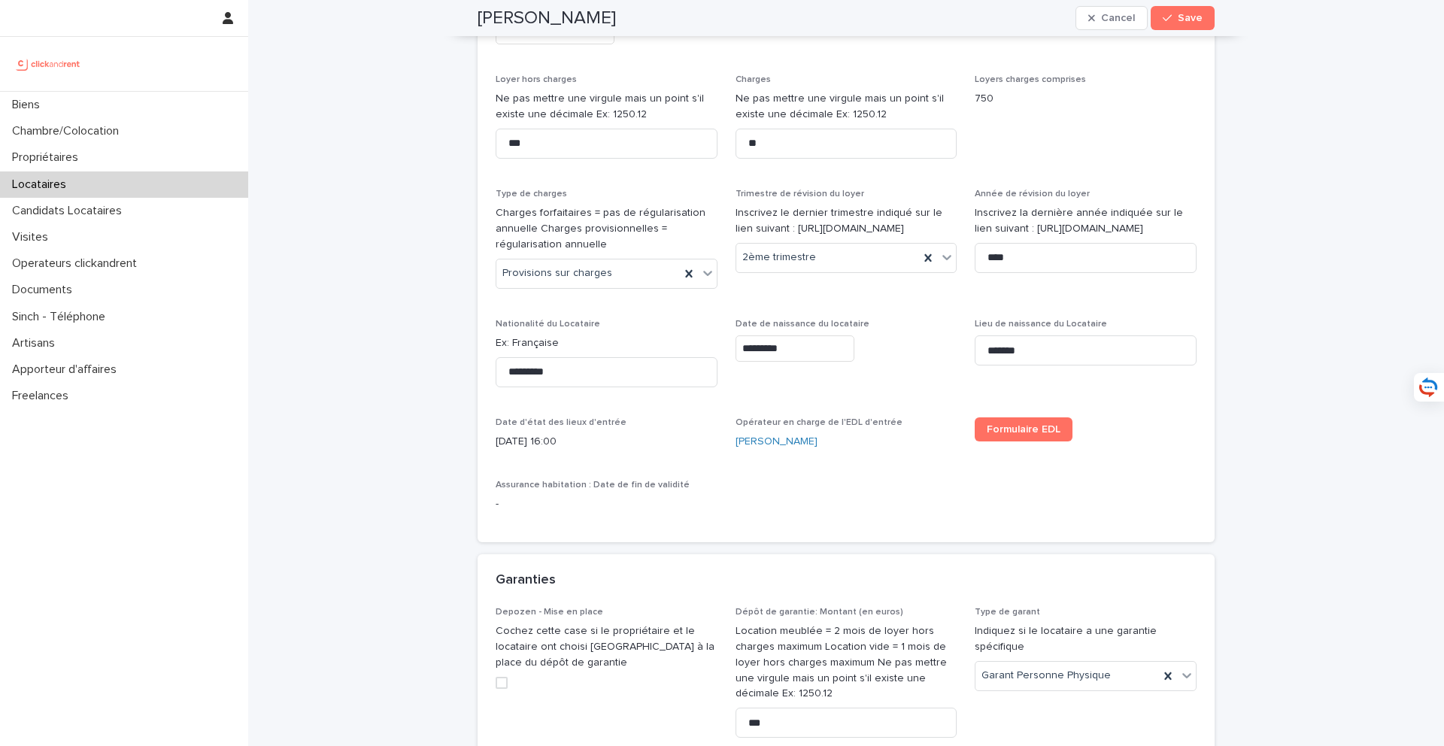
click at [786, 362] on input "*********" at bounding box center [795, 348] width 119 height 26
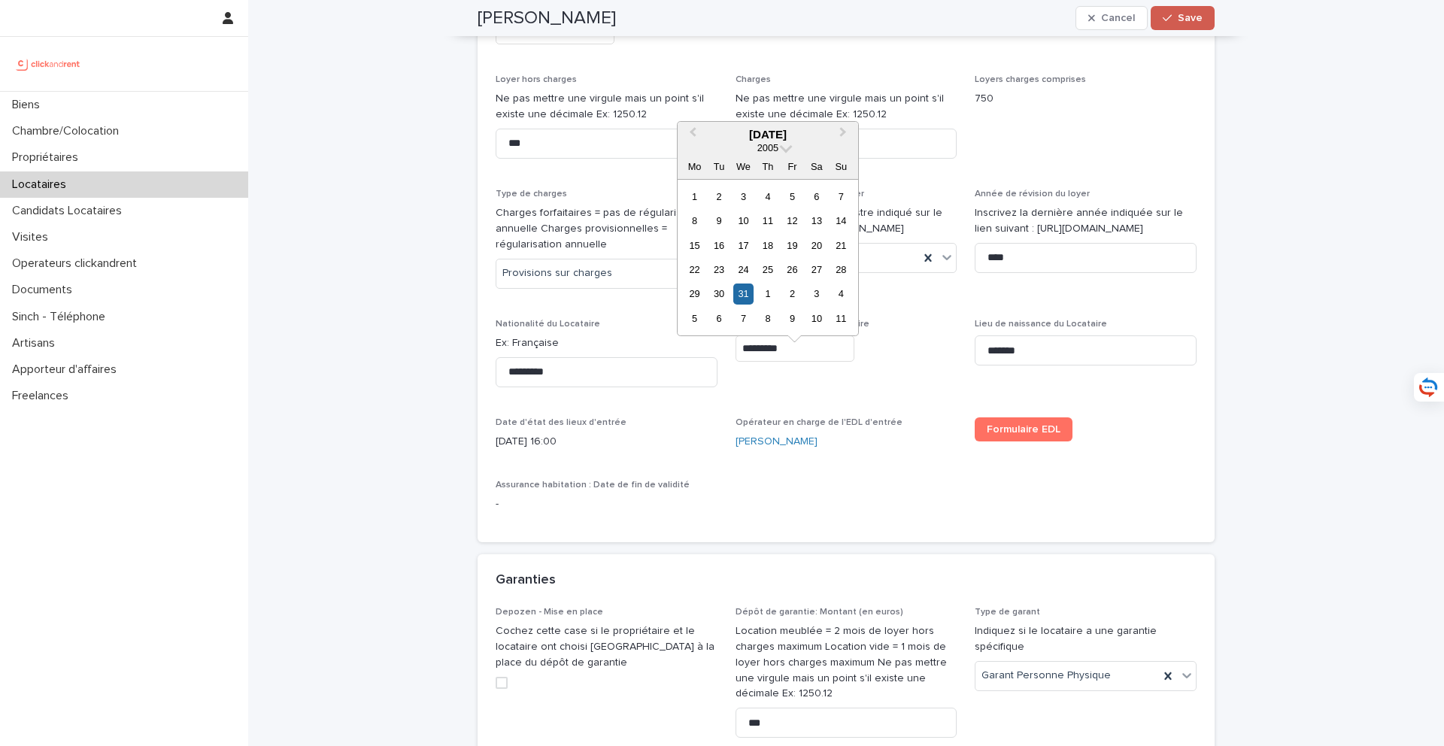
type input "*********"
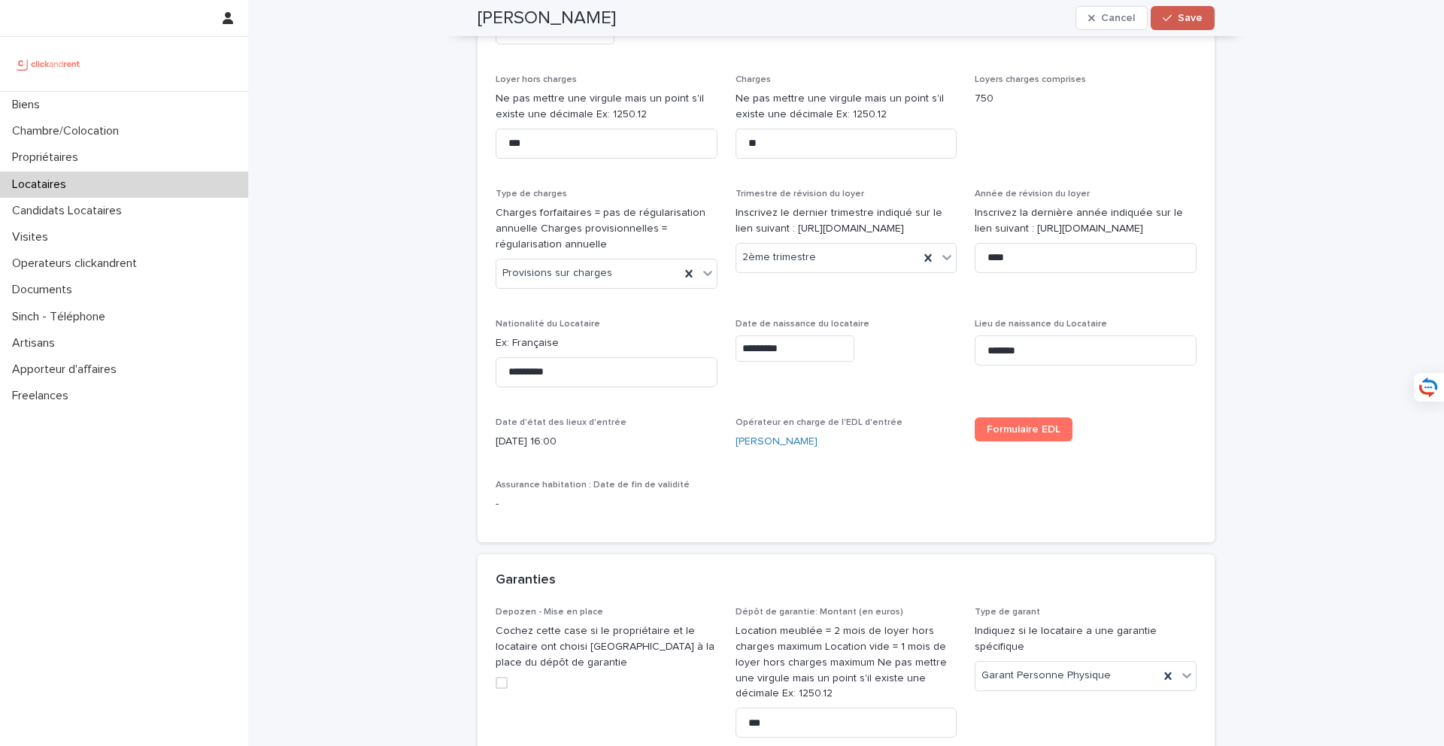
click at [1184, 16] on span "Save" at bounding box center [1190, 18] width 25 height 11
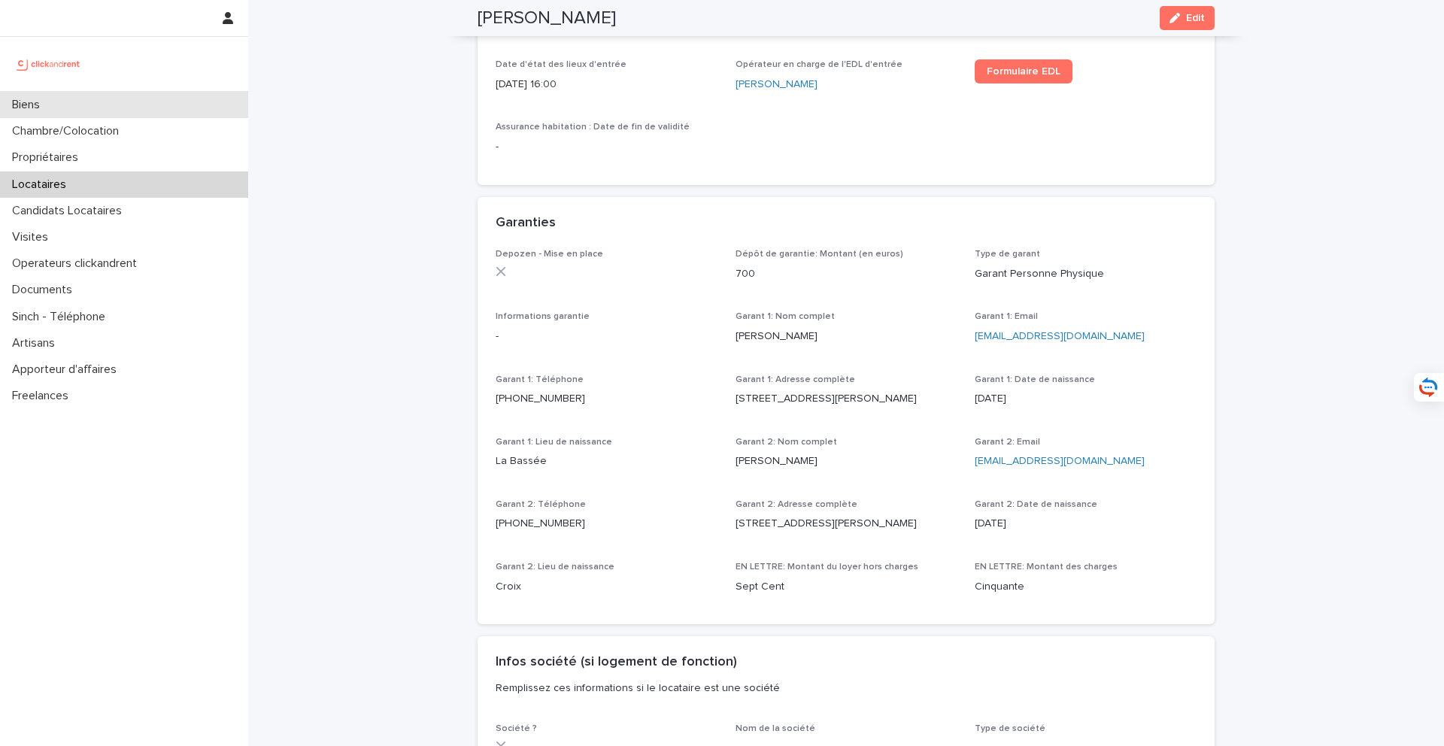
click at [179, 99] on div "Biens" at bounding box center [124, 105] width 248 height 26
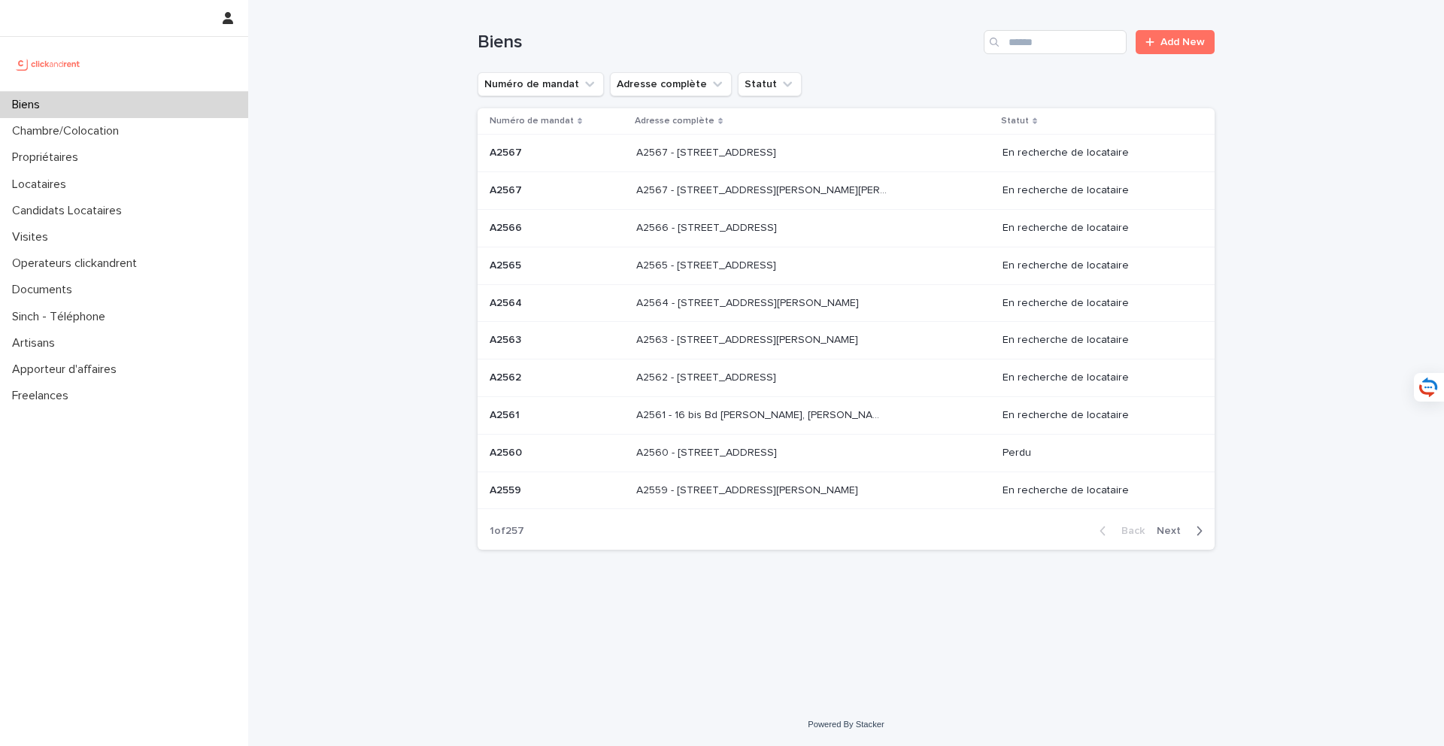
click at [1040, 26] on div "Biens Add New" at bounding box center [846, 36] width 737 height 72
click at [1040, 35] on input "Search" at bounding box center [1055, 42] width 143 height 24
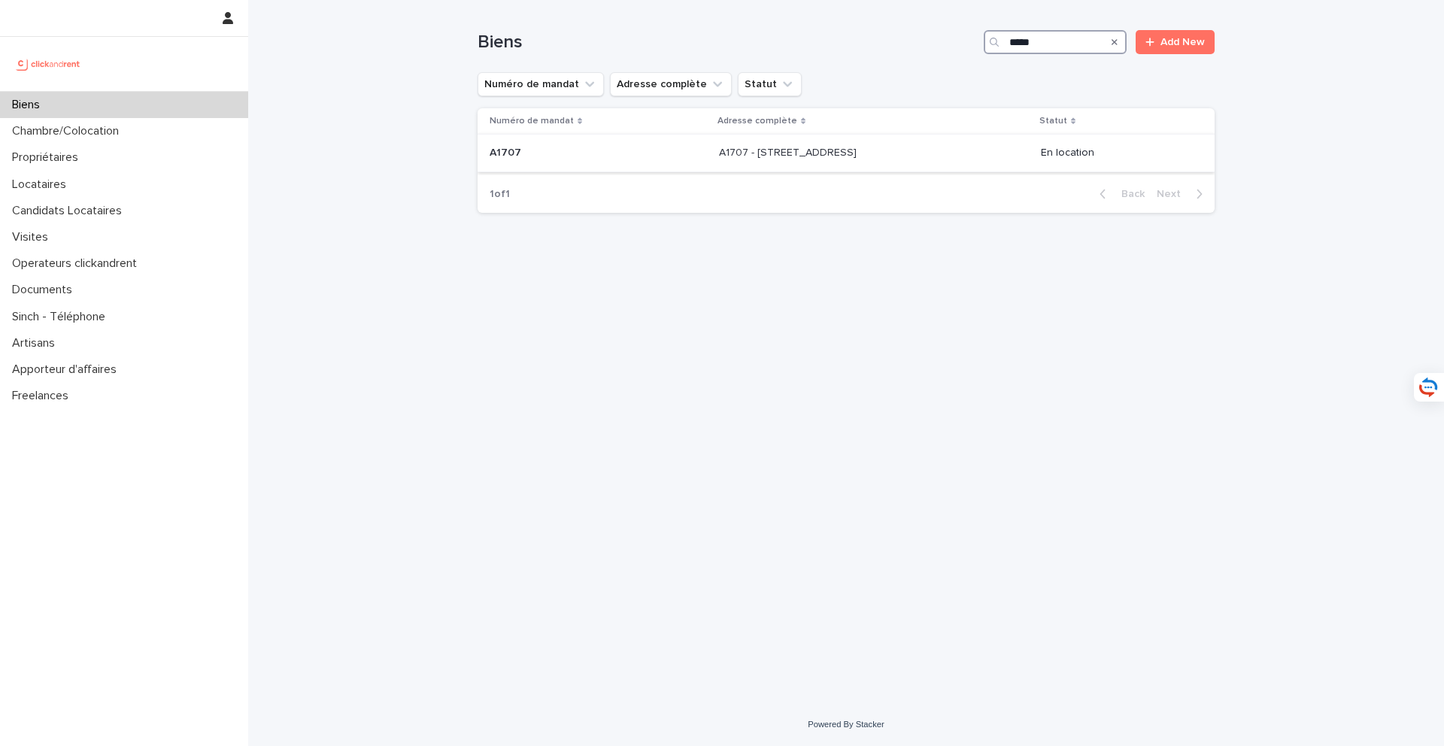
type input "*****"
click at [884, 152] on p at bounding box center [844, 153] width 250 height 13
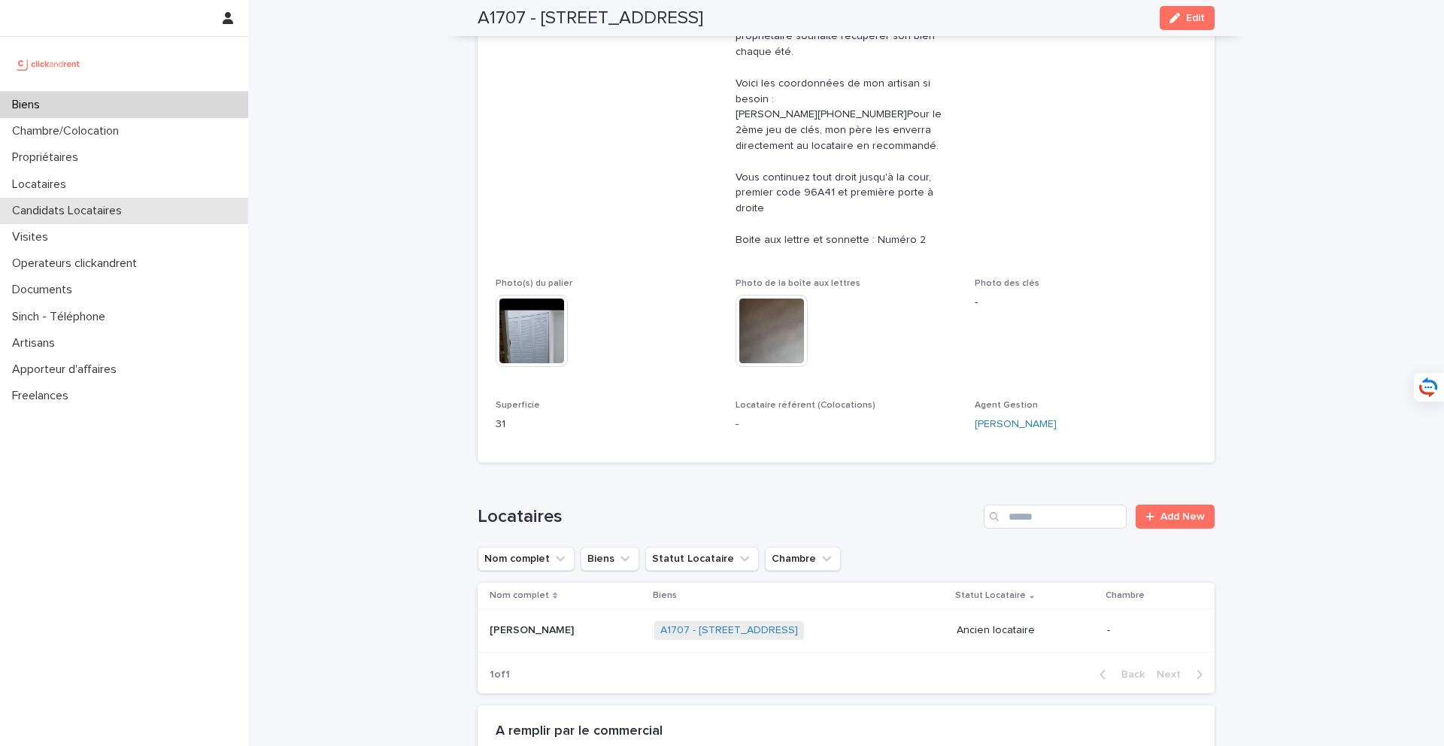
scroll to position [984, 0]
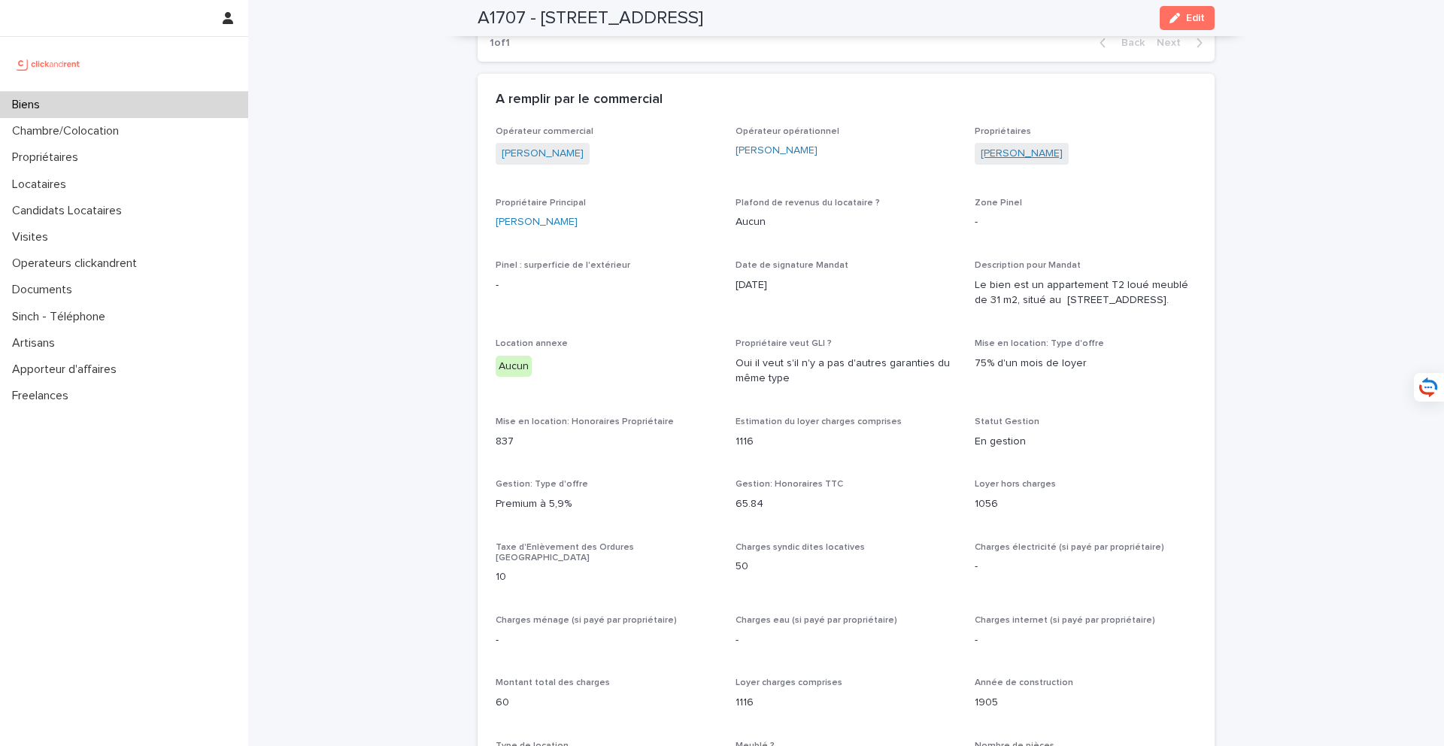
click at [1025, 162] on link "[PERSON_NAME]" at bounding box center [1022, 154] width 82 height 16
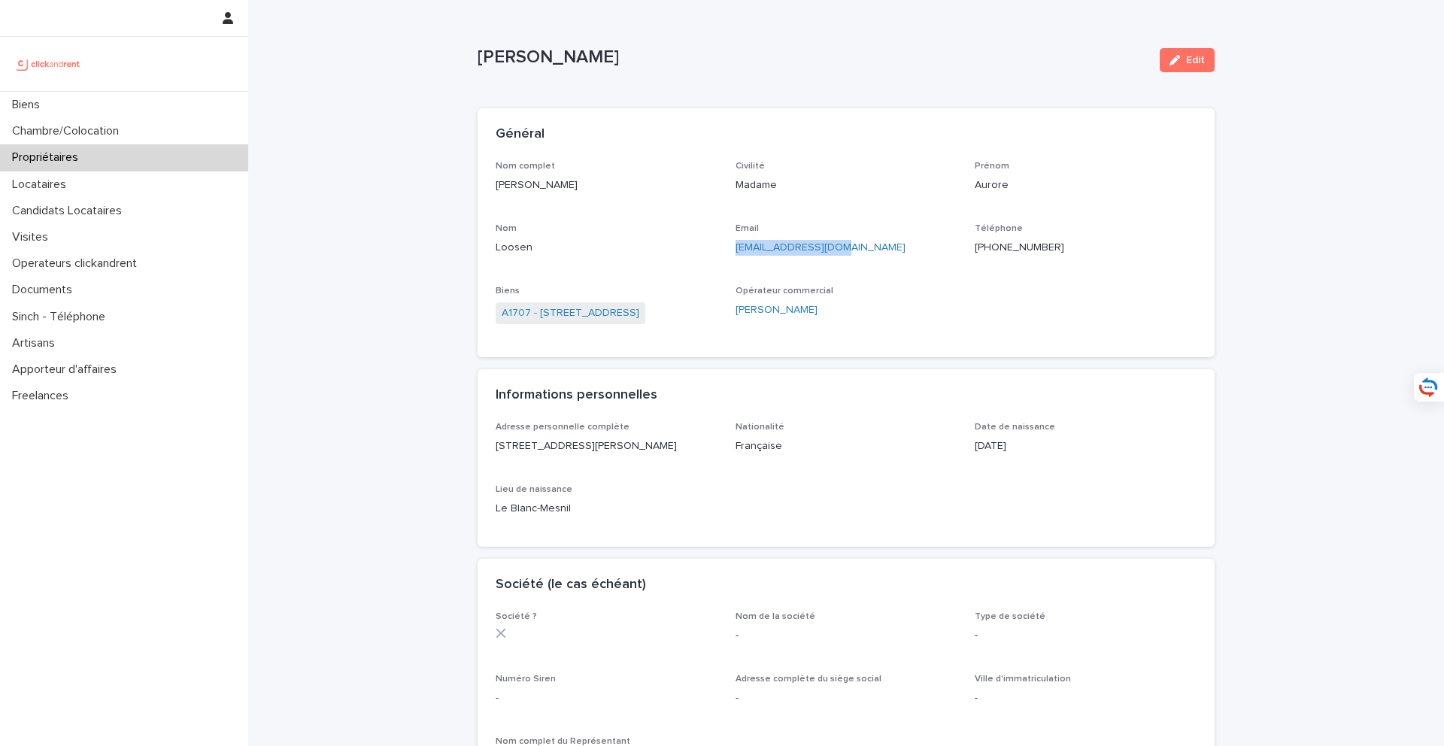
drag, startPoint x: 864, startPoint y: 251, endPoint x: 728, endPoint y: 251, distance: 135.4
click at [728, 251] on div "Nom complet [PERSON_NAME] Civilité Madame Prénom Aurore Nom Loosen Email [EMAIL…" at bounding box center [846, 250] width 701 height 179
copy link "[EMAIL_ADDRESS][DOMAIN_NAME]"
click at [578, 315] on link "A1707 - [STREET_ADDRESS]" at bounding box center [571, 313] width 138 height 16
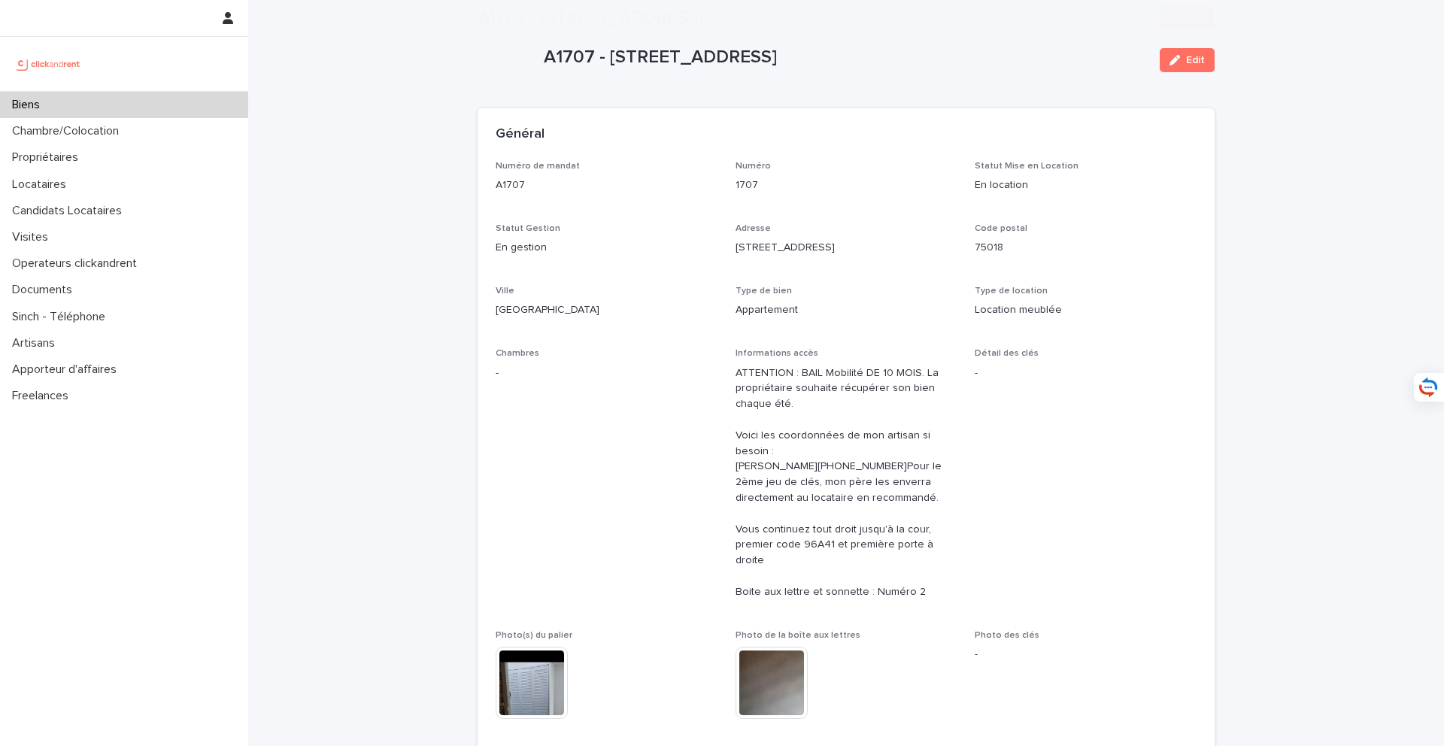
scroll to position [354, 0]
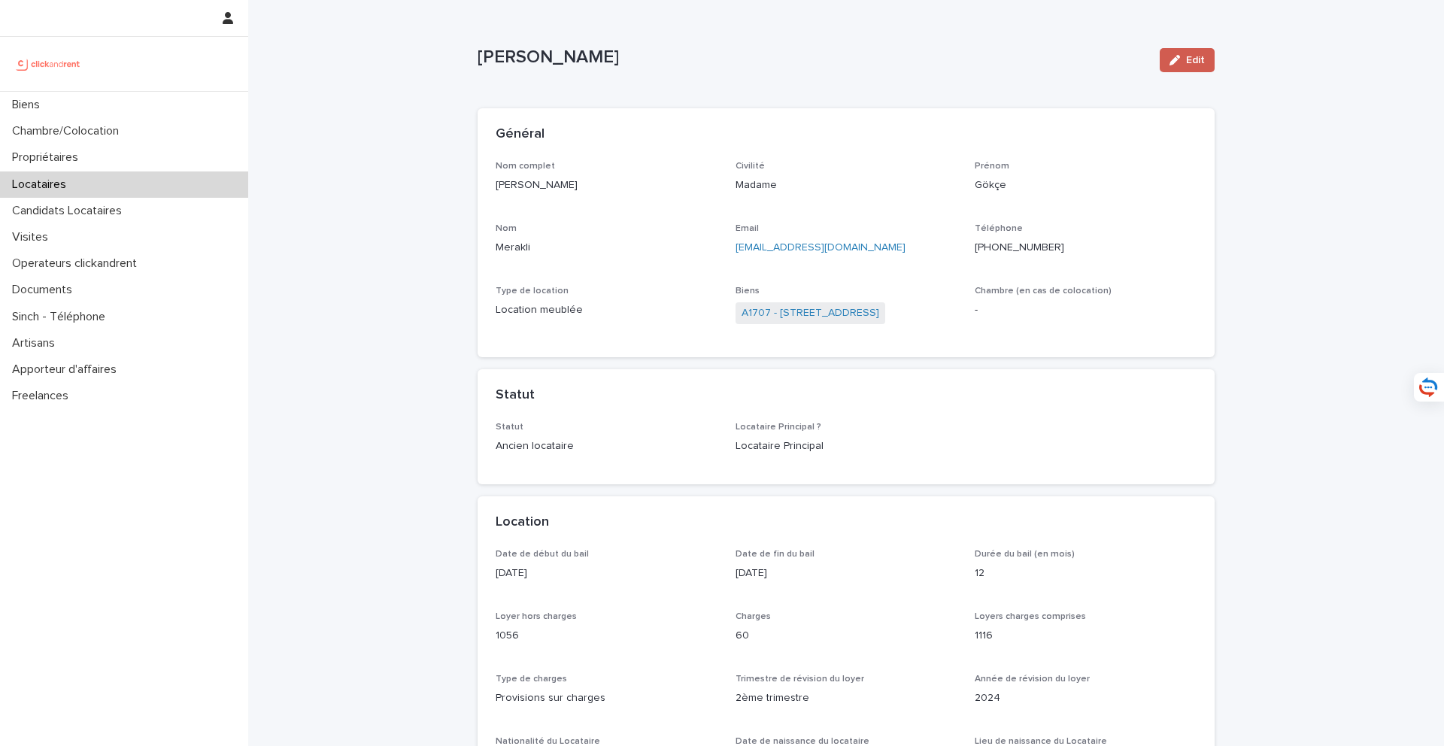
click at [1184, 65] on button "Edit" at bounding box center [1187, 60] width 55 height 24
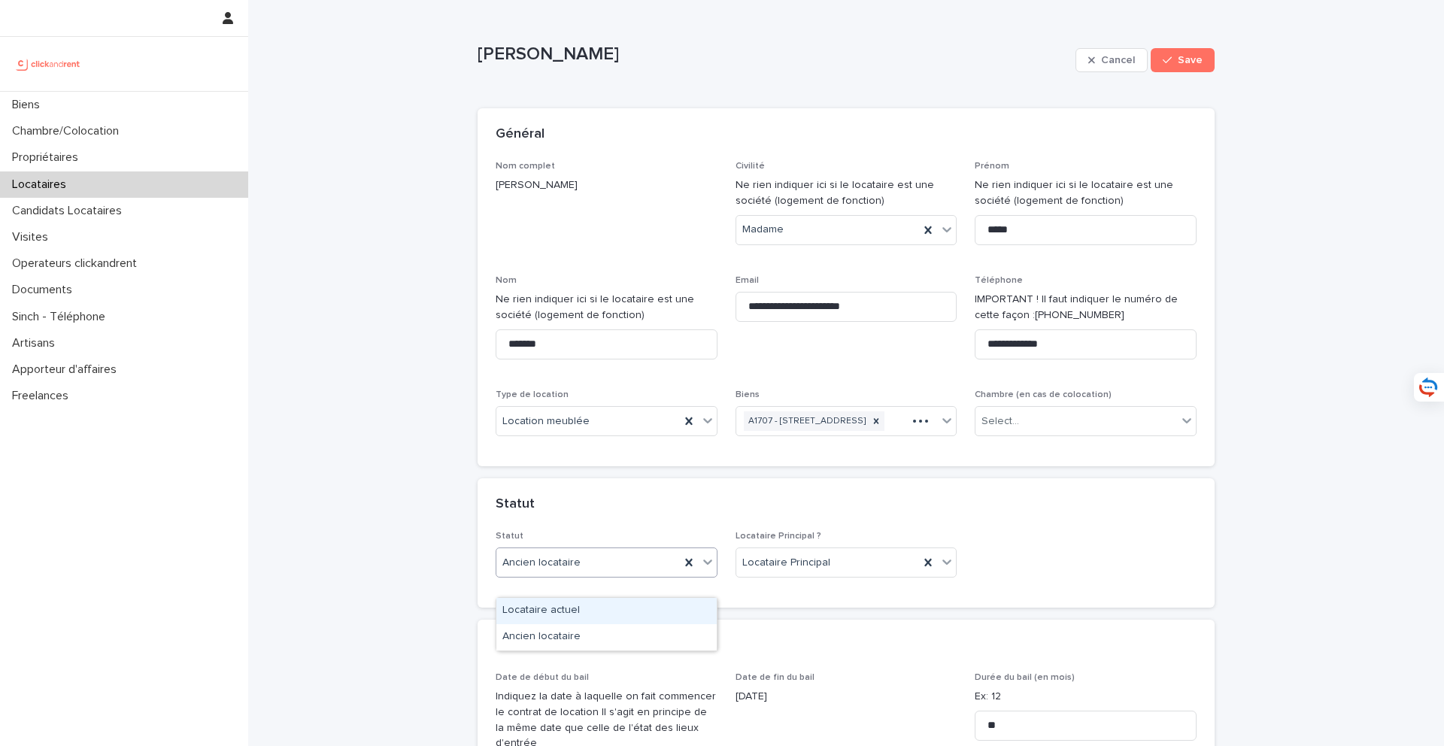
click at [612, 566] on div "Ancien locataire" at bounding box center [607, 563] width 222 height 30
click at [609, 631] on div "Ancien locataire" at bounding box center [606, 637] width 220 height 26
click at [614, 567] on div "Ancien locataire" at bounding box center [588, 563] width 184 height 25
click at [614, 590] on div "Locataire actuel" at bounding box center [606, 591] width 220 height 26
click at [1188, 60] on span "Save" at bounding box center [1190, 60] width 25 height 11
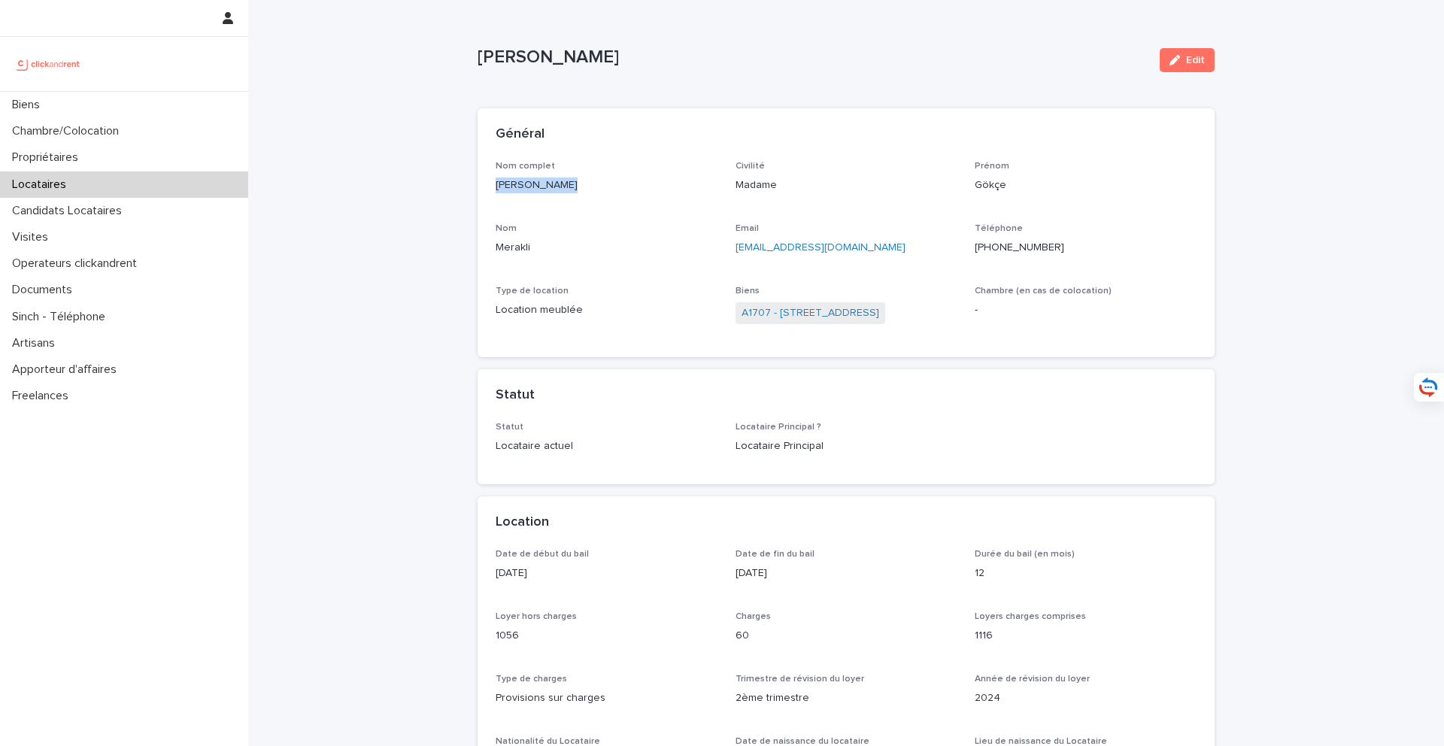
drag, startPoint x: 577, startPoint y: 187, endPoint x: 475, endPoint y: 188, distance: 101.5
copy p "[PERSON_NAME]"
click at [126, 188] on div "Locataires" at bounding box center [124, 185] width 248 height 26
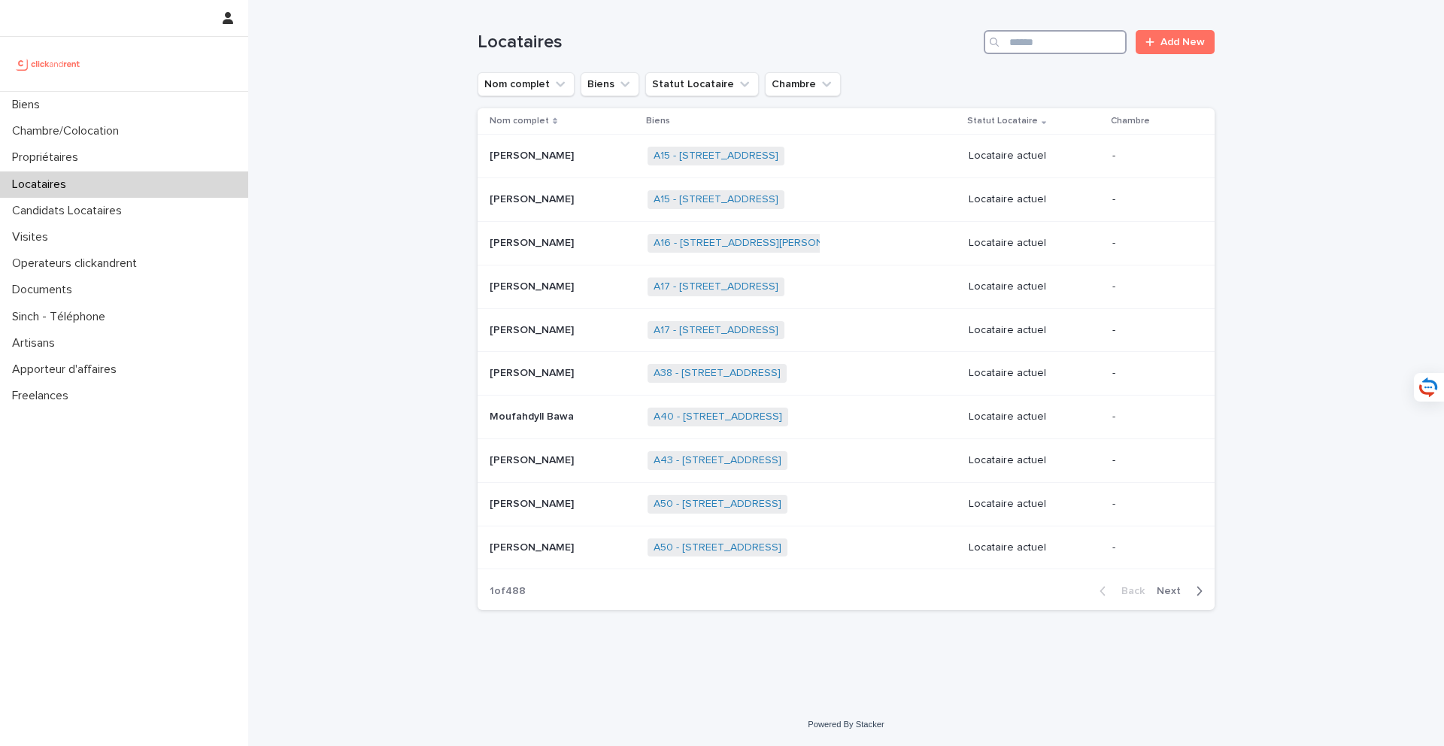
click at [1061, 49] on input "Search" at bounding box center [1055, 42] width 143 height 24
paste input "**********"
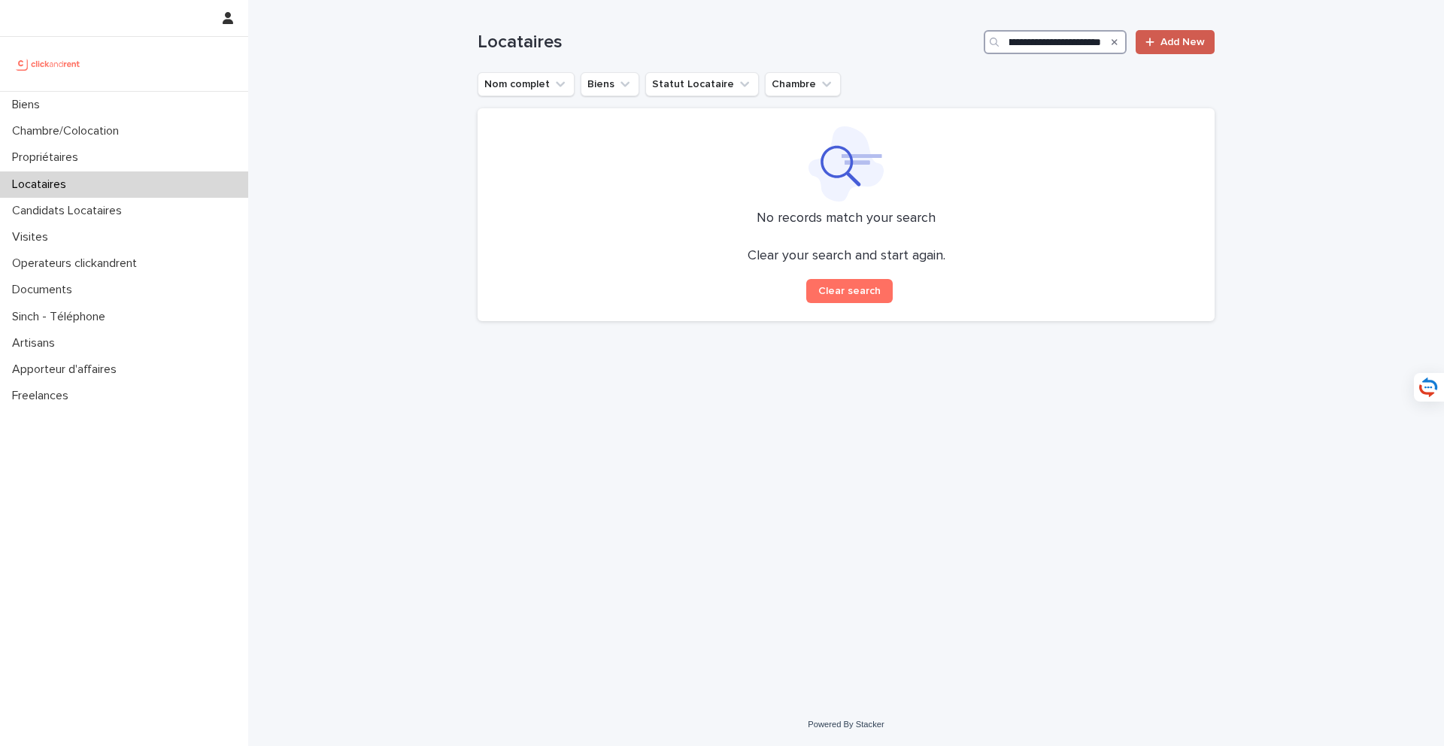
drag, startPoint x: 1046, startPoint y: 45, endPoint x: 1148, endPoint y: 47, distance: 101.6
click at [1148, 47] on div "**********" at bounding box center [846, 42] width 737 height 24
type input "*****"
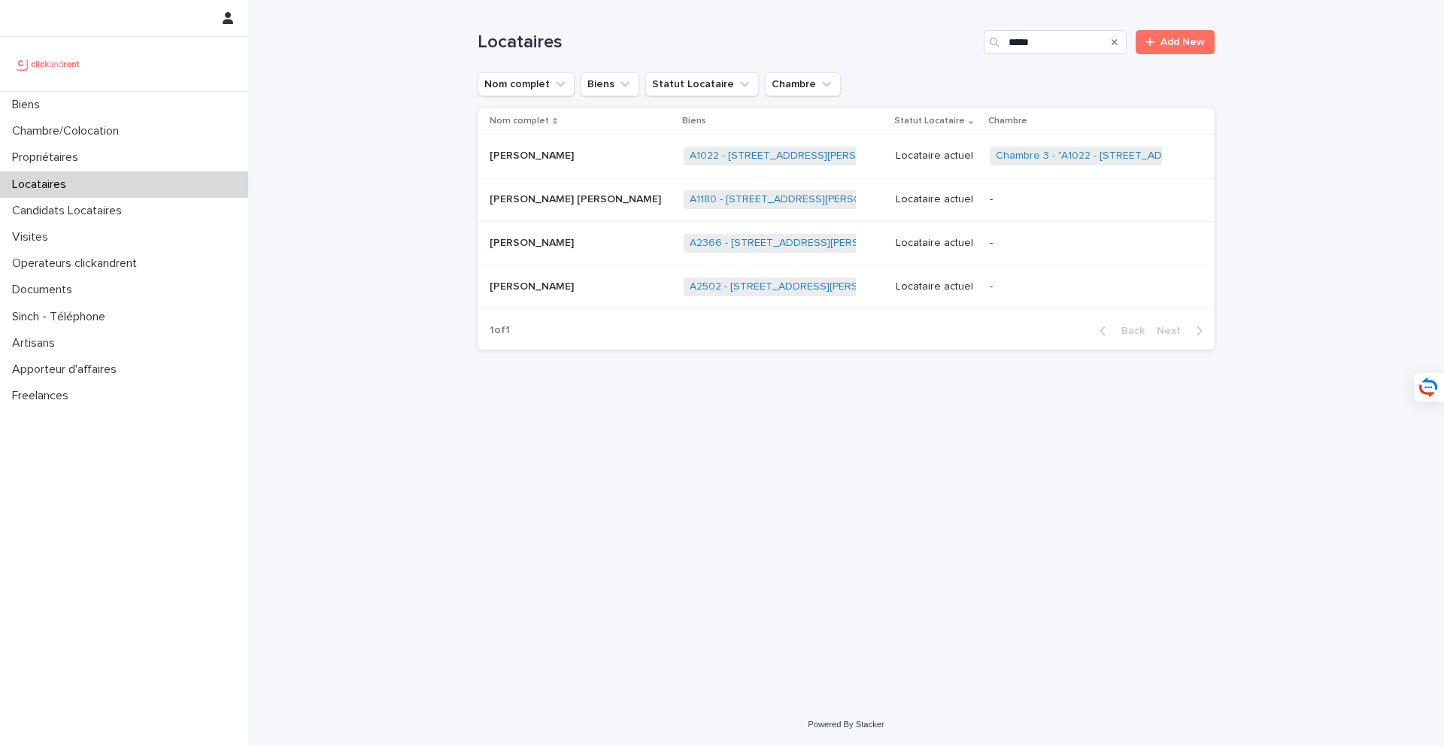
click at [650, 296] on div "[PERSON_NAME] [PERSON_NAME]" at bounding box center [581, 287] width 182 height 25
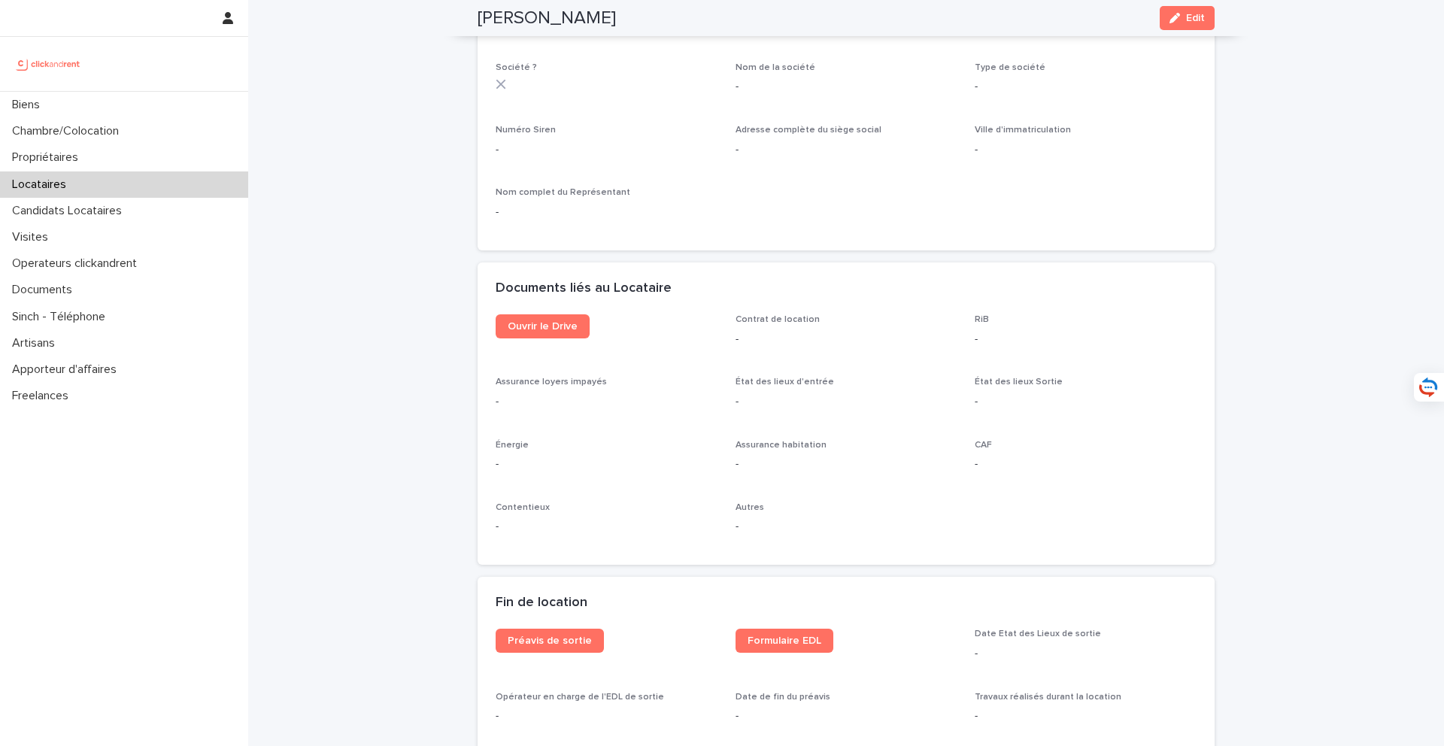
scroll to position [1448, 0]
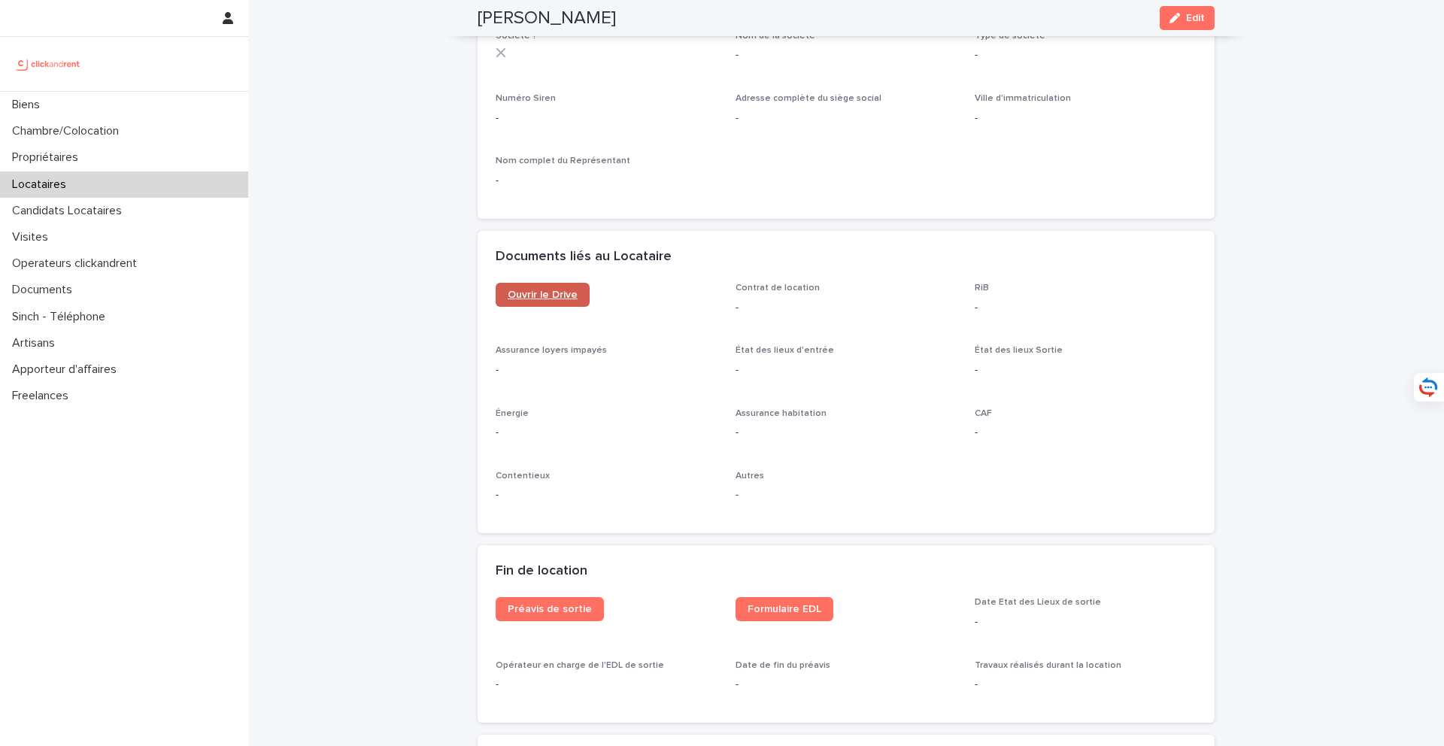
click at [536, 290] on span "Ouvrir le Drive" at bounding box center [543, 295] width 70 height 11
click at [179, 99] on div "Biens" at bounding box center [124, 105] width 248 height 26
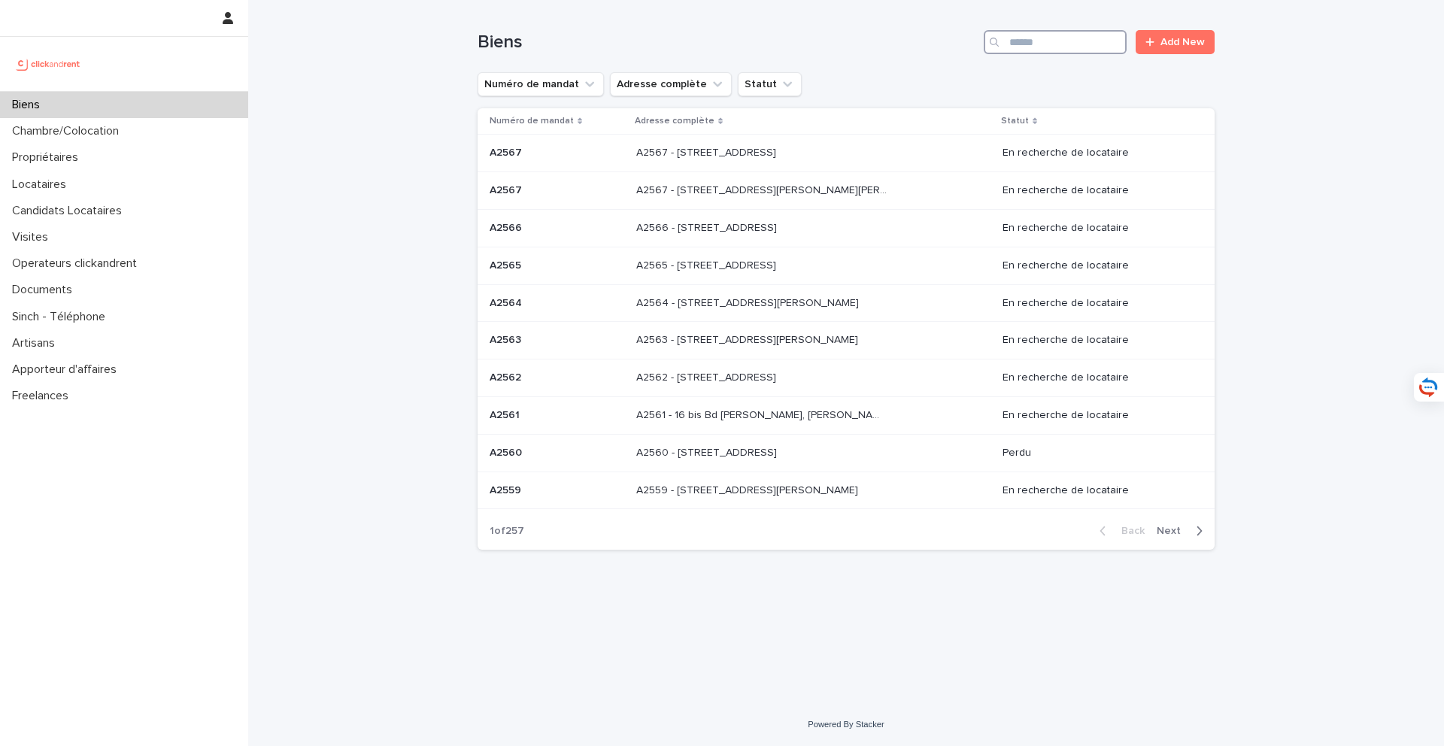
click at [1049, 41] on input "Search" at bounding box center [1055, 42] width 143 height 24
type input "*****"
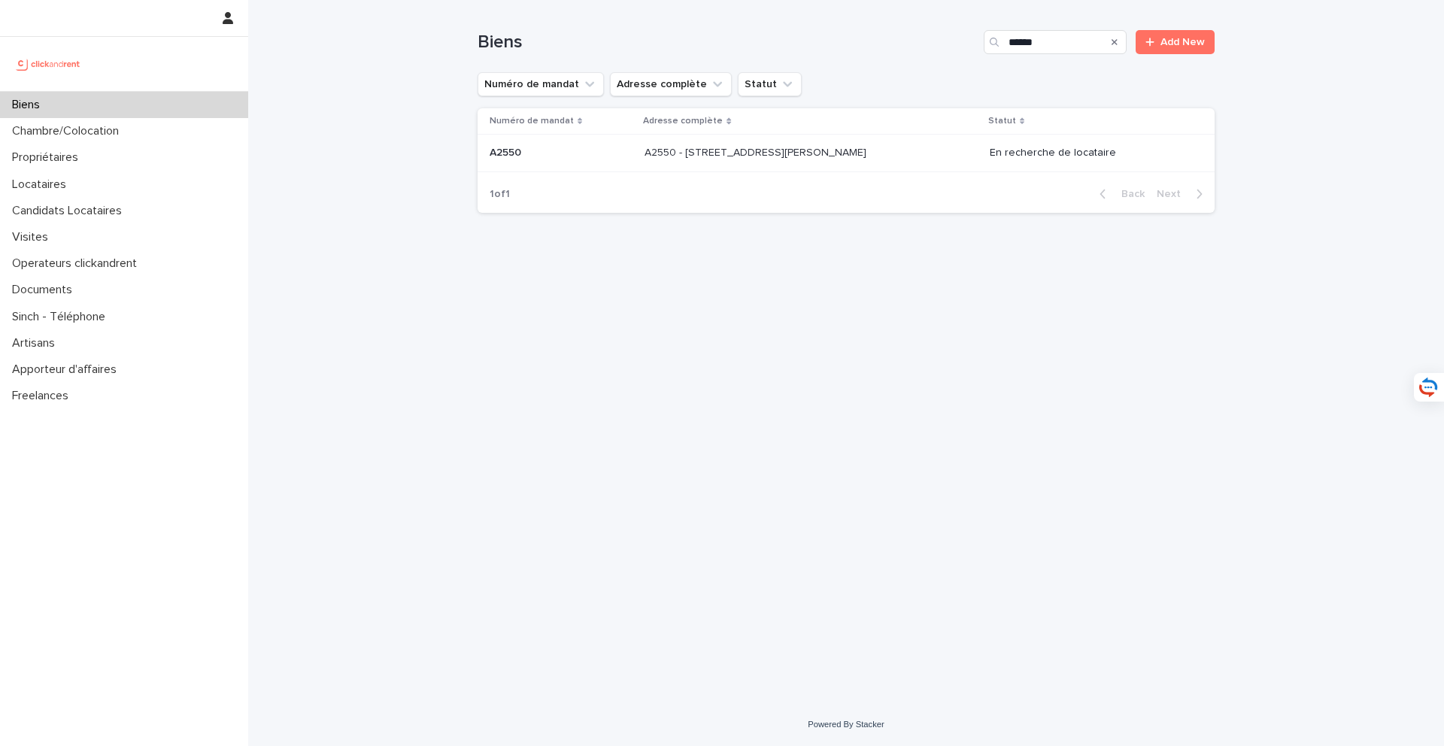
click at [755, 165] on div "A2550 - [STREET_ADDRESS][GEOGRAPHIC_DATA][PERSON_NAME] A2550 - [STREET_ADDRESS]…" at bounding box center [811, 153] width 333 height 25
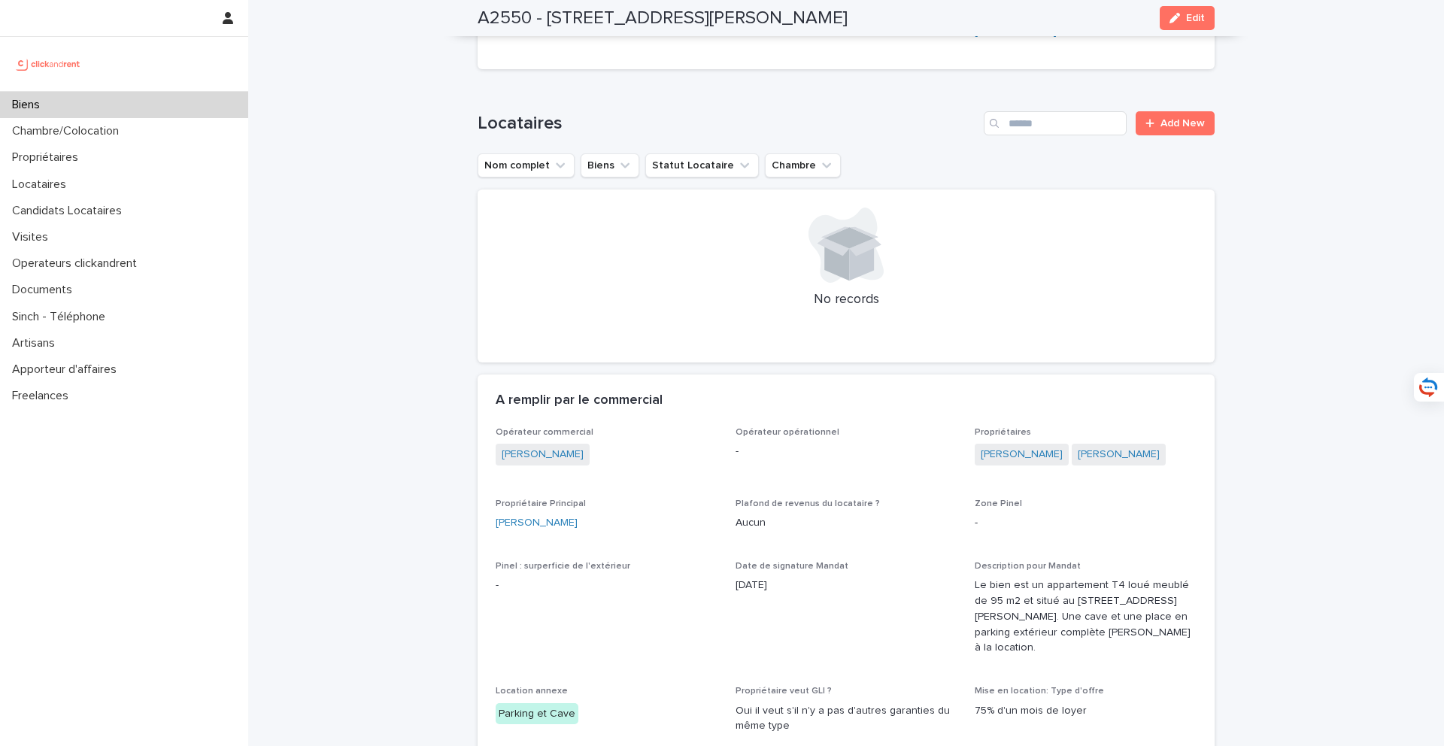
scroll to position [527, 0]
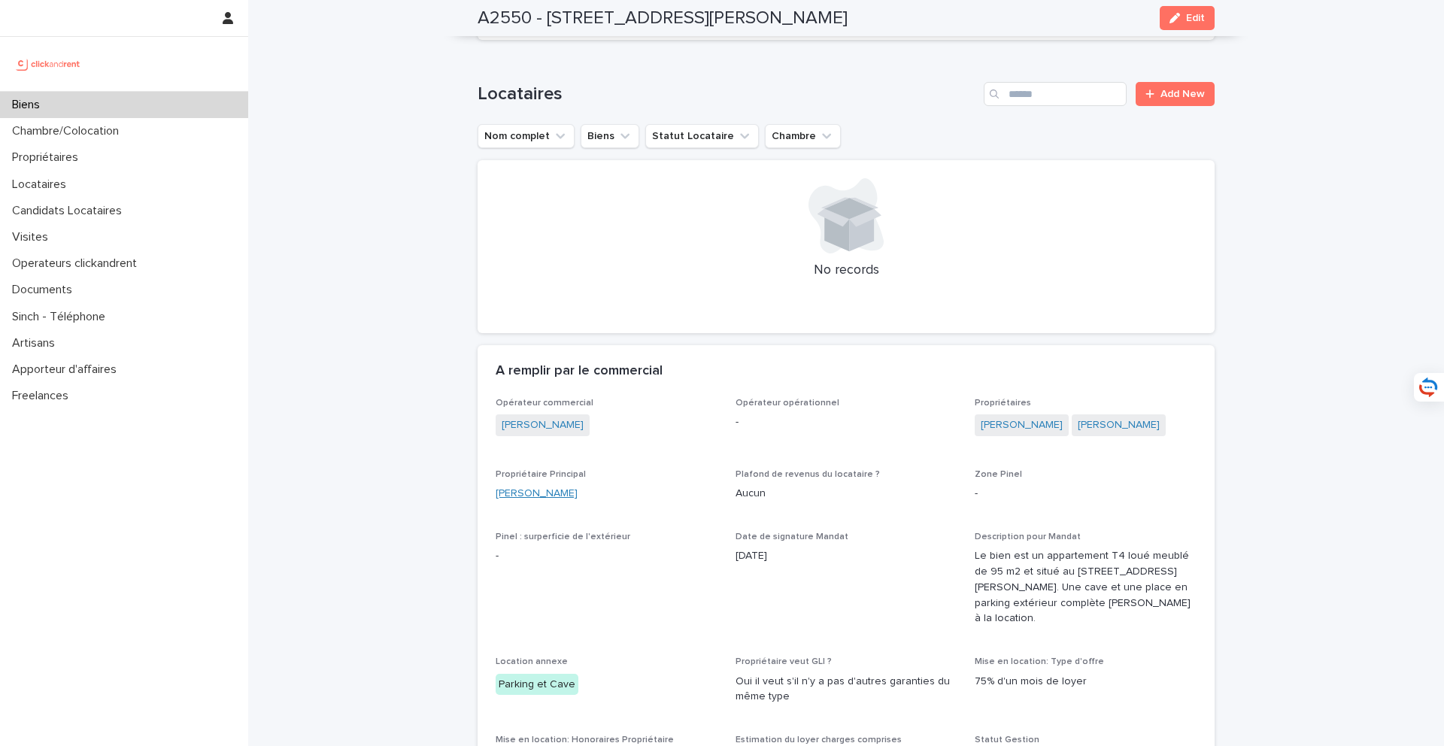
click at [532, 493] on link "[PERSON_NAME]" at bounding box center [537, 494] width 82 height 16
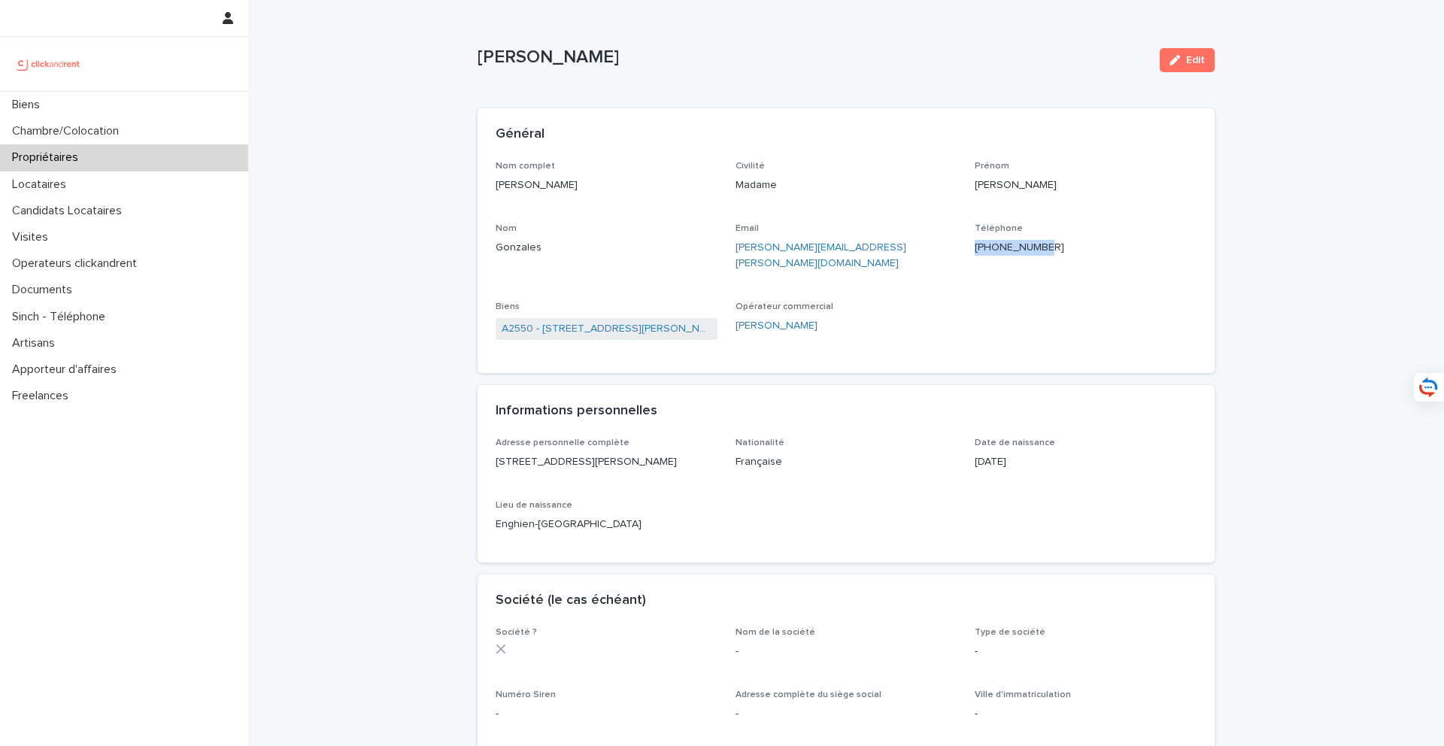
drag, startPoint x: 1118, startPoint y: 247, endPoint x: 985, endPoint y: 250, distance: 133.2
click at [985, 250] on p "[PHONE_NUMBER]" at bounding box center [1086, 248] width 222 height 16
copy ringoverc2c-84e06f14122c "[PHONE_NUMBER]"
click at [168, 102] on div "Biens" at bounding box center [124, 105] width 248 height 26
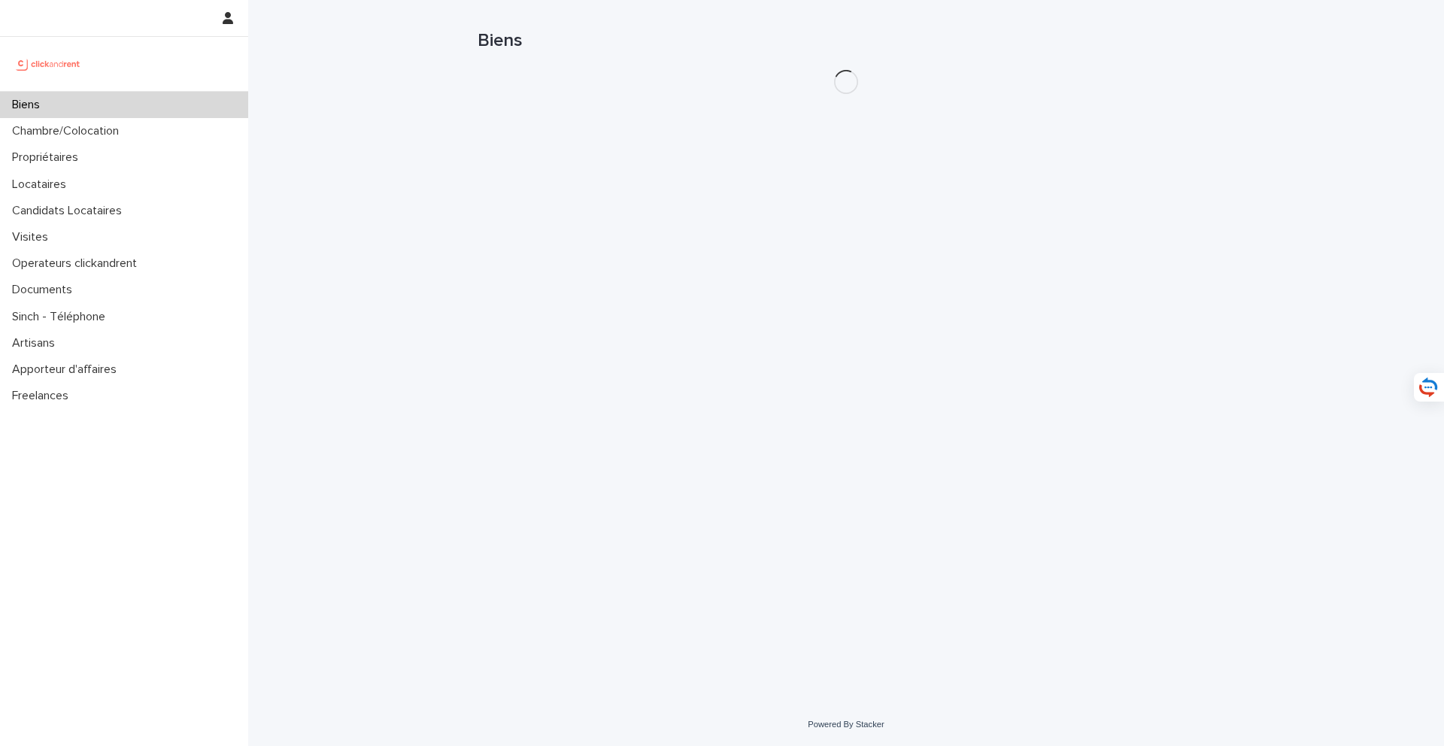
click at [168, 102] on div "Biens" at bounding box center [124, 105] width 248 height 26
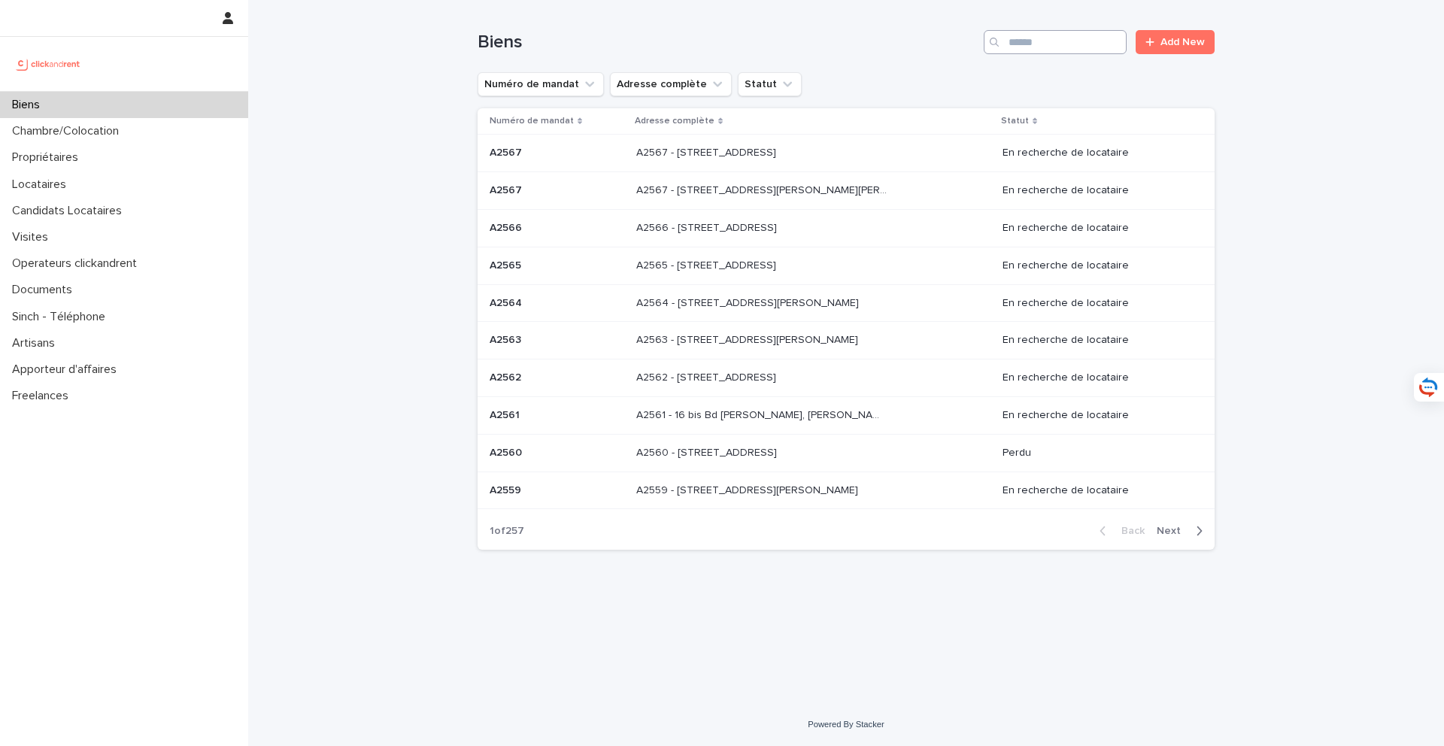
click at [1063, 49] on input "Search" at bounding box center [1055, 42] width 143 height 24
type input "*****"
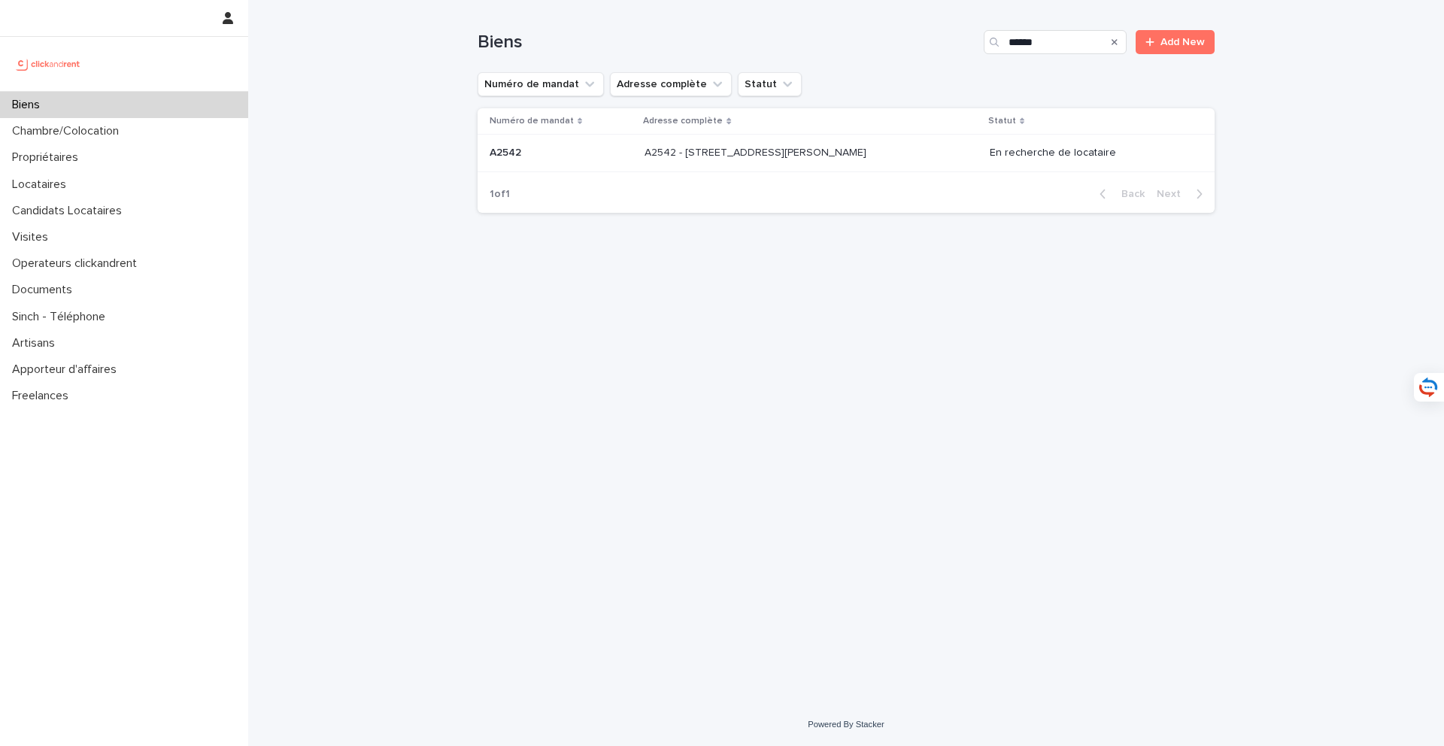
click at [875, 137] on td "A2542 - [STREET_ADDRESS][PERSON_NAME] A2542 - [STREET_ADDRESS][PERSON_NAME]" at bounding box center [811, 154] width 345 height 38
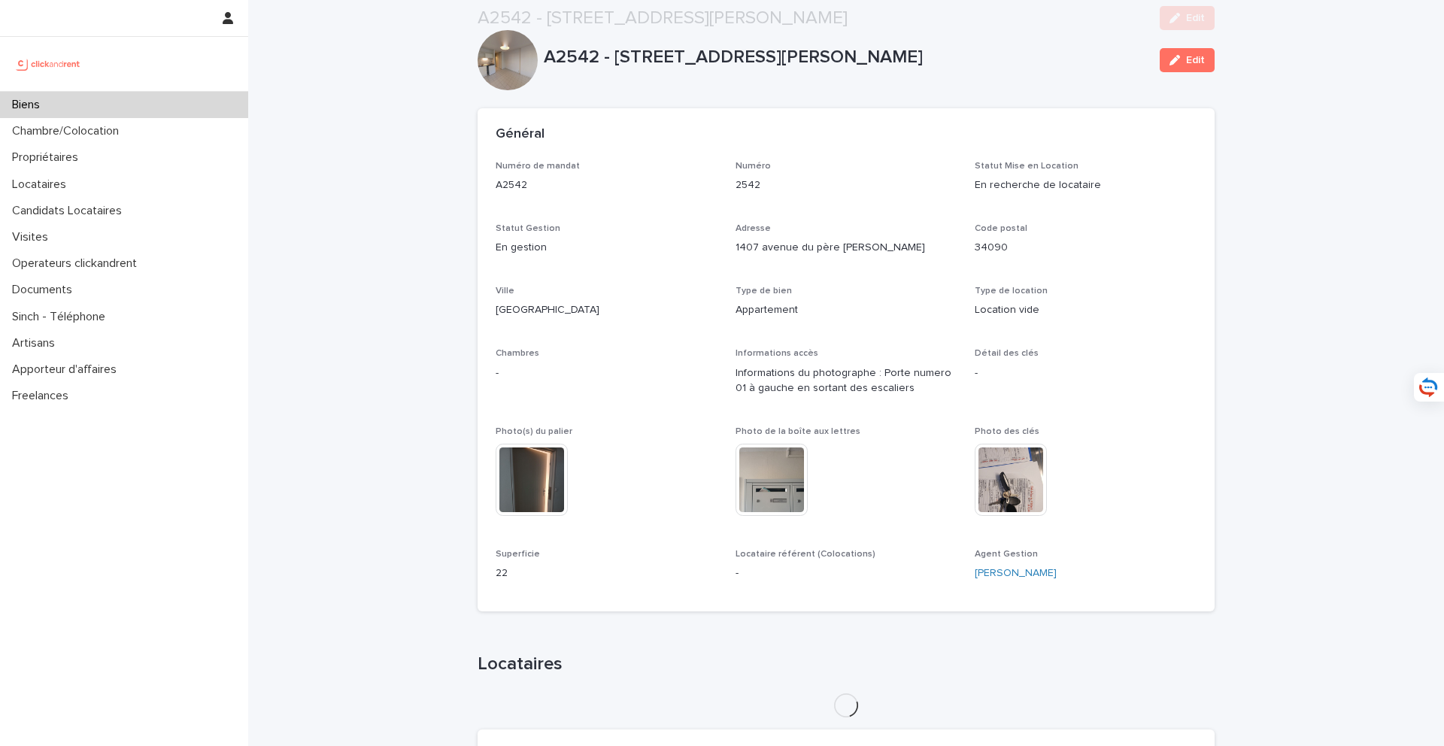
scroll to position [510, 0]
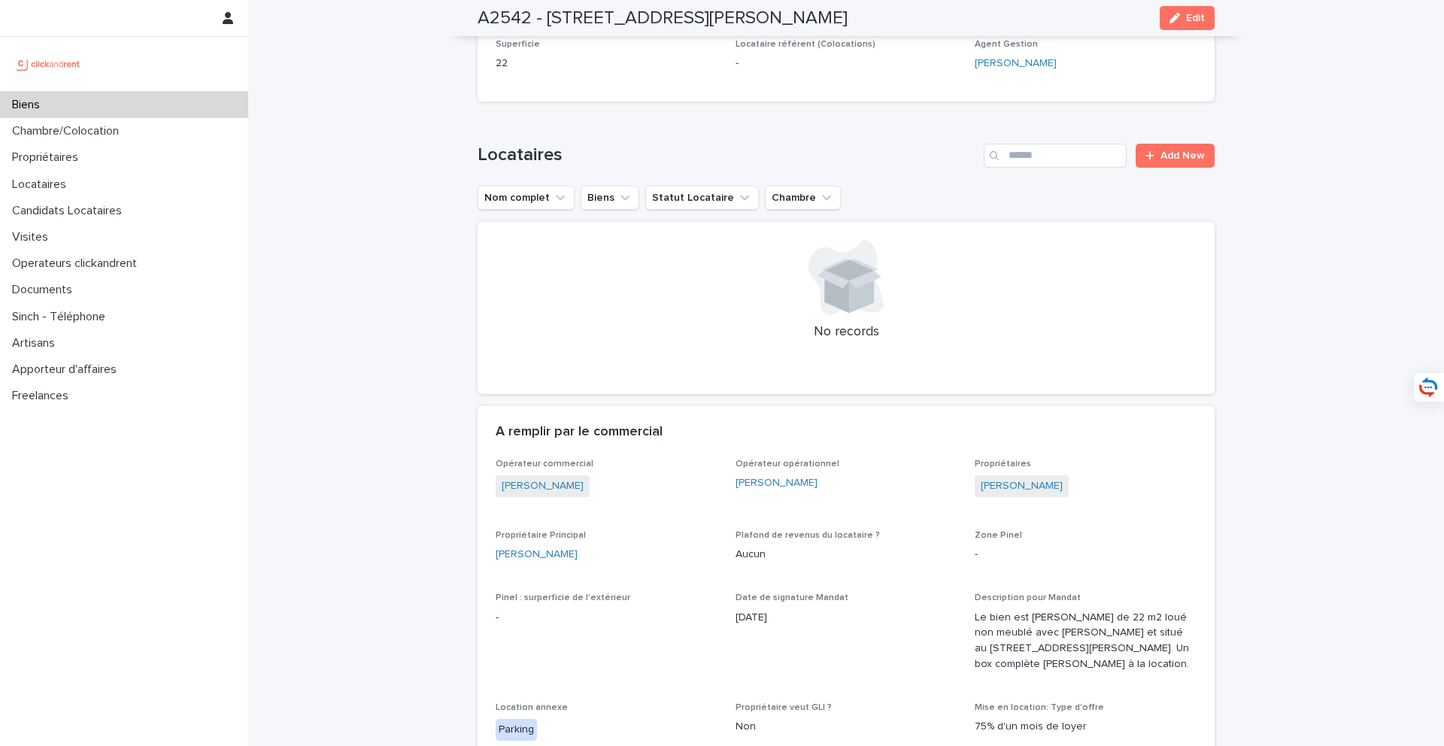
click at [161, 102] on div "Biens" at bounding box center [124, 105] width 248 height 26
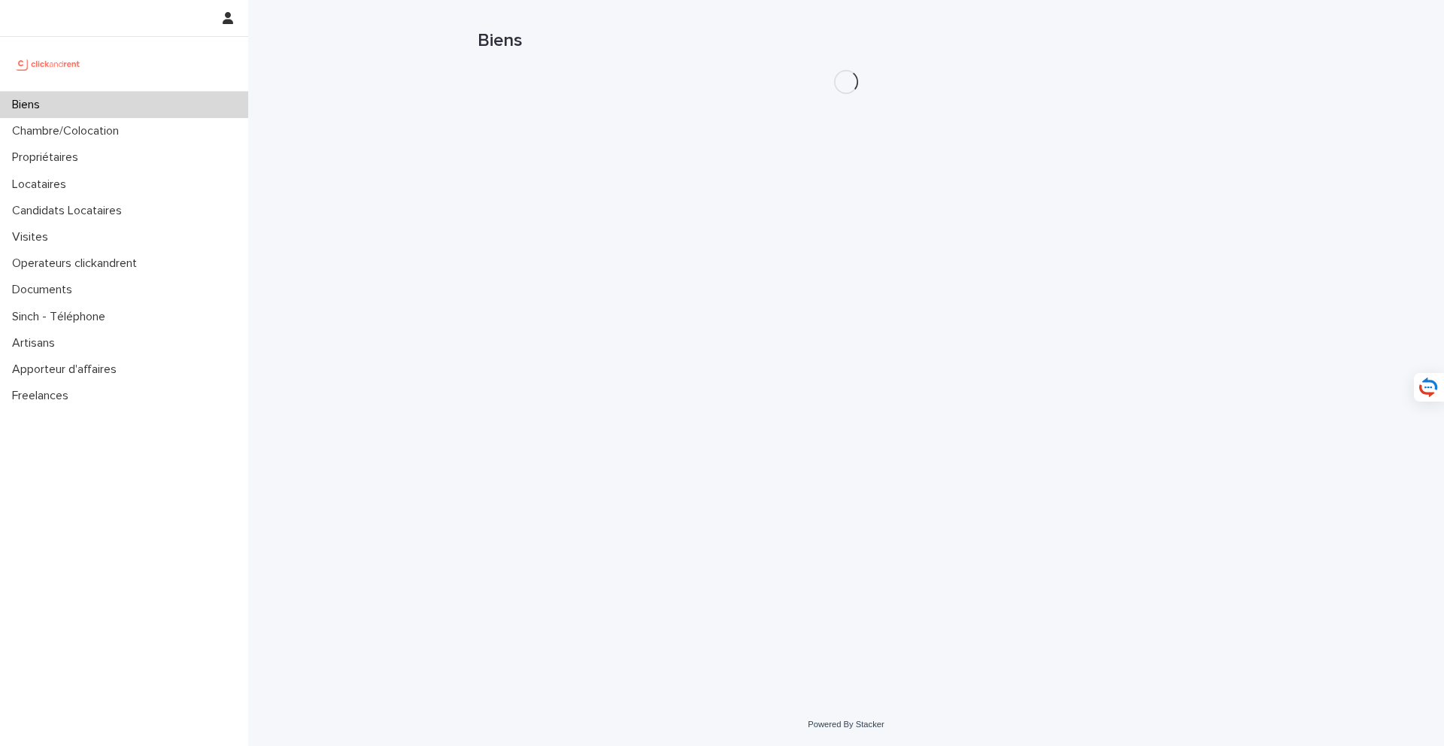
click at [161, 102] on div "Biens" at bounding box center [124, 105] width 248 height 26
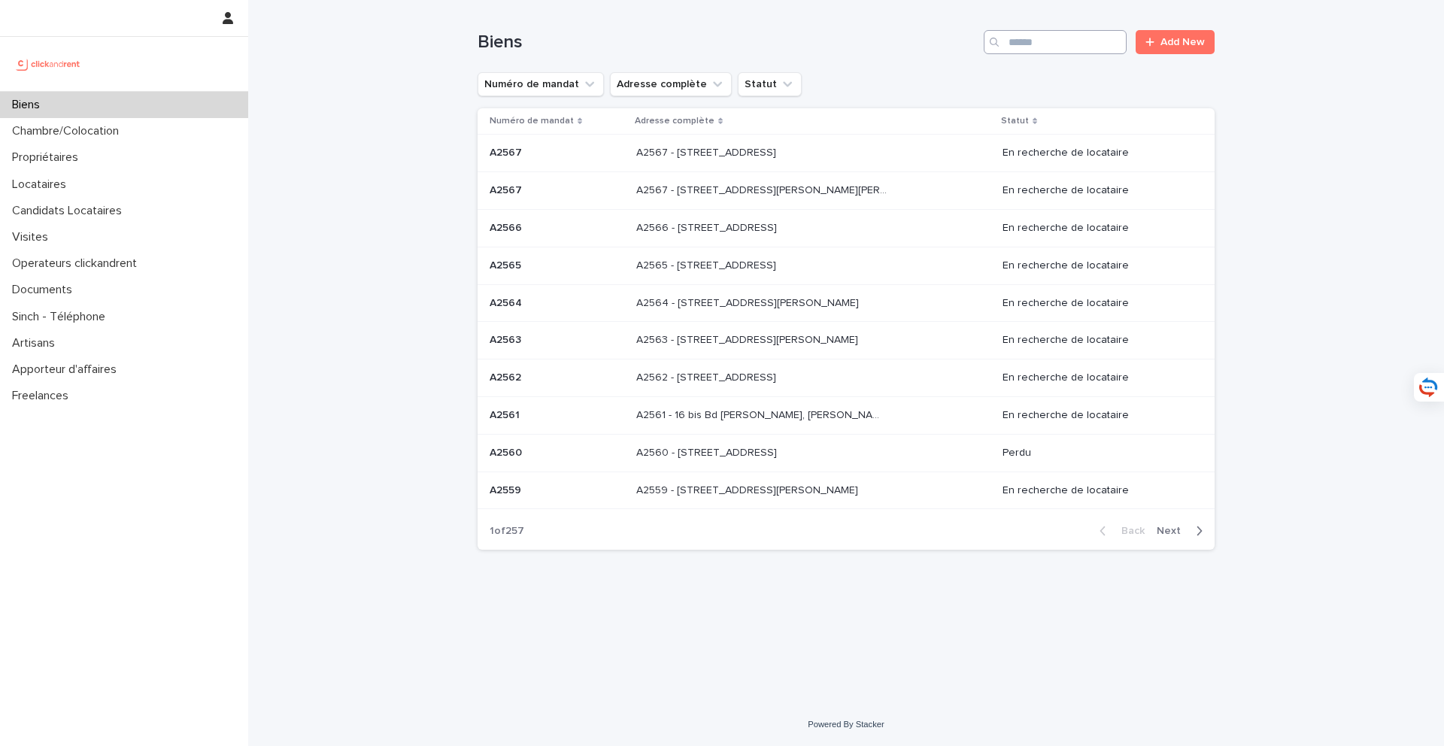
click at [1064, 35] on input "Search" at bounding box center [1055, 42] width 143 height 24
type input "*****"
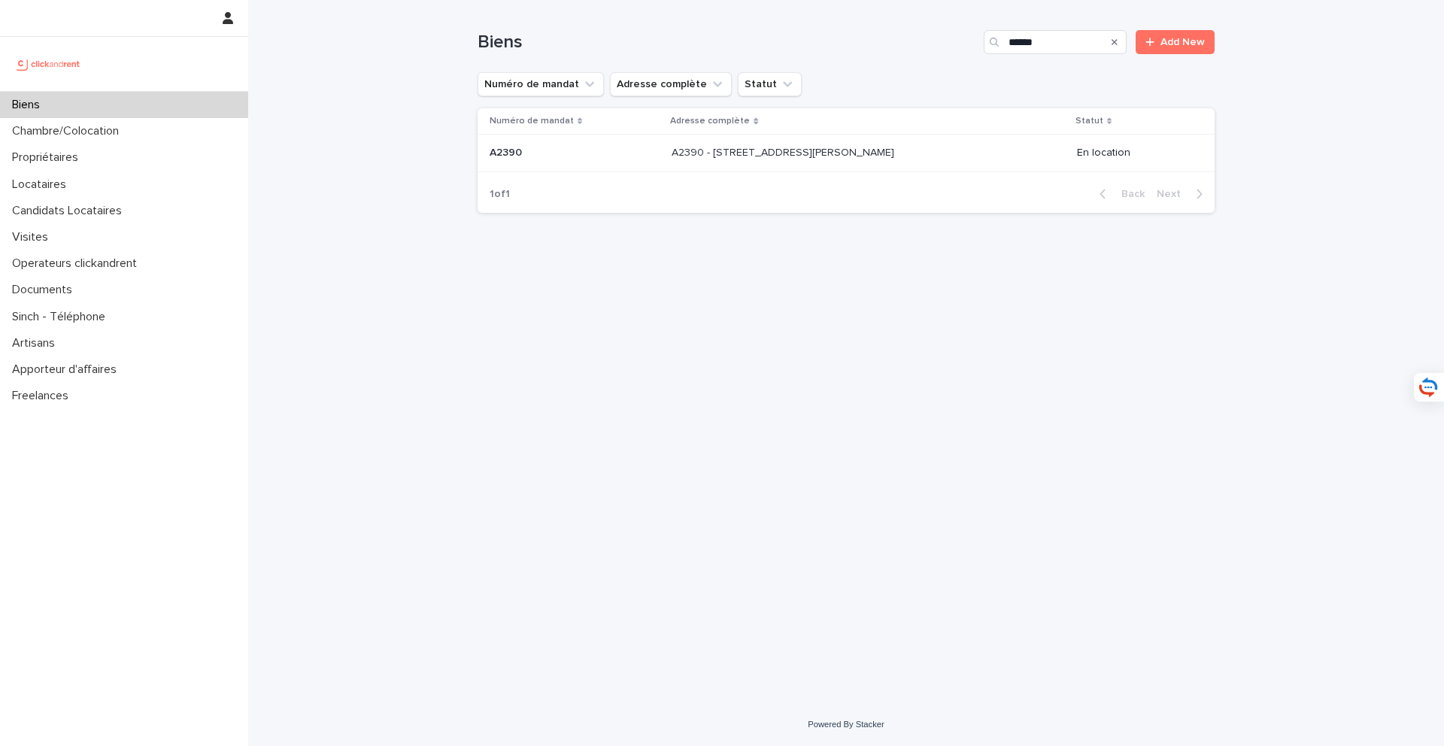
click at [854, 163] on div "A2390 - [STREET_ADDRESS][PERSON_NAME] 92300 A2390 - [STREET_ADDRESS][PERSON_NAM…" at bounding box center [868, 153] width 393 height 25
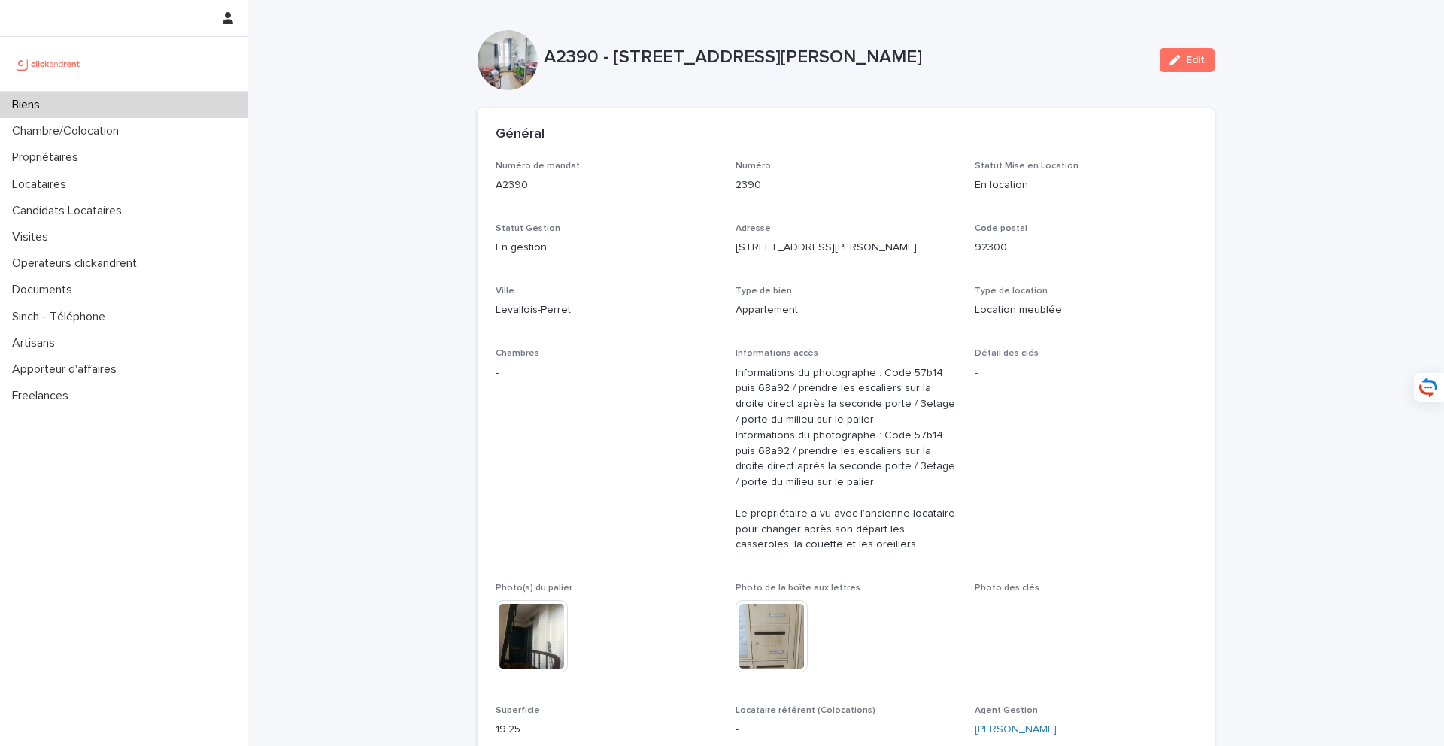
scroll to position [656, 0]
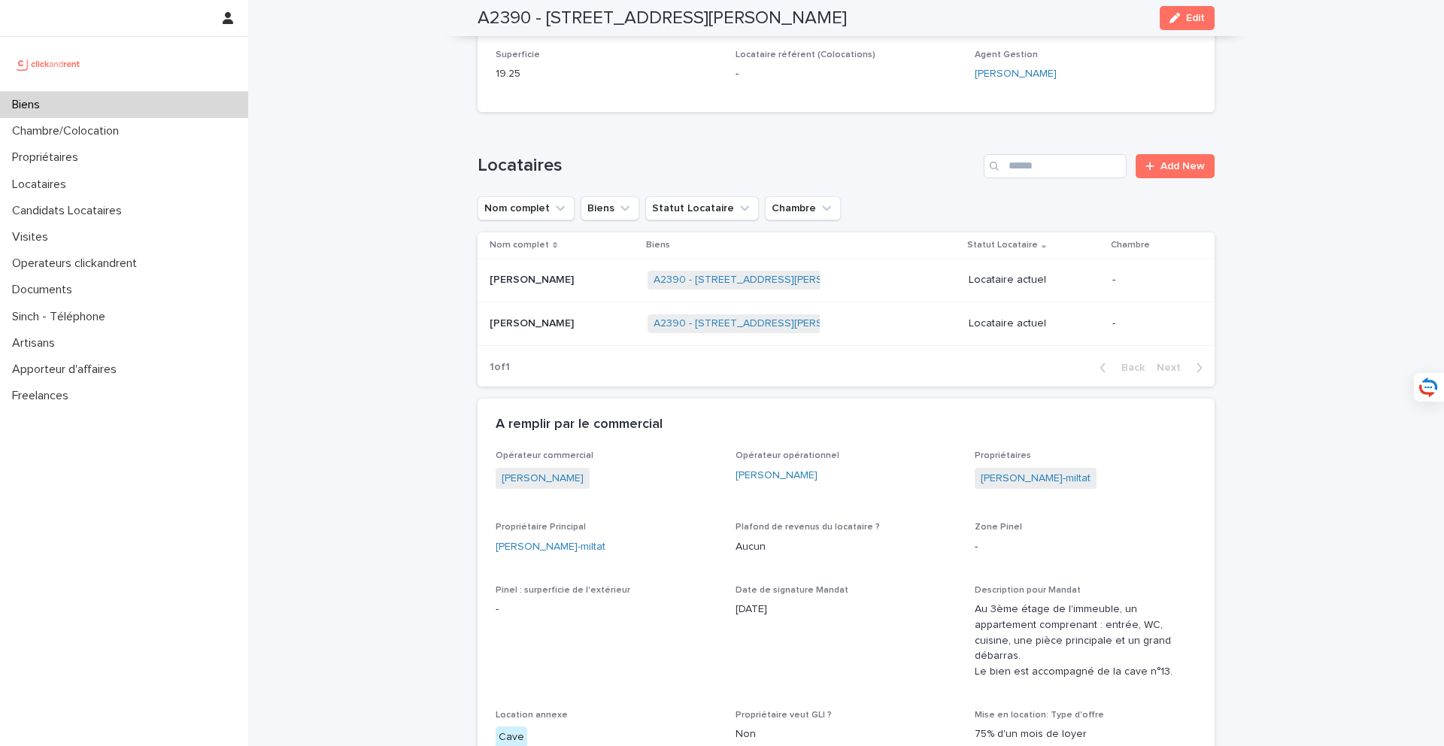
click at [574, 326] on p at bounding box center [563, 323] width 146 height 13
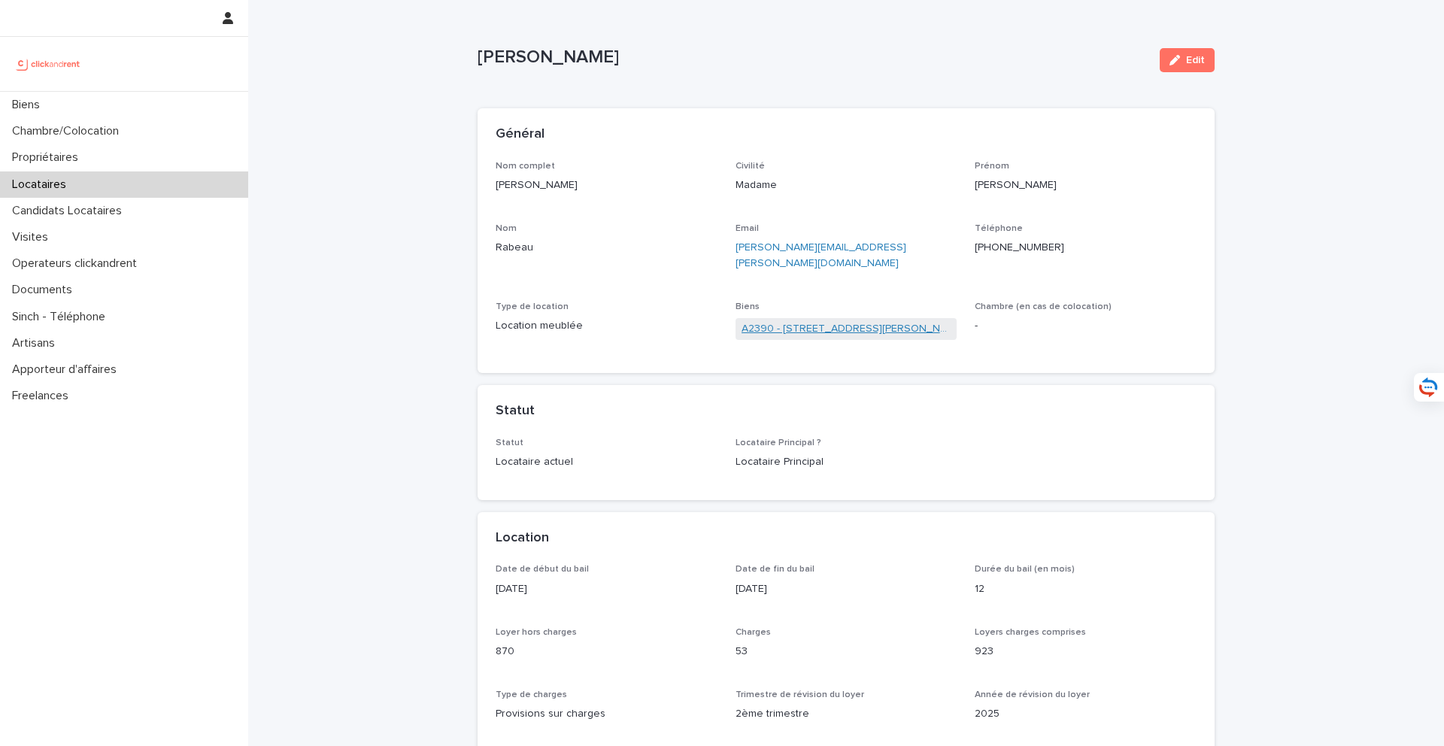
click at [809, 321] on link "A2390 - [STREET_ADDRESS][PERSON_NAME]" at bounding box center [847, 329] width 210 height 16
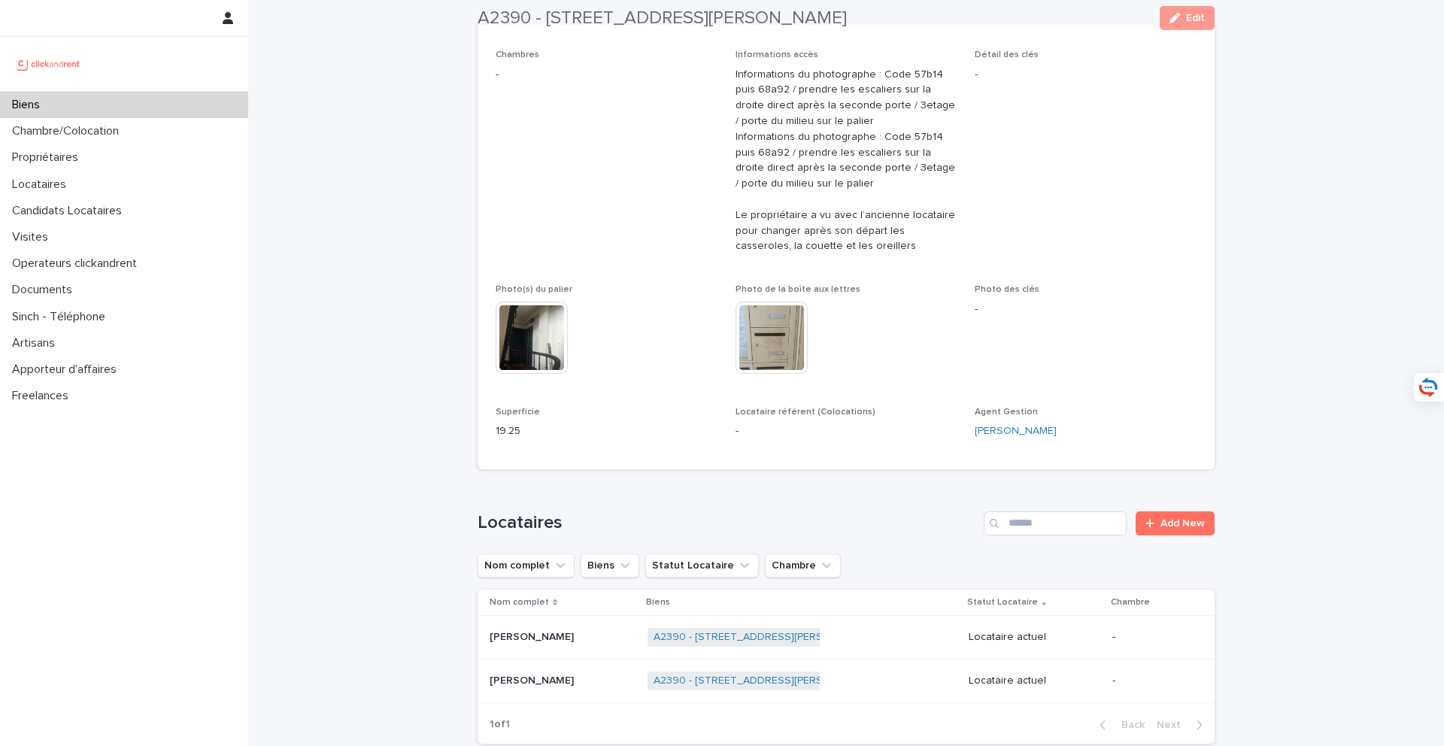
scroll to position [366, 0]
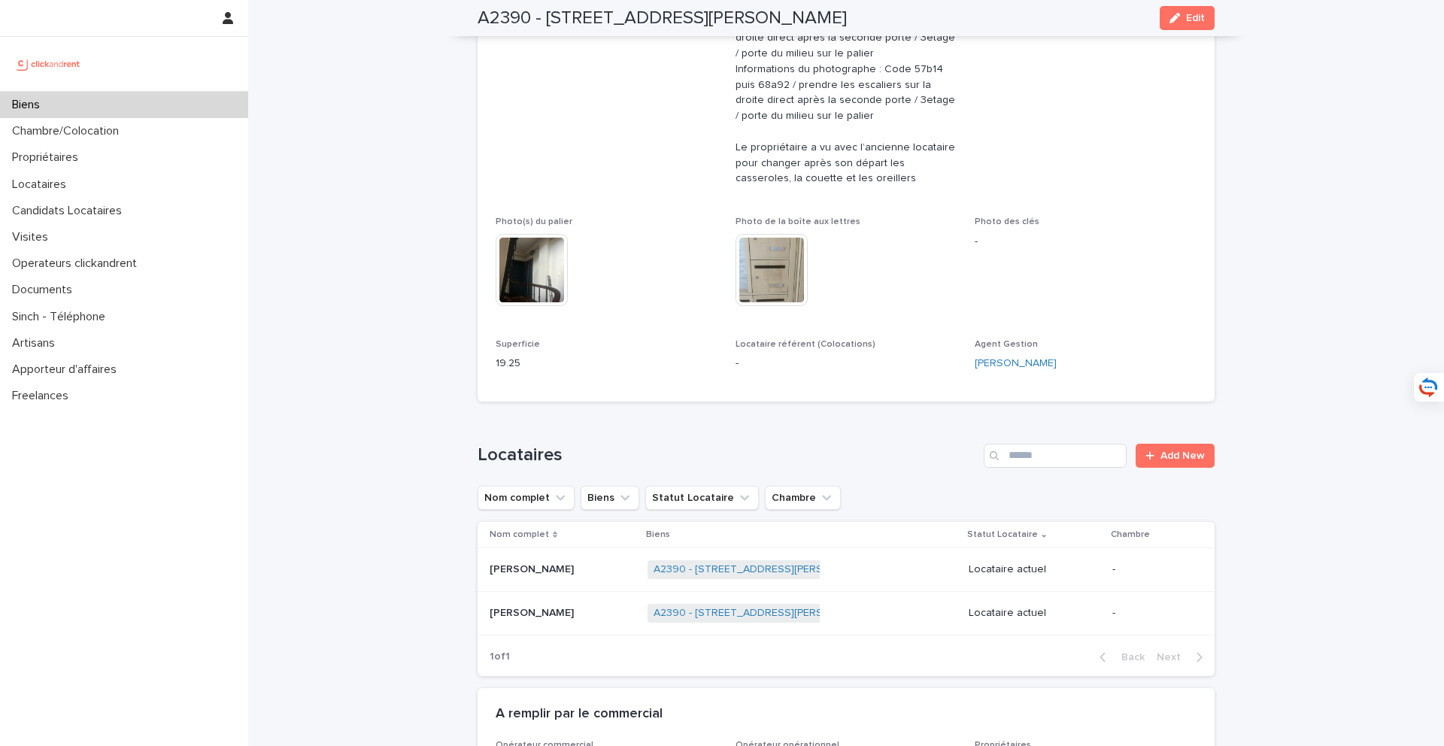
click at [578, 569] on p at bounding box center [563, 569] width 146 height 13
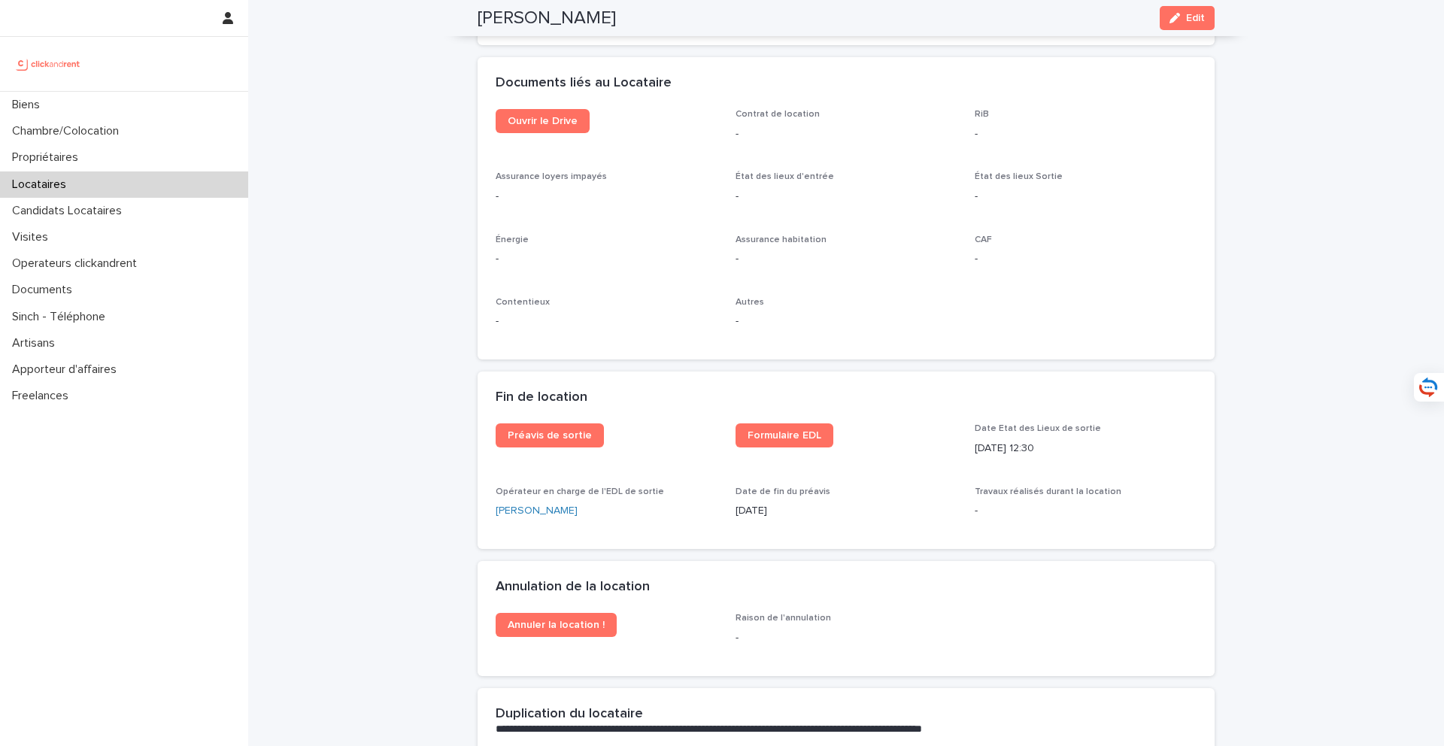
scroll to position [1737, 0]
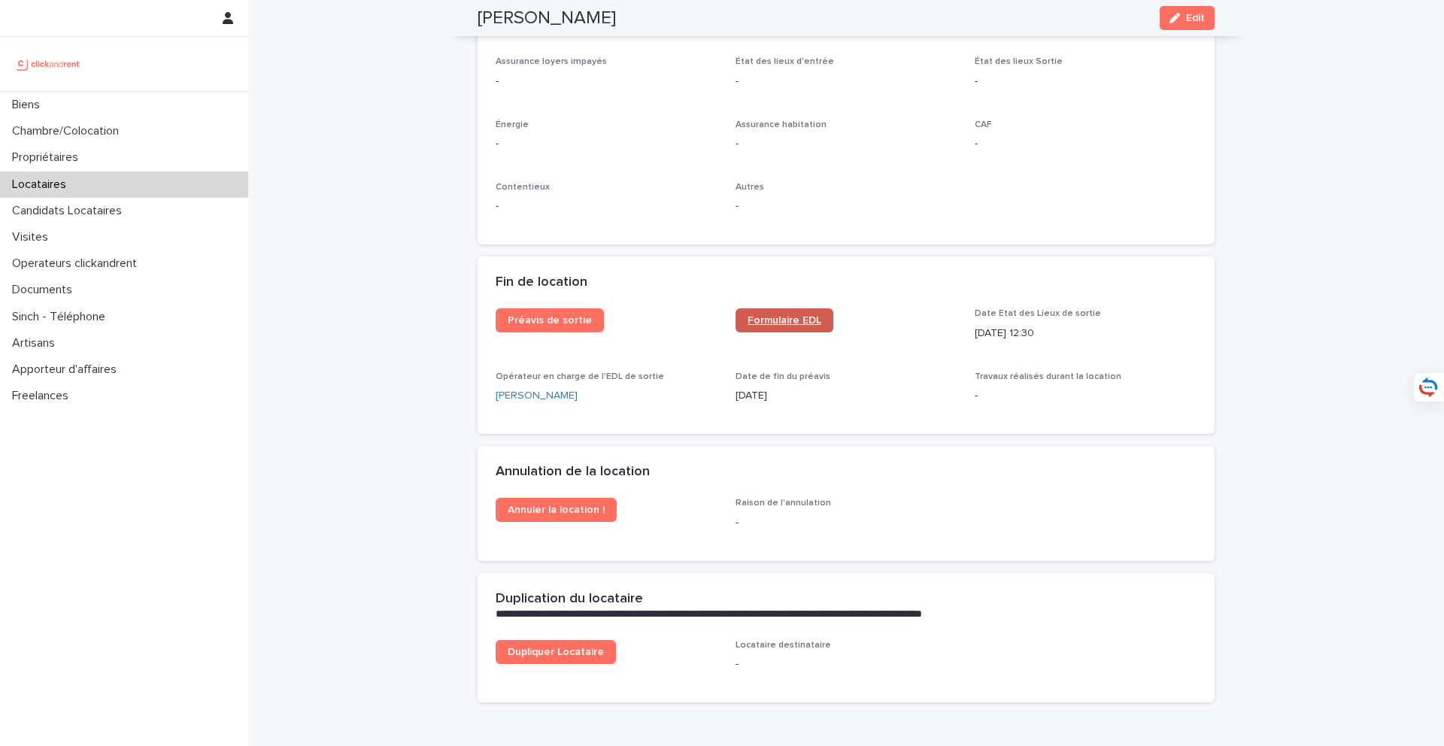
click at [777, 320] on span "Formulaire EDL" at bounding box center [785, 320] width 74 height 11
